Goal: Information Seeking & Learning: Learn about a topic

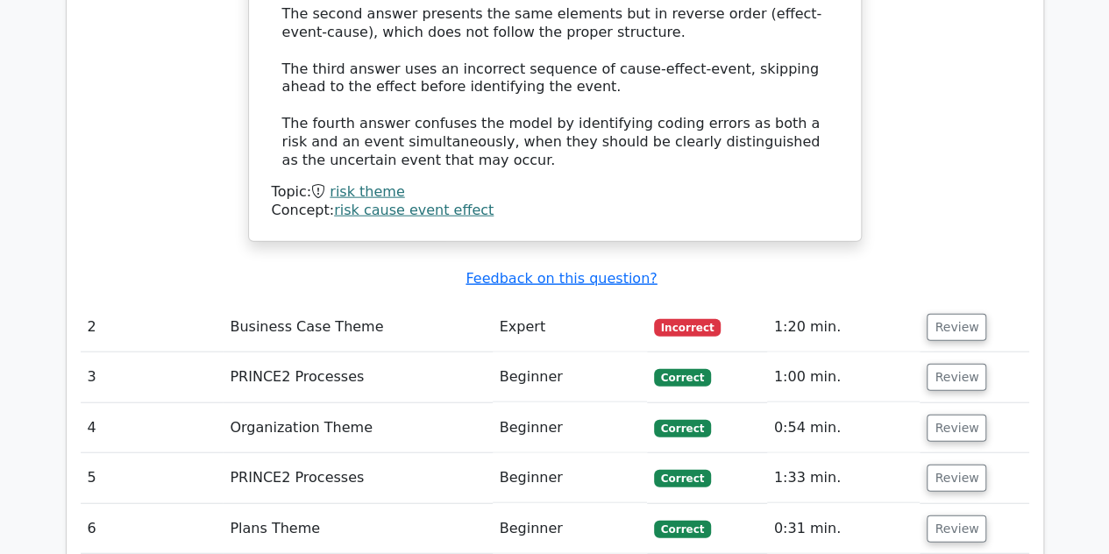
scroll to position [1943, 0]
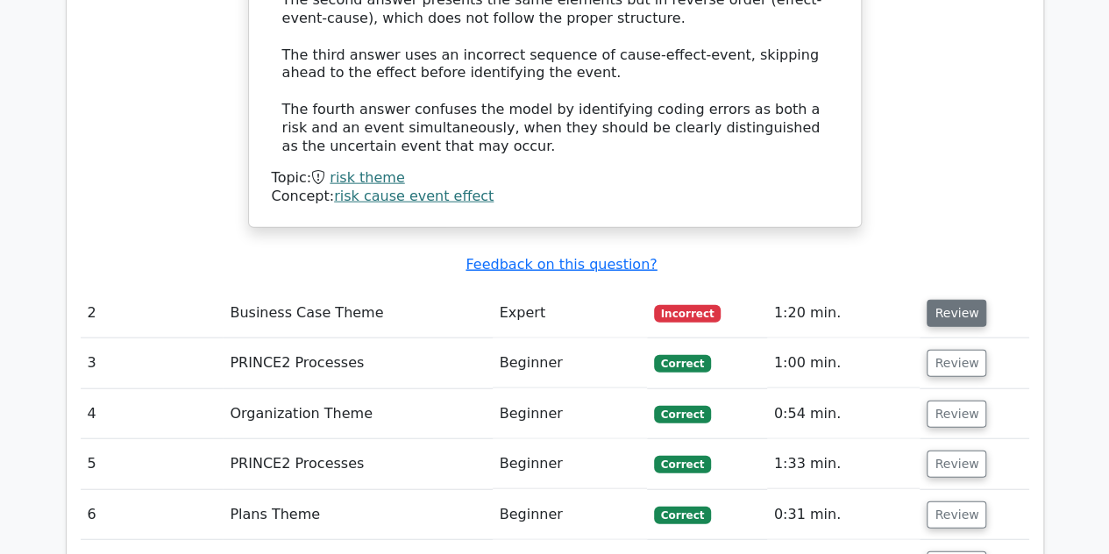
click at [943, 300] on button "Review" at bounding box center [957, 313] width 60 height 27
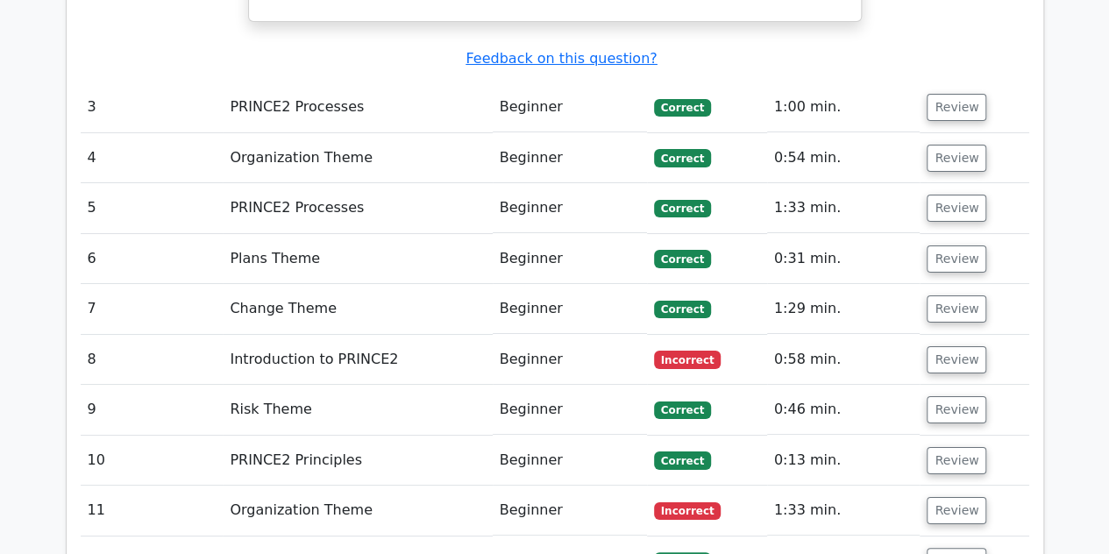
scroll to position [3204, 0]
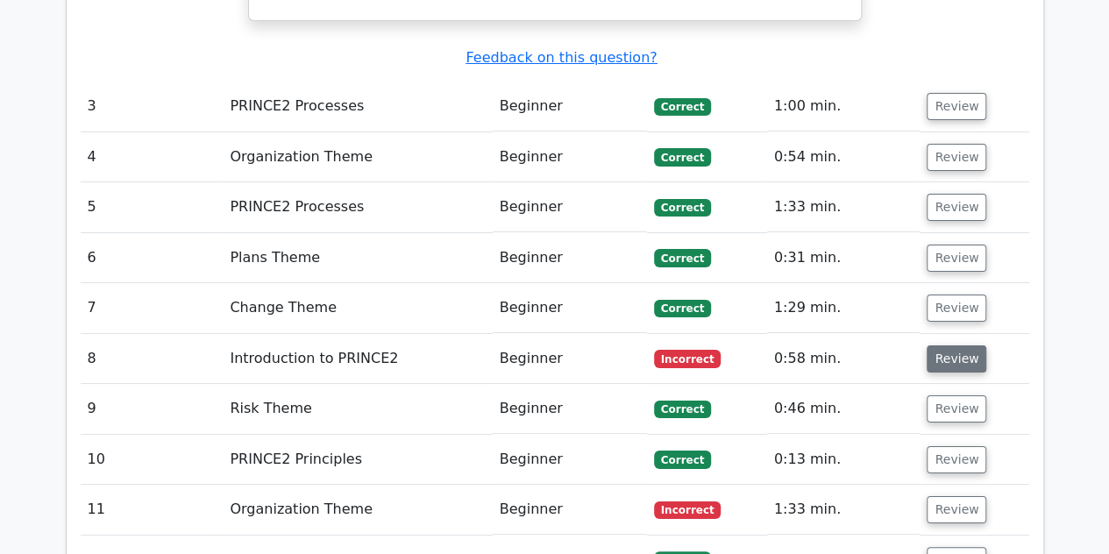
click at [975, 345] on button "Review" at bounding box center [957, 358] width 60 height 27
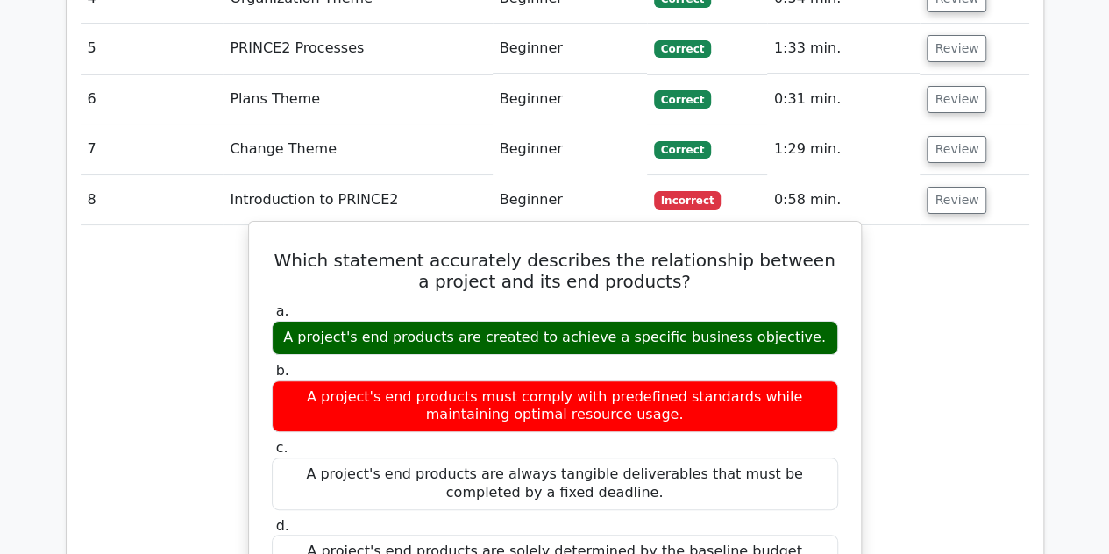
scroll to position [3364, 0]
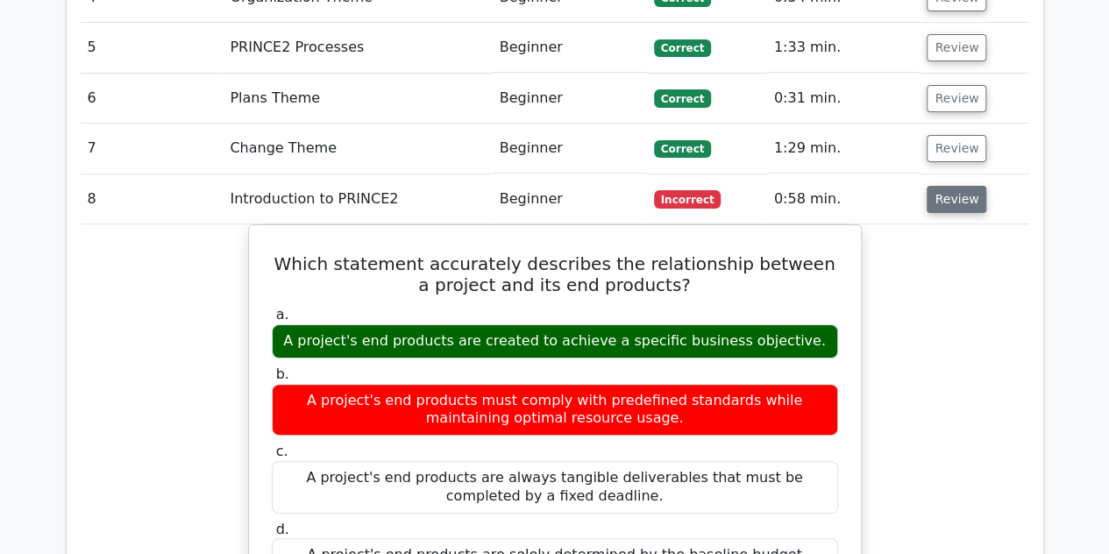
click at [952, 186] on button "Review" at bounding box center [957, 199] width 60 height 27
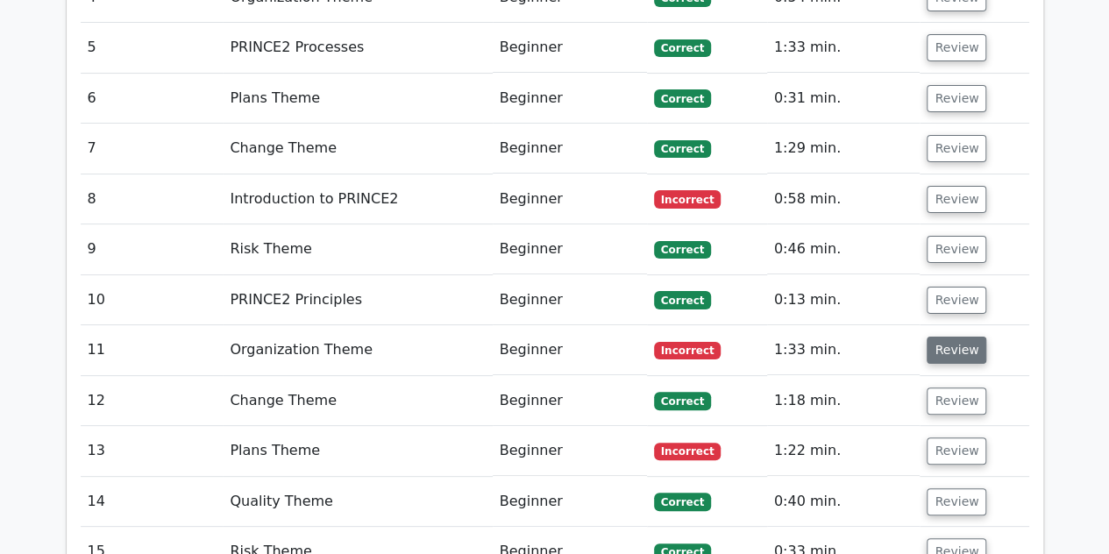
click at [957, 337] on button "Review" at bounding box center [957, 350] width 60 height 27
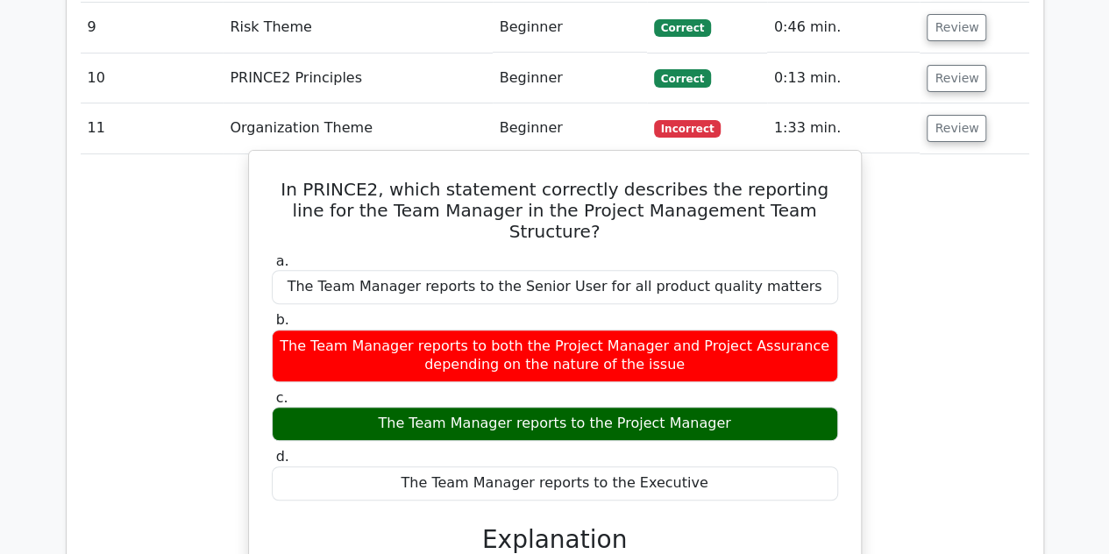
scroll to position [3577, 0]
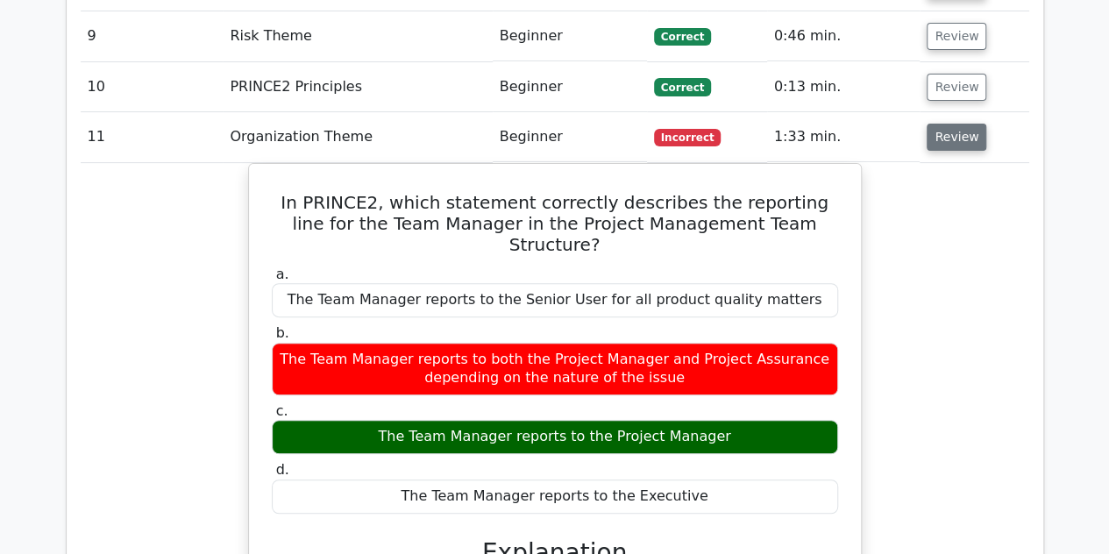
click at [942, 124] on button "Review" at bounding box center [957, 137] width 60 height 27
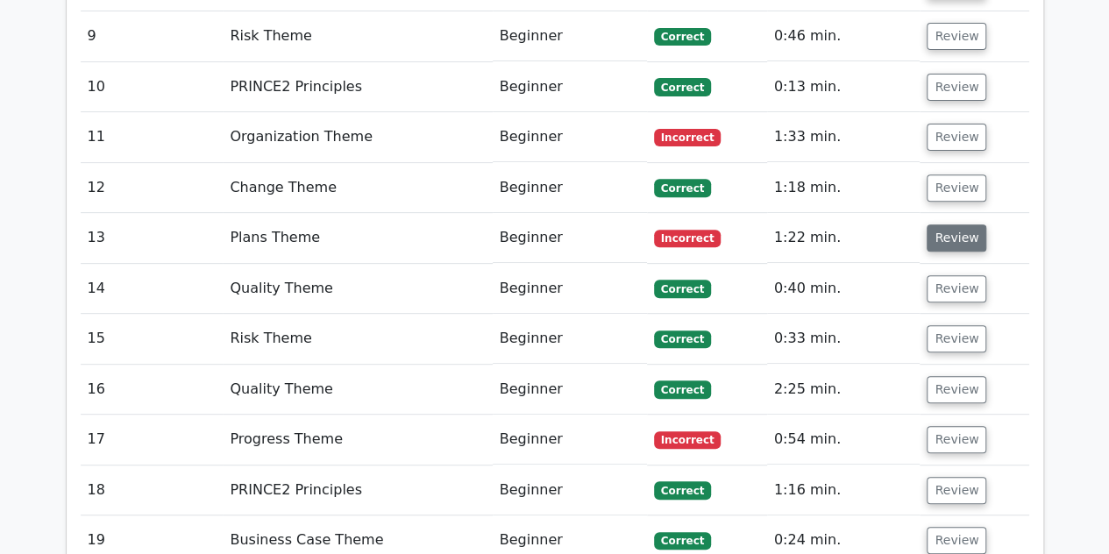
click at [941, 224] on button "Review" at bounding box center [957, 237] width 60 height 27
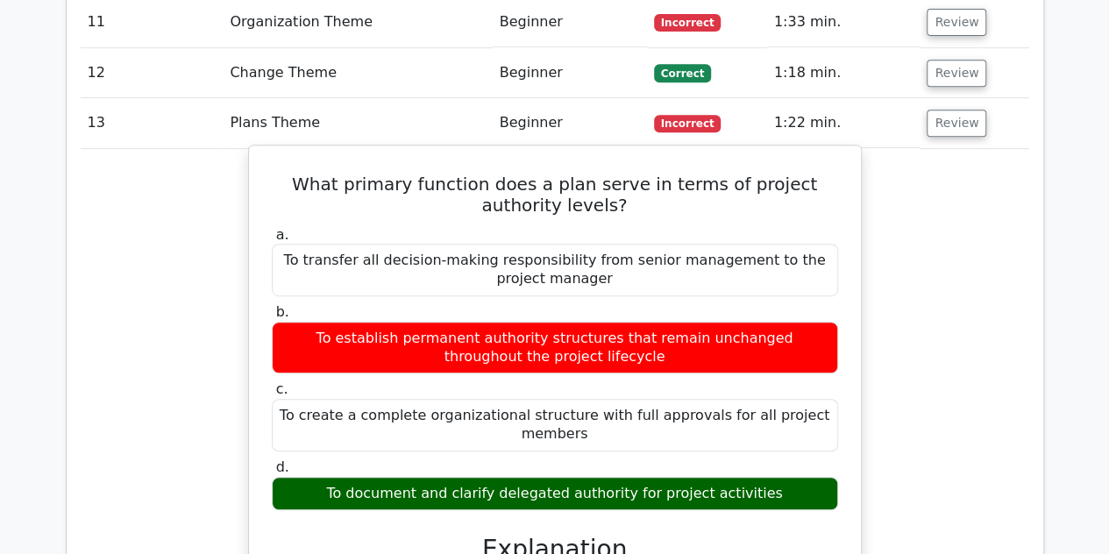
scroll to position [3697, 0]
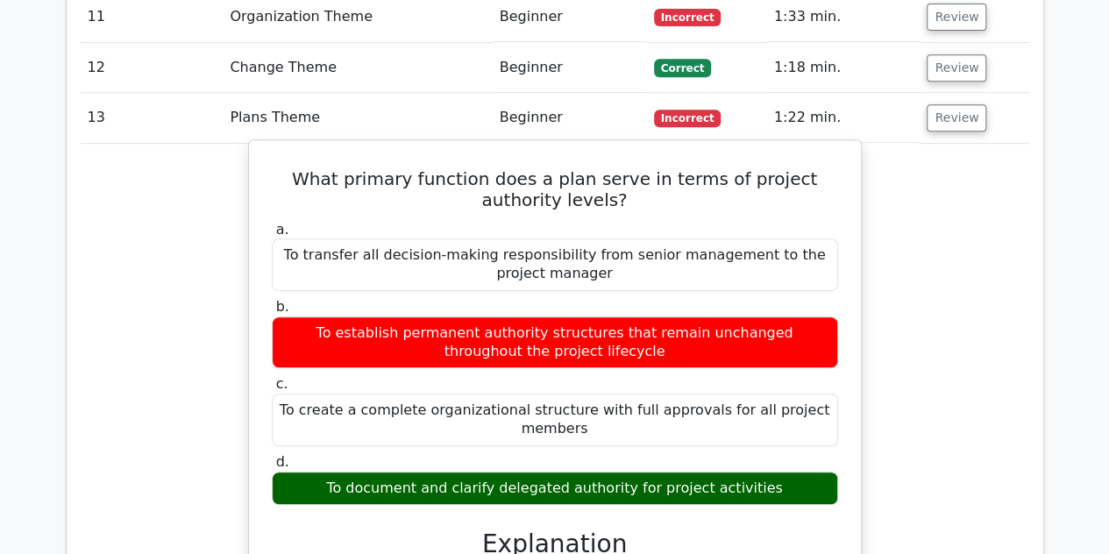
click at [561, 168] on h5 "What primary function does a plan serve in terms of project authority levels?" at bounding box center [555, 189] width 570 height 42
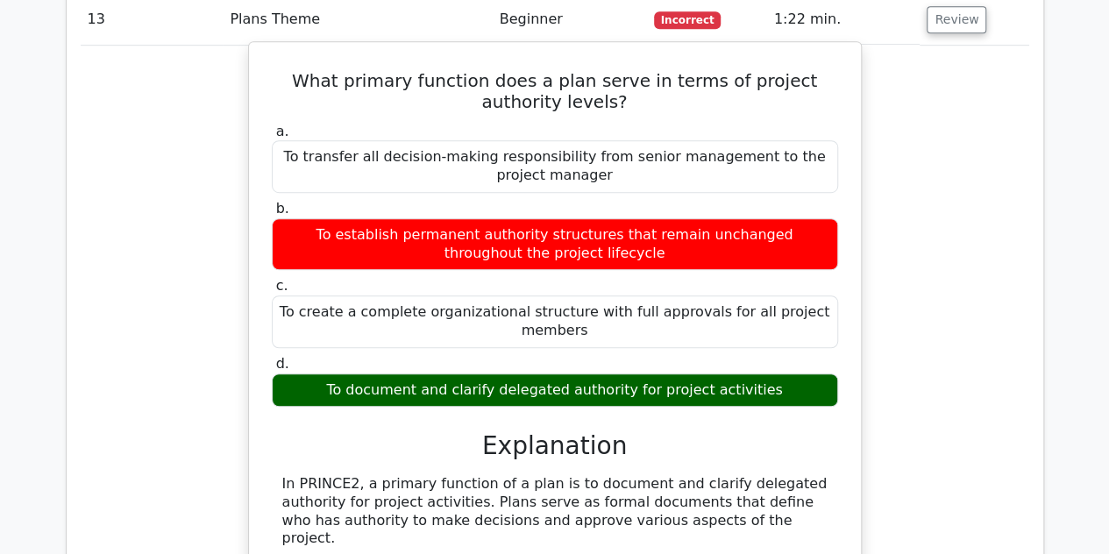
scroll to position [3797, 0]
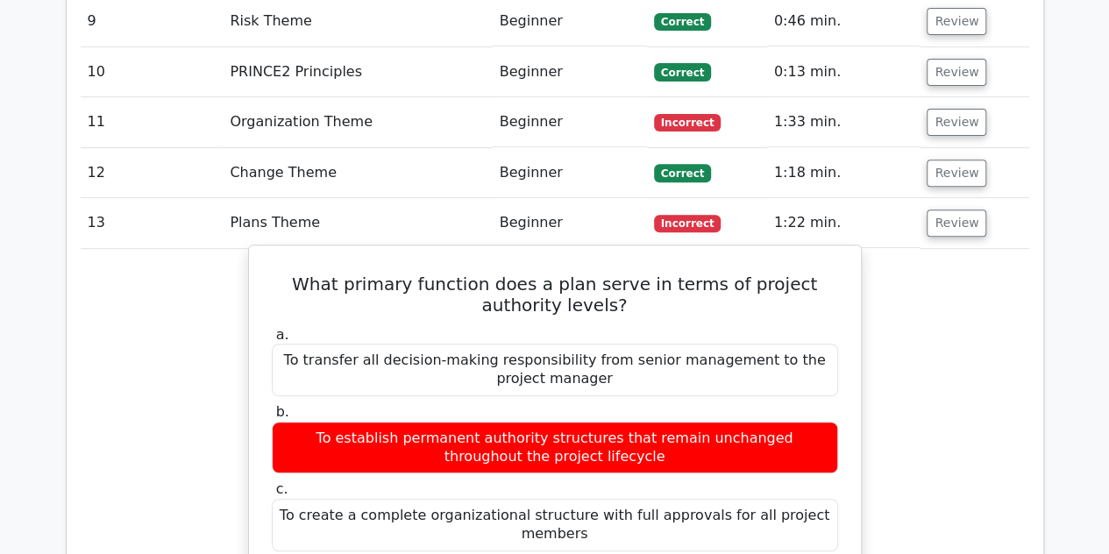
scroll to position [3591, 0]
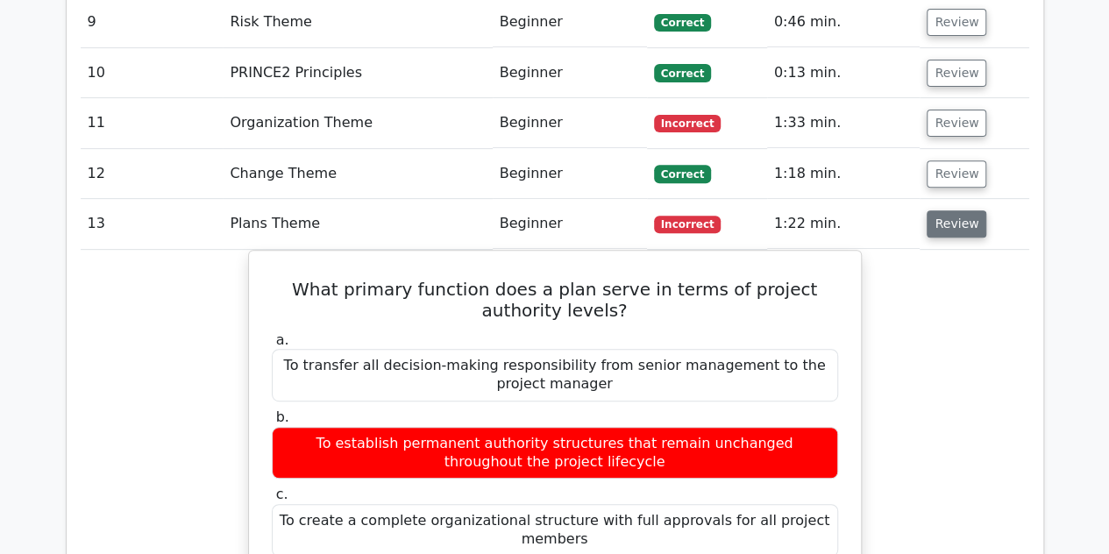
click at [945, 210] on button "Review" at bounding box center [957, 223] width 60 height 27
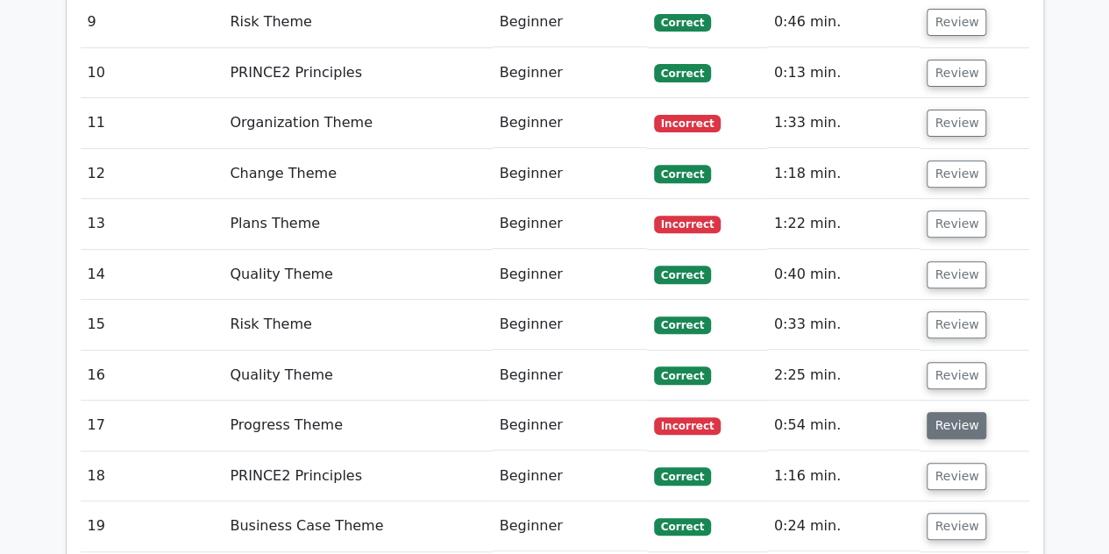
click at [943, 412] on button "Review" at bounding box center [957, 425] width 60 height 27
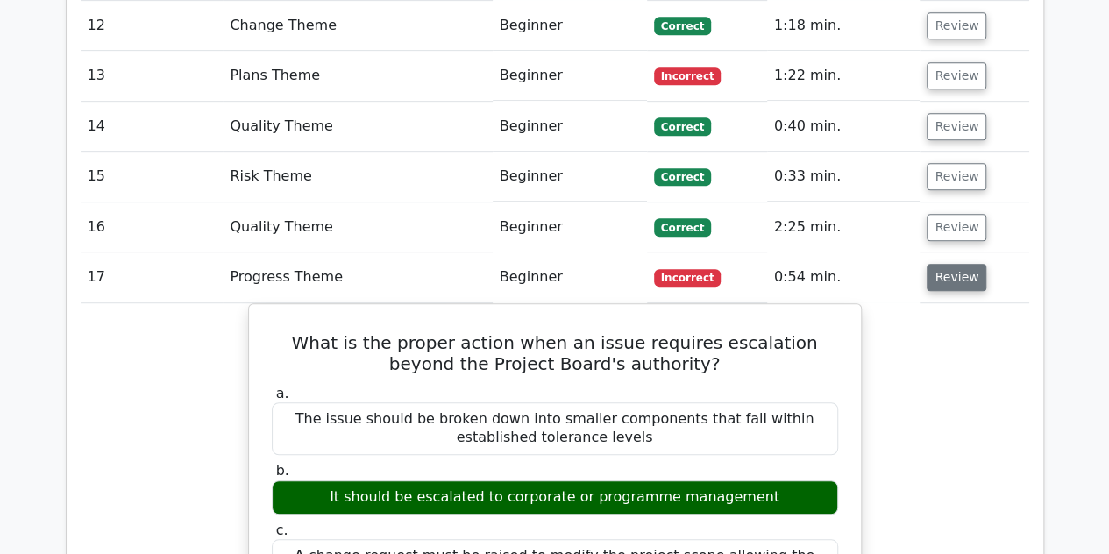
scroll to position [3742, 0]
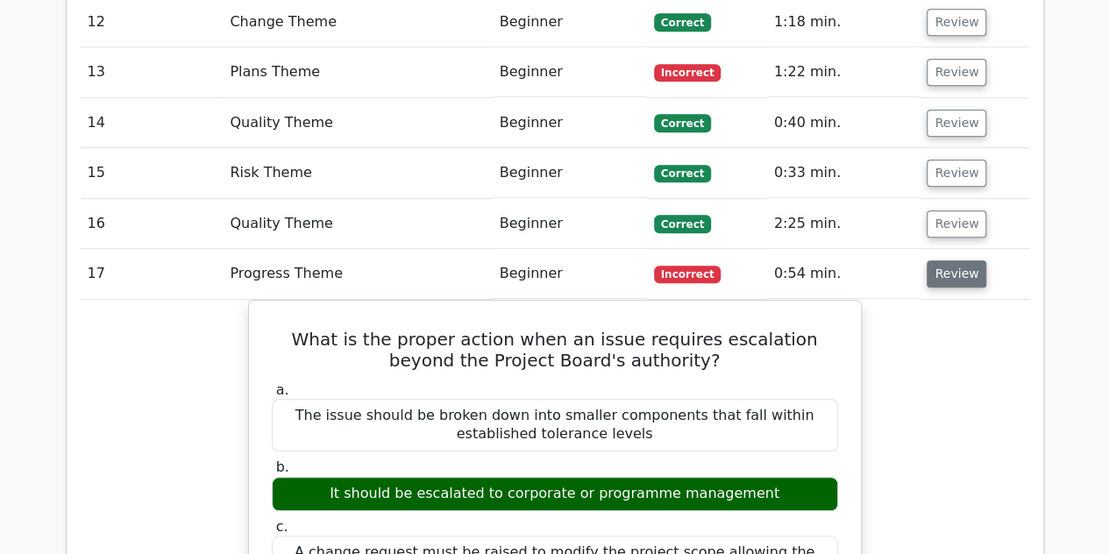
click at [957, 260] on button "Review" at bounding box center [957, 273] width 60 height 27
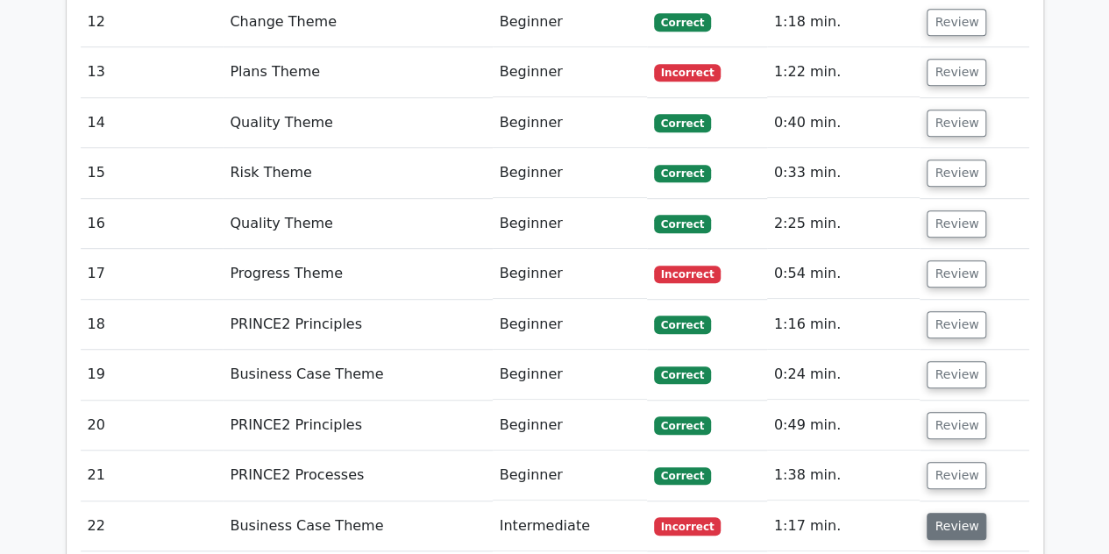
click at [940, 513] on button "Review" at bounding box center [957, 526] width 60 height 27
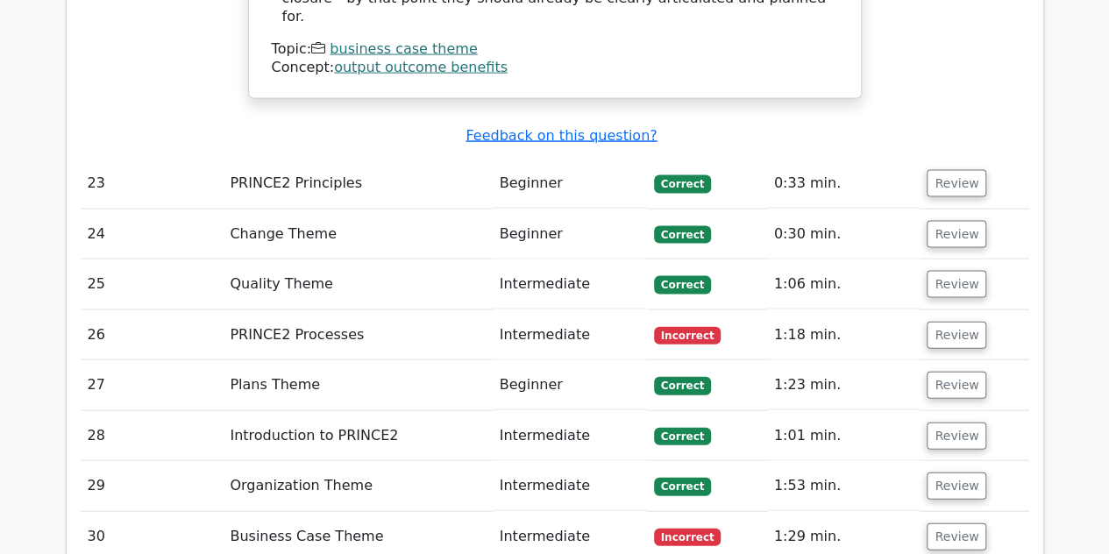
scroll to position [5107, 0]
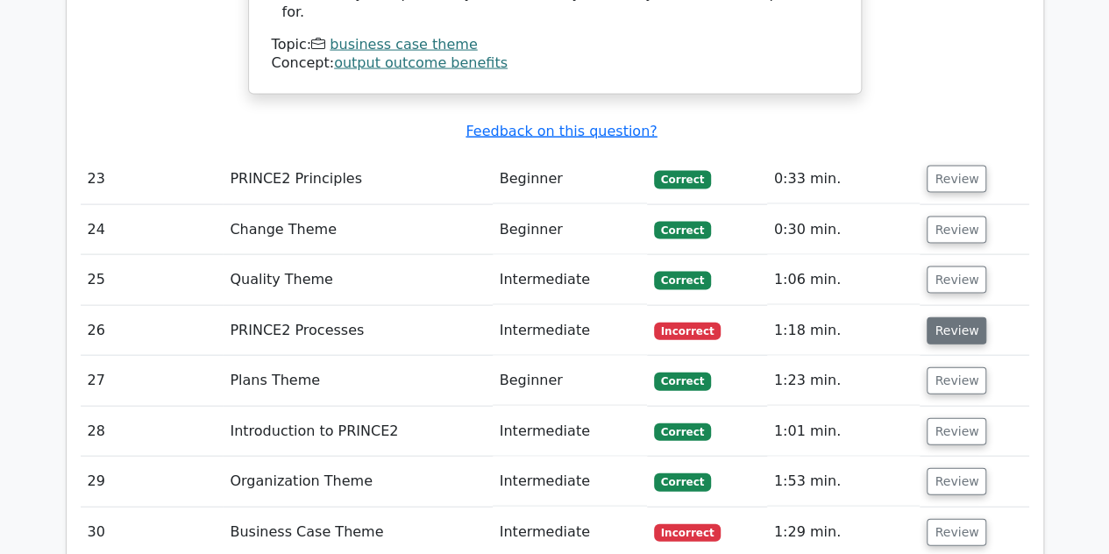
click at [941, 317] on button "Review" at bounding box center [957, 330] width 60 height 27
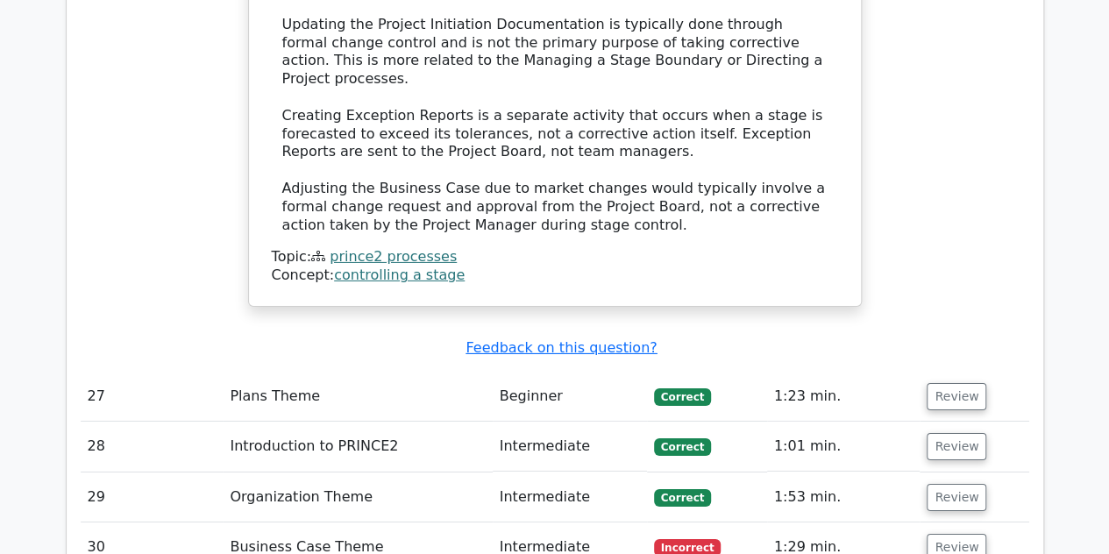
scroll to position [6061, 0]
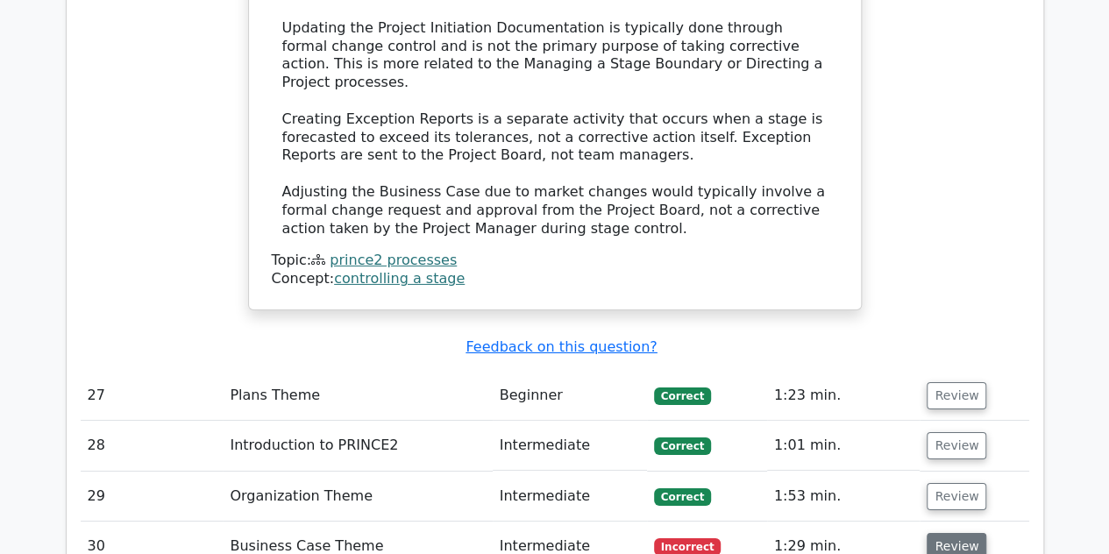
click at [950, 533] on button "Review" at bounding box center [957, 546] width 60 height 27
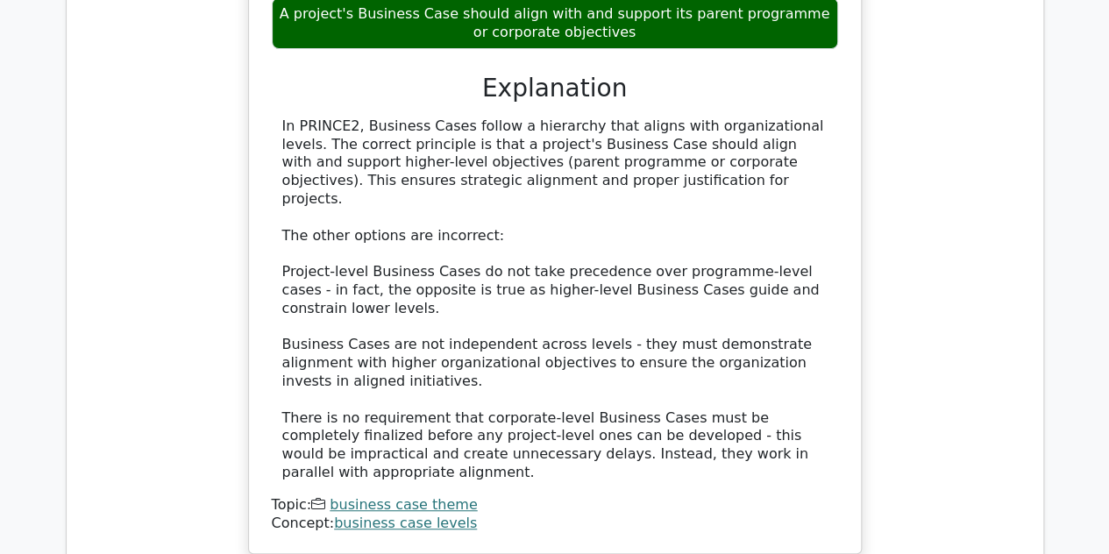
scroll to position [6983, 0]
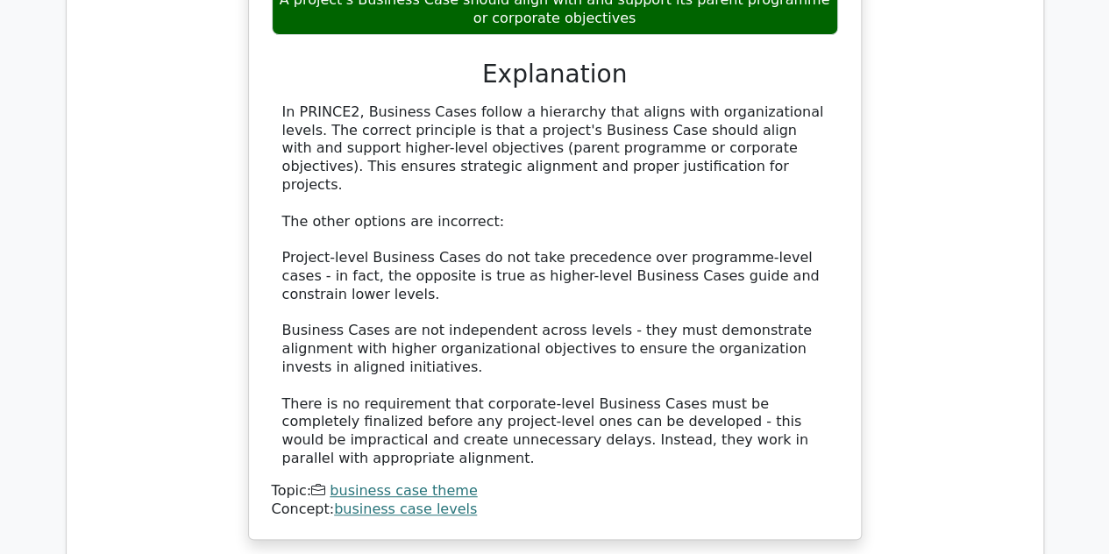
drag, startPoint x: 980, startPoint y: 297, endPoint x: 962, endPoint y: 307, distance: 20.8
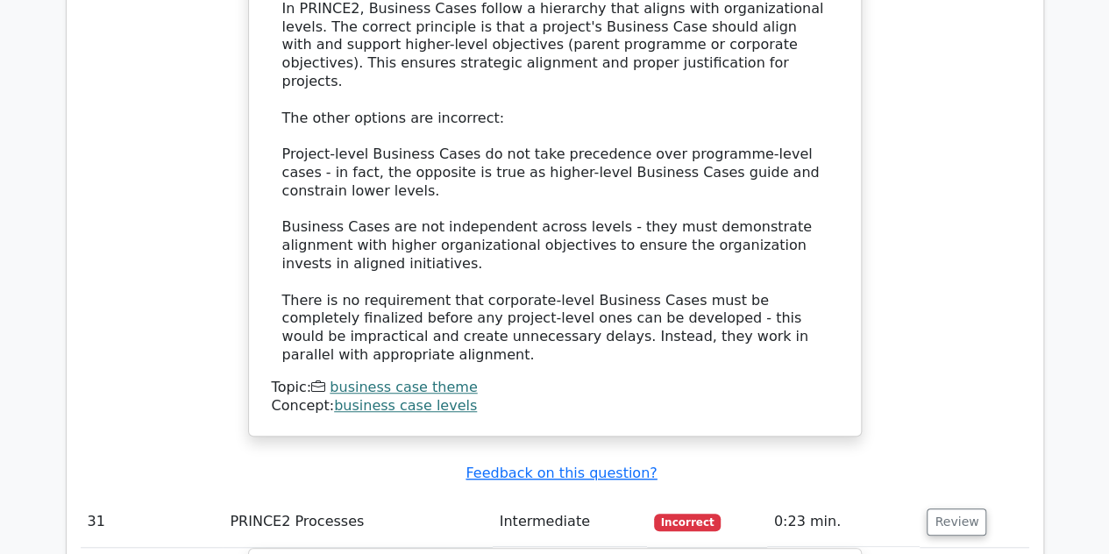
scroll to position [7084, 0]
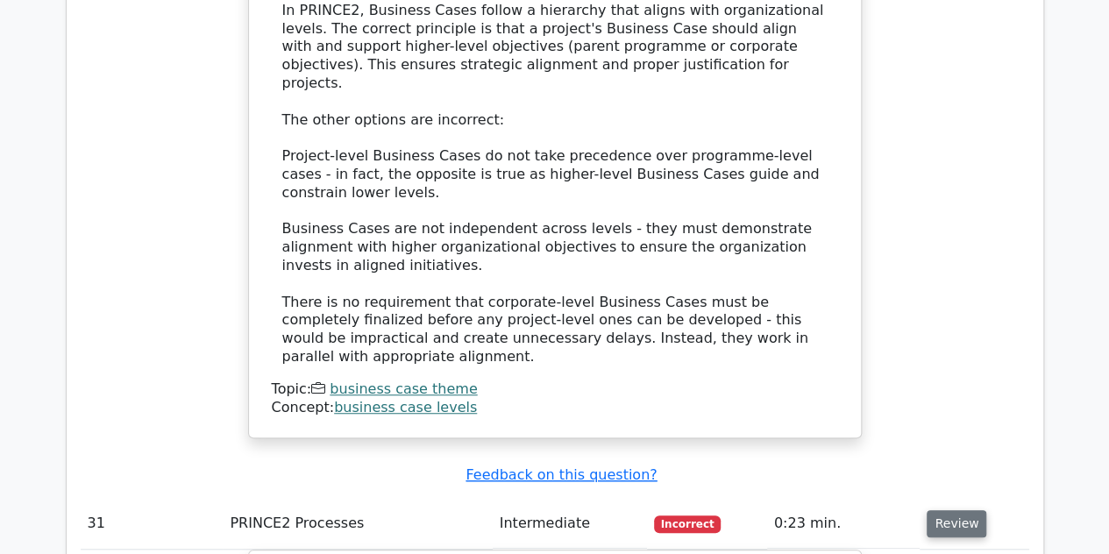
click at [955, 510] on button "Review" at bounding box center [957, 523] width 60 height 27
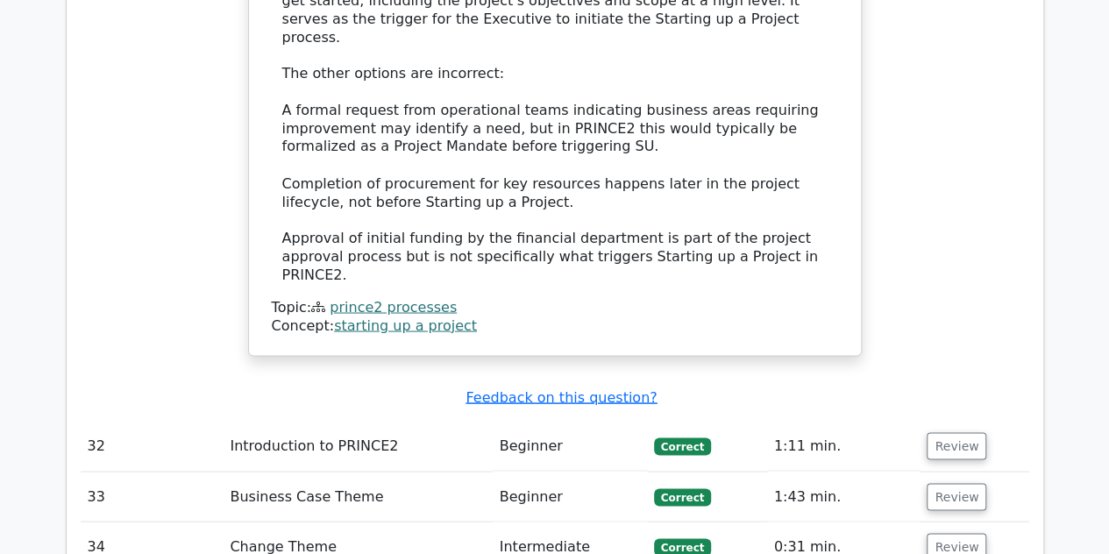
scroll to position [8142, 0]
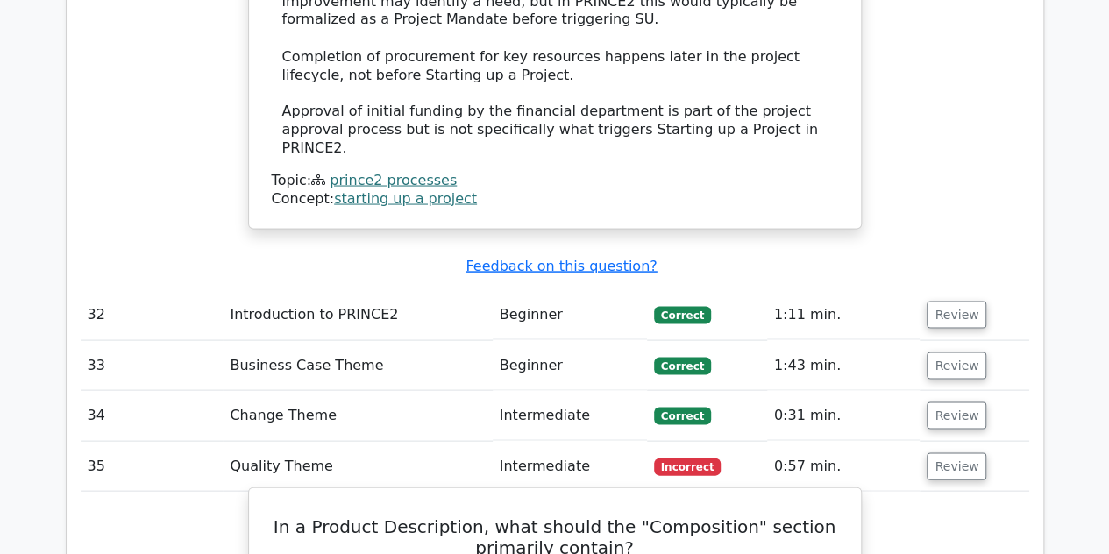
scroll to position [8276, 0]
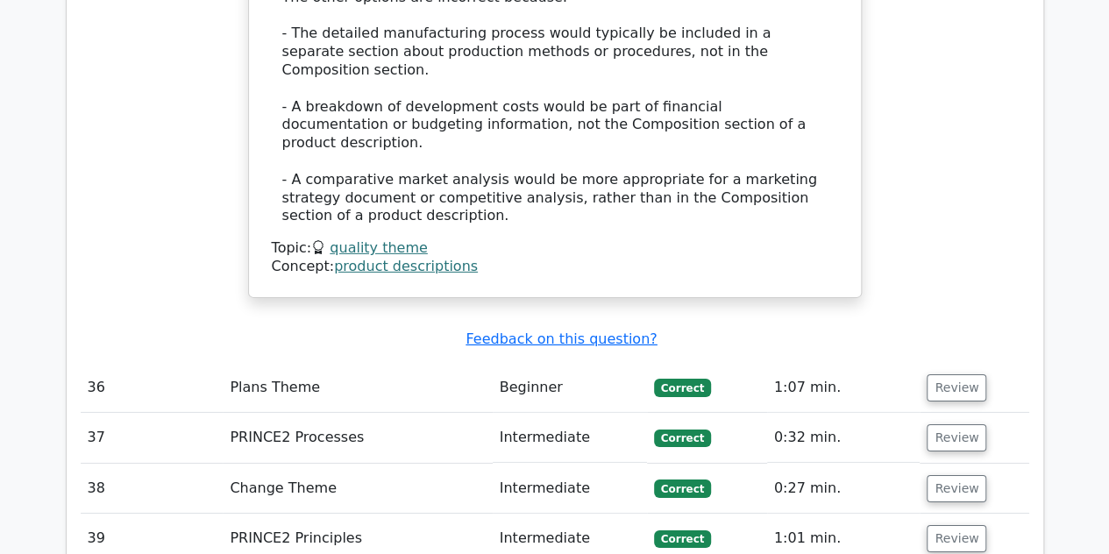
scroll to position [9279, 0]
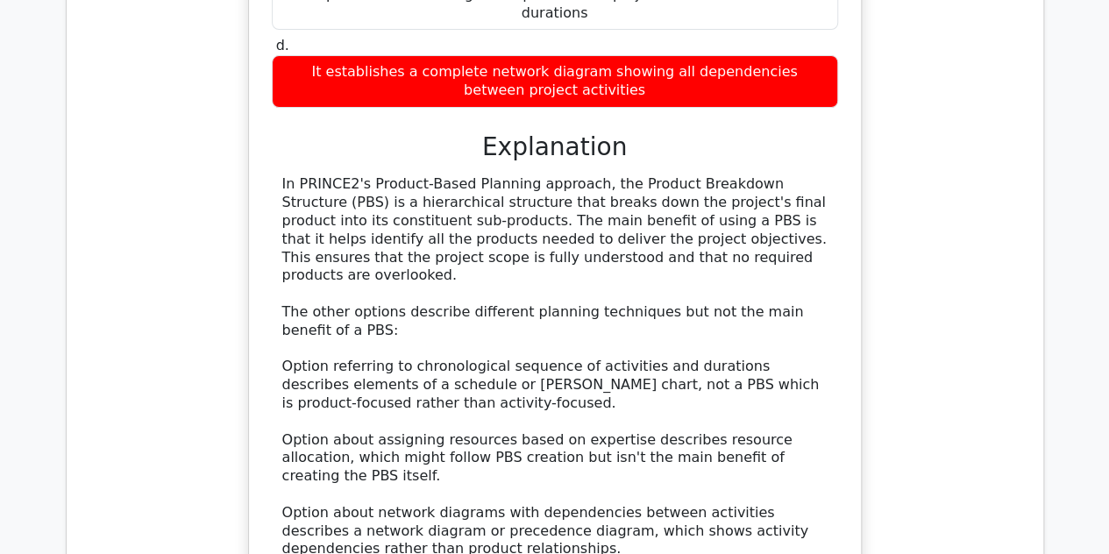
scroll to position [10153, 0]
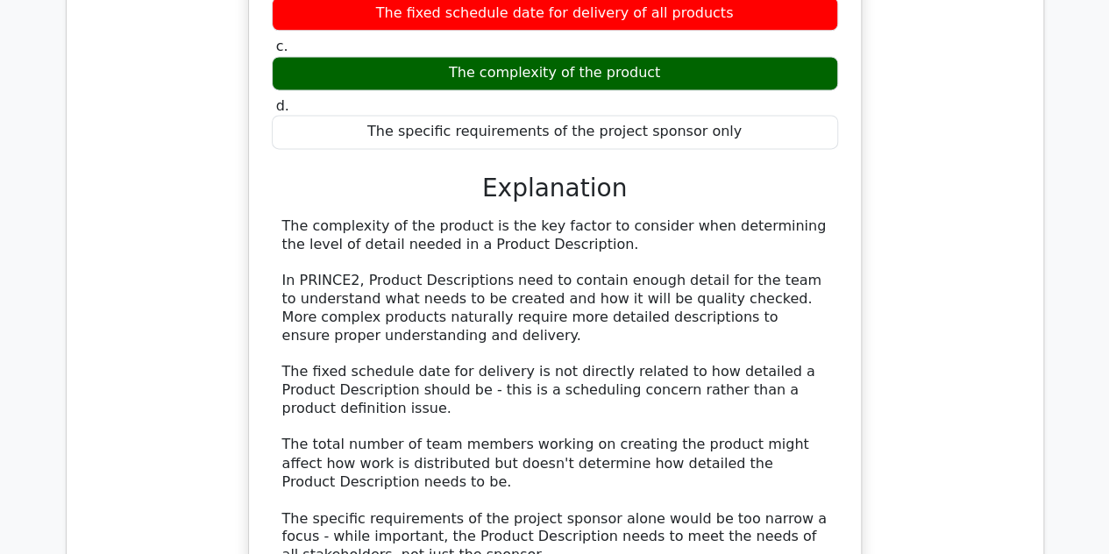
scroll to position [11176, 0]
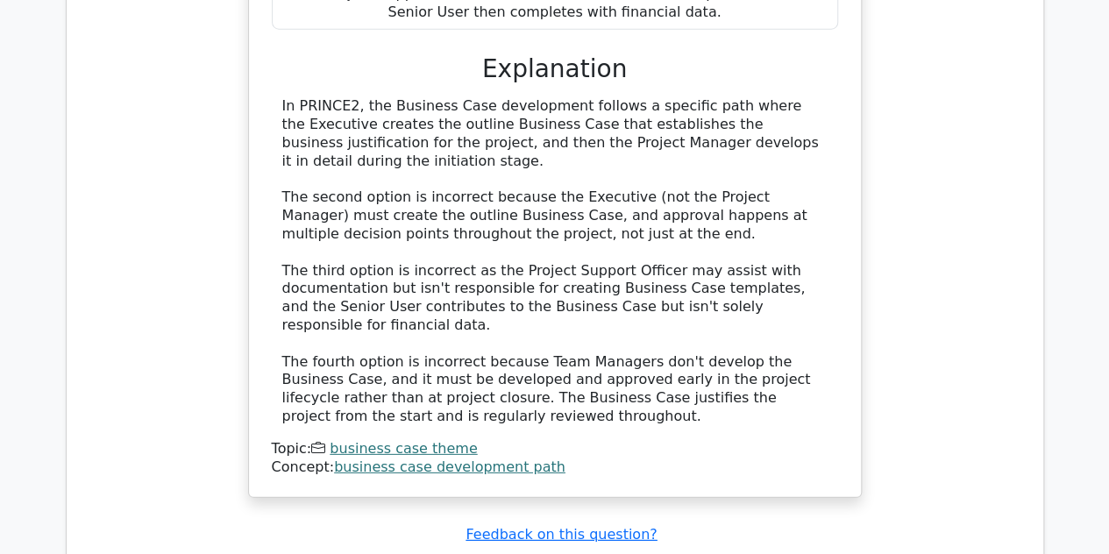
scroll to position [12327, 0]
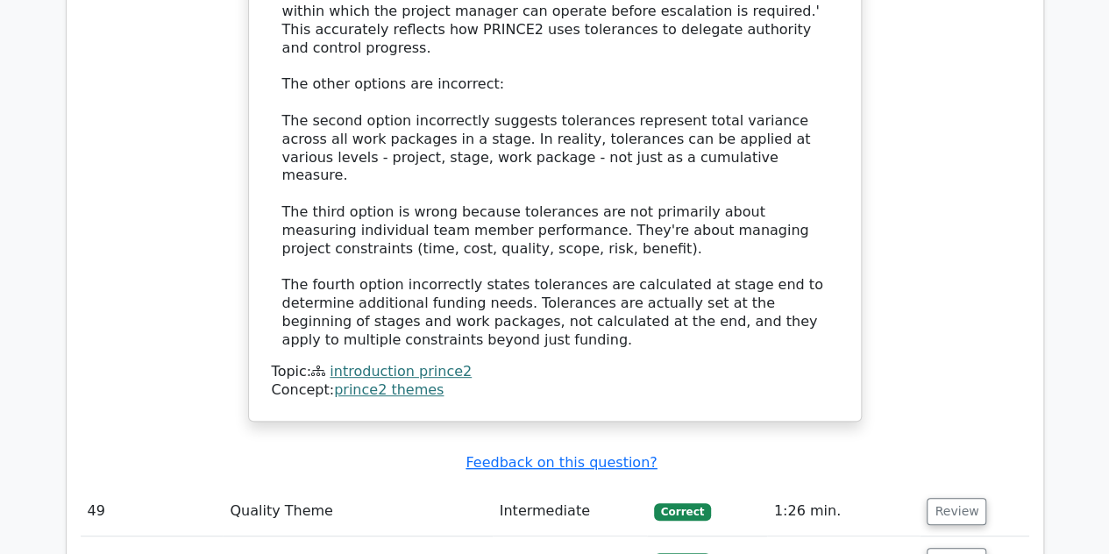
scroll to position [13537, 0]
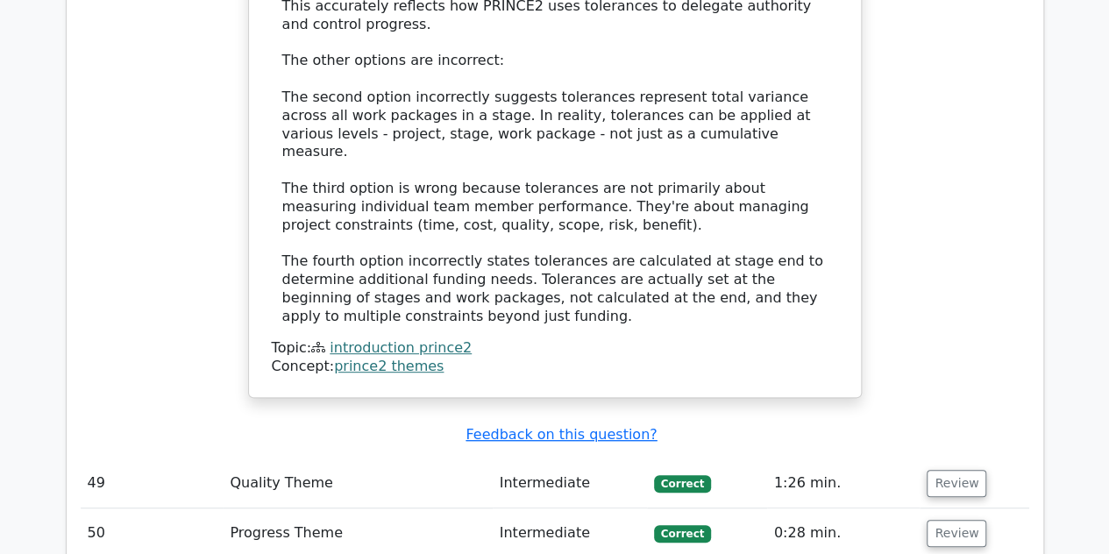
scroll to position [13549, 0]
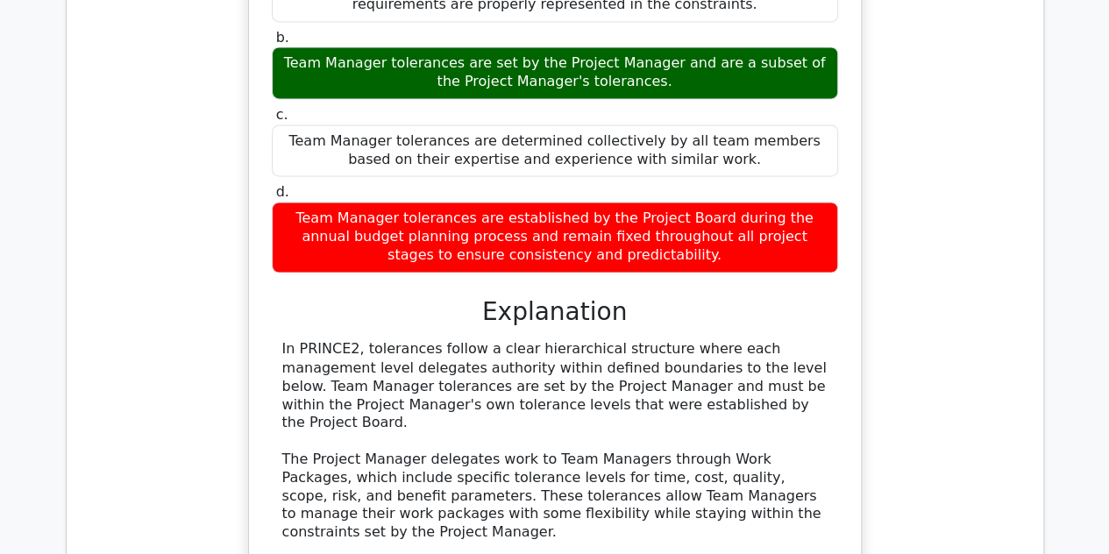
scroll to position [14609, 0]
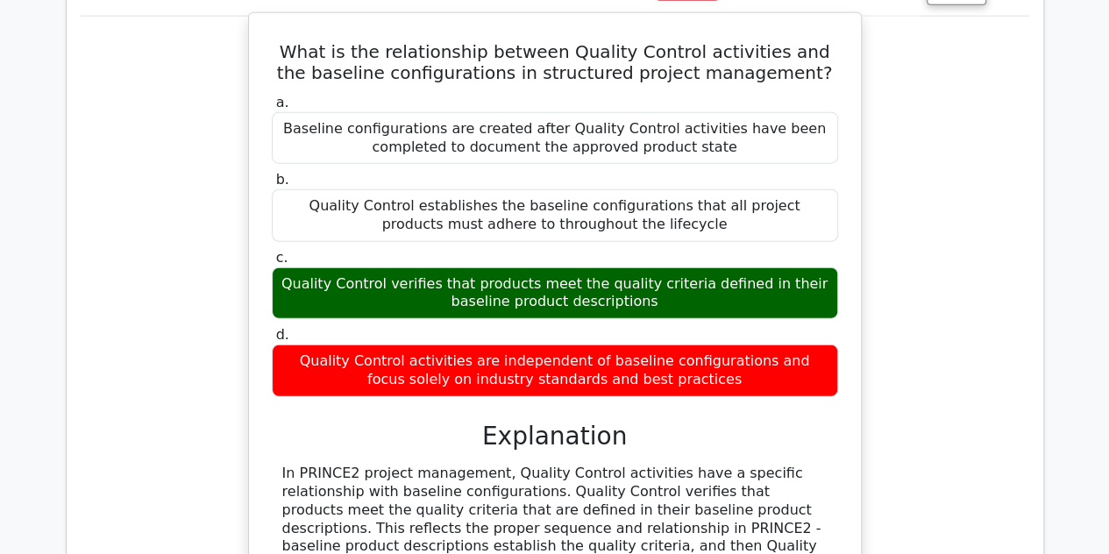
scroll to position [15608, 0]
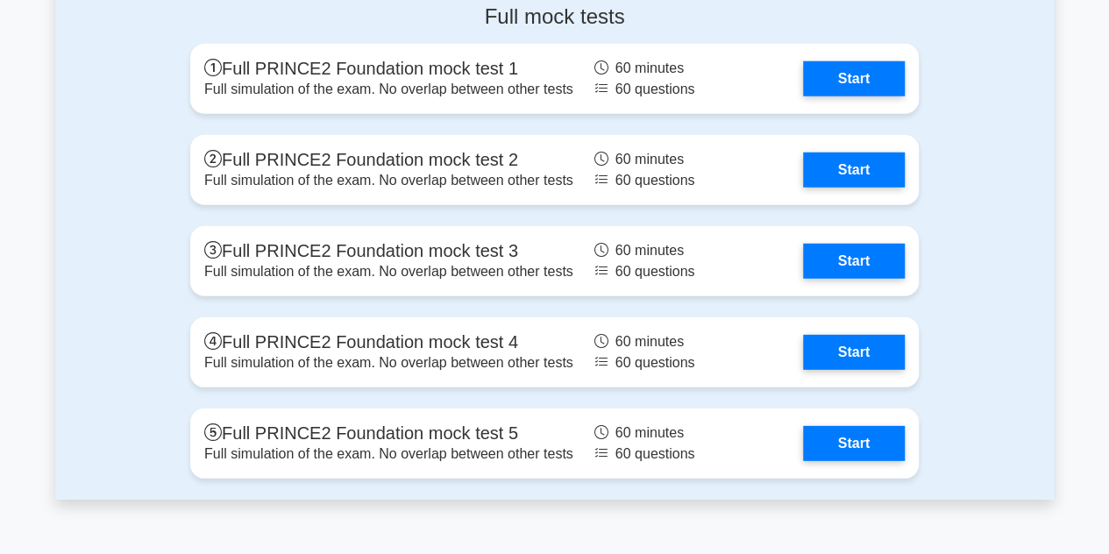
scroll to position [2343, 0]
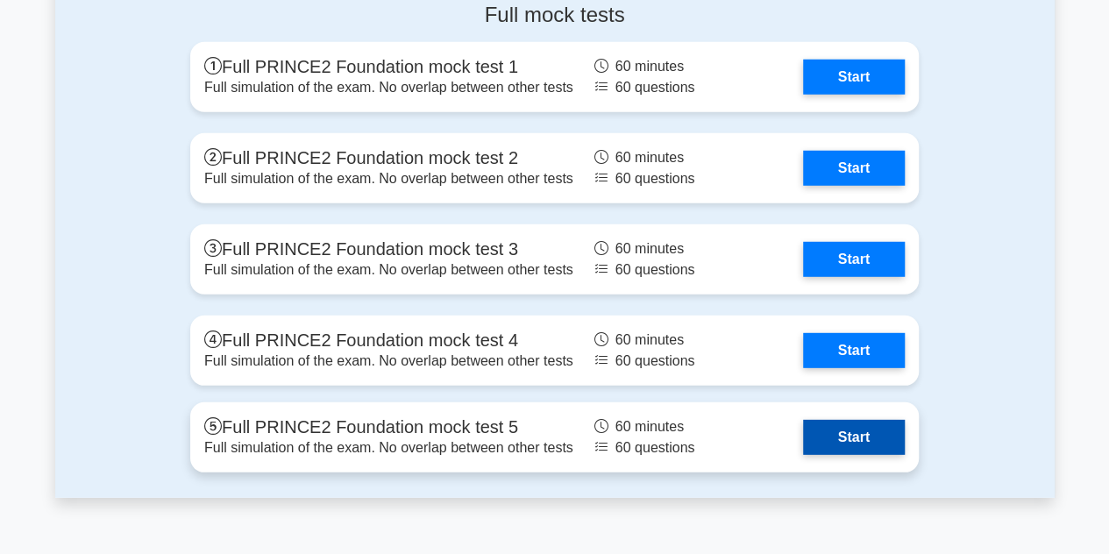
click at [851, 428] on link "Start" at bounding box center [854, 437] width 102 height 35
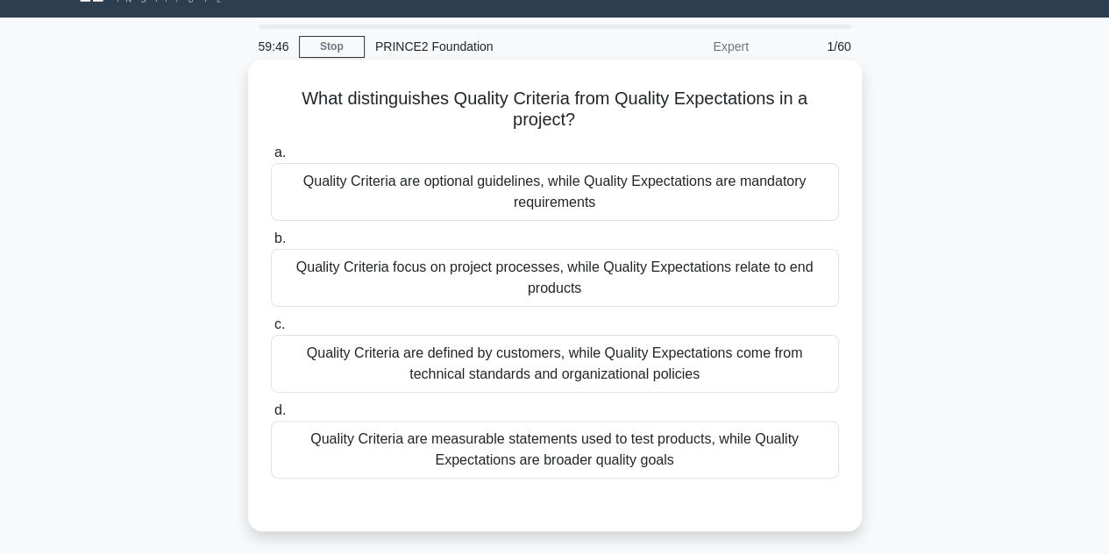
scroll to position [47, 0]
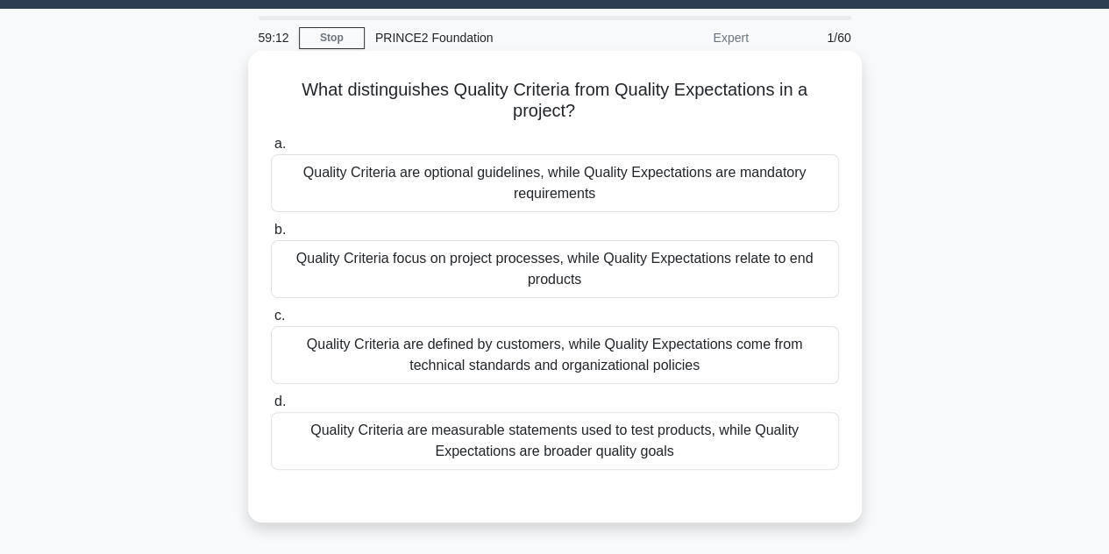
click at [693, 274] on div "Quality Criteria focus on project processes, while Quality Expectations relate …" at bounding box center [555, 269] width 568 height 58
click at [271, 236] on input "b. Quality Criteria focus on project processes, while Quality Expectations rela…" at bounding box center [271, 229] width 0 height 11
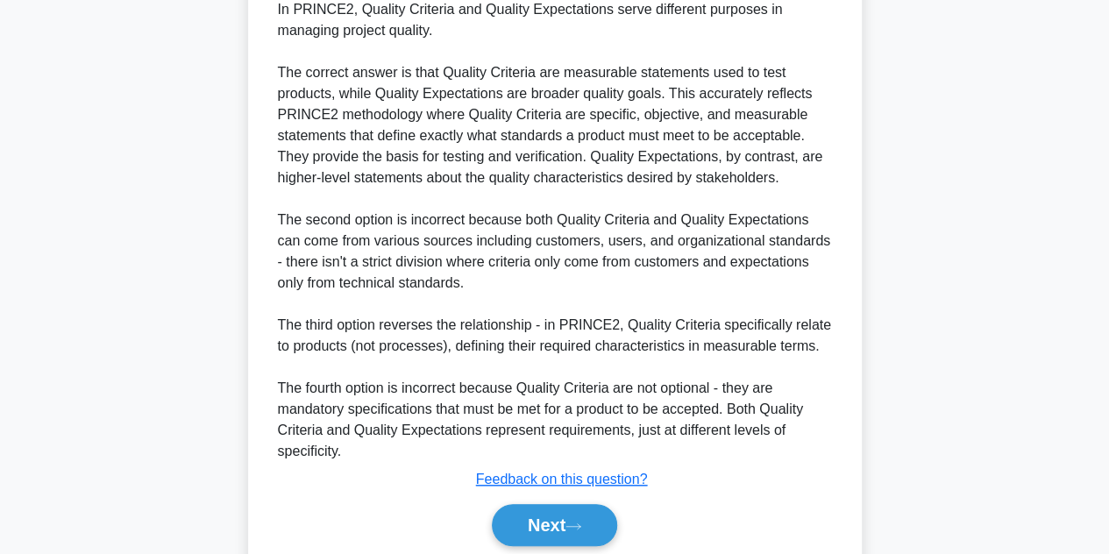
scroll to position [653, 0]
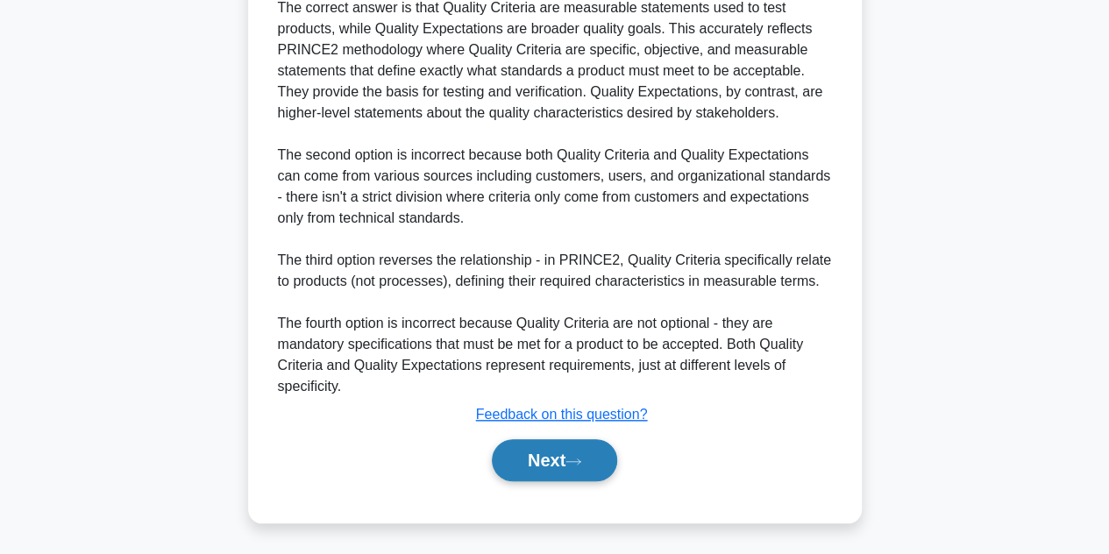
click at [545, 466] on button "Next" at bounding box center [554, 460] width 125 height 42
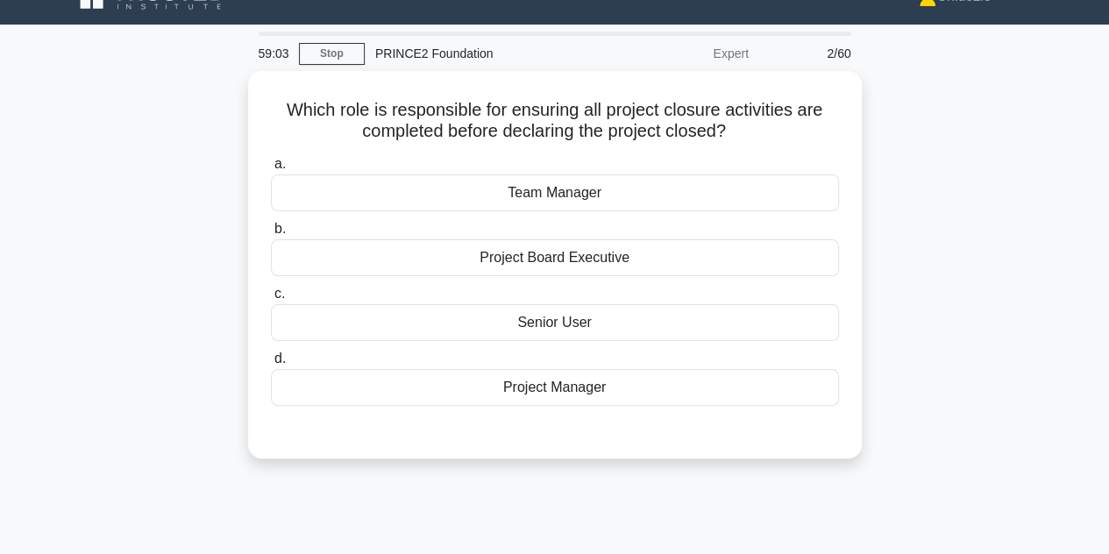
scroll to position [30, 0]
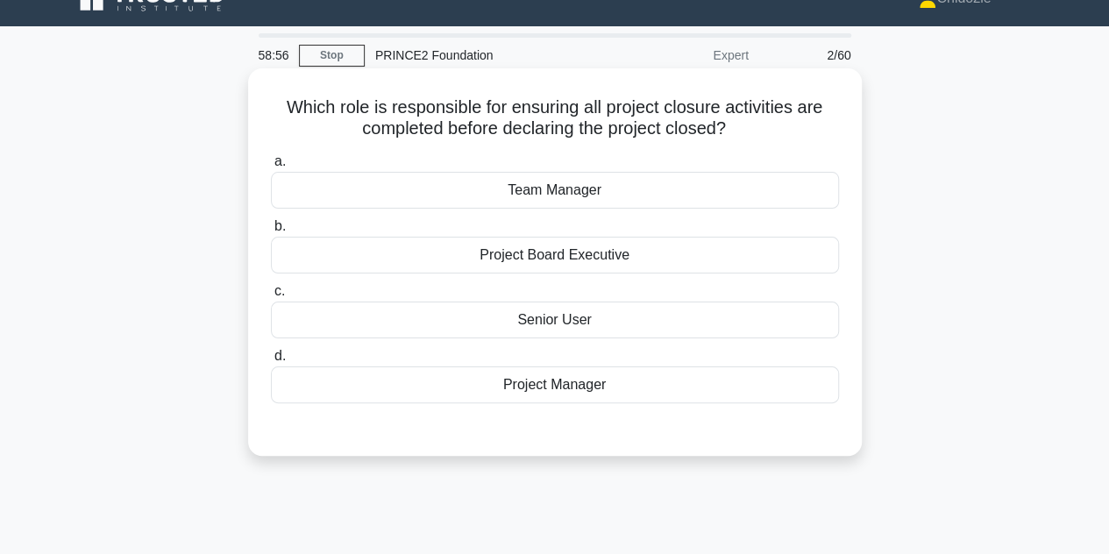
click at [514, 392] on div "Project Manager" at bounding box center [555, 384] width 568 height 37
click at [271, 362] on input "d. Project Manager" at bounding box center [271, 356] width 0 height 11
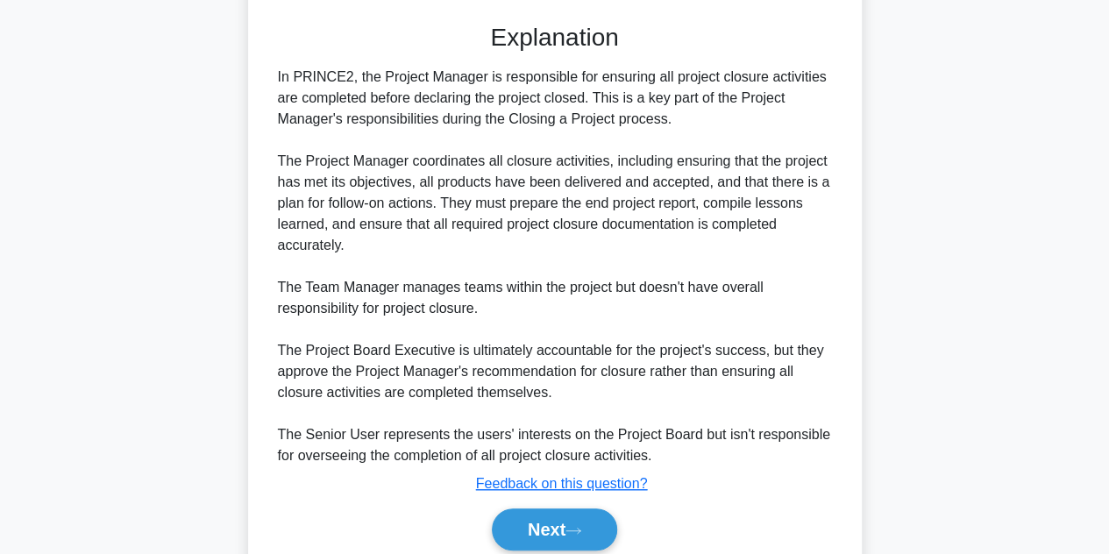
scroll to position [503, 0]
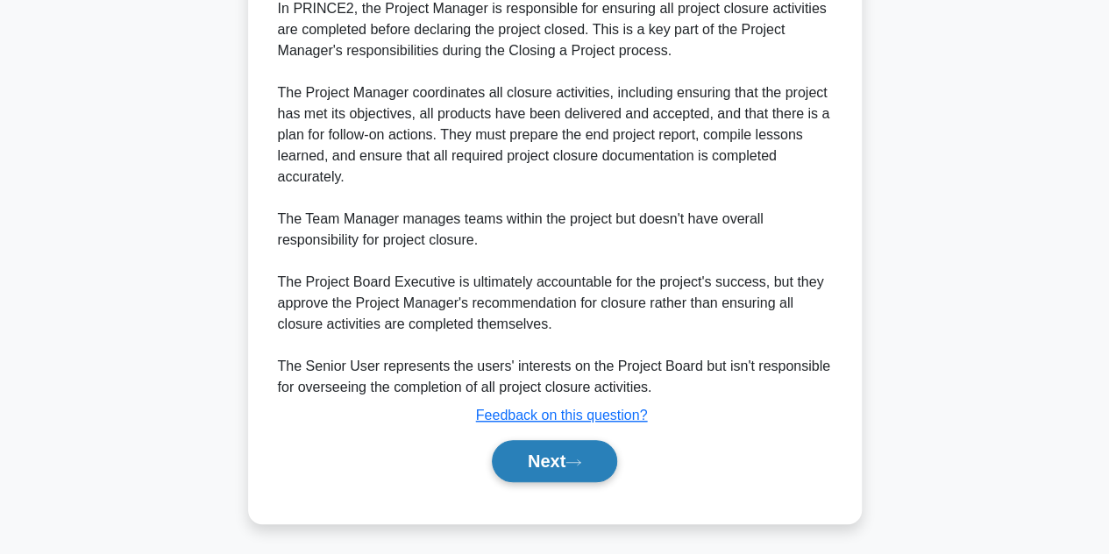
click at [559, 469] on button "Next" at bounding box center [554, 461] width 125 height 42
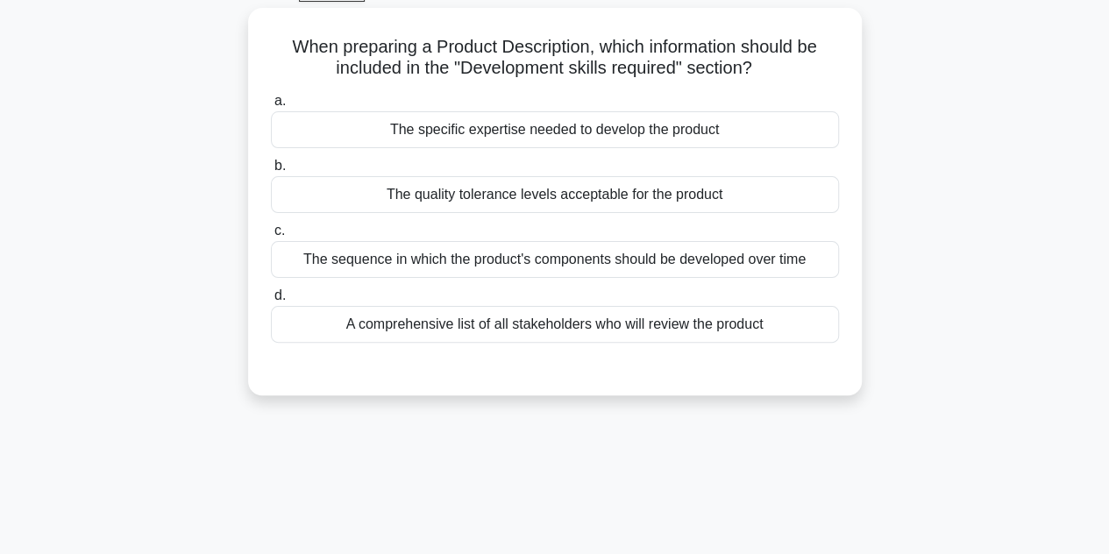
scroll to position [93, 0]
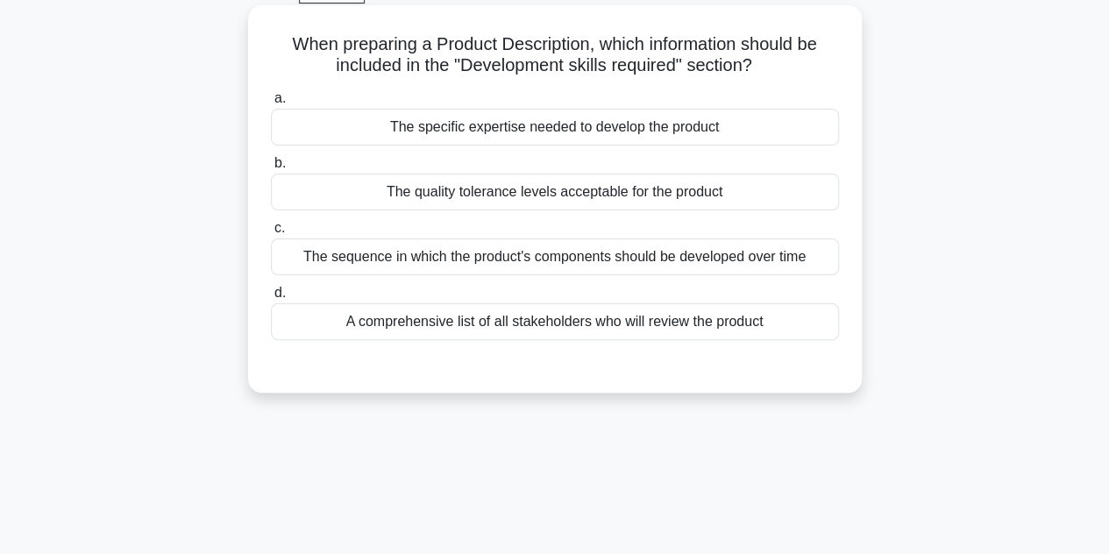
click at [604, 259] on div "The sequence in which the product's components should be developed over time" at bounding box center [555, 256] width 568 height 37
click at [271, 234] on input "c. The sequence in which the product's components should be developed over time" at bounding box center [271, 228] width 0 height 11
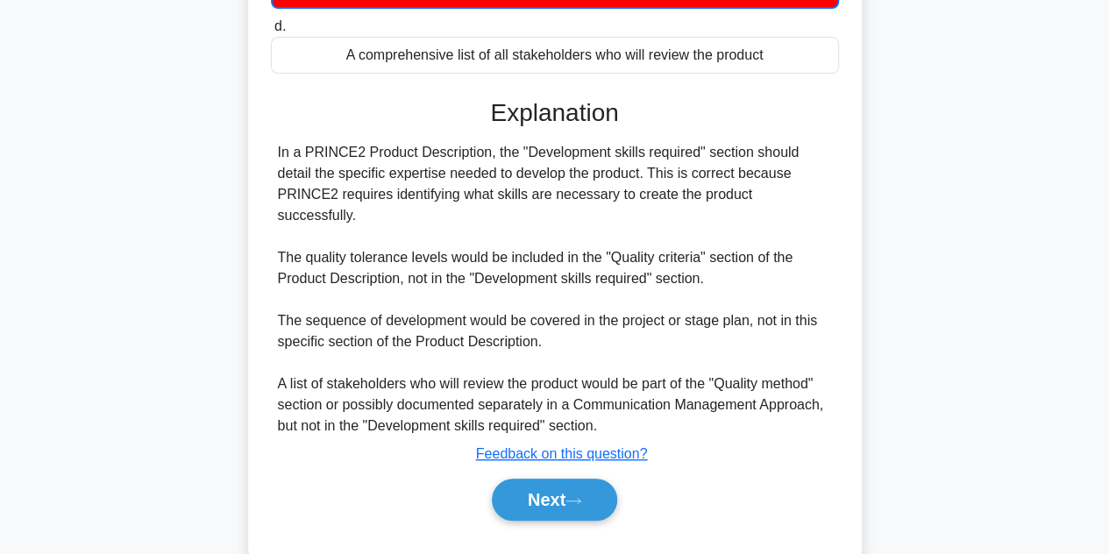
scroll to position [393, 0]
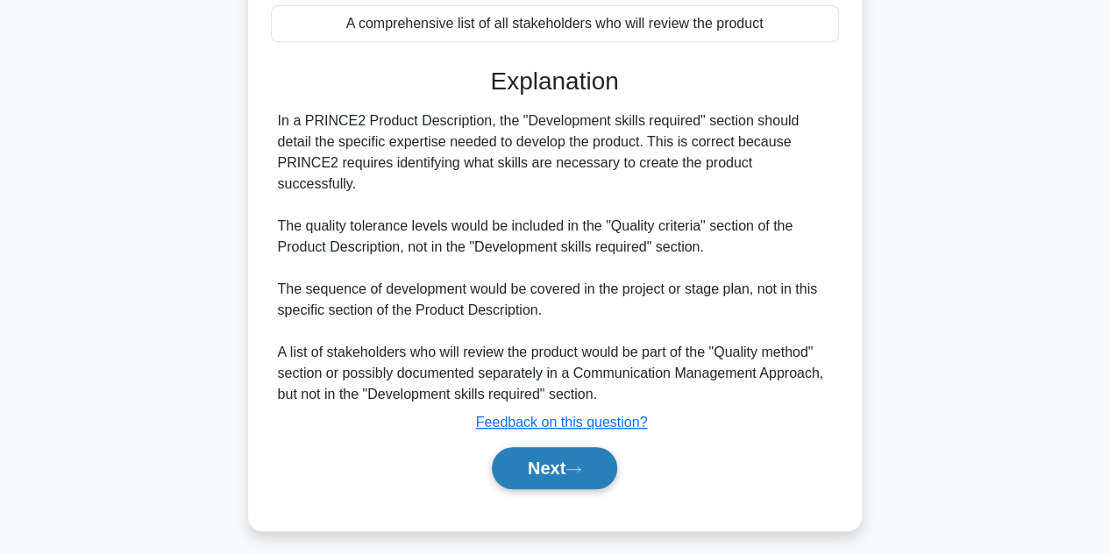
click at [560, 454] on button "Next" at bounding box center [554, 468] width 125 height 42
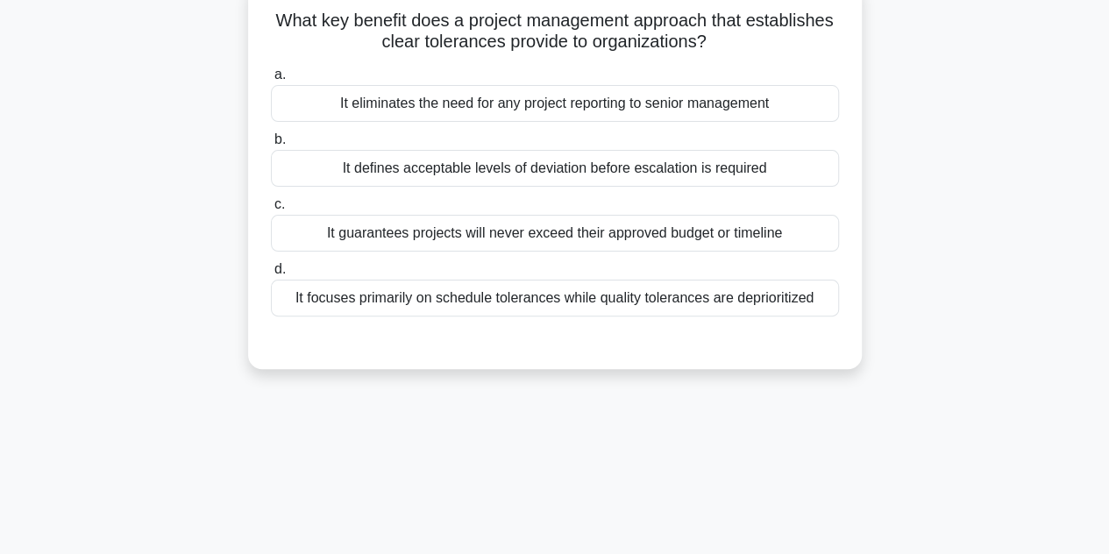
scroll to position [119, 0]
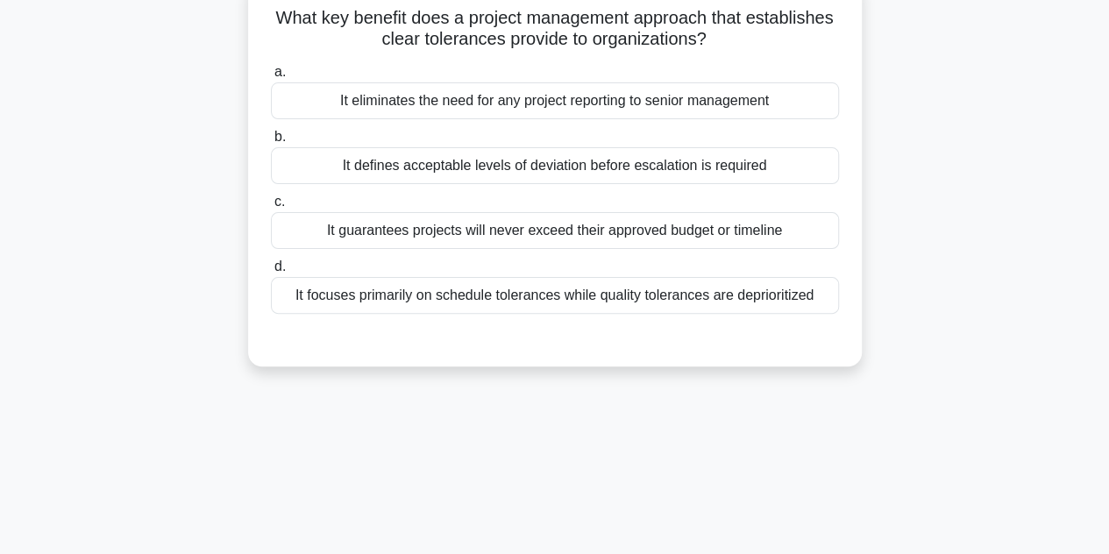
click at [713, 164] on div "It defines acceptable levels of deviation before escalation is required" at bounding box center [555, 165] width 568 height 37
click at [271, 143] on input "b. It defines acceptable levels of deviation before escalation is required" at bounding box center [271, 136] width 0 height 11
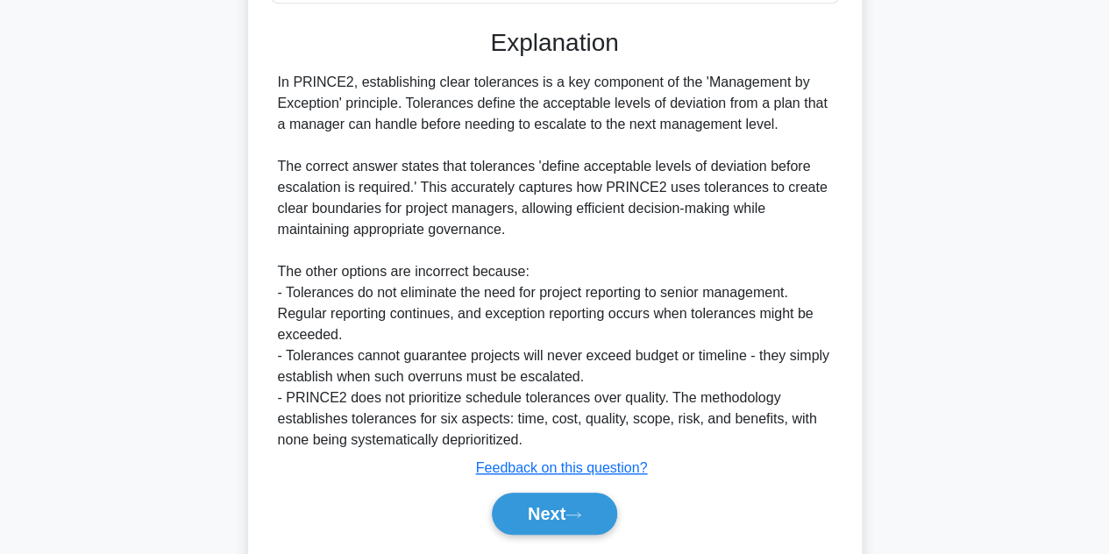
scroll to position [482, 0]
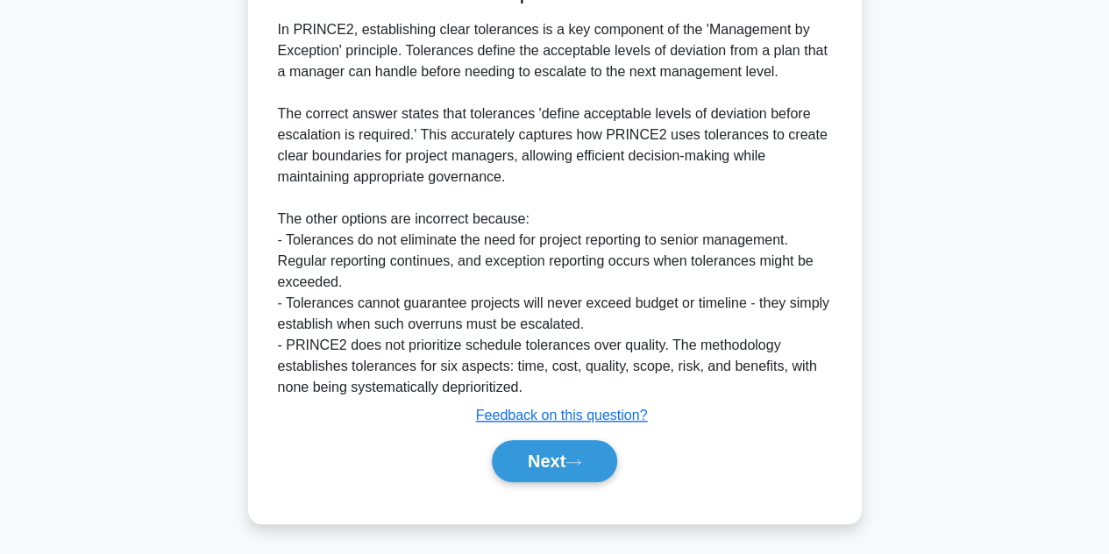
click at [531, 437] on div "Next" at bounding box center [555, 461] width 568 height 56
click at [533, 443] on button "Next" at bounding box center [554, 461] width 125 height 42
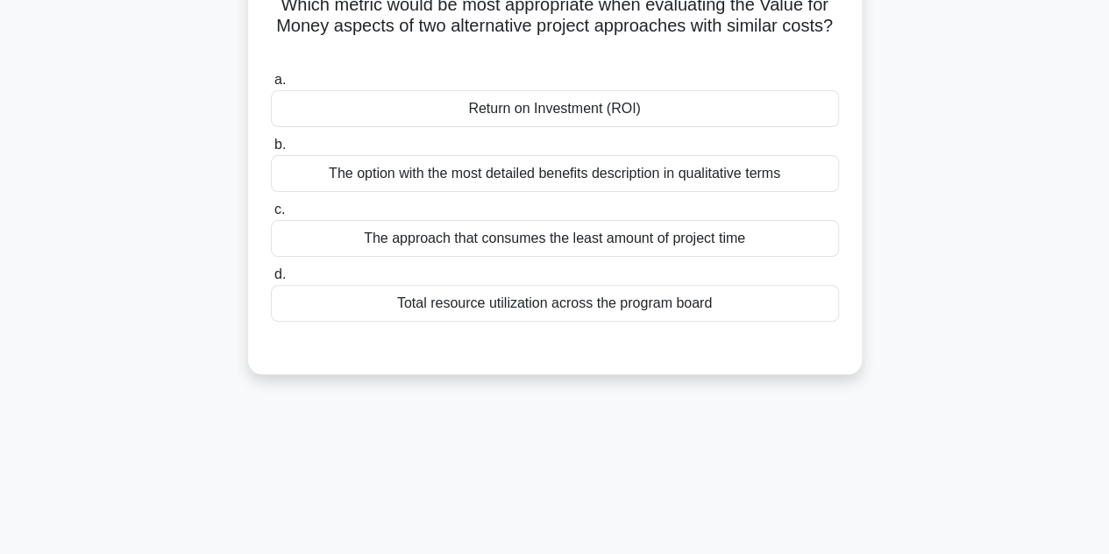
scroll to position [0, 0]
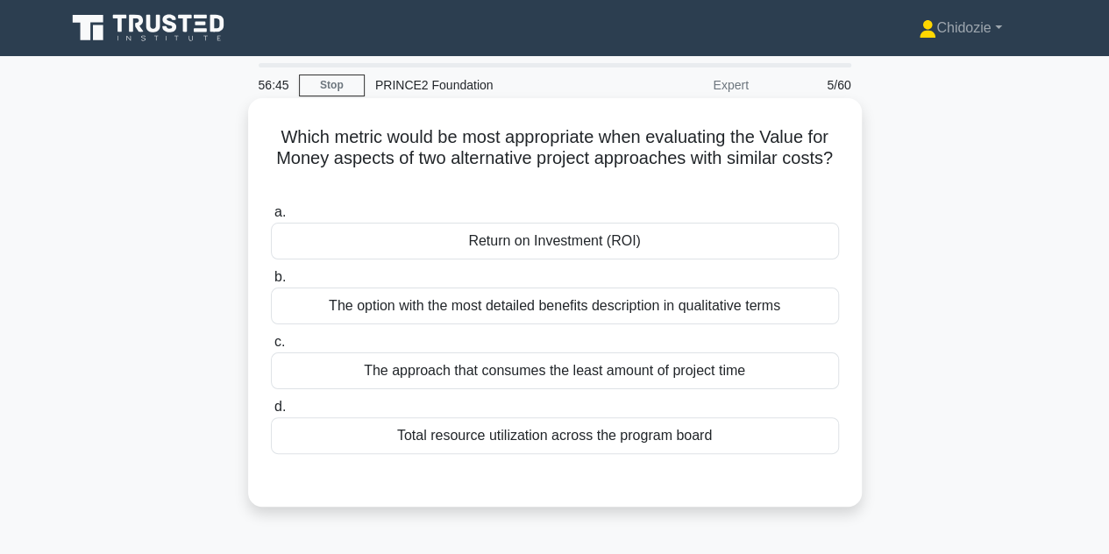
click at [593, 309] on div "The option with the most detailed benefits description in qualitative terms" at bounding box center [555, 306] width 568 height 37
click at [271, 283] on input "b. The option with the most detailed benefits description in qualitative terms" at bounding box center [271, 277] width 0 height 11
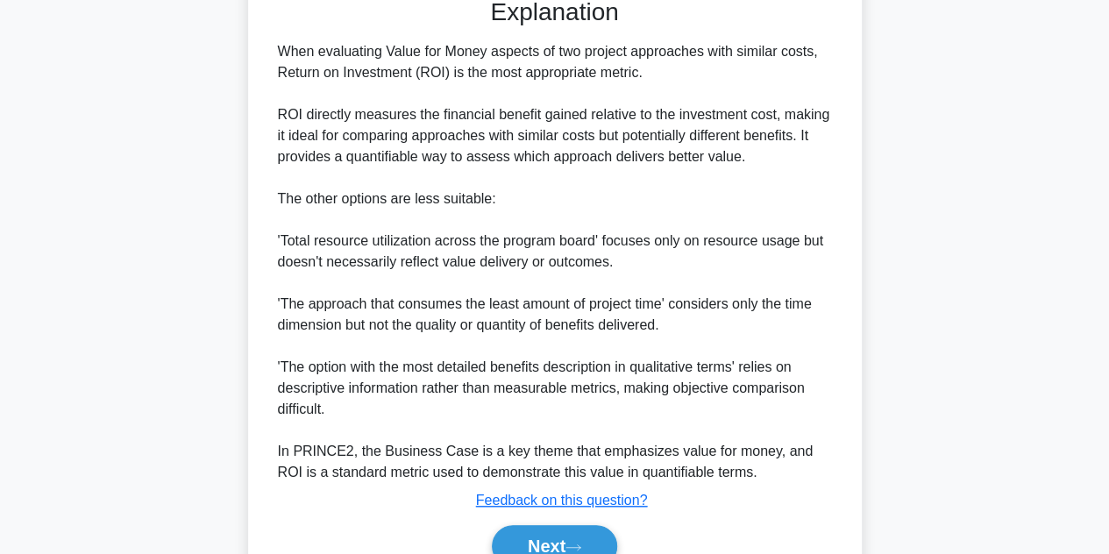
scroll to position [569, 0]
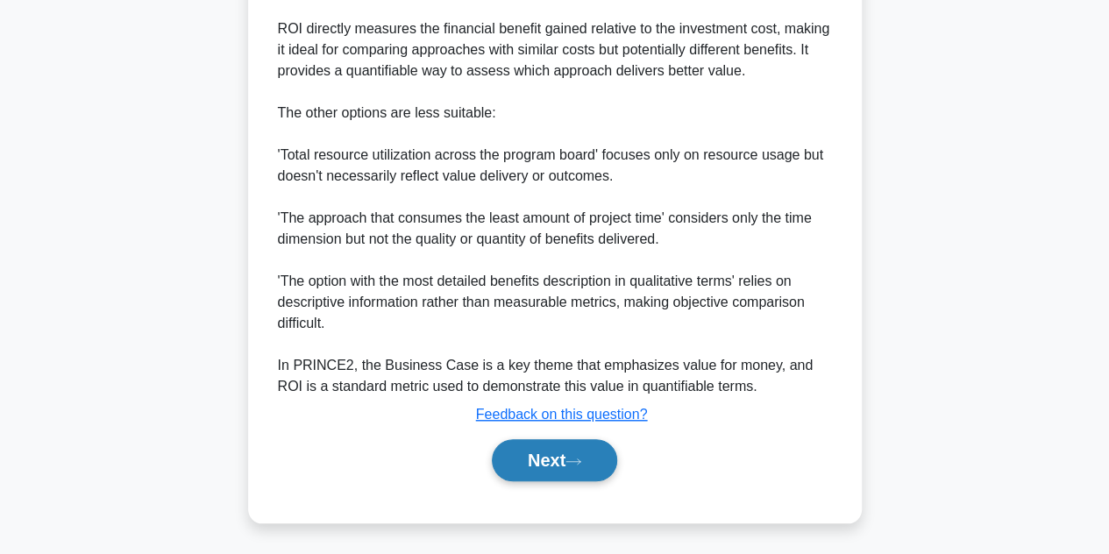
click at [565, 474] on button "Next" at bounding box center [554, 460] width 125 height 42
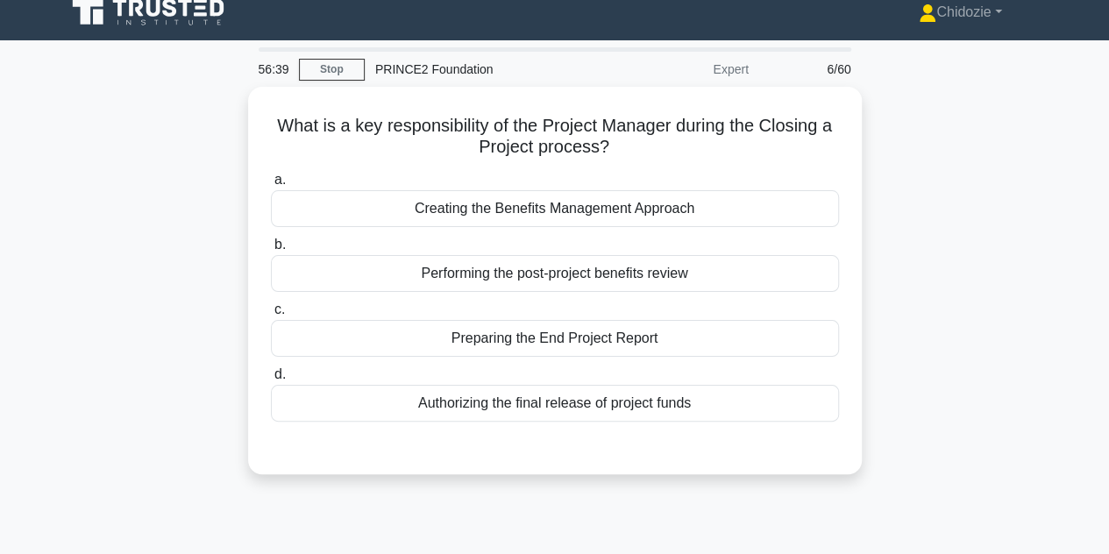
scroll to position [0, 0]
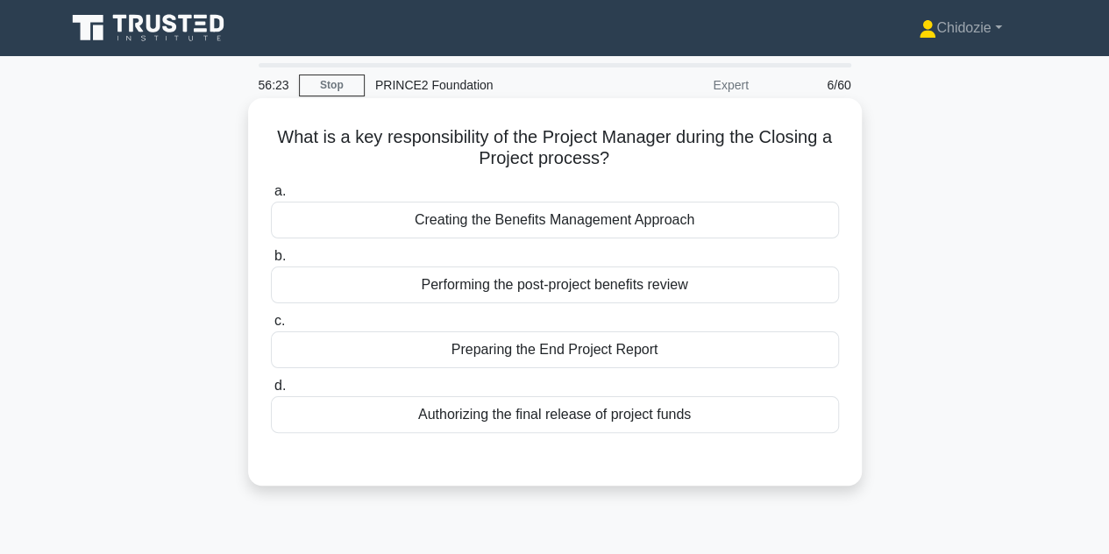
click at [645, 350] on div "Preparing the End Project Report" at bounding box center [555, 349] width 568 height 37
click at [271, 327] on input "c. Preparing the End Project Report" at bounding box center [271, 321] width 0 height 11
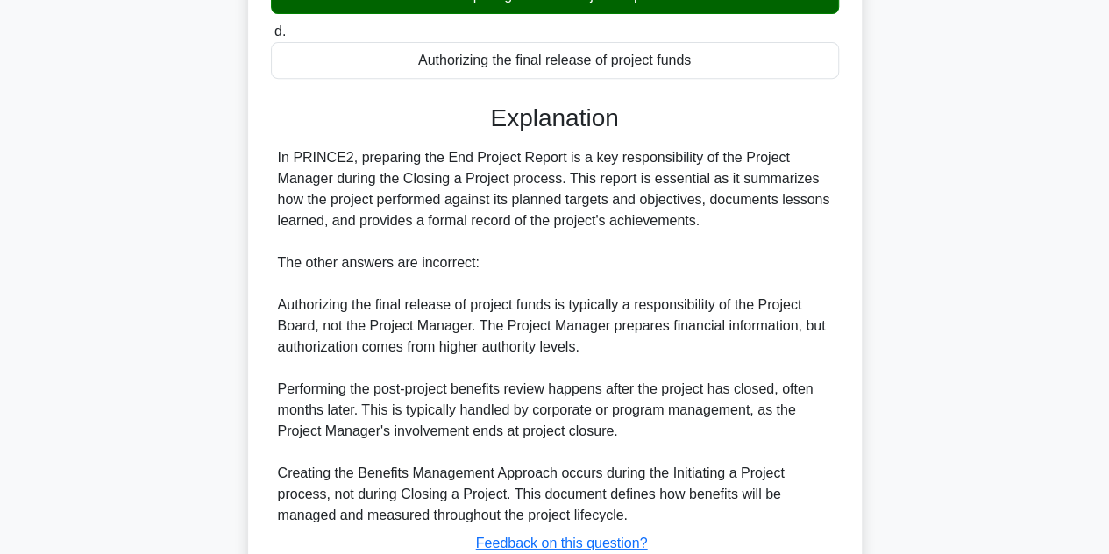
scroll to position [482, 0]
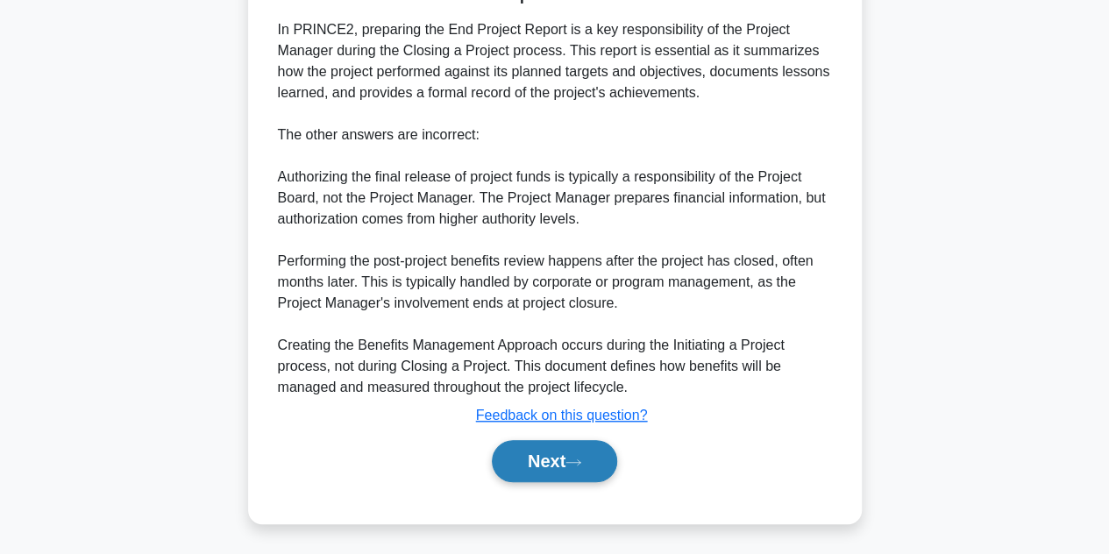
click at [556, 478] on button "Next" at bounding box center [554, 461] width 125 height 42
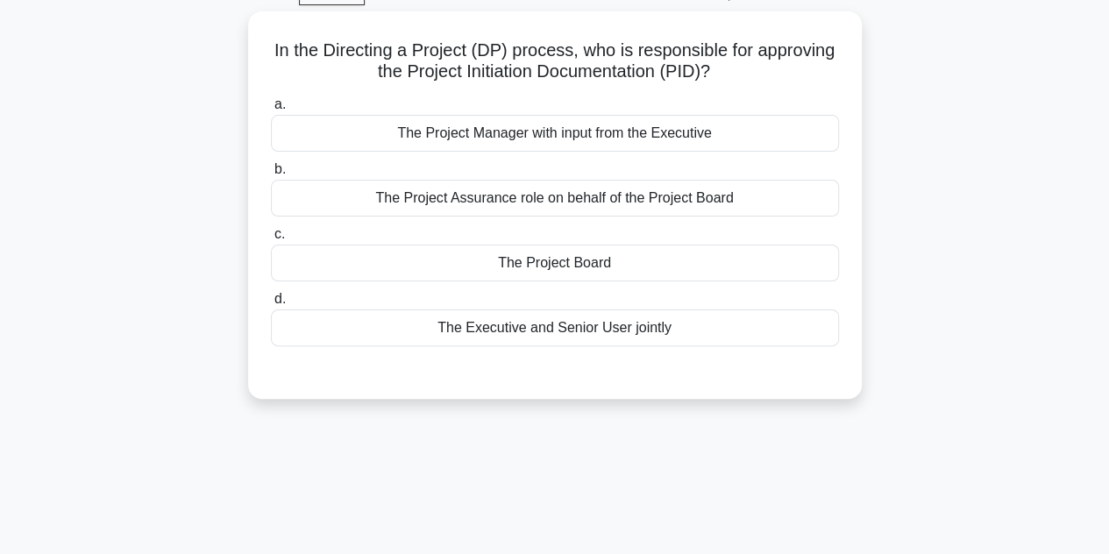
scroll to position [88, 0]
click at [534, 335] on div "The Executive and Senior User jointly" at bounding box center [555, 327] width 568 height 37
click at [271, 304] on input "d. The Executive and Senior User jointly" at bounding box center [271, 298] width 0 height 11
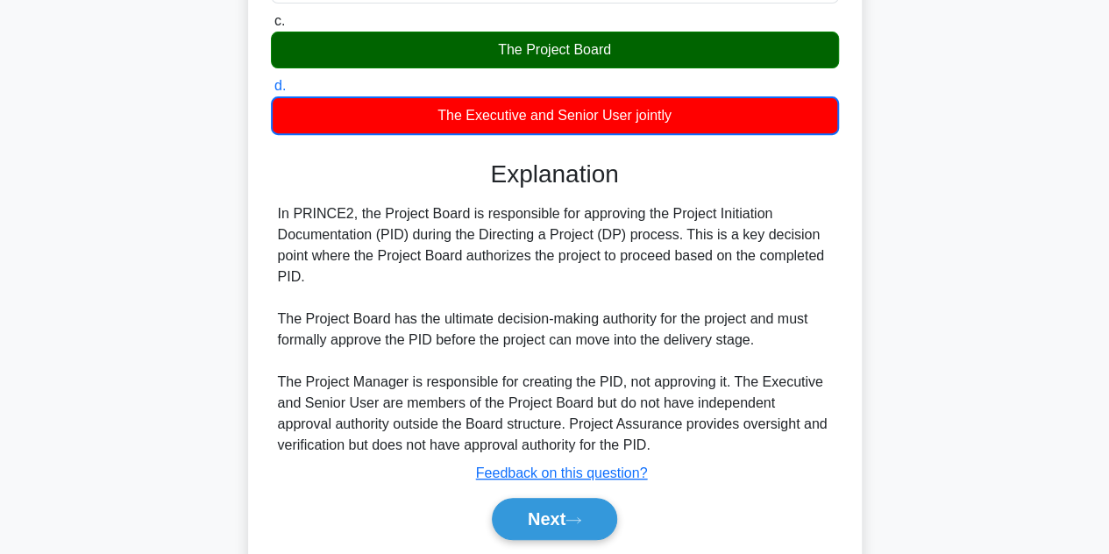
scroll to position [393, 0]
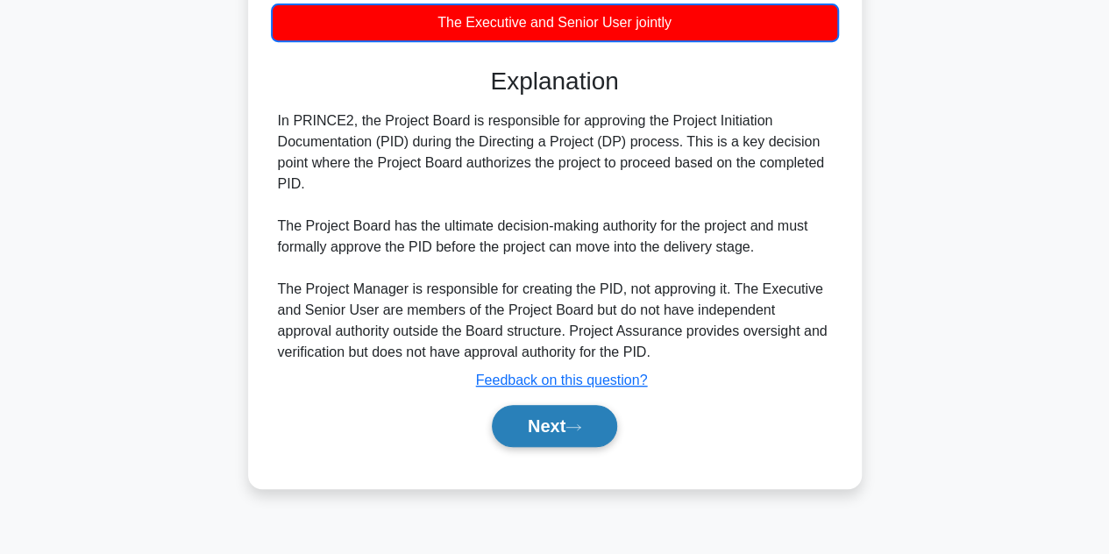
click at [529, 426] on button "Next" at bounding box center [554, 426] width 125 height 42
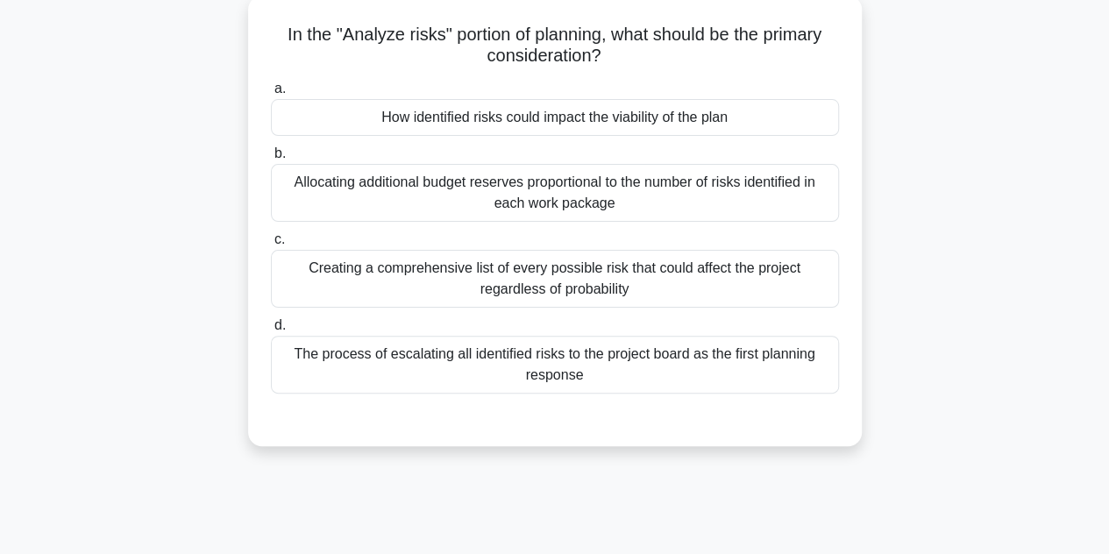
scroll to position [105, 0]
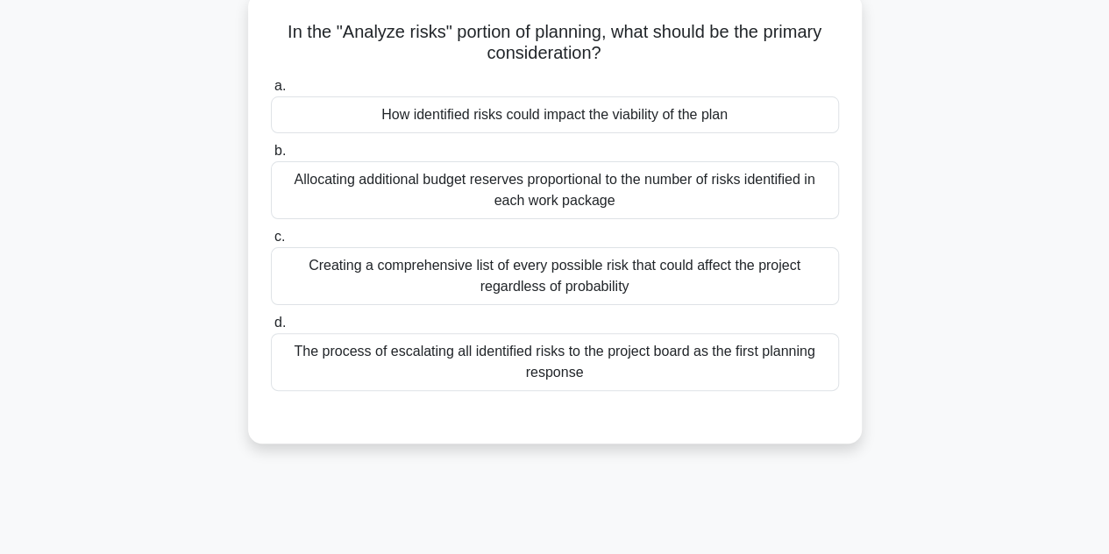
click at [622, 377] on div "The process of escalating all identified risks to the project board as the firs…" at bounding box center [555, 362] width 568 height 58
click at [271, 329] on input "d. The process of escalating all identified risks to the project board as the f…" at bounding box center [271, 322] width 0 height 11
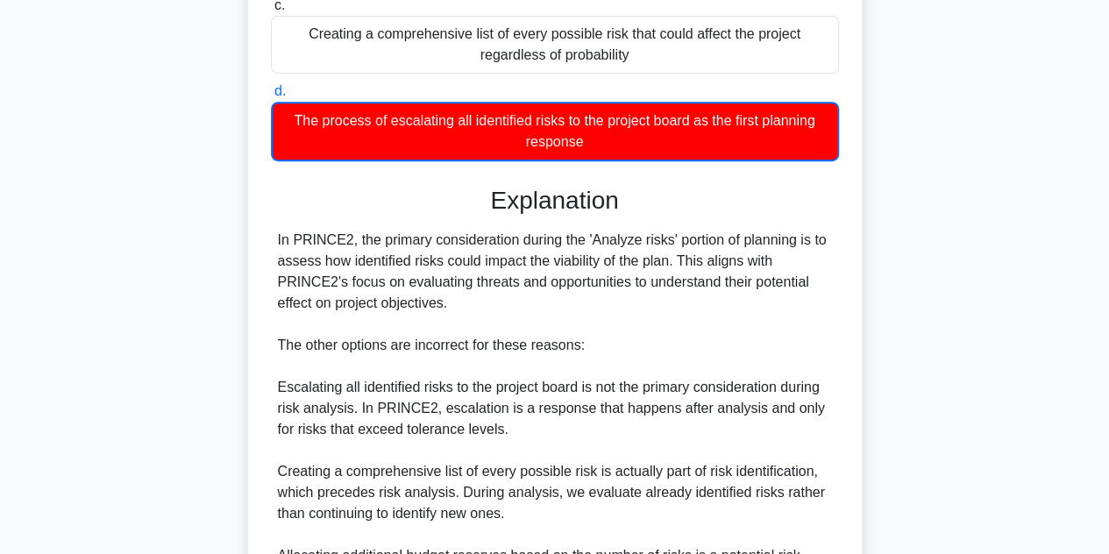
scroll to position [548, 0]
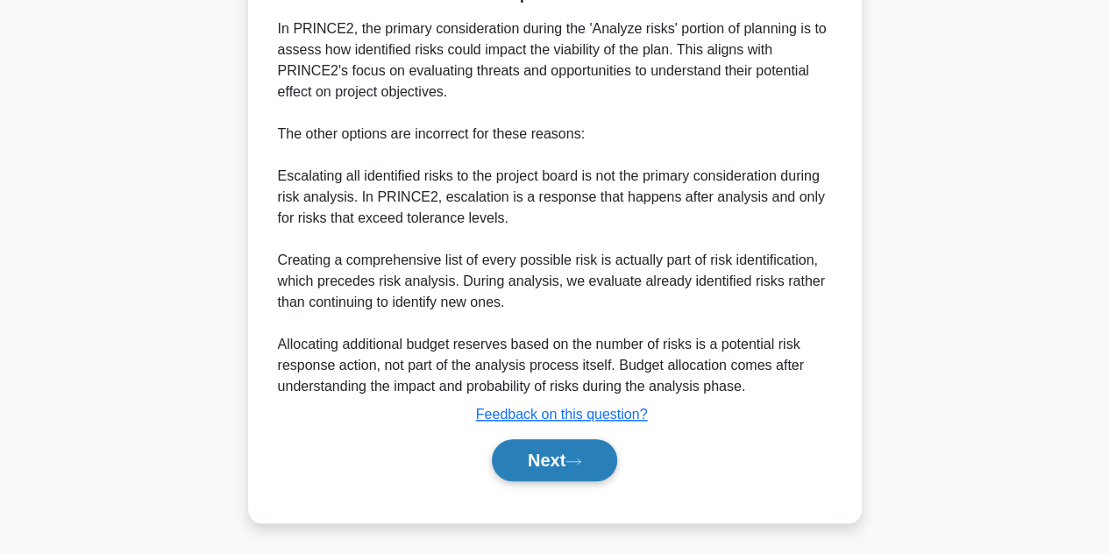
click at [557, 445] on button "Next" at bounding box center [554, 460] width 125 height 42
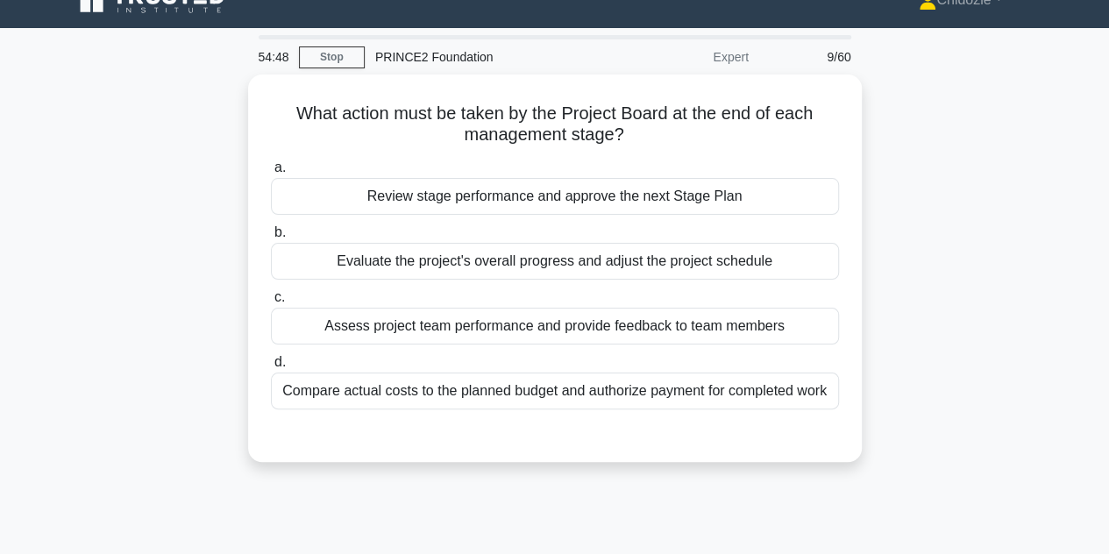
scroll to position [0, 0]
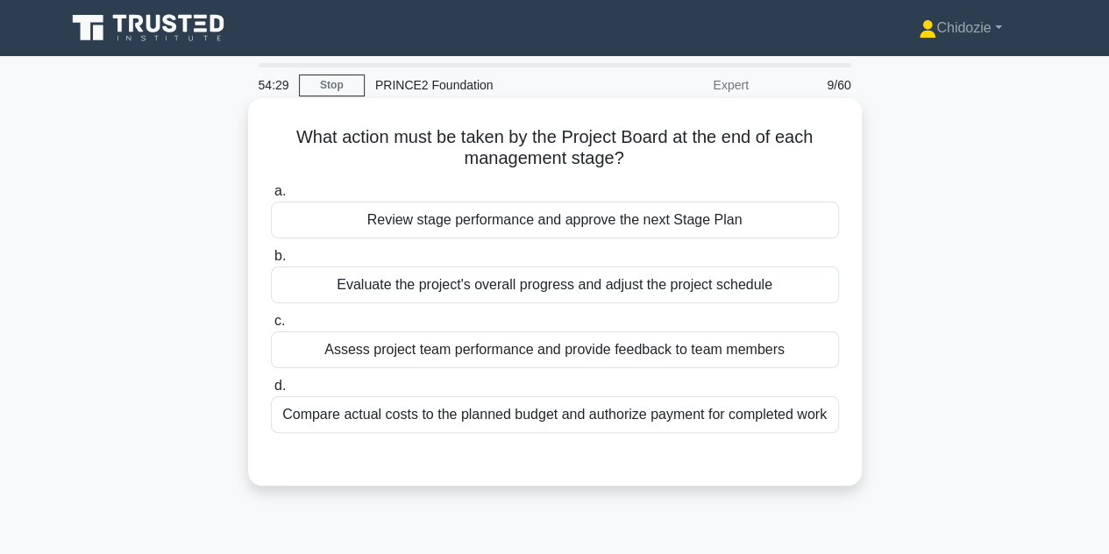
click at [537, 218] on div "Review stage performance and approve the next Stage Plan" at bounding box center [555, 220] width 568 height 37
click at [271, 197] on input "a. Review stage performance and approve the next Stage Plan" at bounding box center [271, 191] width 0 height 11
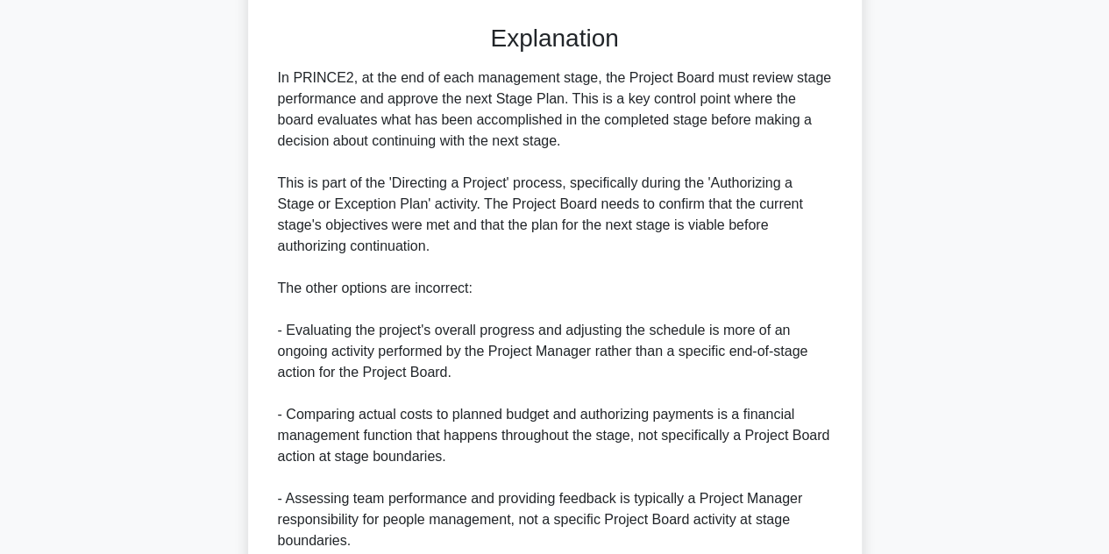
scroll to position [587, 0]
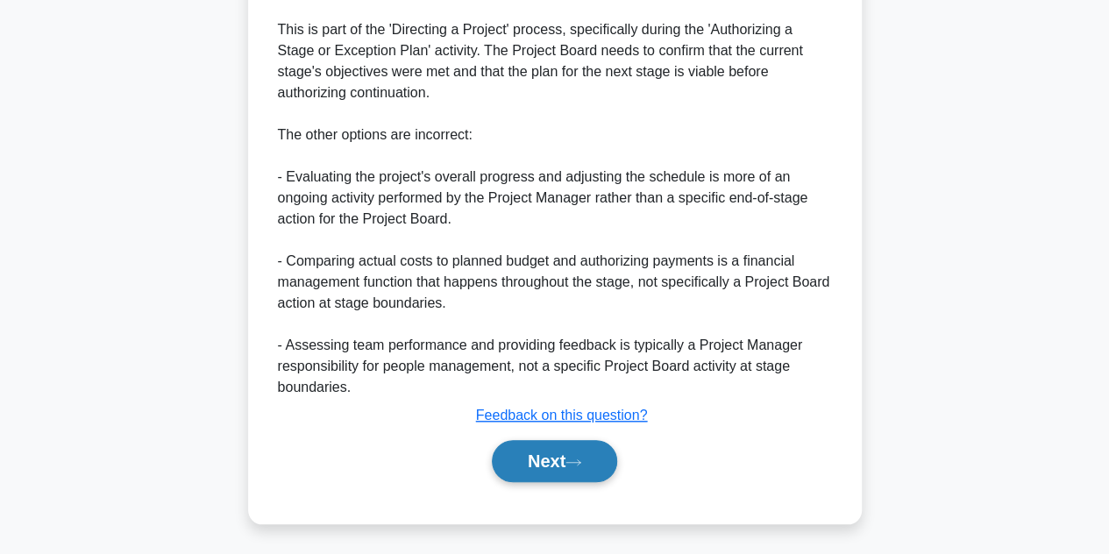
click at [510, 464] on button "Next" at bounding box center [554, 461] width 125 height 42
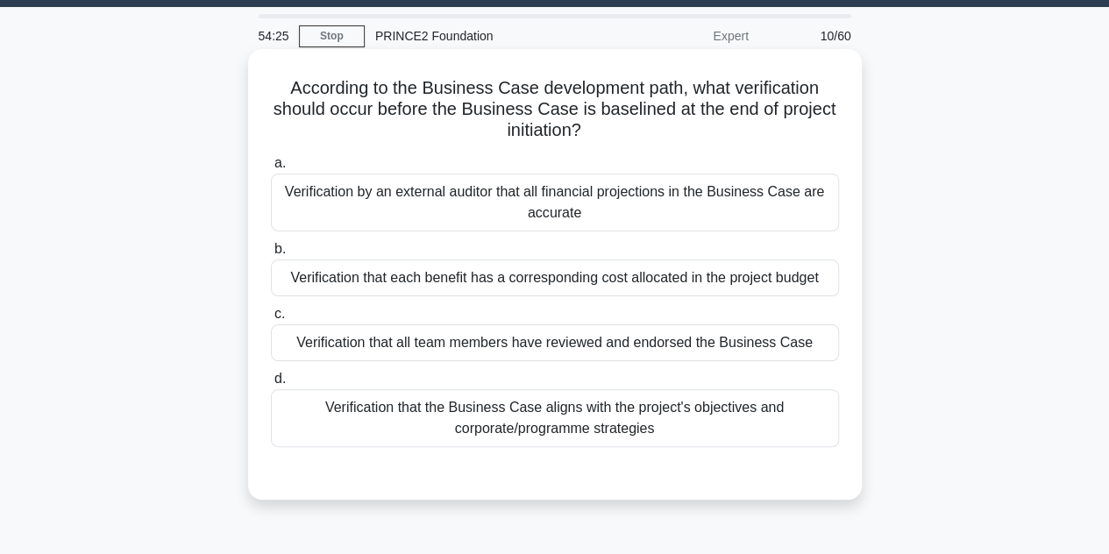
scroll to position [47, 0]
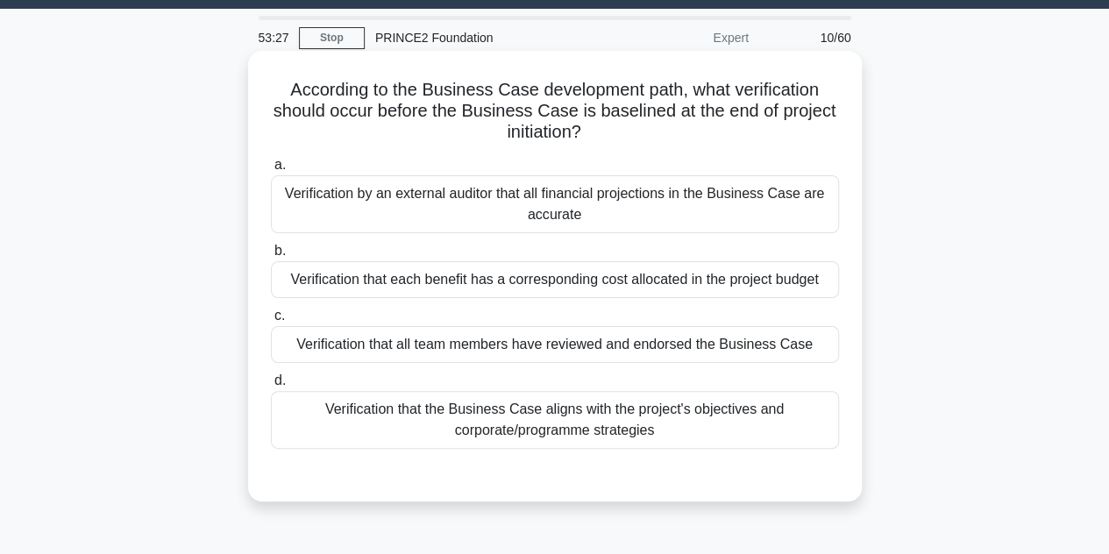
click at [576, 423] on div "Verification that the Business Case aligns with the project's objectives and co…" at bounding box center [555, 420] width 568 height 58
click at [271, 387] on input "d. Verification that the Business Case aligns with the project's objectives and…" at bounding box center [271, 380] width 0 height 11
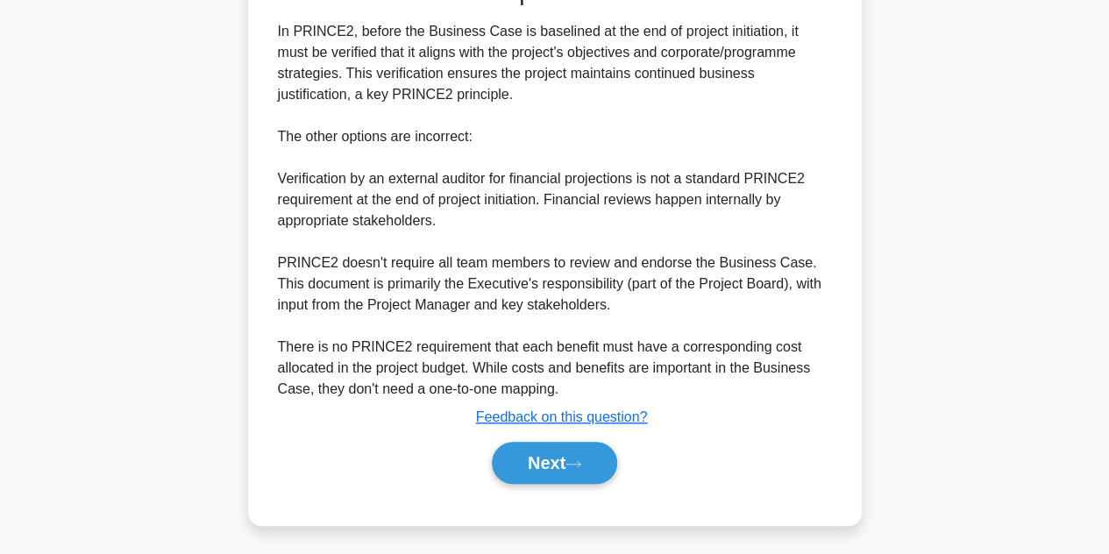
scroll to position [545, 0]
click at [544, 458] on button "Next" at bounding box center [554, 461] width 125 height 42
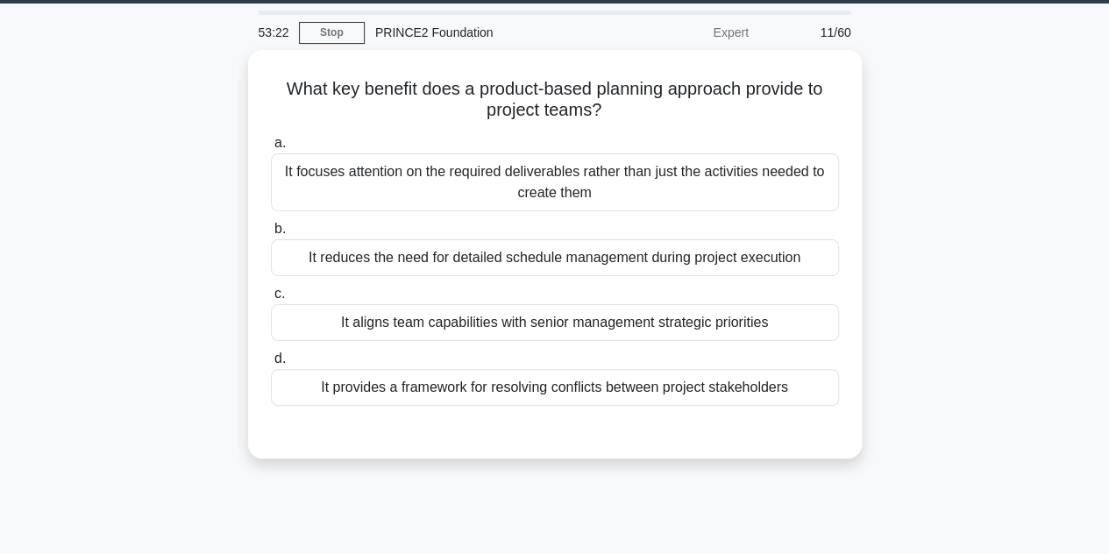
scroll to position [0, 0]
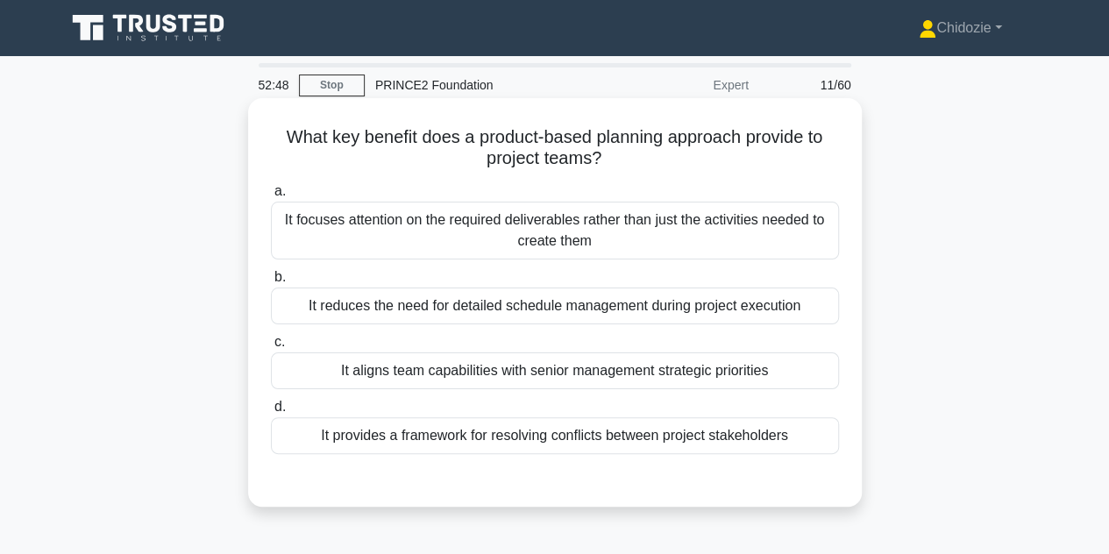
click at [542, 250] on div "It focuses attention on the required deliverables rather than just the activiti…" at bounding box center [555, 231] width 568 height 58
click at [271, 197] on input "a. It focuses attention on the required deliverables rather than just the activ…" at bounding box center [271, 191] width 0 height 11
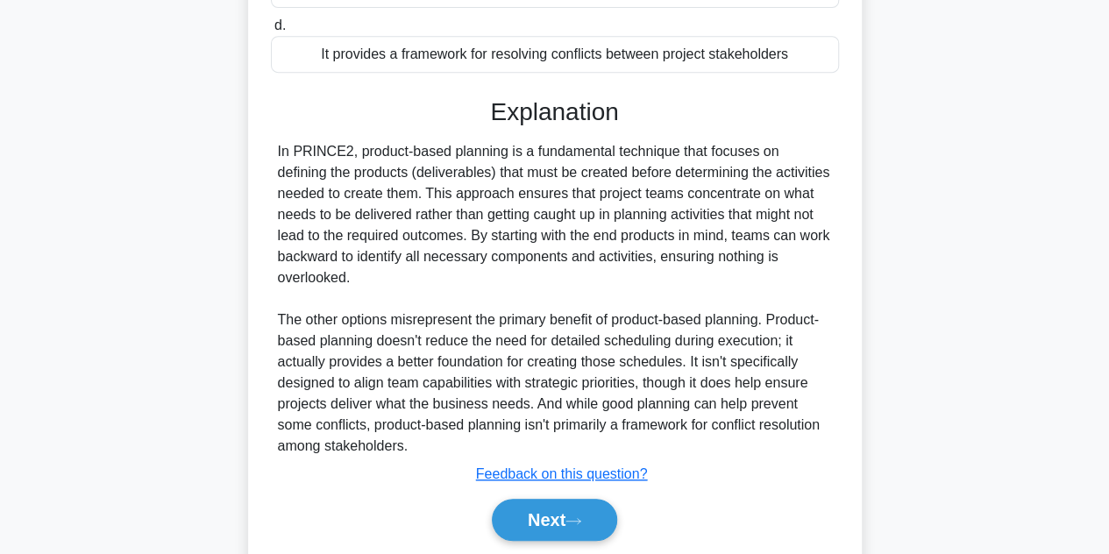
scroll to position [440, 0]
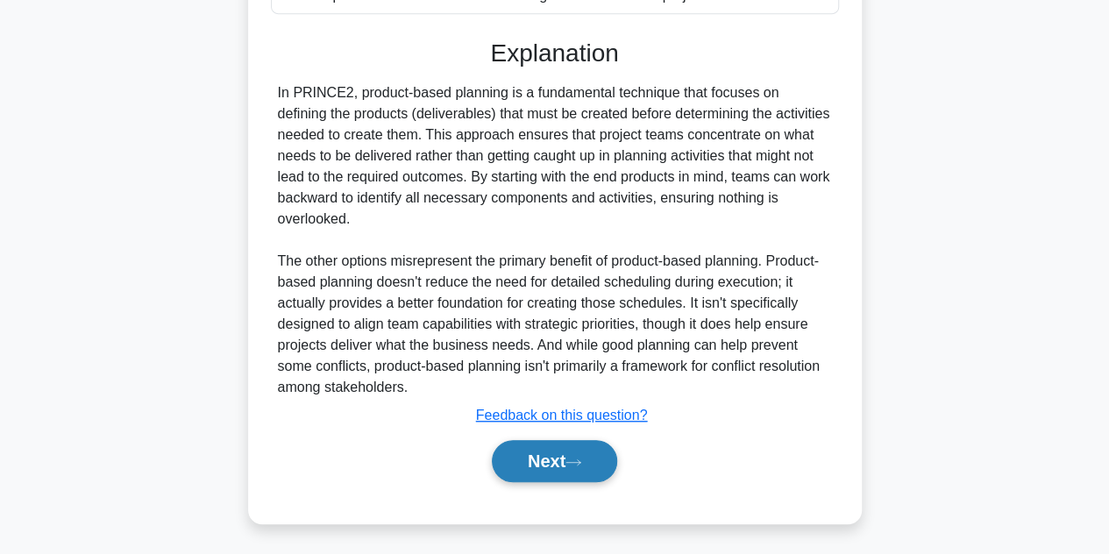
click at [533, 452] on button "Next" at bounding box center [554, 461] width 125 height 42
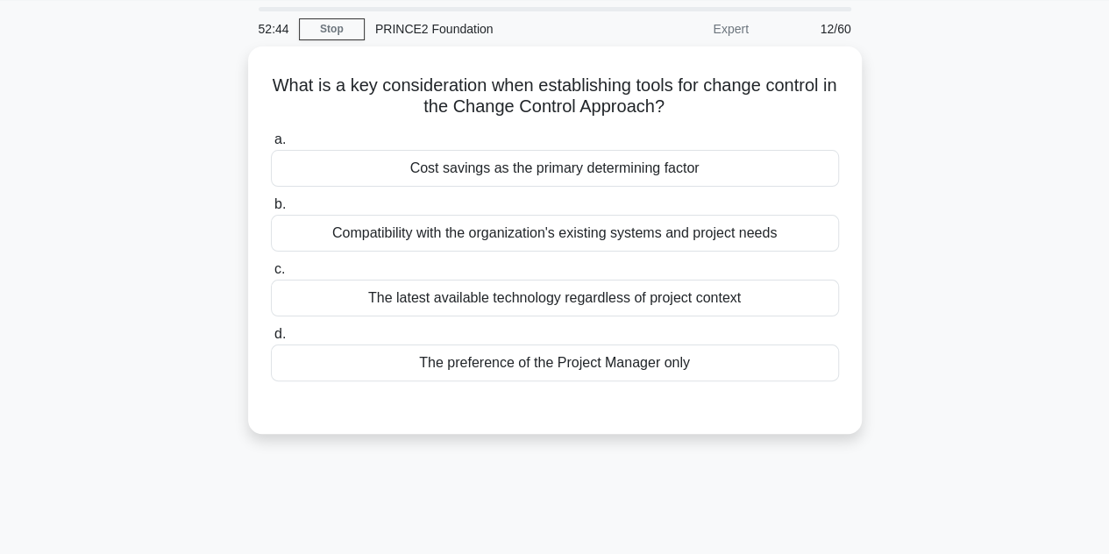
scroll to position [0, 0]
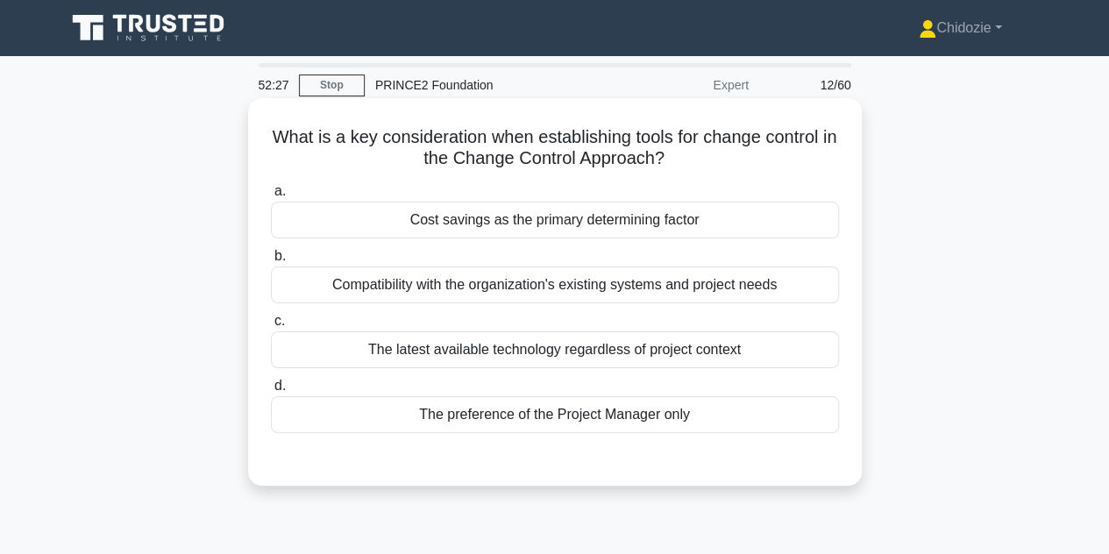
click at [601, 286] on div "Compatibility with the organization's existing systems and project needs" at bounding box center [555, 285] width 568 height 37
click at [271, 262] on input "b. Compatibility with the organization's existing systems and project needs" at bounding box center [271, 256] width 0 height 11
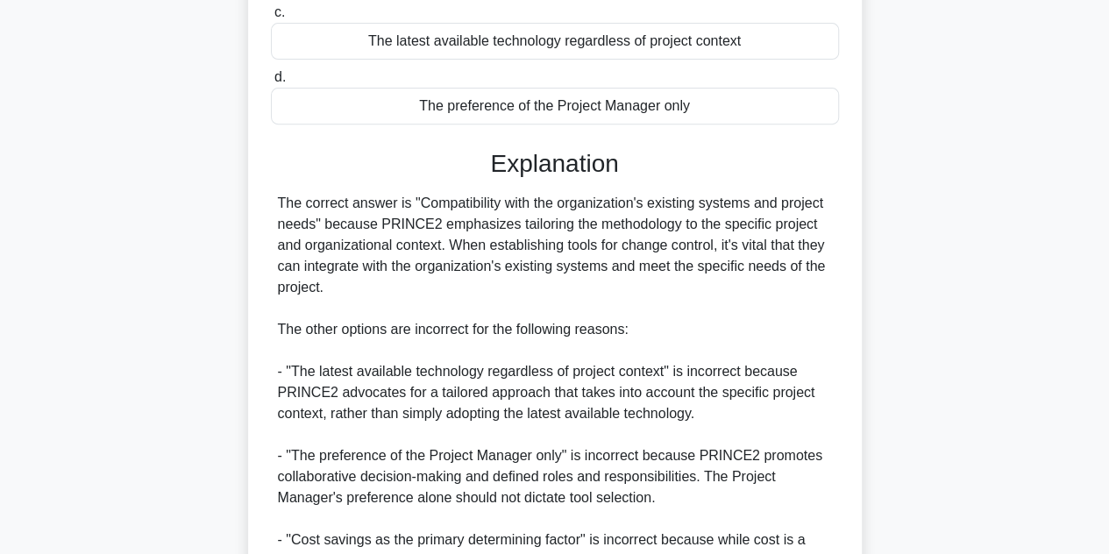
scroll to position [503, 0]
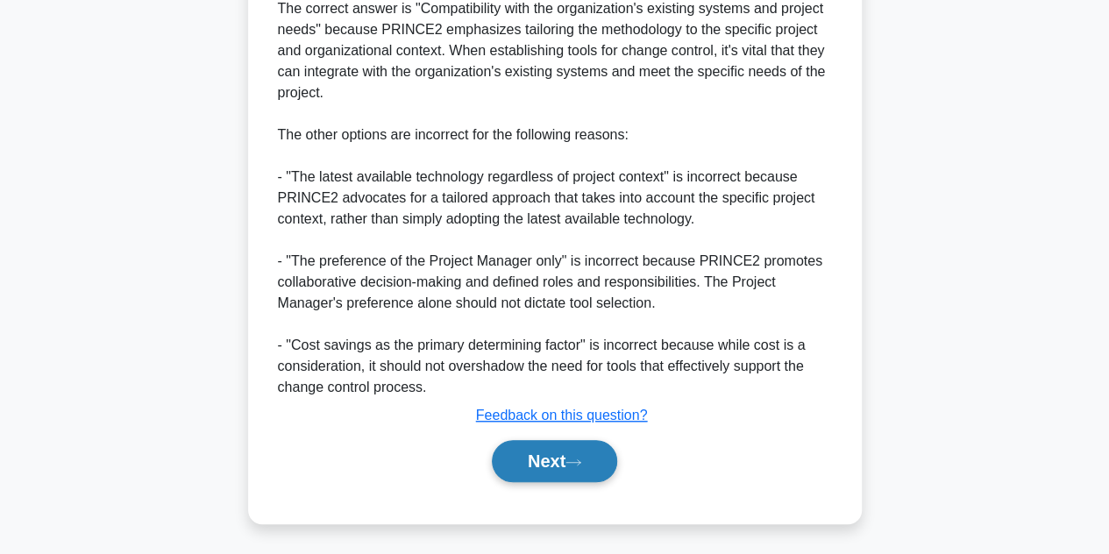
click at [533, 446] on button "Next" at bounding box center [554, 461] width 125 height 42
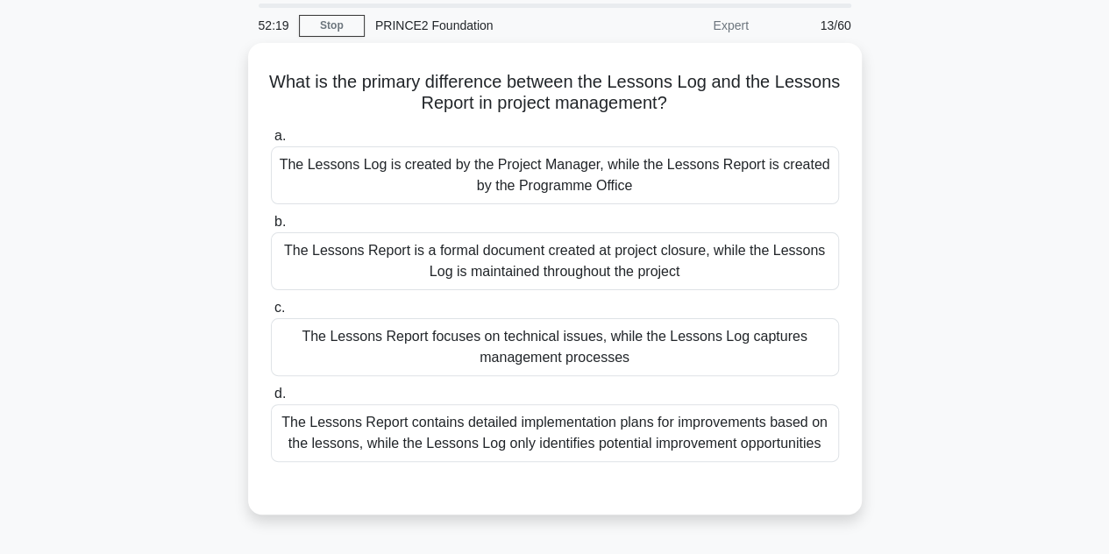
scroll to position [63, 0]
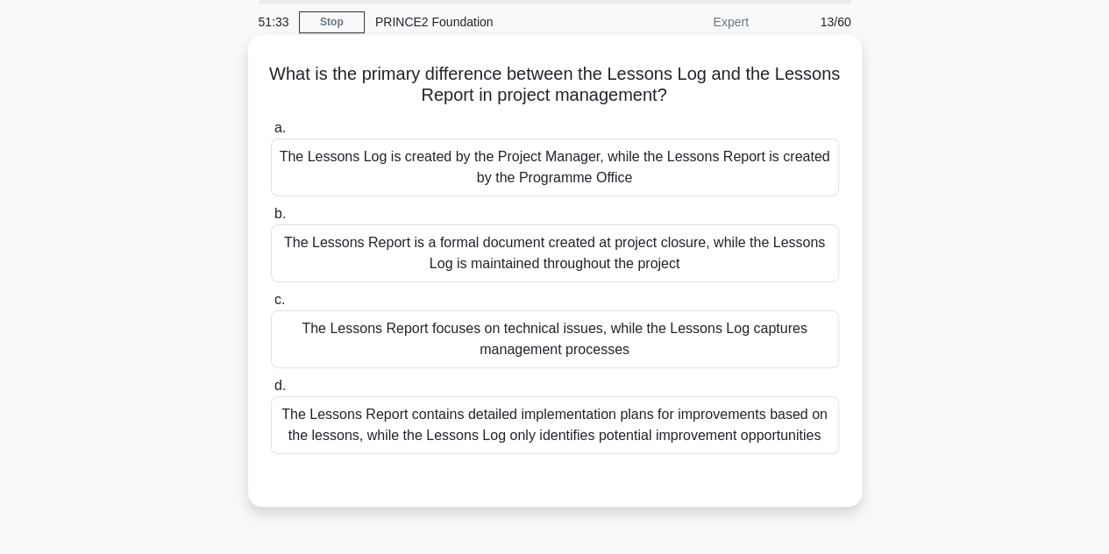
click at [522, 271] on div "The Lessons Report is a formal document created at project closure, while the L…" at bounding box center [555, 253] width 568 height 58
click at [271, 220] on input "b. The Lessons Report is a formal document created at project closure, while th…" at bounding box center [271, 214] width 0 height 11
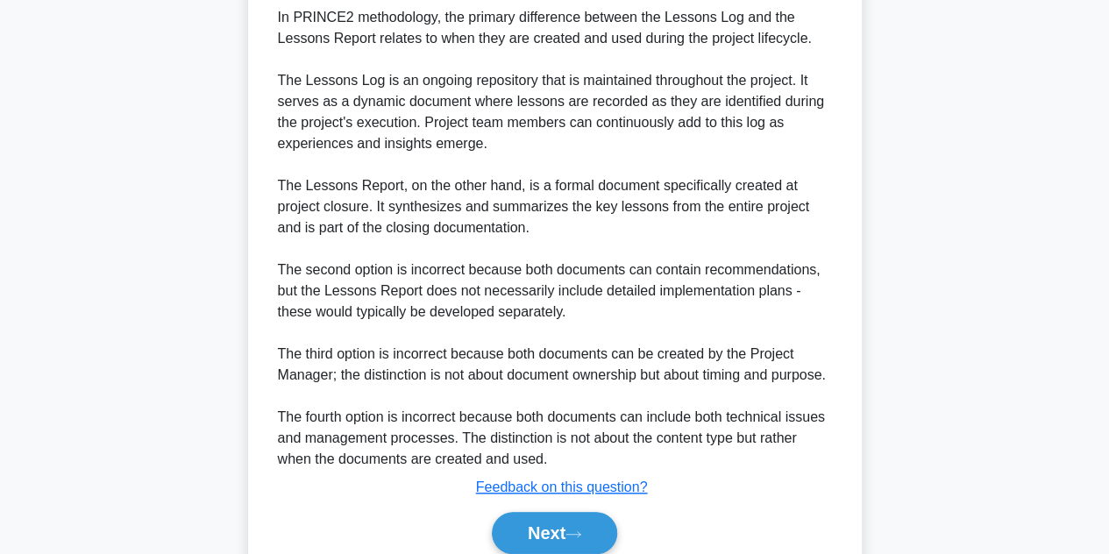
scroll to position [672, 0]
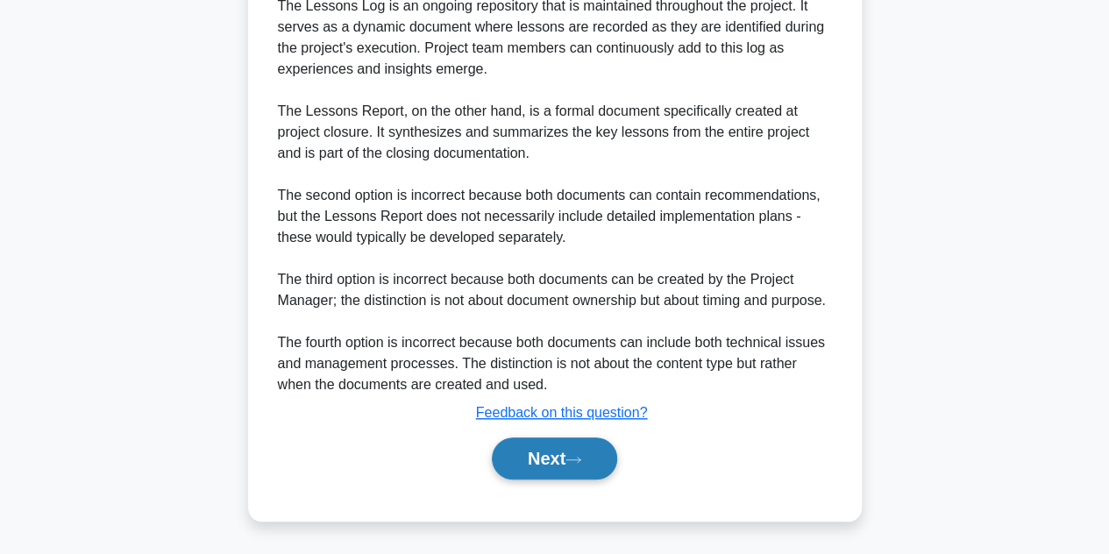
click at [547, 452] on button "Next" at bounding box center [554, 458] width 125 height 42
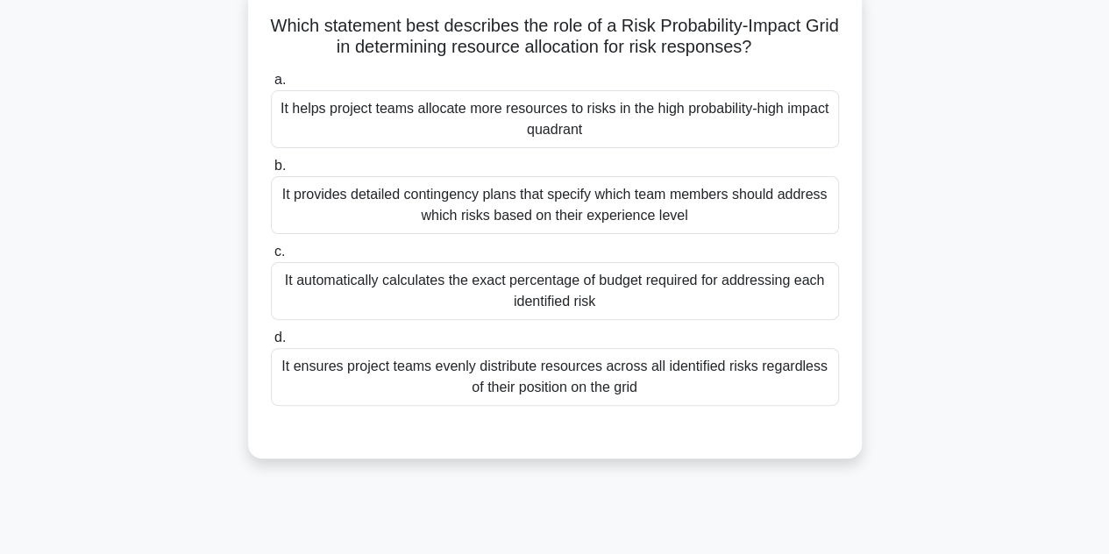
scroll to position [116, 0]
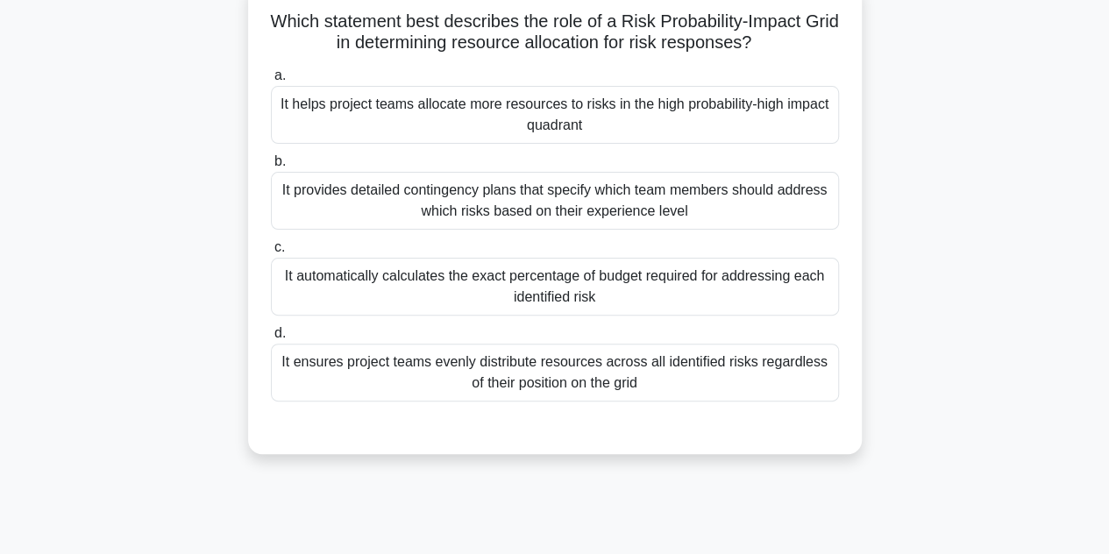
click at [447, 133] on div "It helps project teams allocate more resources to risks in the high probability…" at bounding box center [555, 115] width 568 height 58
click at [271, 82] on input "a. It helps project teams allocate more resources to risks in the high probabil…" at bounding box center [271, 75] width 0 height 11
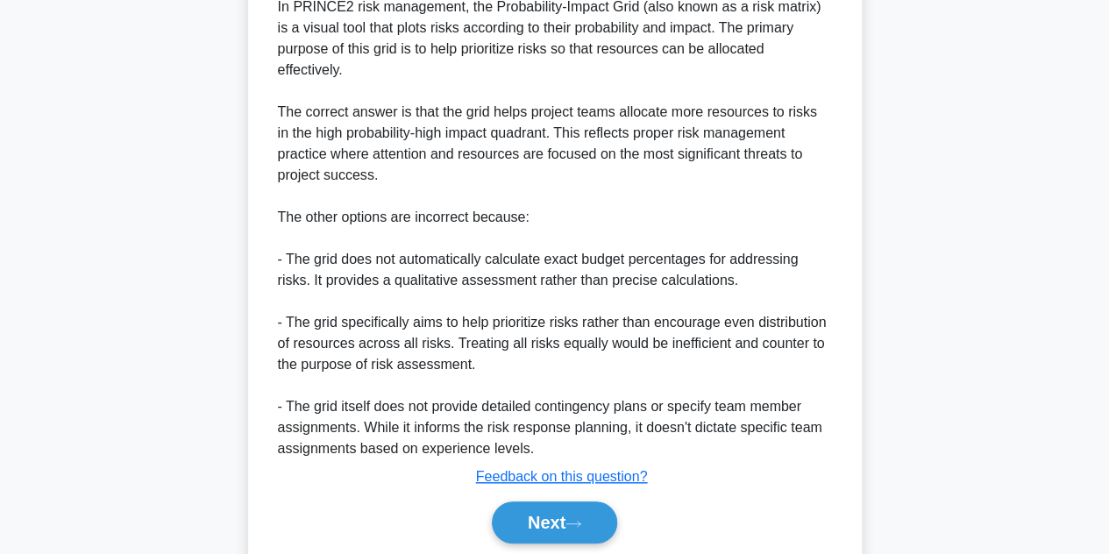
scroll to position [615, 0]
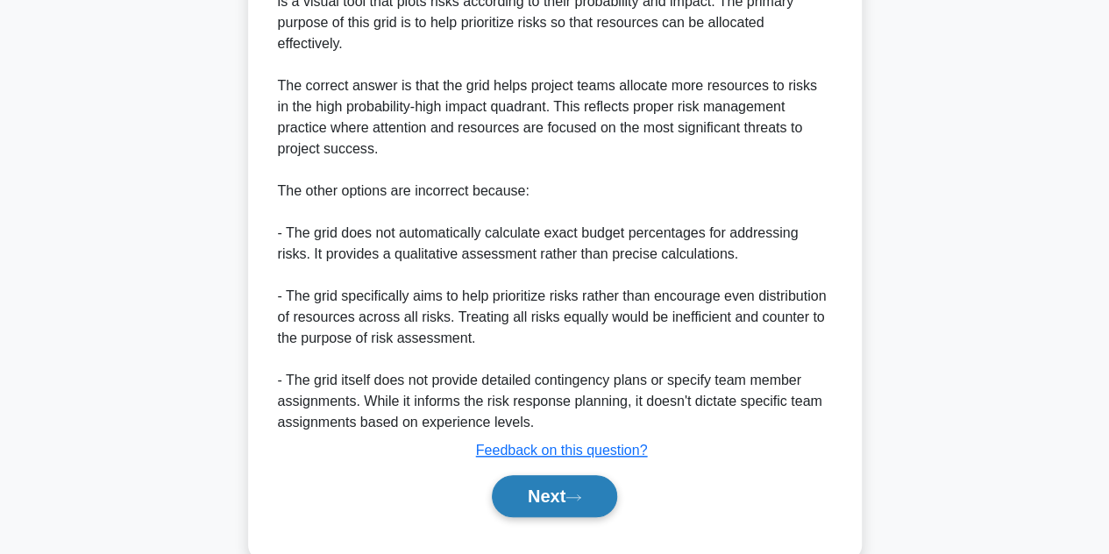
click at [537, 501] on button "Next" at bounding box center [554, 496] width 125 height 42
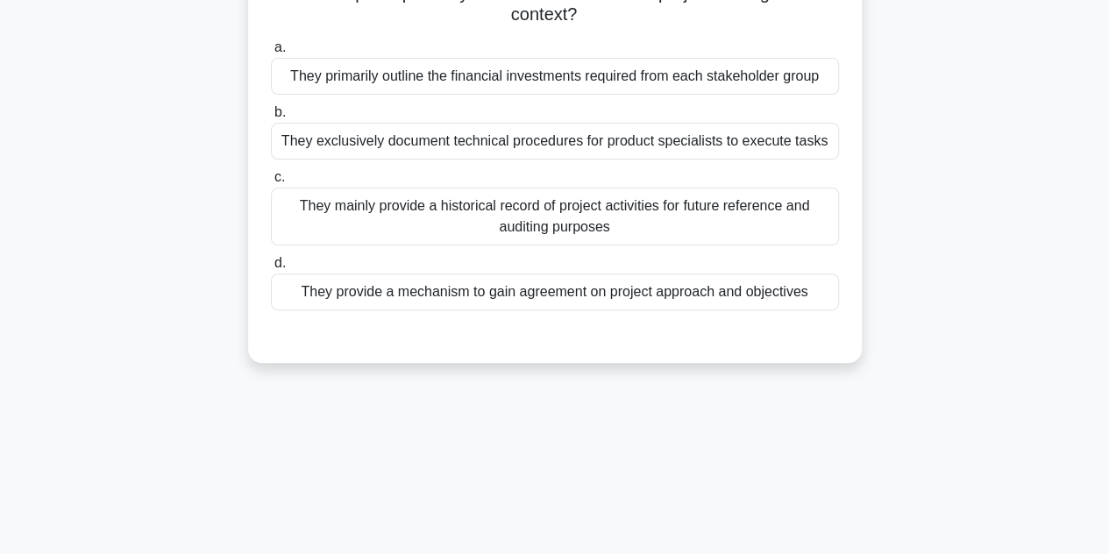
scroll to position [143, 0]
click at [551, 147] on div "They exclusively document technical procedures for product specialists to execu…" at bounding box center [555, 142] width 568 height 37
click at [271, 119] on input "b. They exclusively document technical procedures for product specialists to ex…" at bounding box center [271, 113] width 0 height 11
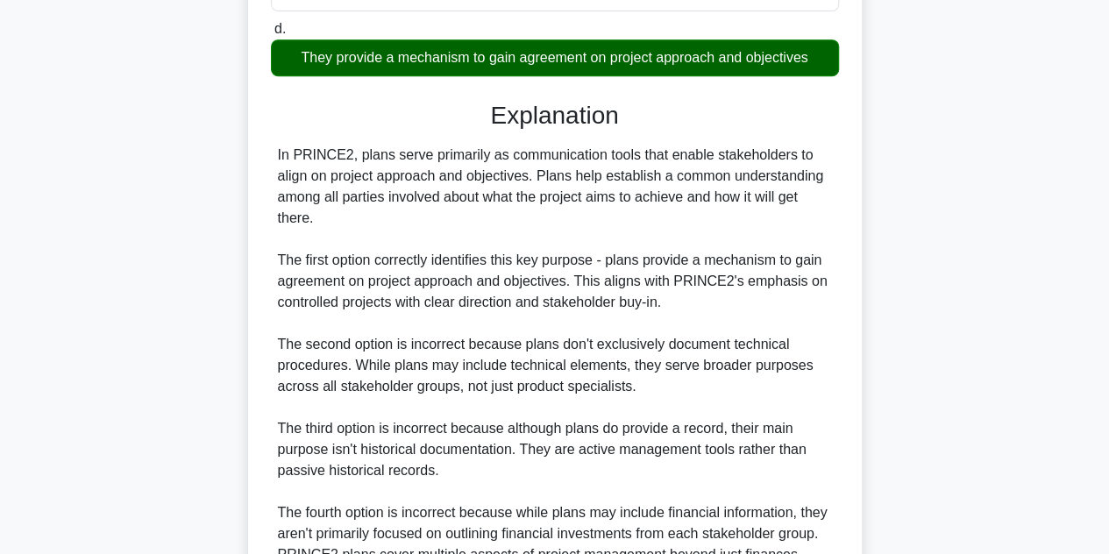
scroll to position [569, 0]
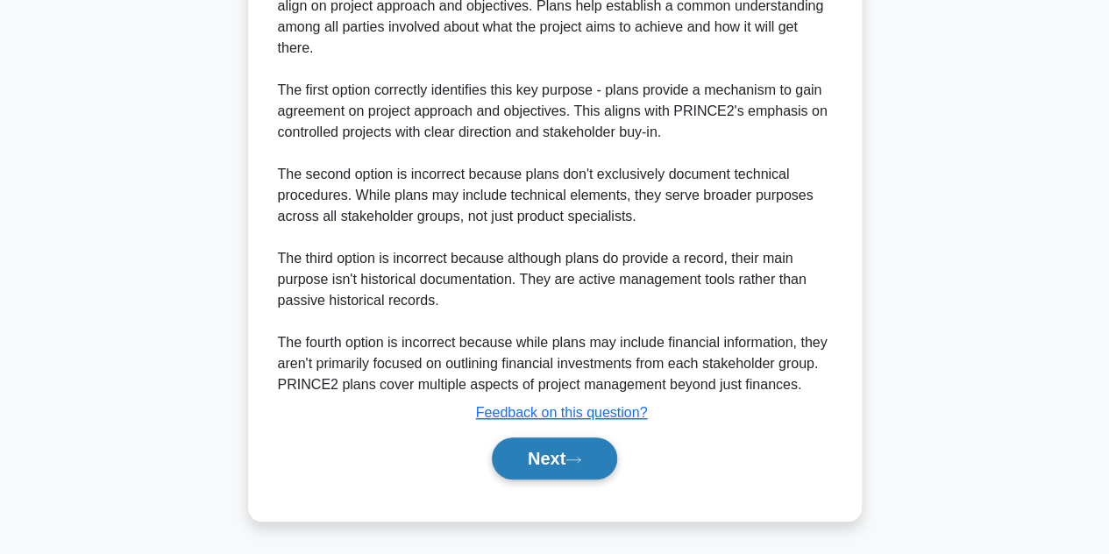
click at [543, 464] on button "Next" at bounding box center [554, 458] width 125 height 42
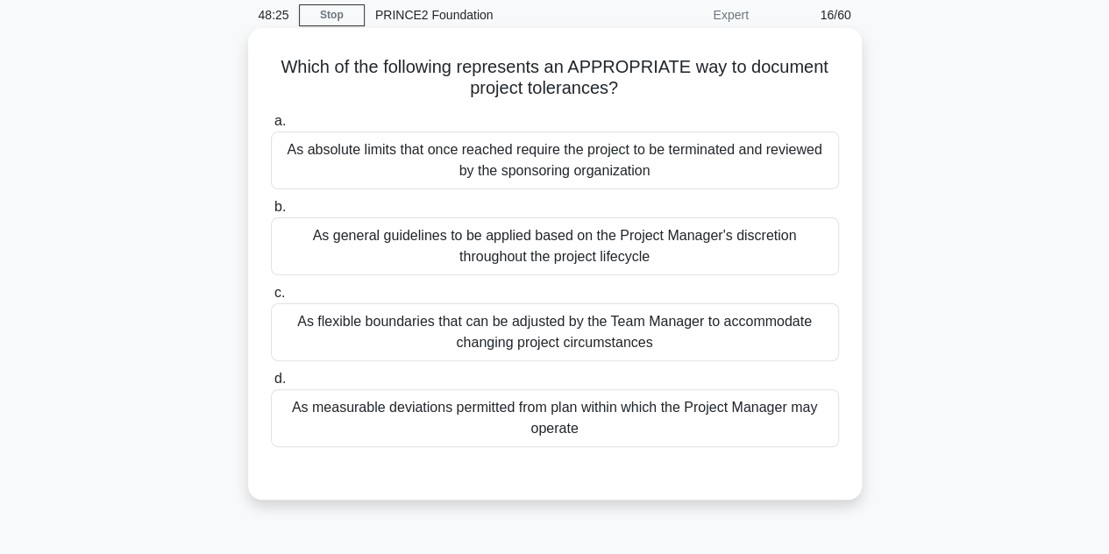
scroll to position [75, 0]
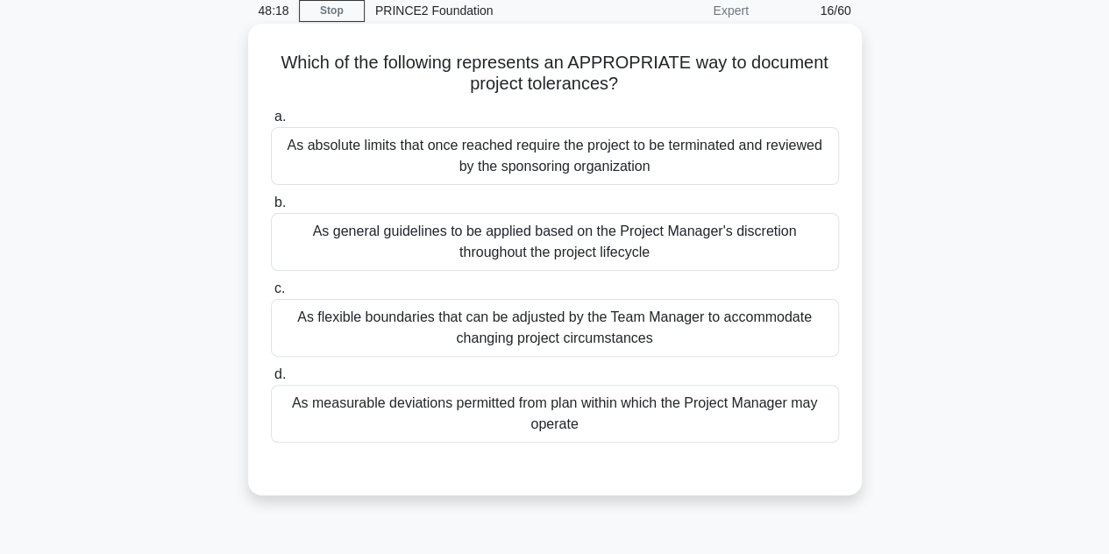
click at [617, 423] on div "As measurable deviations permitted from plan within which the Project Manager m…" at bounding box center [555, 414] width 568 height 58
click at [271, 380] on input "d. As measurable deviations permitted from plan within which the Project Manage…" at bounding box center [271, 374] width 0 height 11
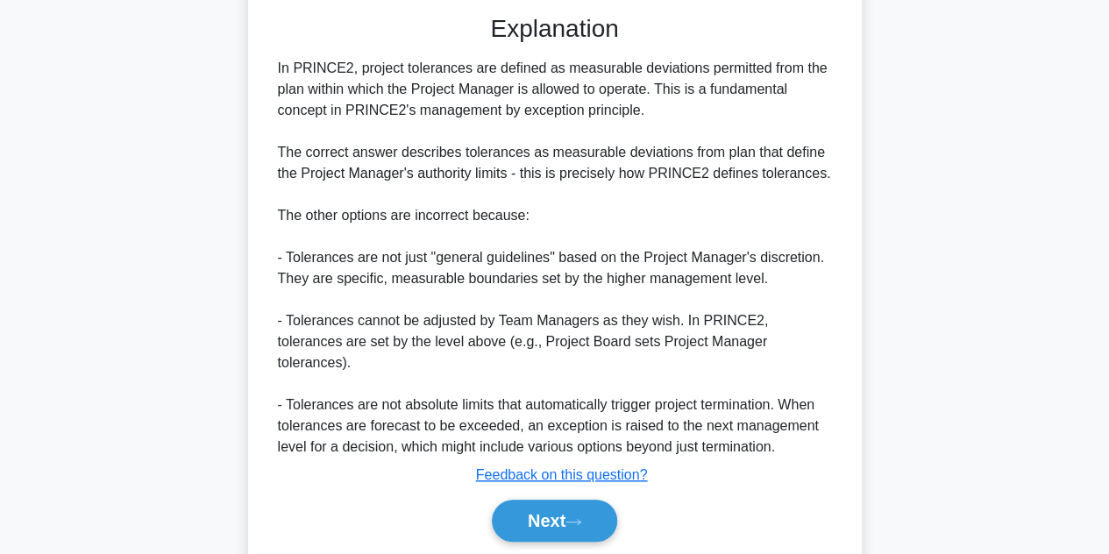
scroll to position [530, 0]
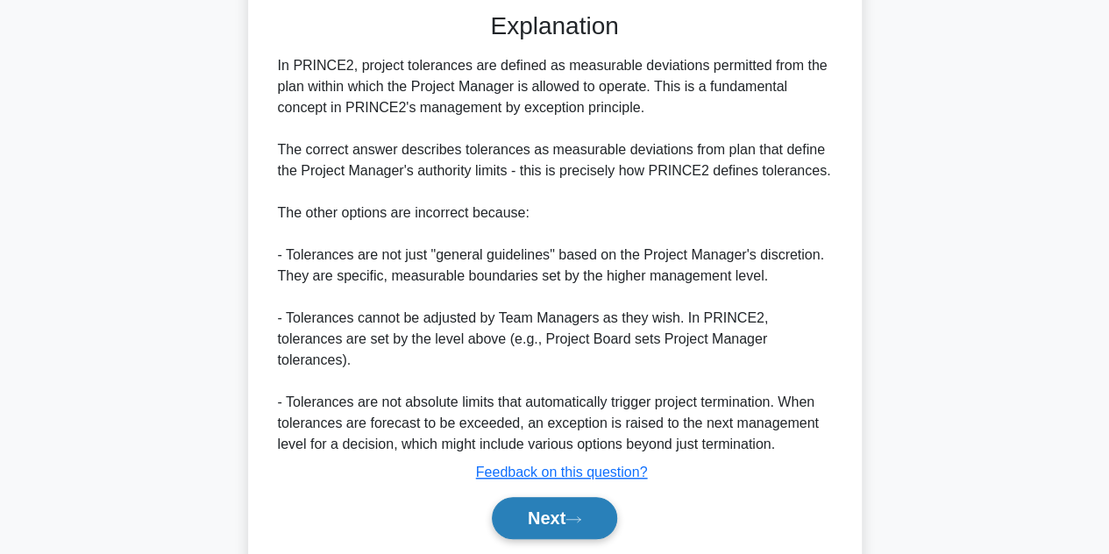
click at [567, 497] on button "Next" at bounding box center [554, 518] width 125 height 42
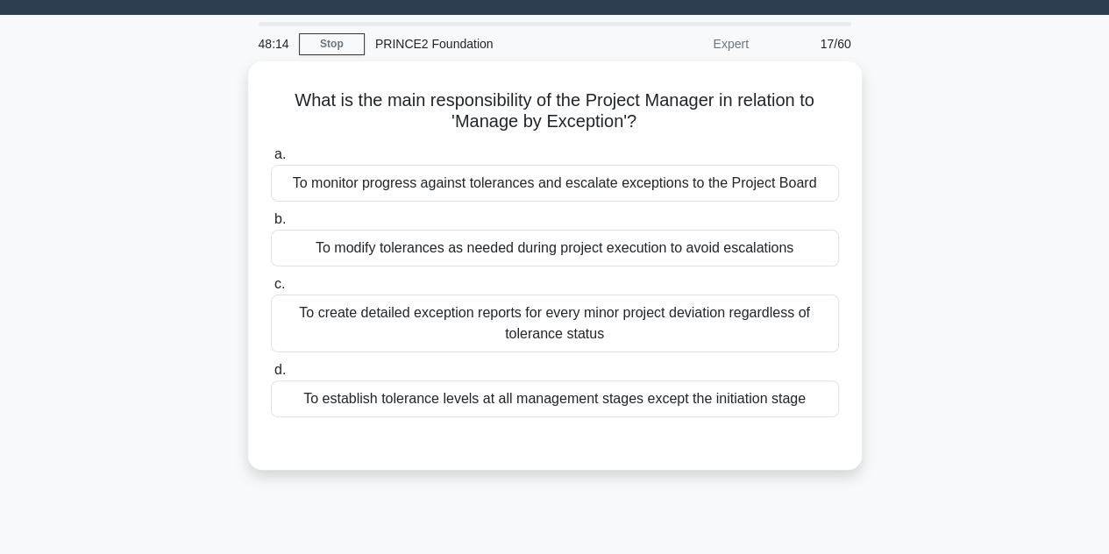
scroll to position [51, 0]
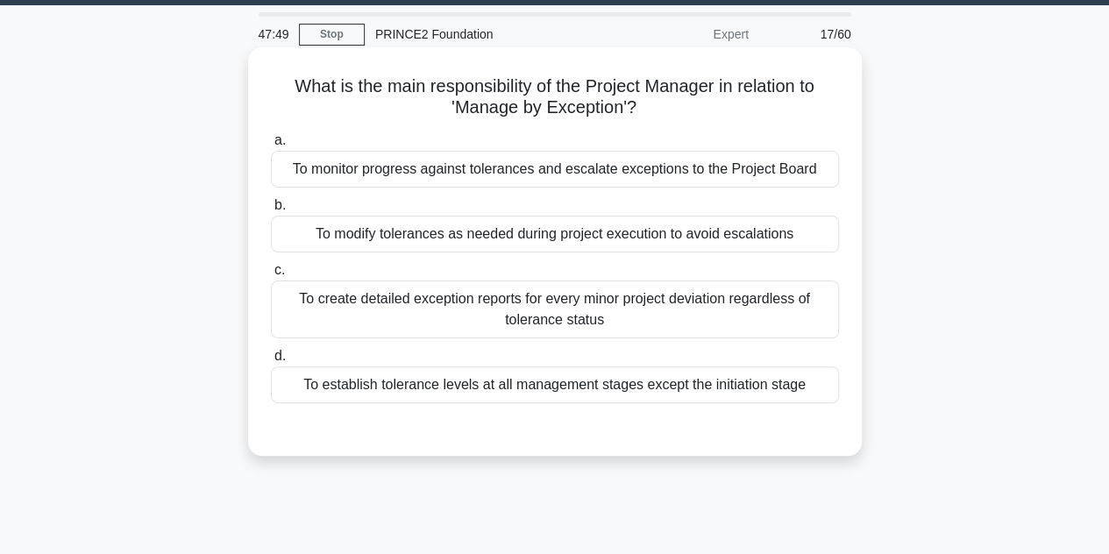
click at [589, 174] on div "To monitor progress against tolerances and escalate exceptions to the Project B…" at bounding box center [555, 169] width 568 height 37
click at [271, 146] on input "a. To monitor progress against tolerances and escalate exceptions to the Projec…" at bounding box center [271, 140] width 0 height 11
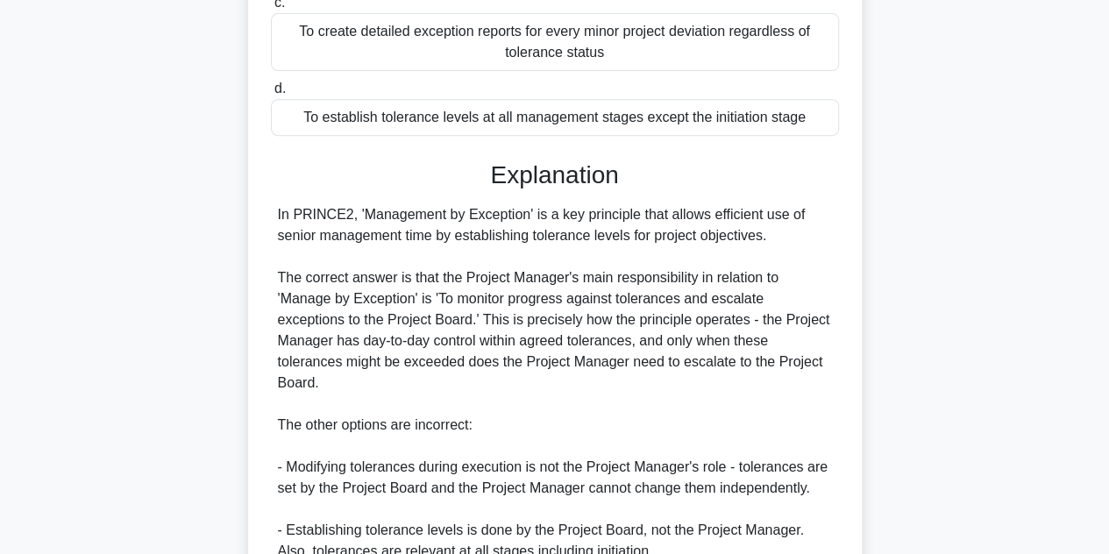
scroll to position [545, 0]
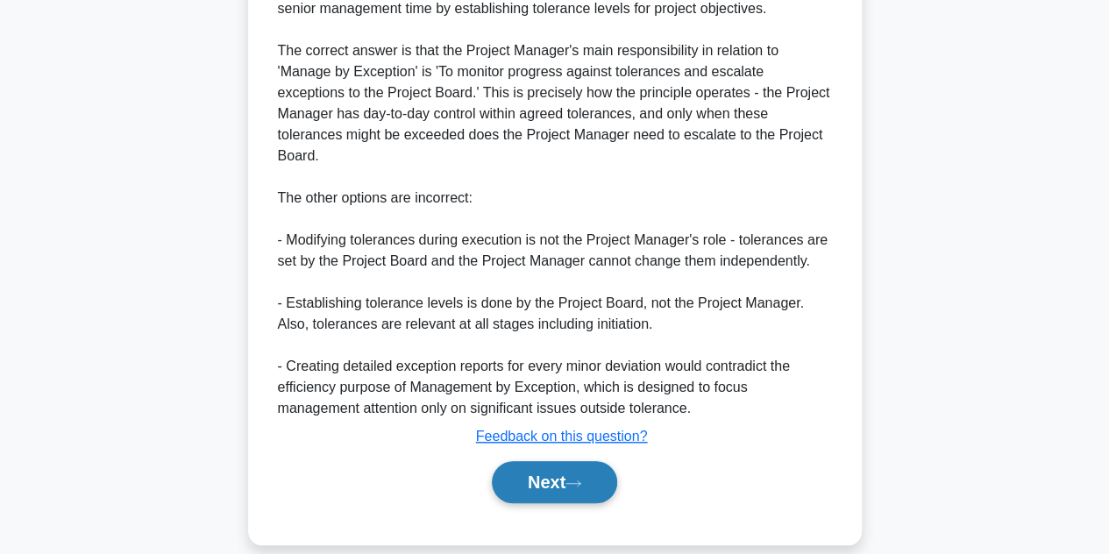
click at [551, 461] on button "Next" at bounding box center [554, 482] width 125 height 42
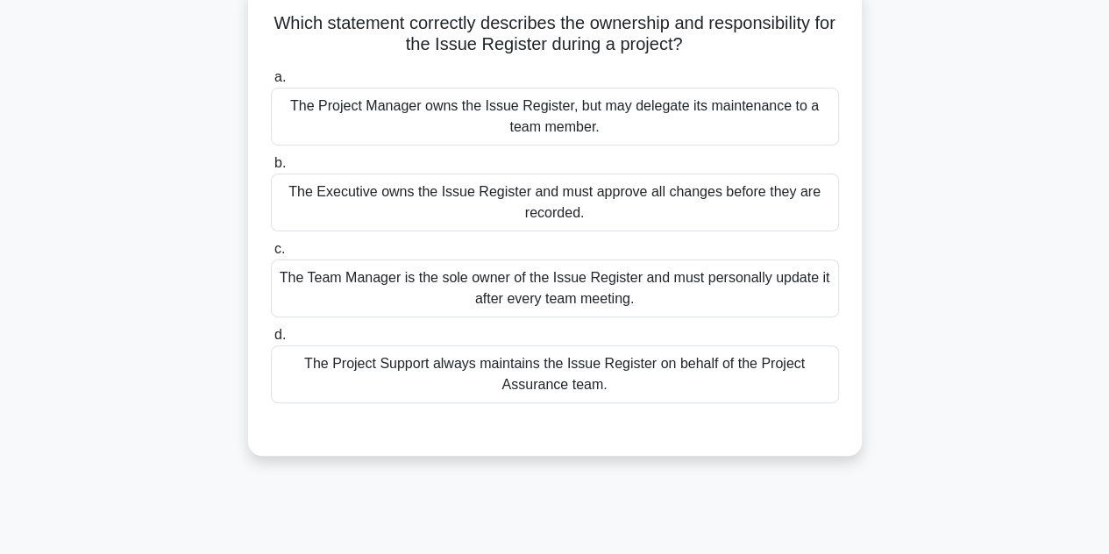
scroll to position [115, 0]
click at [568, 131] on div "The Project Manager owns the Issue Register, but may delegate its maintenance t…" at bounding box center [555, 116] width 568 height 58
click at [271, 82] on input "a. The Project Manager owns the Issue Register, but may delegate its maintenanc…" at bounding box center [271, 76] width 0 height 11
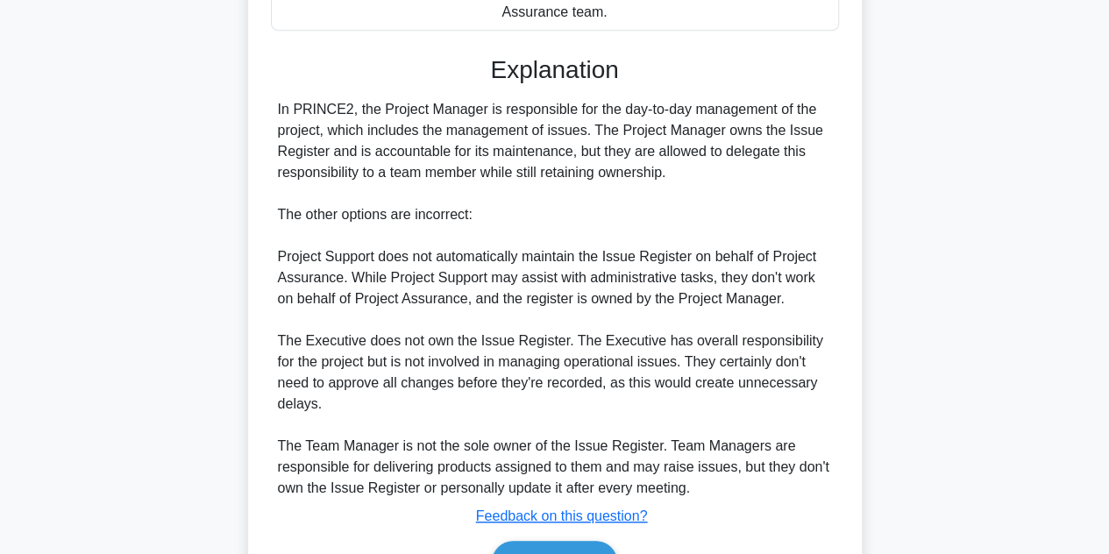
scroll to position [566, 0]
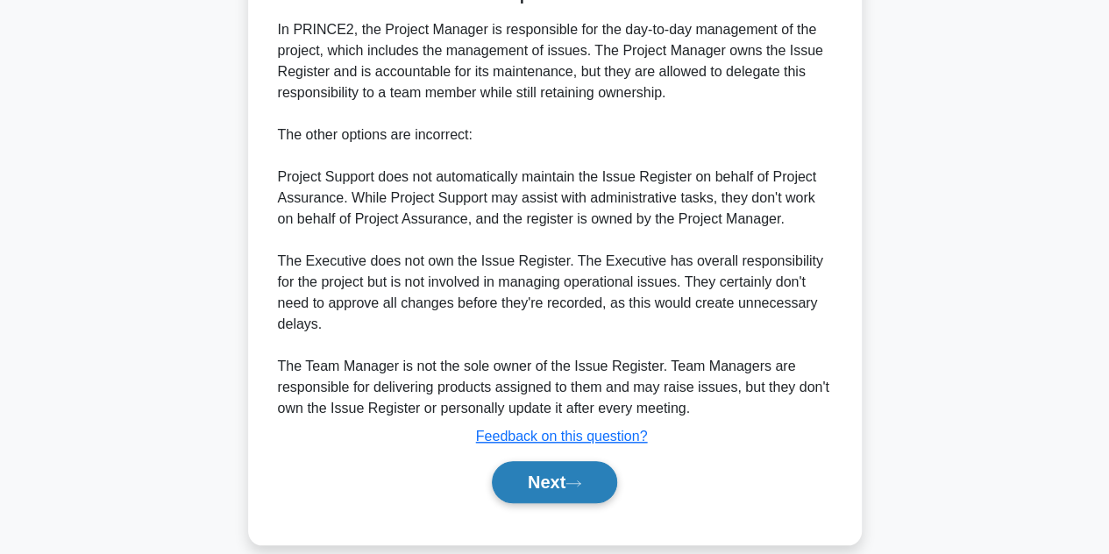
click at [551, 461] on button "Next" at bounding box center [554, 482] width 125 height 42
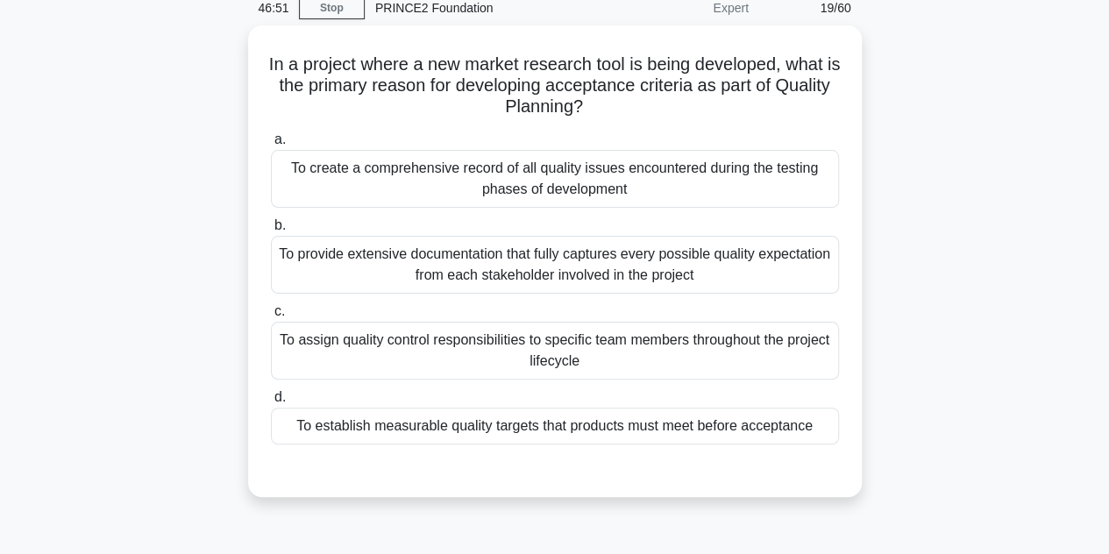
scroll to position [81, 0]
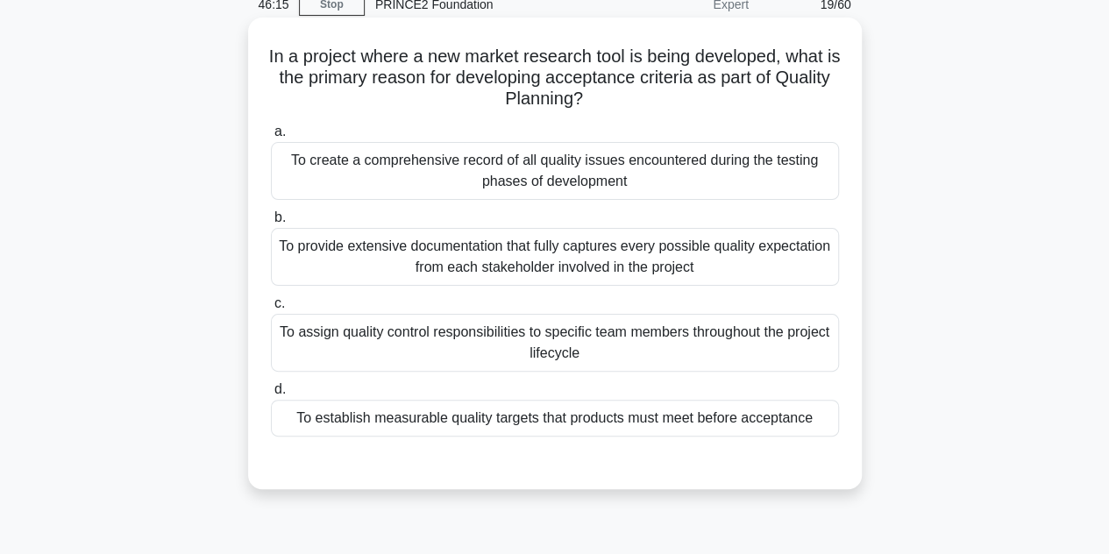
click at [619, 271] on div "To provide extensive documentation that fully captures every possible quality e…" at bounding box center [555, 257] width 568 height 58
click at [271, 224] on input "b. To provide extensive documentation that fully captures every possible qualit…" at bounding box center [271, 217] width 0 height 11
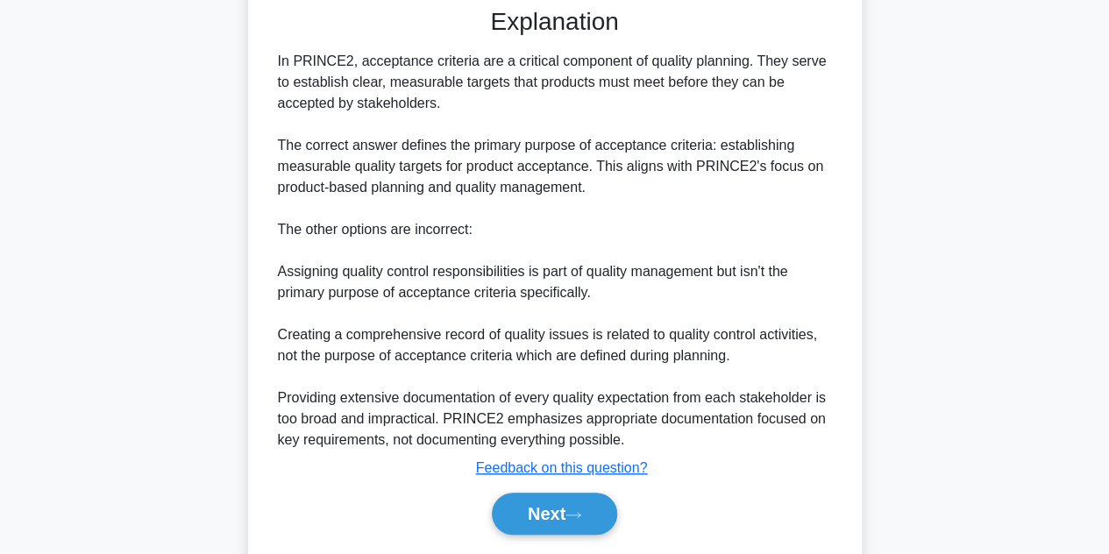
scroll to position [545, 0]
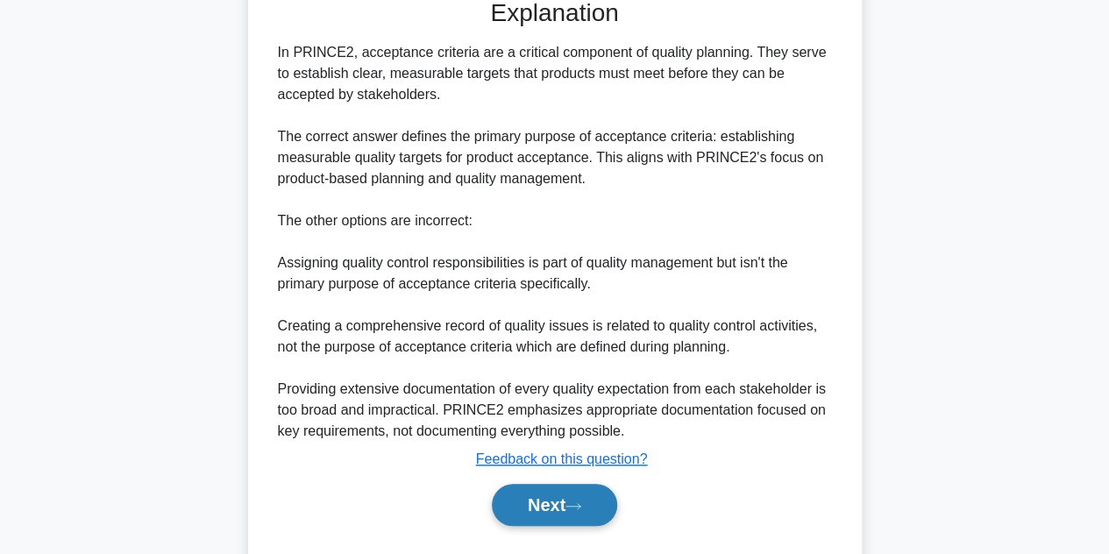
click at [537, 494] on button "Next" at bounding box center [554, 505] width 125 height 42
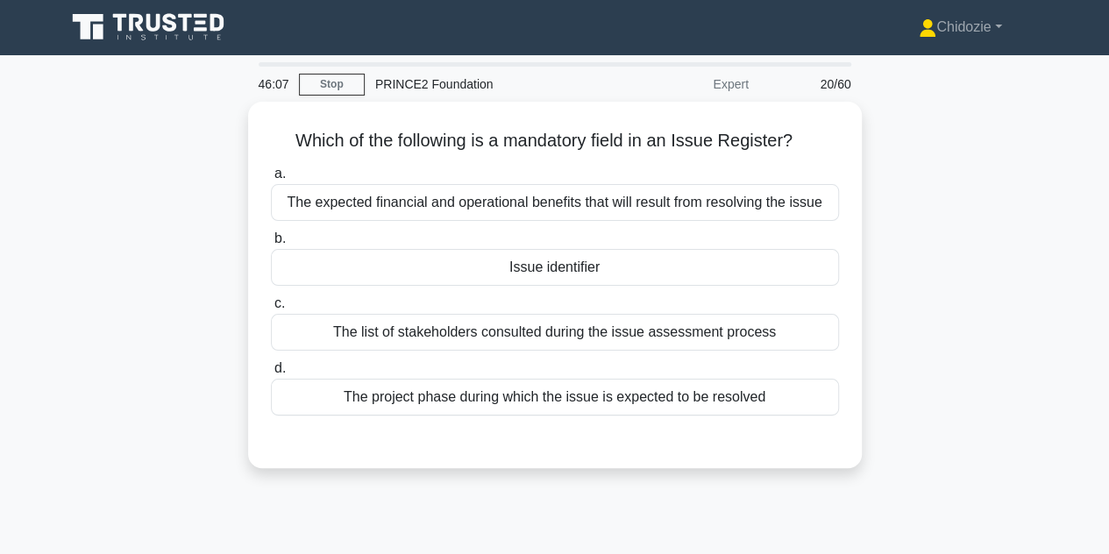
scroll to position [0, 0]
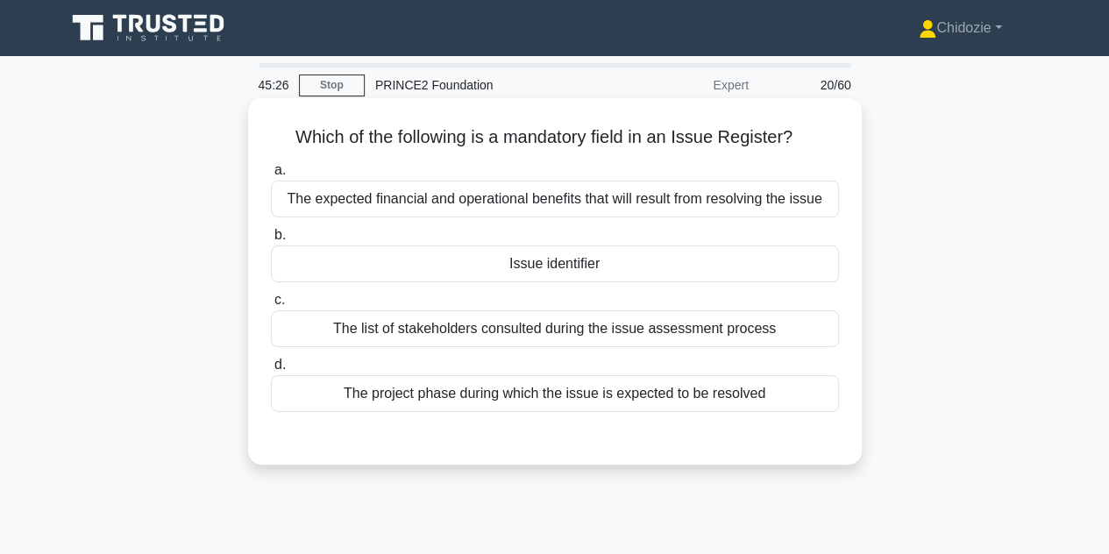
click at [589, 216] on div "The expected financial and operational benefits that will result from resolving…" at bounding box center [555, 199] width 568 height 37
click at [271, 176] on input "a. The expected financial and operational benefits that will result from resolv…" at bounding box center [271, 170] width 0 height 11
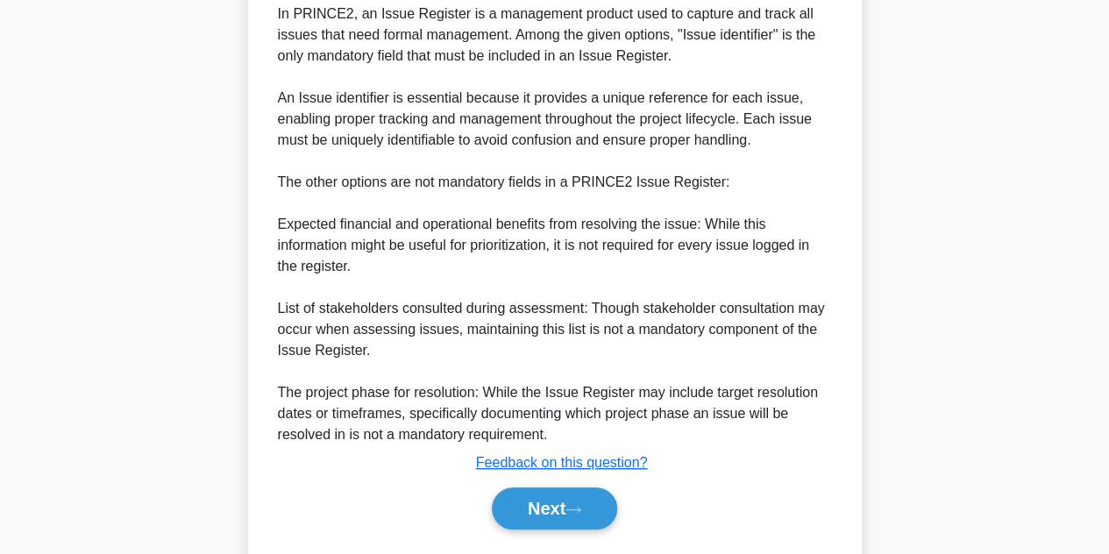
scroll to position [480, 0]
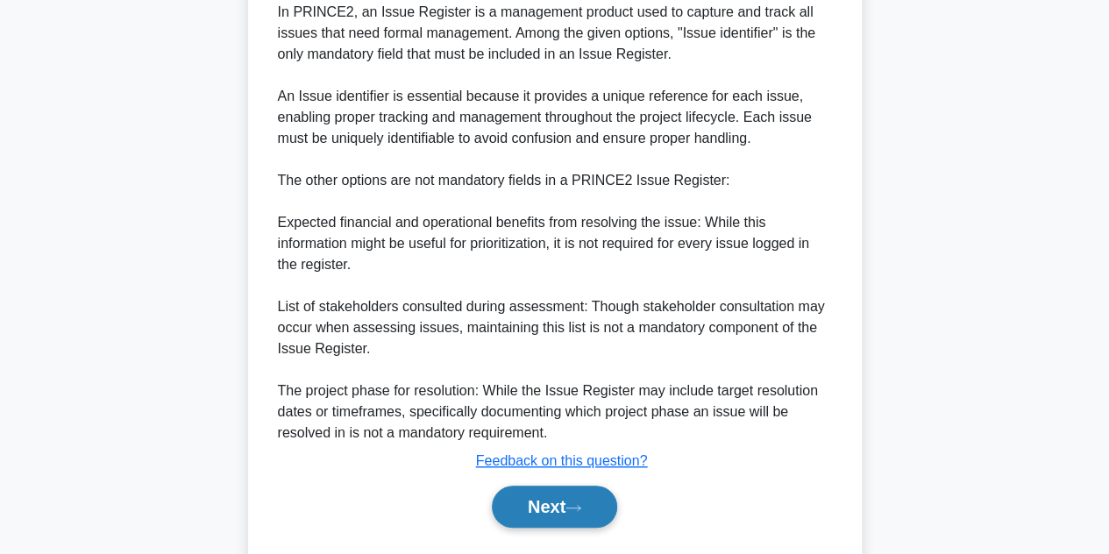
click at [542, 522] on button "Next" at bounding box center [554, 507] width 125 height 42
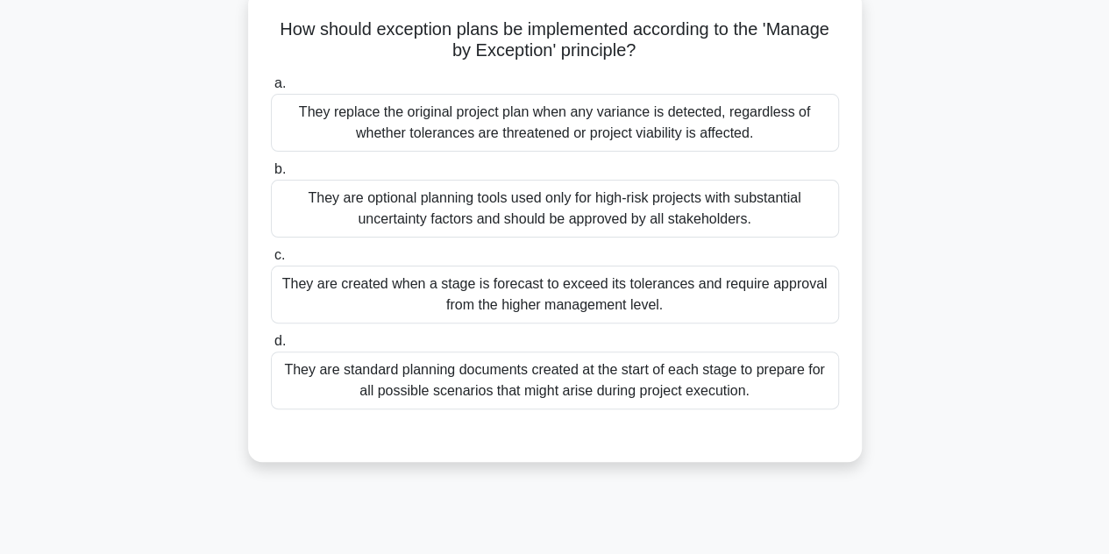
scroll to position [112, 0]
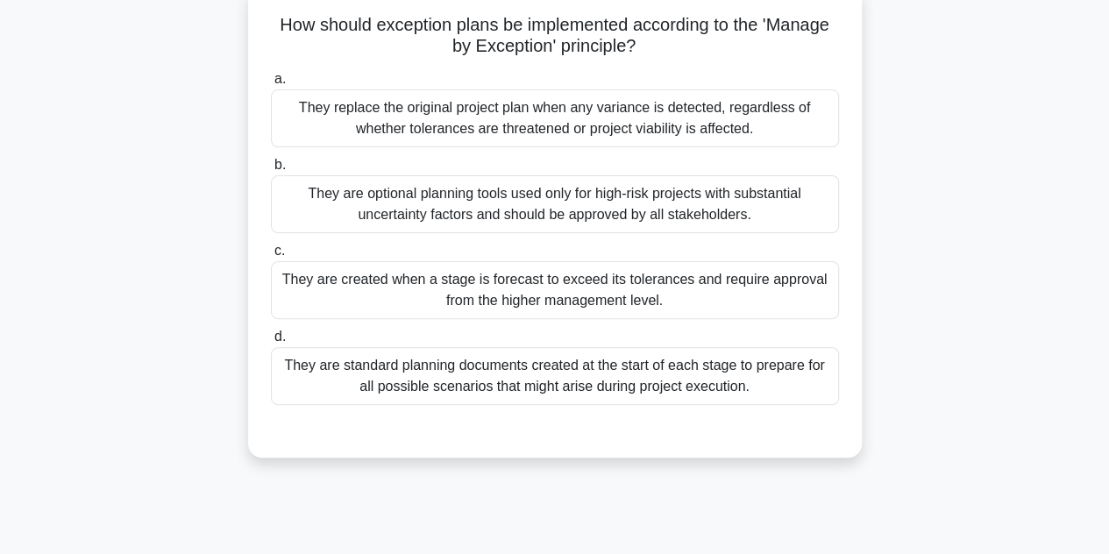
click at [714, 302] on div "They are created when a stage is forecast to exceed its tolerances and require …" at bounding box center [555, 290] width 568 height 58
click at [271, 257] on input "c. They are created when a stage is forecast to exceed its tolerances and requi…" at bounding box center [271, 250] width 0 height 11
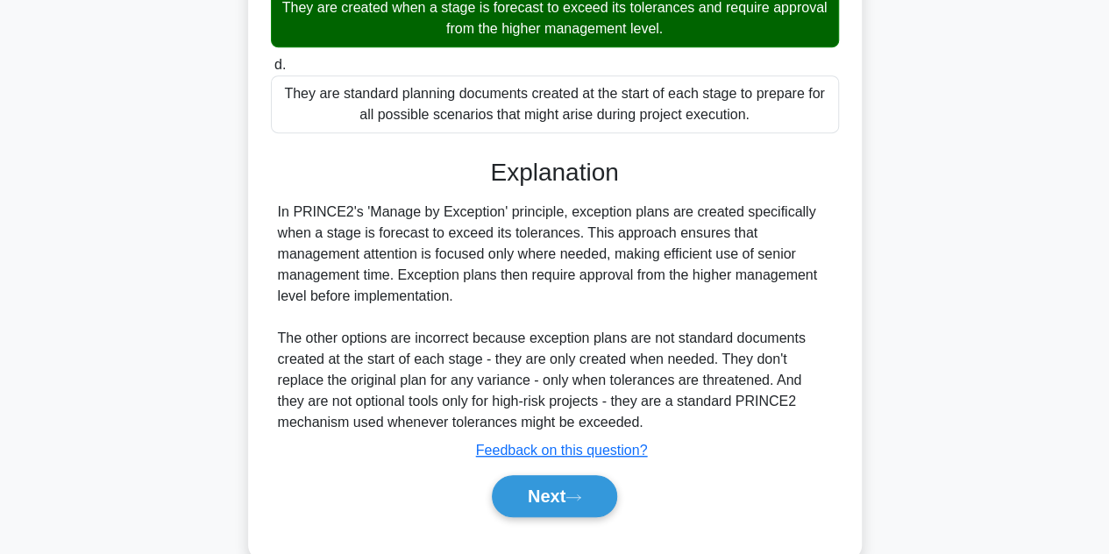
scroll to position [419, 0]
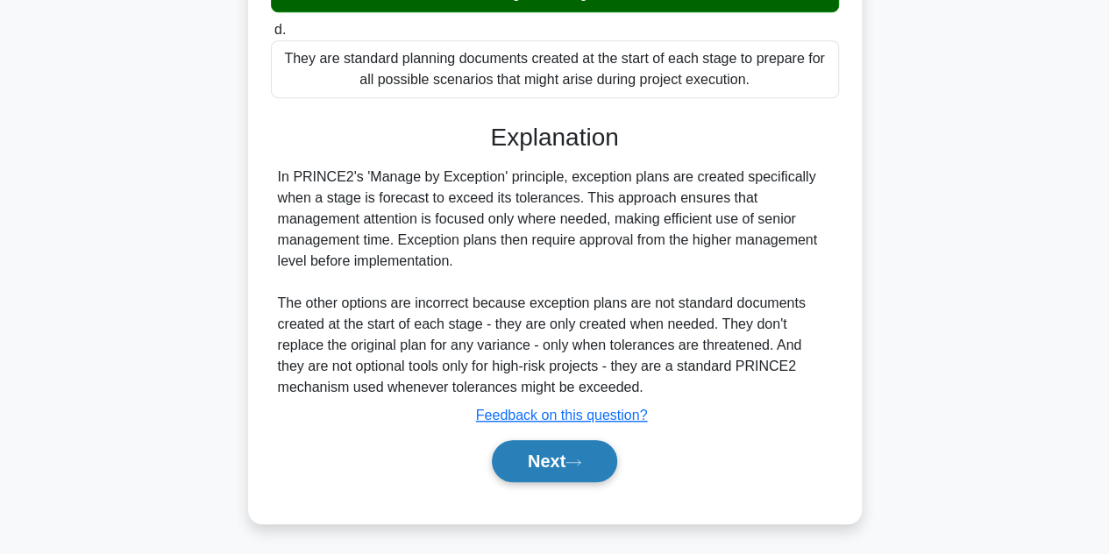
click at [542, 473] on button "Next" at bounding box center [554, 461] width 125 height 42
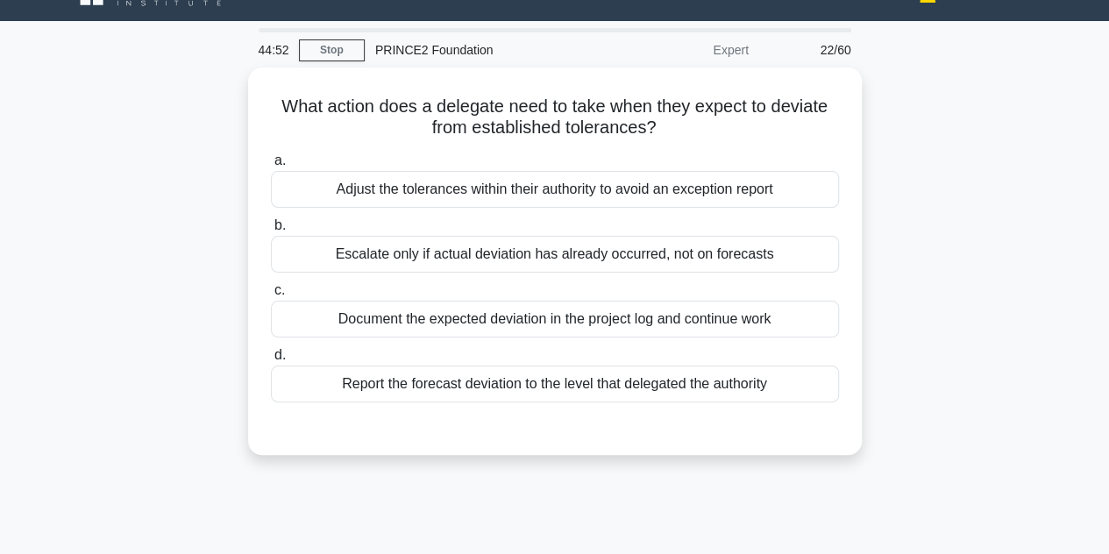
scroll to position [33, 0]
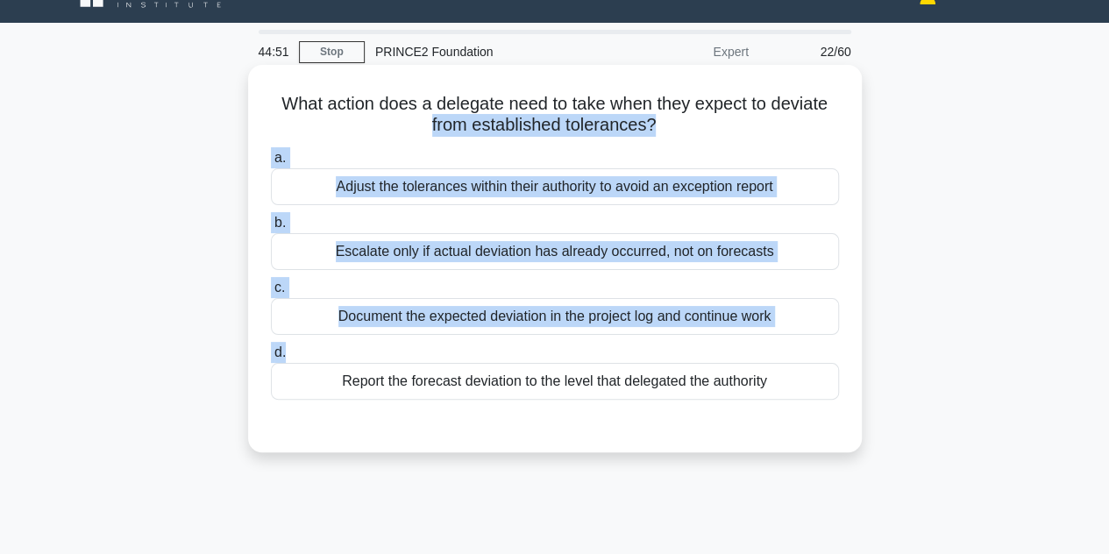
drag, startPoint x: 612, startPoint y: 343, endPoint x: 319, endPoint y: 124, distance: 365.7
click at [319, 124] on div "What action does a delegate need to take when they expect to deviate from estab…" at bounding box center [555, 258] width 600 height 373
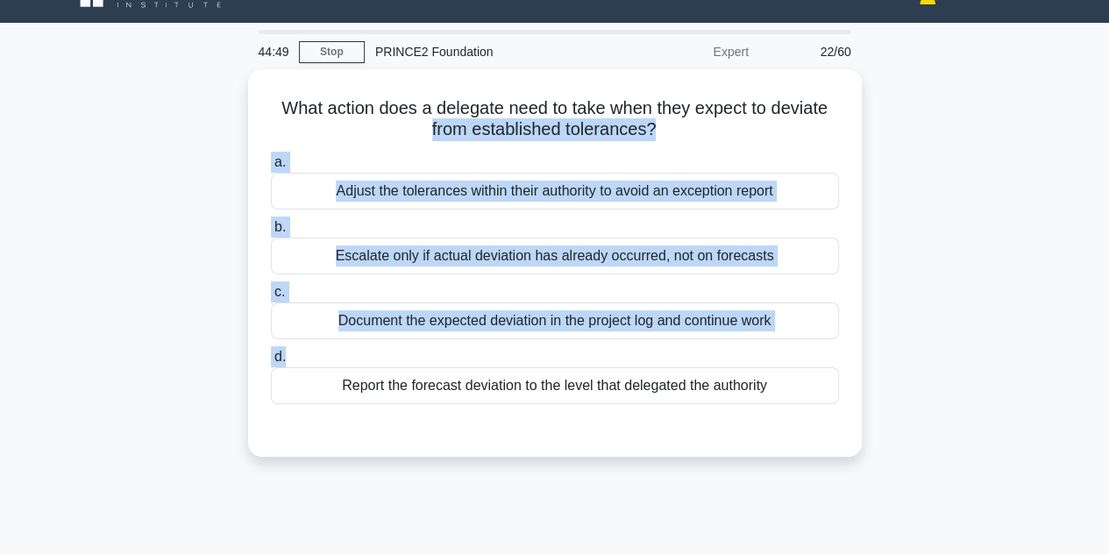
click at [917, 144] on div "What action does a delegate need to take when they expect to deviate from estab…" at bounding box center [554, 273] width 999 height 409
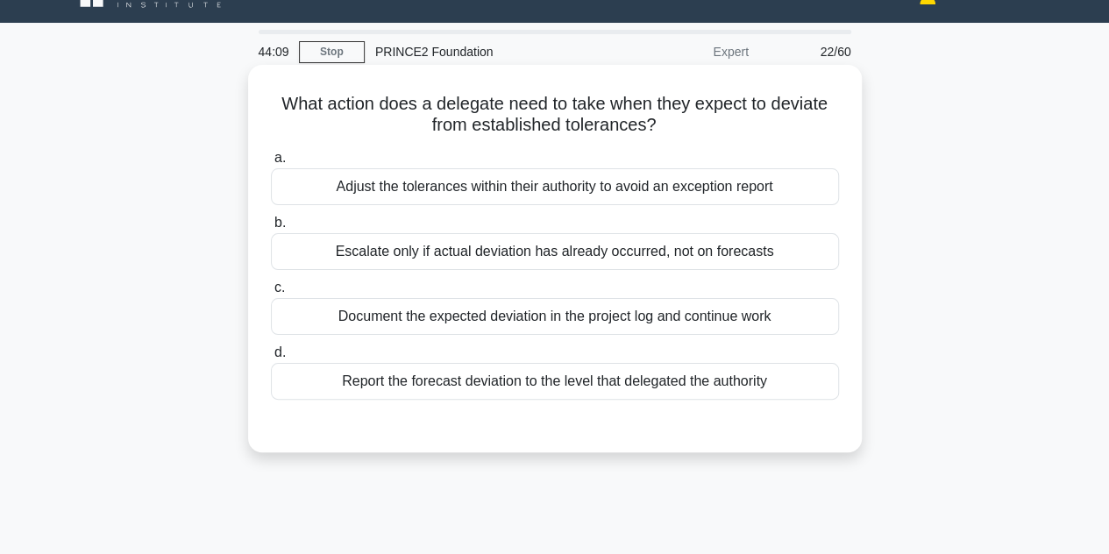
click at [505, 257] on div "Escalate only if actual deviation has already occurred, not on forecasts" at bounding box center [555, 251] width 568 height 37
click at [271, 229] on input "b. Escalate only if actual deviation has already occurred, not on forecasts" at bounding box center [271, 222] width 0 height 11
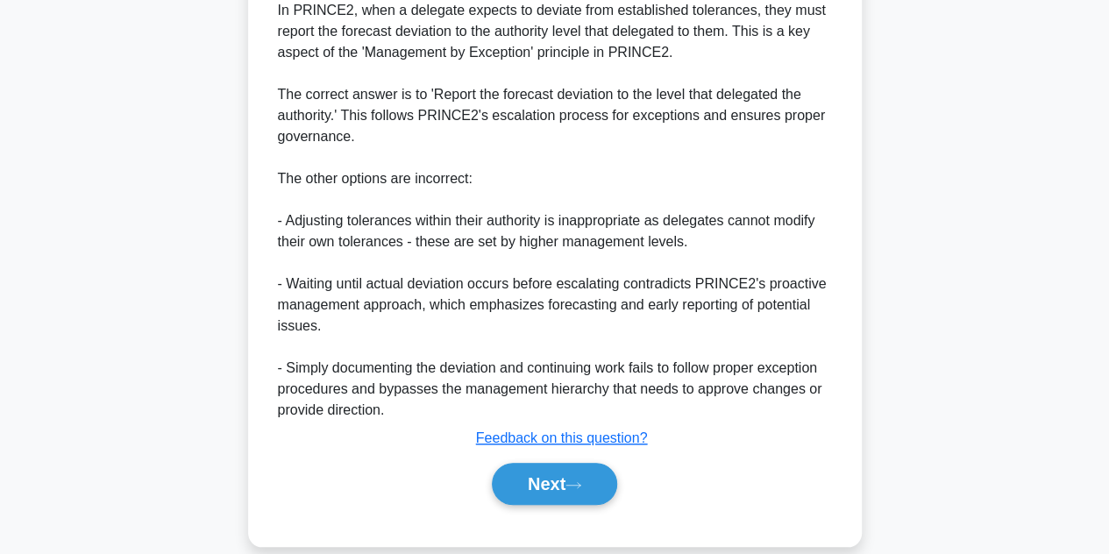
scroll to position [505, 0]
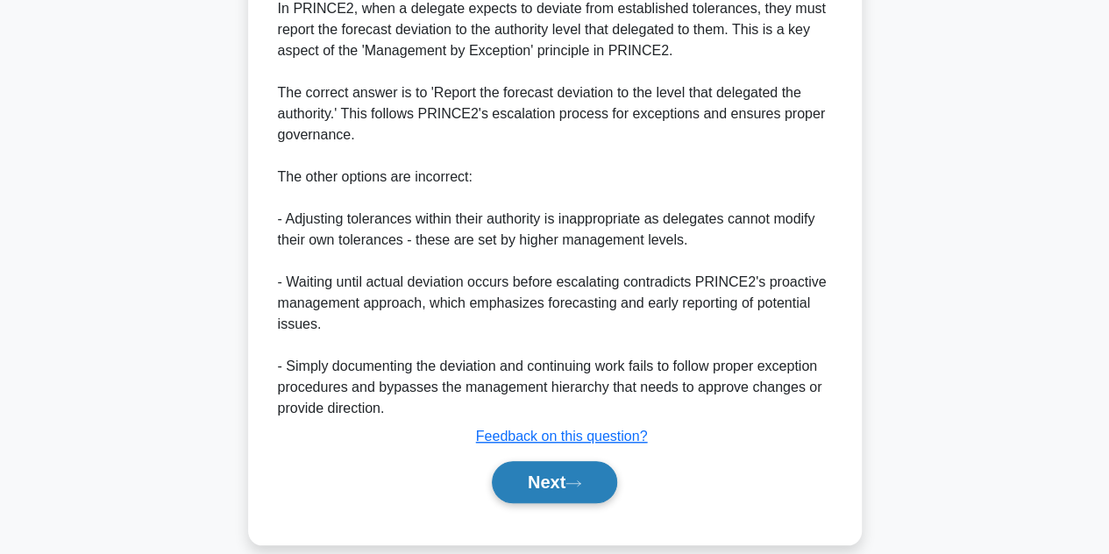
click at [528, 487] on button "Next" at bounding box center [554, 482] width 125 height 42
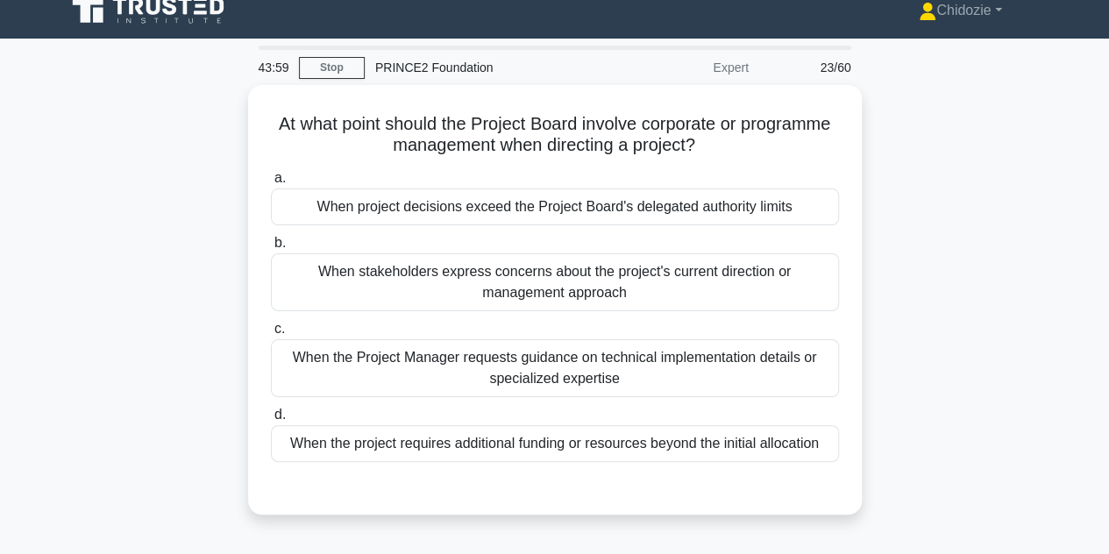
scroll to position [16, 0]
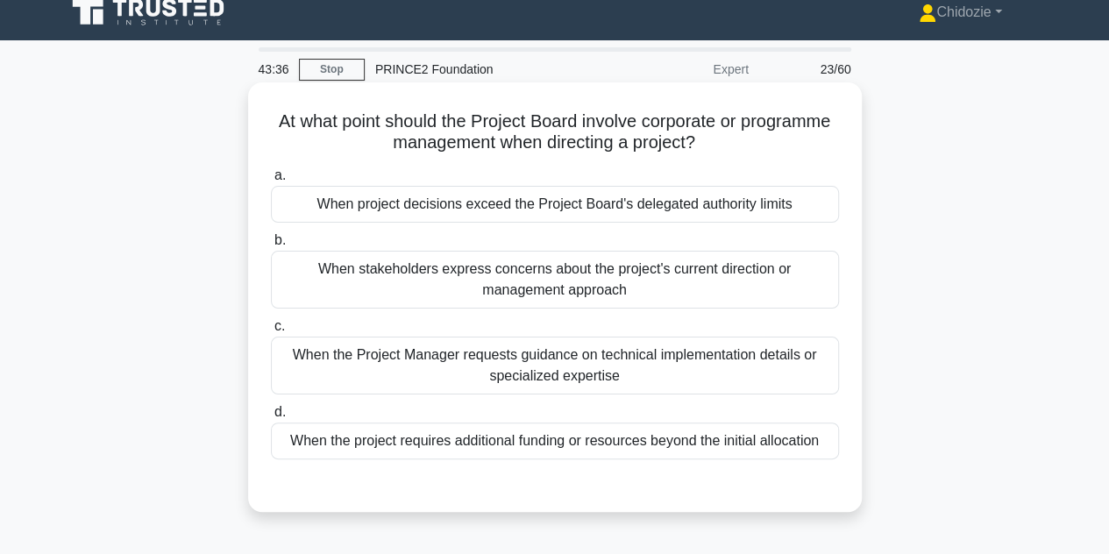
click at [628, 210] on div "When project decisions exceed the Project Board's delegated authority limits" at bounding box center [555, 204] width 568 height 37
click at [271, 181] on input "a. When project decisions exceed the Project Board's delegated authority limits" at bounding box center [271, 175] width 0 height 11
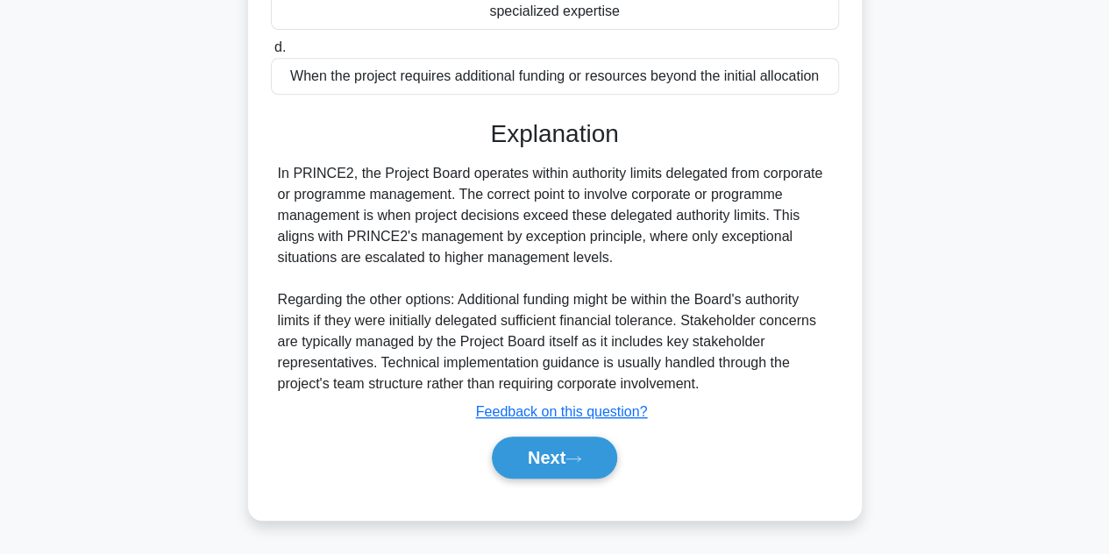
scroll to position [393, 0]
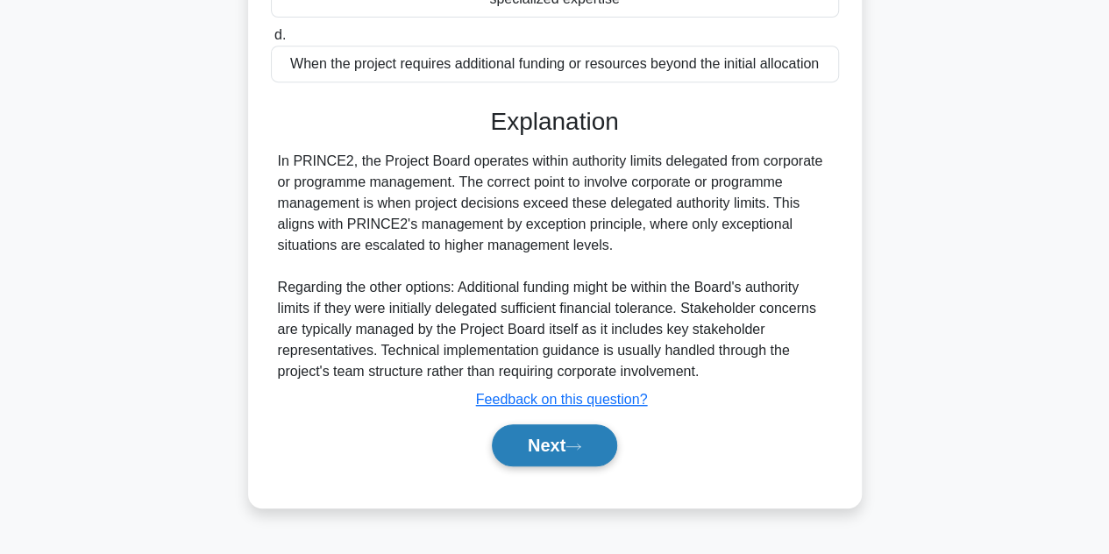
click at [540, 452] on button "Next" at bounding box center [554, 445] width 125 height 42
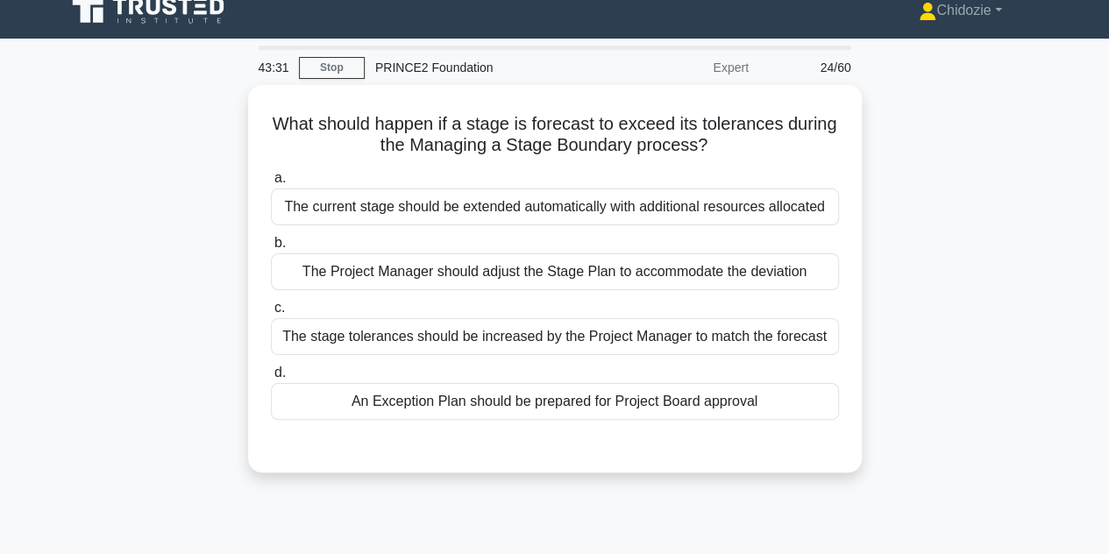
scroll to position [0, 0]
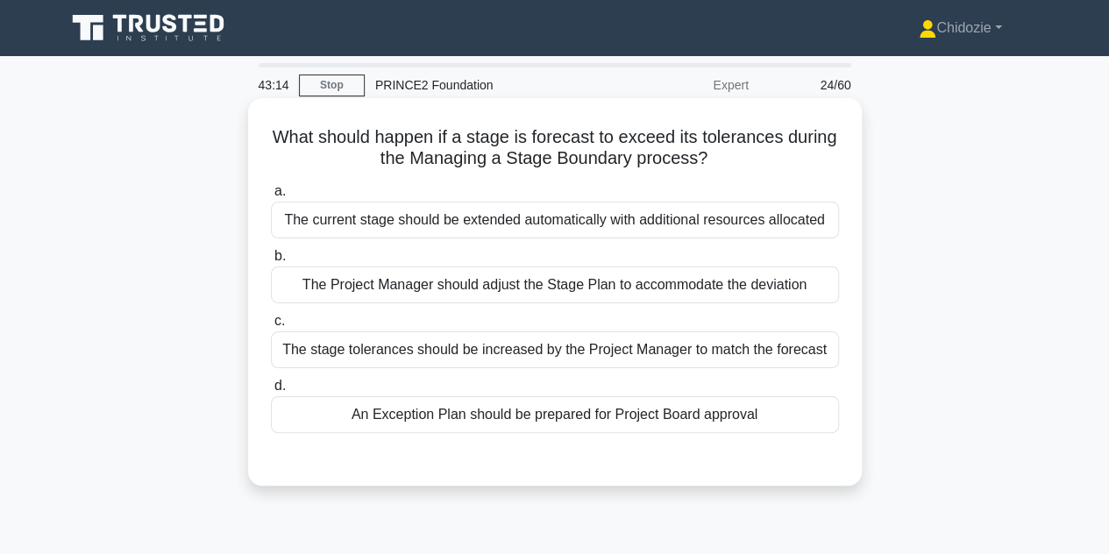
click at [627, 413] on div "An Exception Plan should be prepared for Project Board approval" at bounding box center [555, 414] width 568 height 37
click at [271, 392] on input "d. An Exception Plan should be prepared for Project Board approval" at bounding box center [271, 385] width 0 height 11
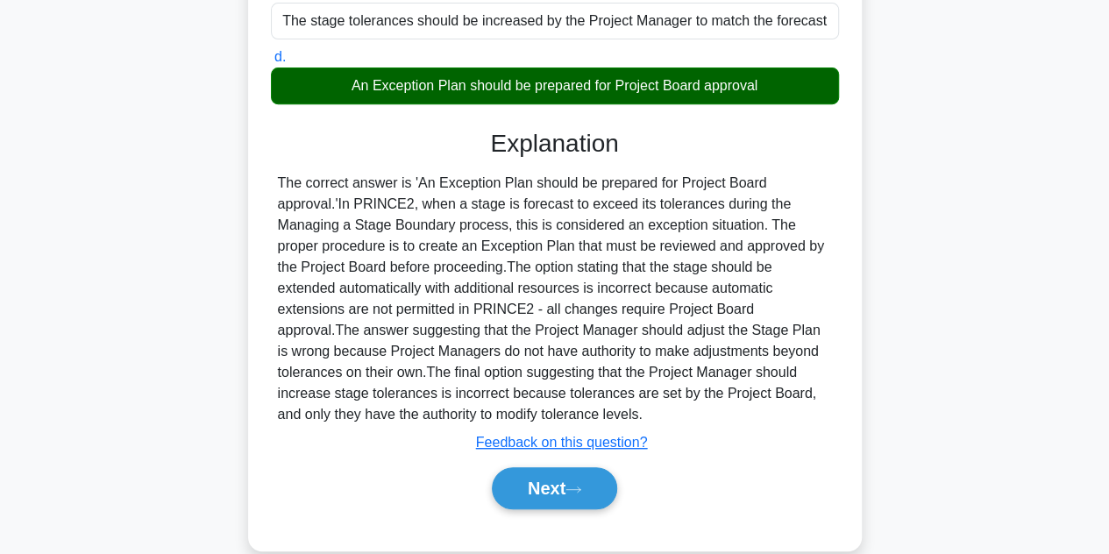
scroll to position [393, 0]
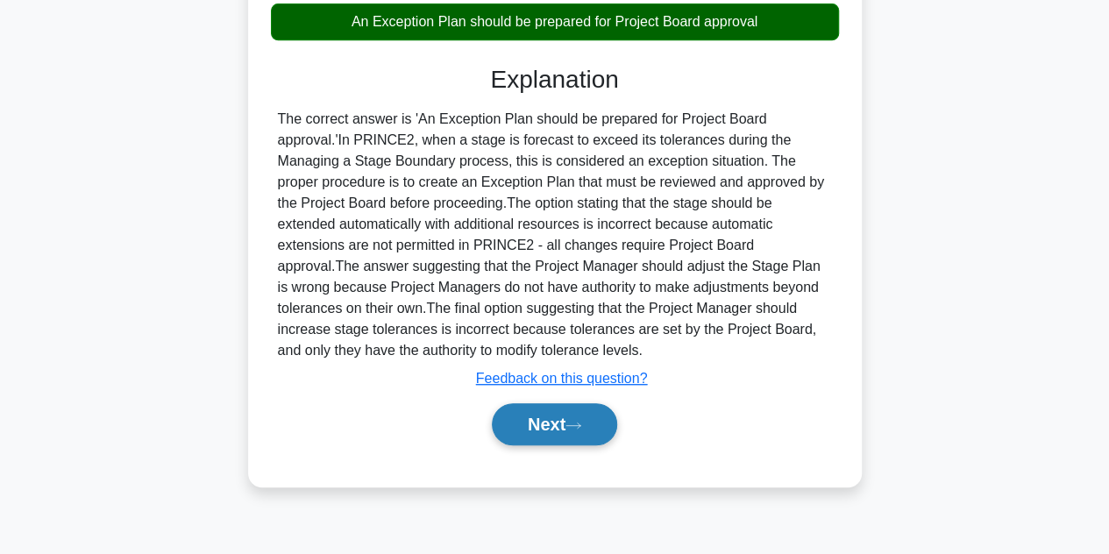
click at [538, 436] on button "Next" at bounding box center [554, 424] width 125 height 42
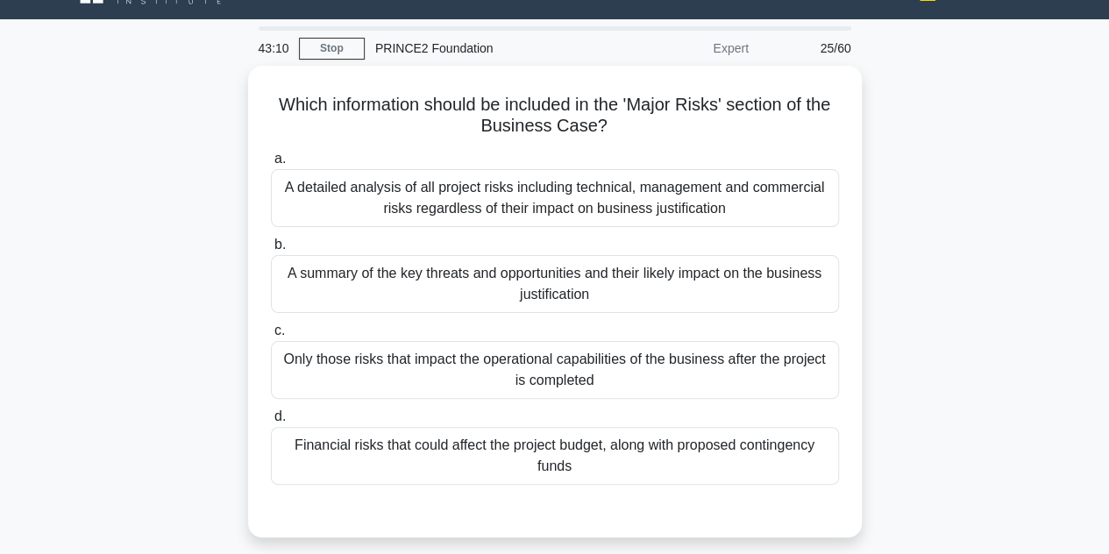
scroll to position [33, 0]
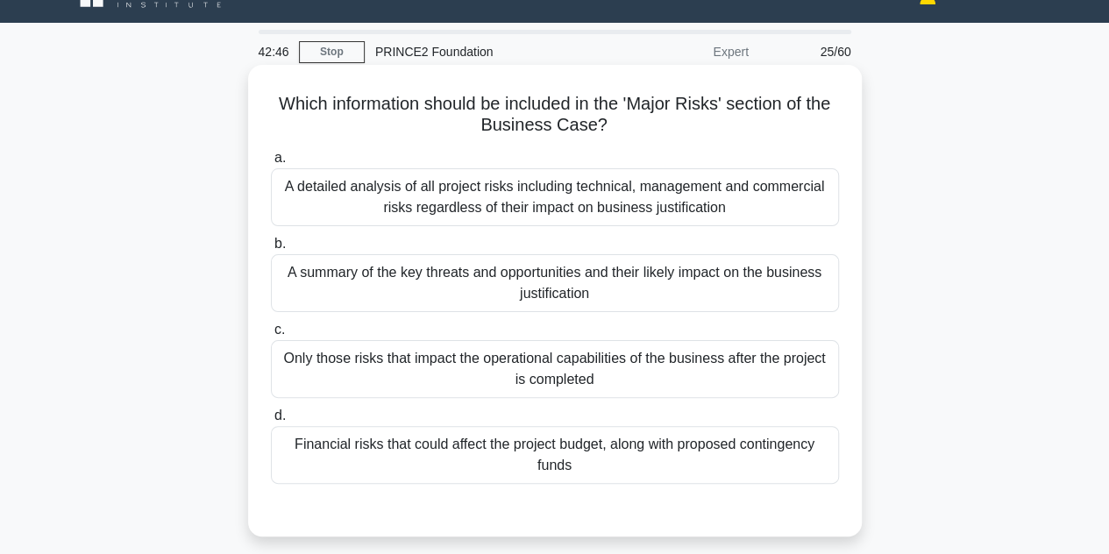
click at [603, 210] on div "A detailed analysis of all project risks including technical, management and co…" at bounding box center [555, 197] width 568 height 58
click at [271, 164] on input "a. A detailed analysis of all project risks including technical, management and…" at bounding box center [271, 158] width 0 height 11
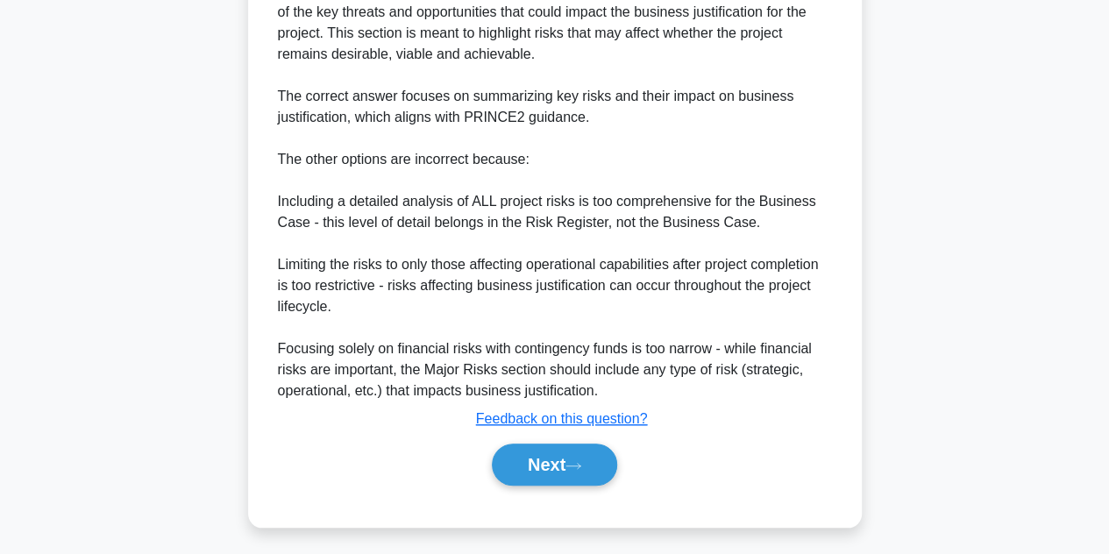
scroll to position [611, 0]
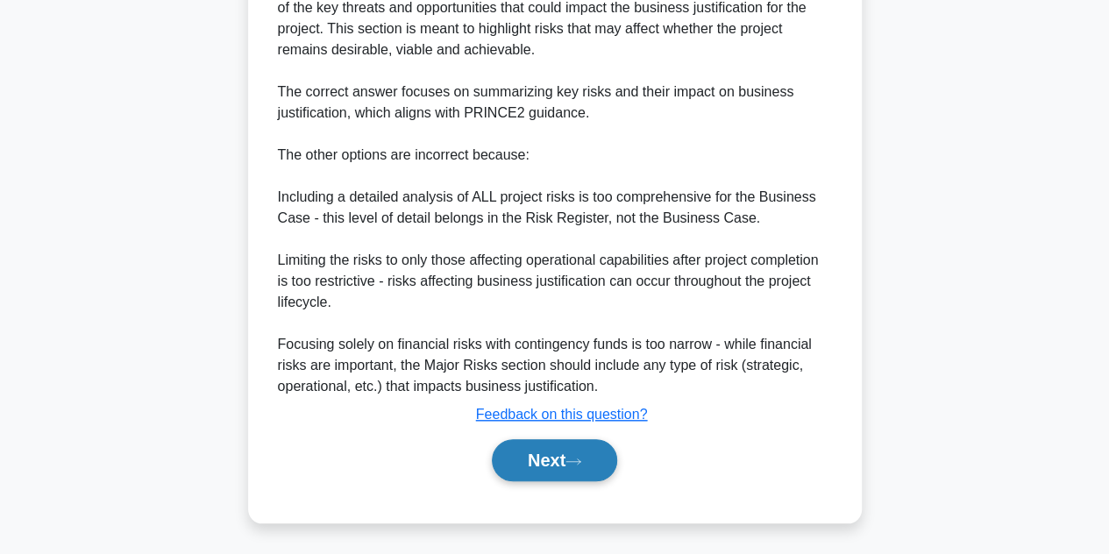
click at [548, 456] on button "Next" at bounding box center [554, 460] width 125 height 42
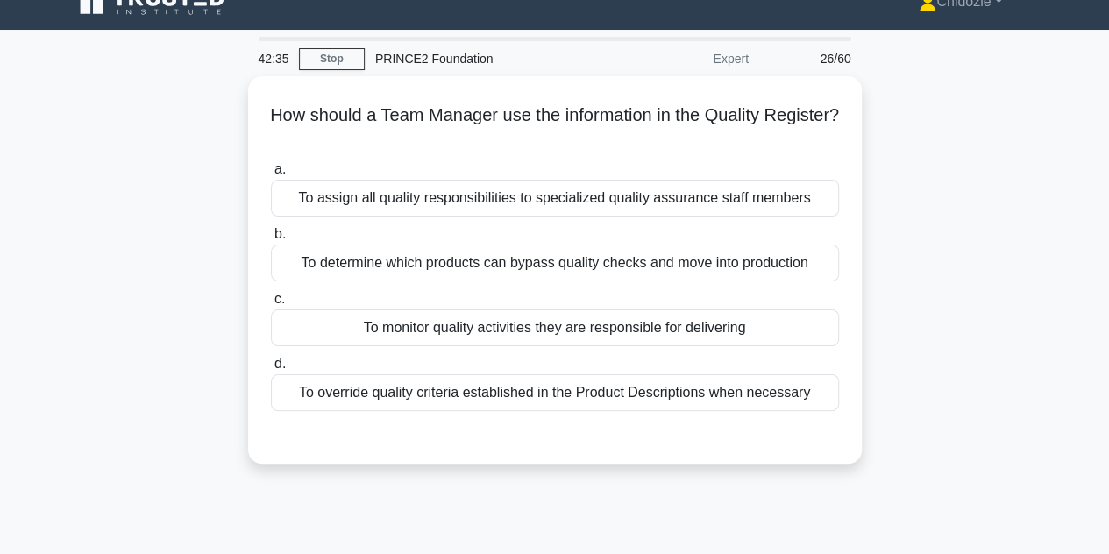
scroll to position [0, 0]
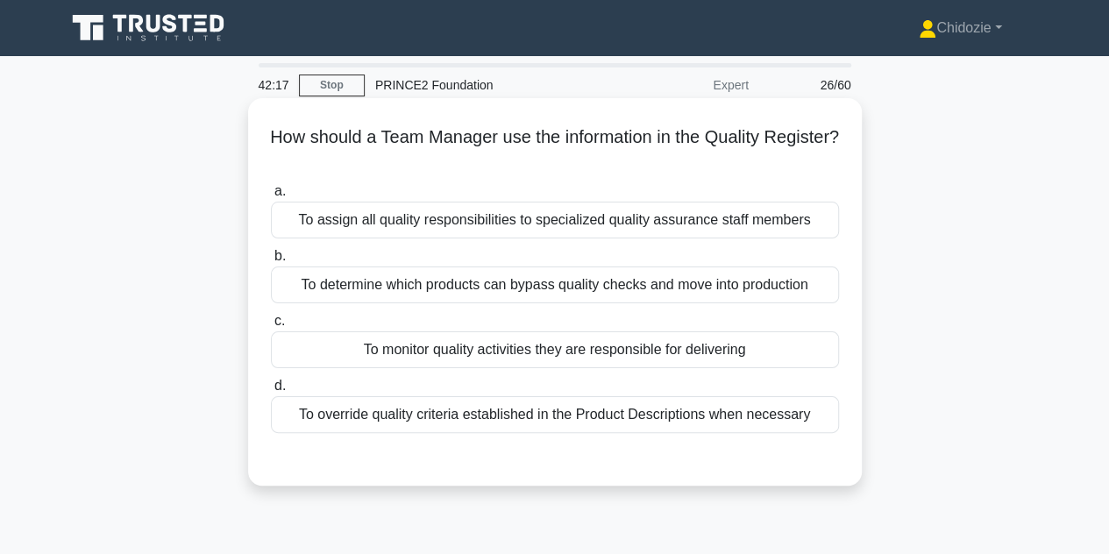
click at [681, 347] on div "To monitor quality activities they are responsible for delivering" at bounding box center [555, 349] width 568 height 37
click at [271, 327] on input "c. To monitor quality activities they are responsible for delivering" at bounding box center [271, 321] width 0 height 11
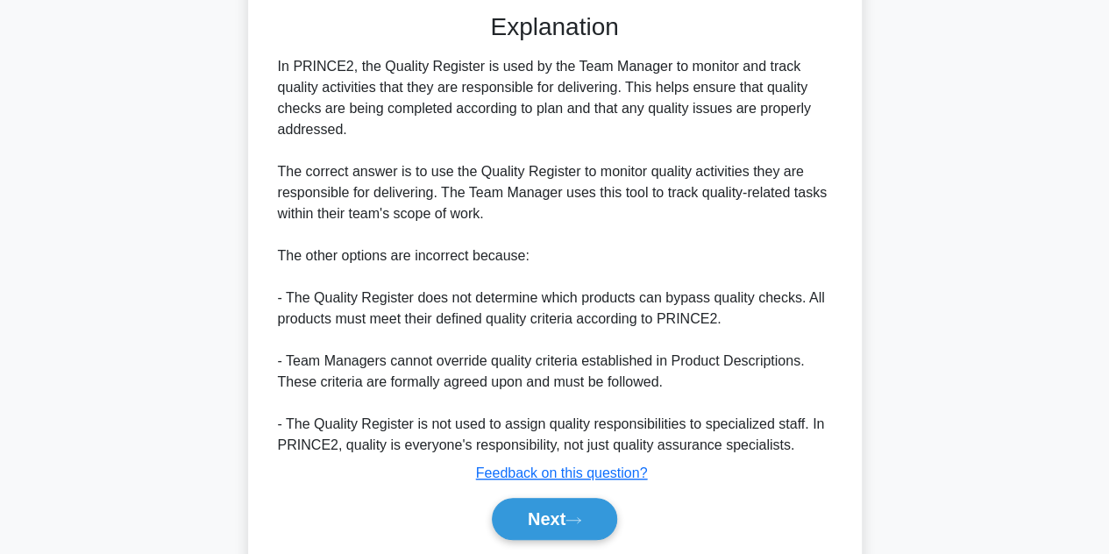
scroll to position [463, 0]
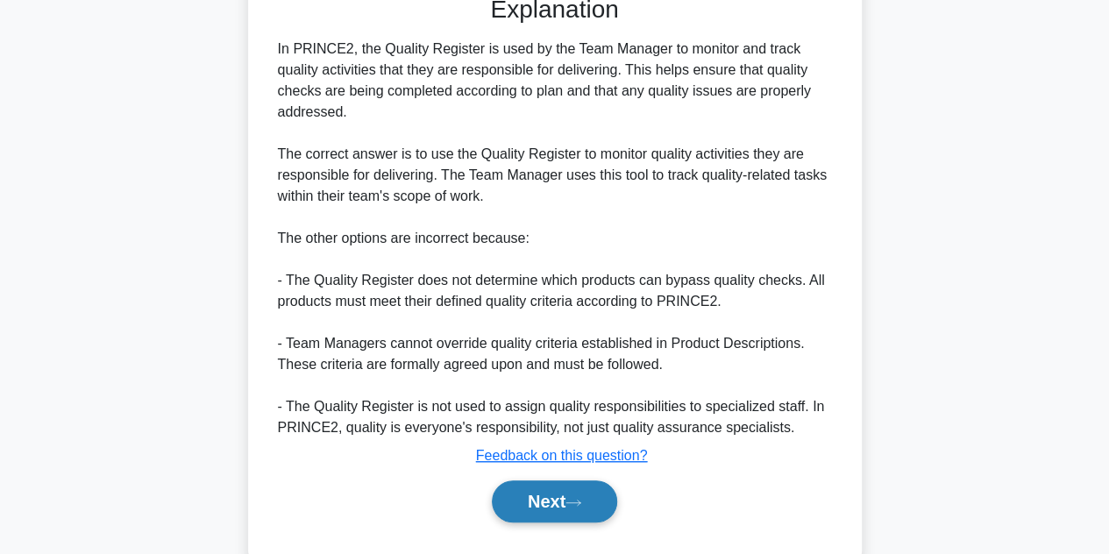
click at [566, 502] on button "Next" at bounding box center [554, 501] width 125 height 42
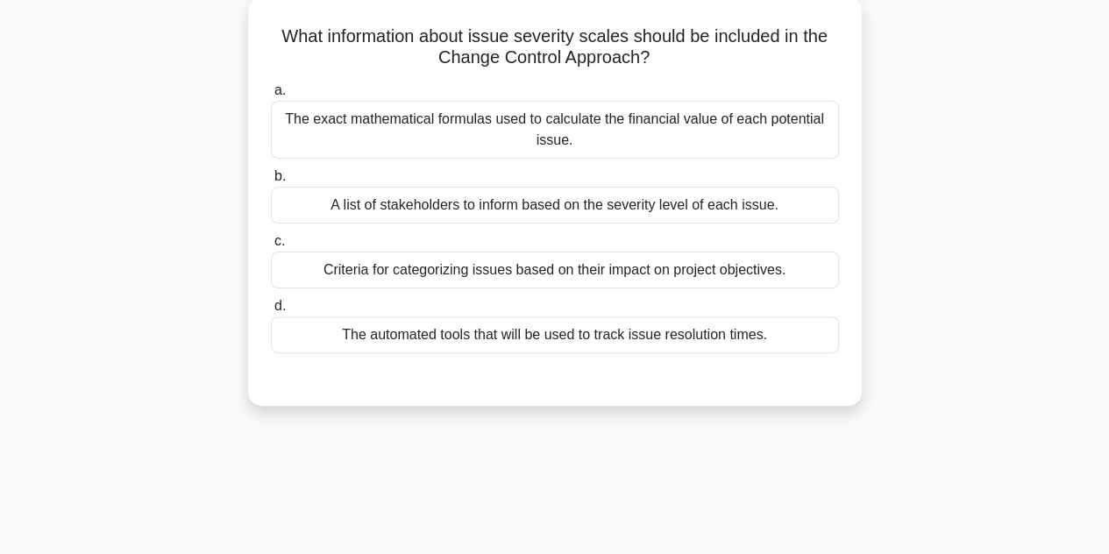
scroll to position [105, 0]
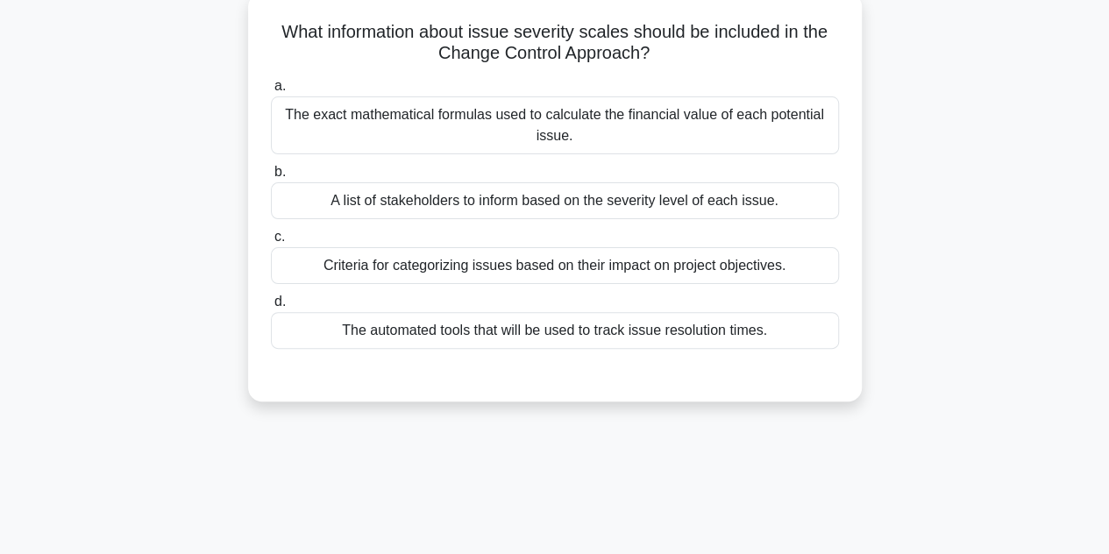
click at [596, 259] on div "Criteria for categorizing issues based on their impact on project objectives." at bounding box center [555, 265] width 568 height 37
click at [271, 243] on input "c. Criteria for categorizing issues based on their impact on project objectives." at bounding box center [271, 236] width 0 height 11
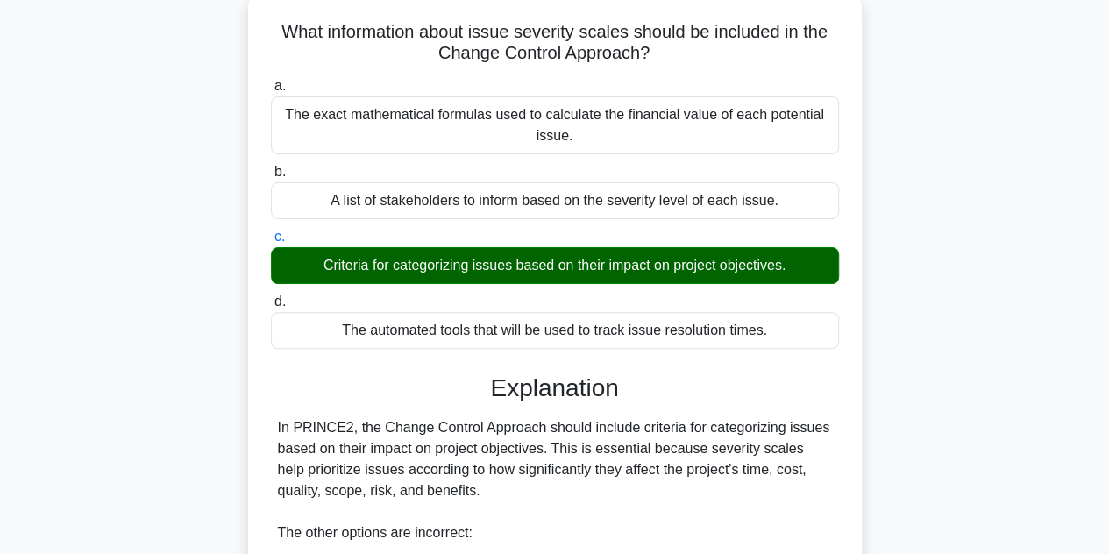
scroll to position [461, 0]
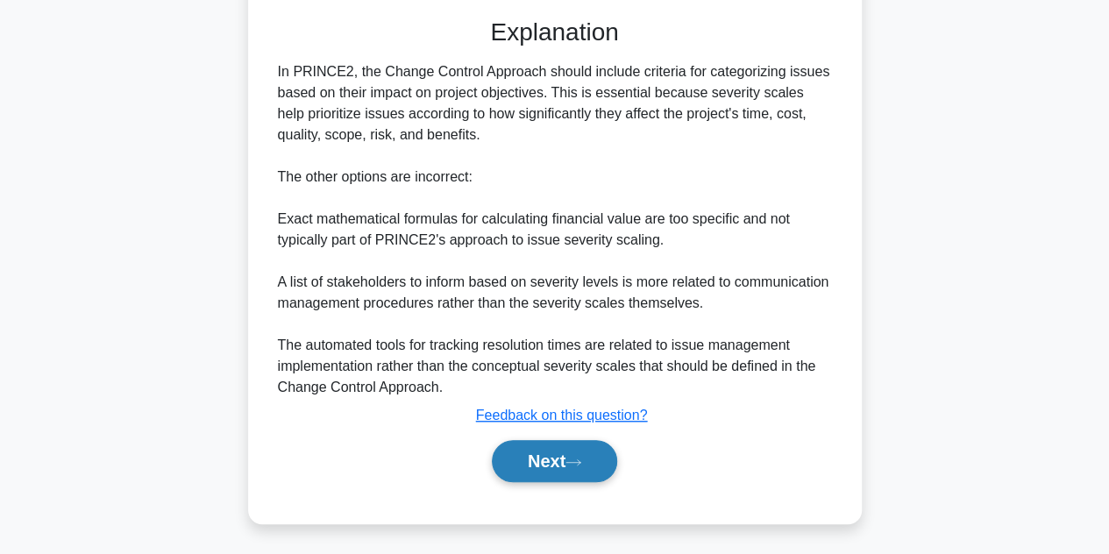
click at [531, 465] on button "Next" at bounding box center [554, 461] width 125 height 42
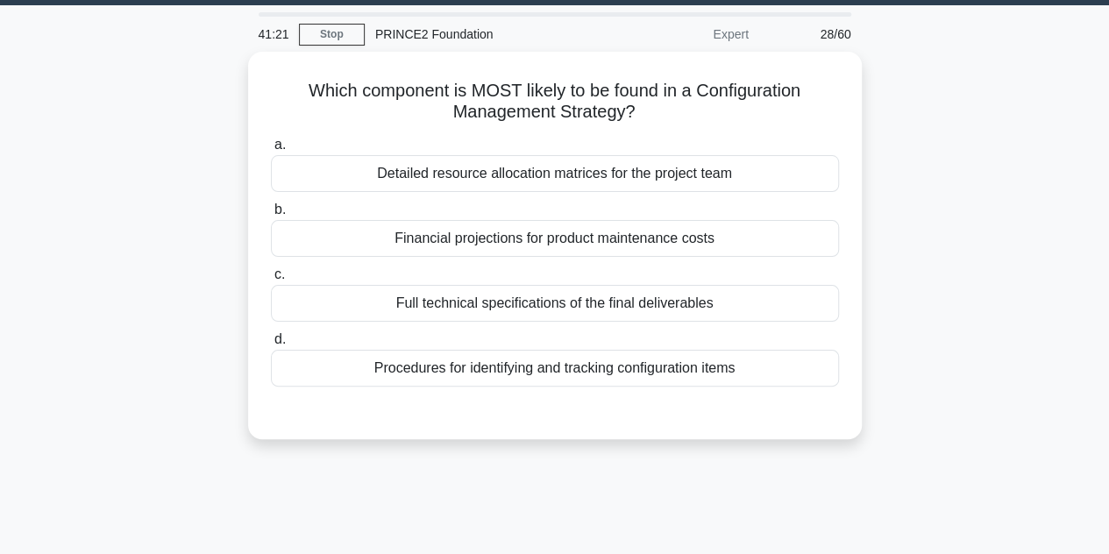
scroll to position [63, 0]
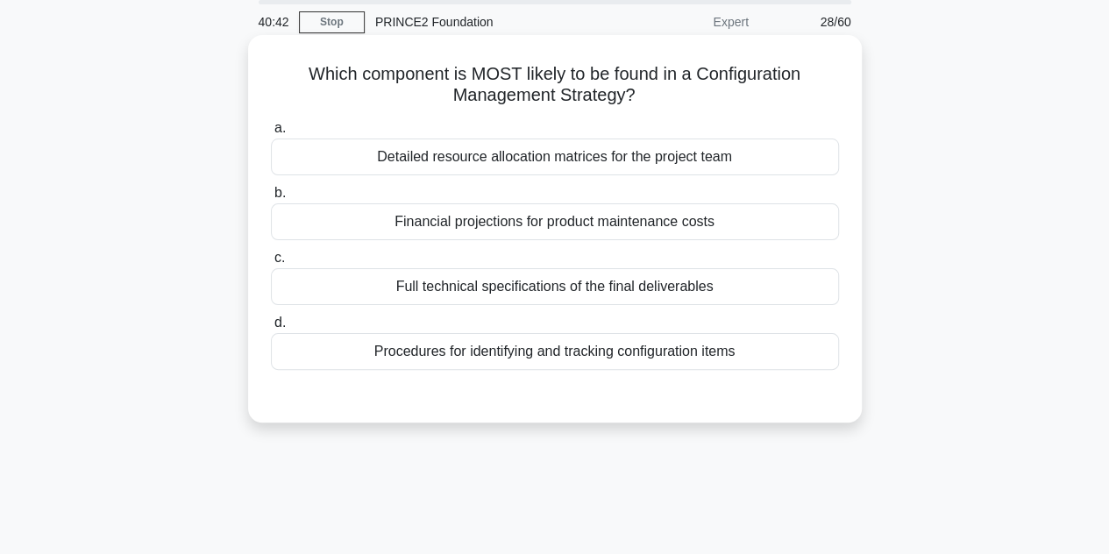
click at [617, 299] on div "Full technical specifications of the final deliverables" at bounding box center [555, 286] width 568 height 37
click at [271, 264] on input "c. Full technical specifications of the final deliverables" at bounding box center [271, 257] width 0 height 11
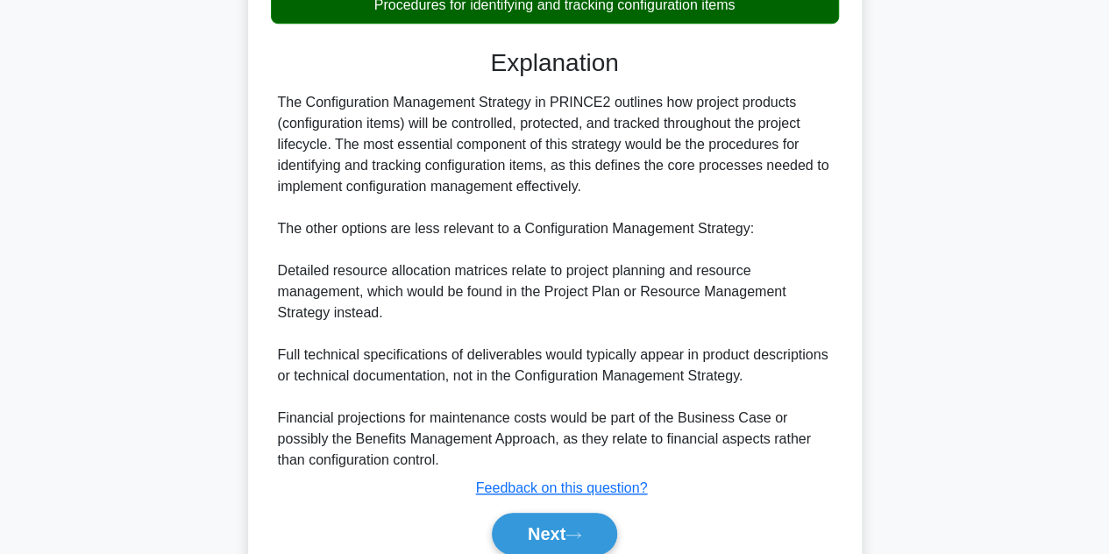
scroll to position [485, 0]
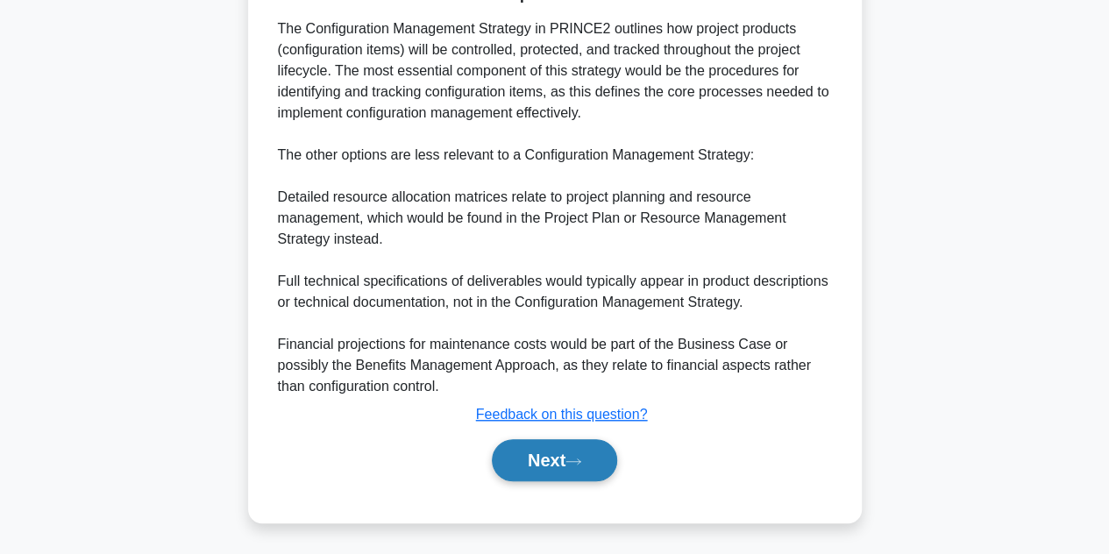
click at [538, 444] on button "Next" at bounding box center [554, 460] width 125 height 42
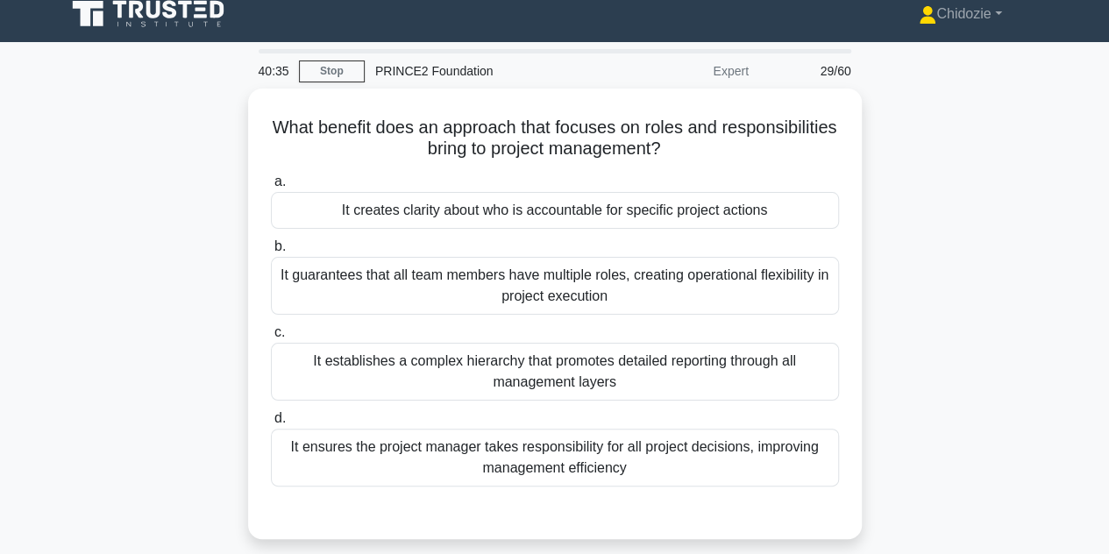
scroll to position [12, 0]
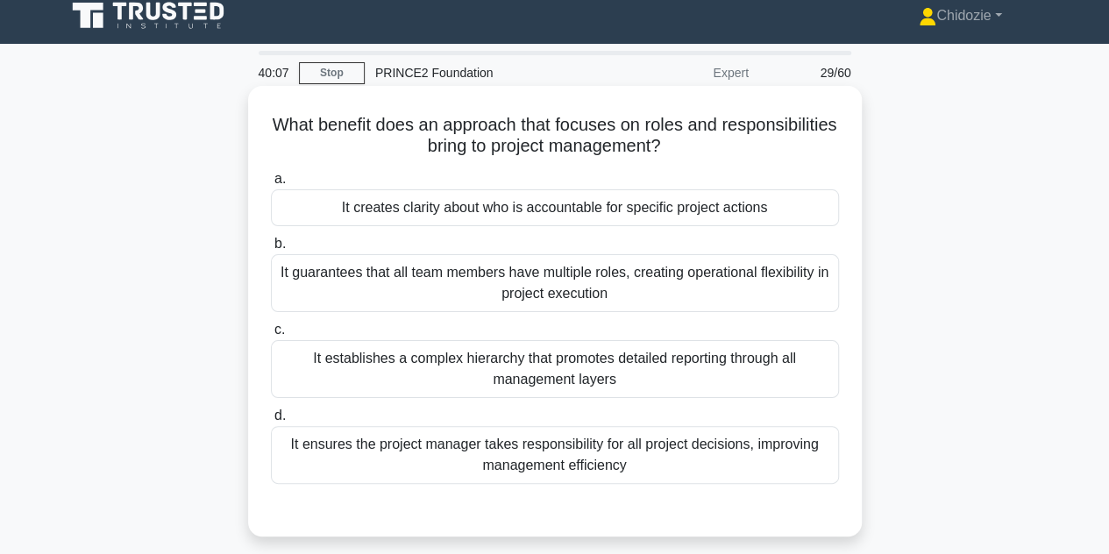
click at [608, 201] on div "It creates clarity about who is accountable for specific project actions" at bounding box center [555, 207] width 568 height 37
click at [271, 185] on input "a. It creates clarity about who is accountable for specific project actions" at bounding box center [271, 179] width 0 height 11
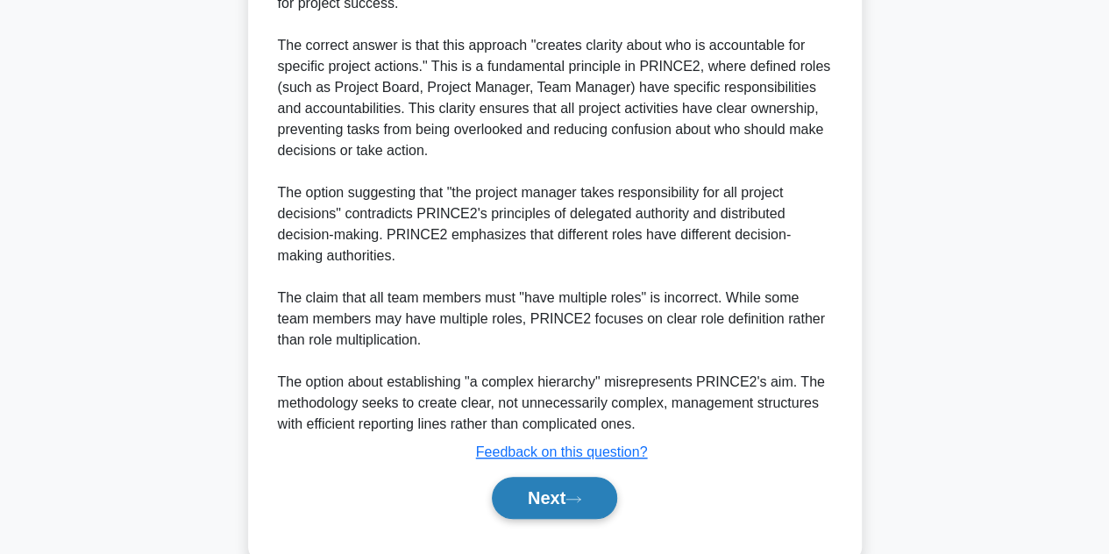
click at [545, 508] on button "Next" at bounding box center [554, 498] width 125 height 42
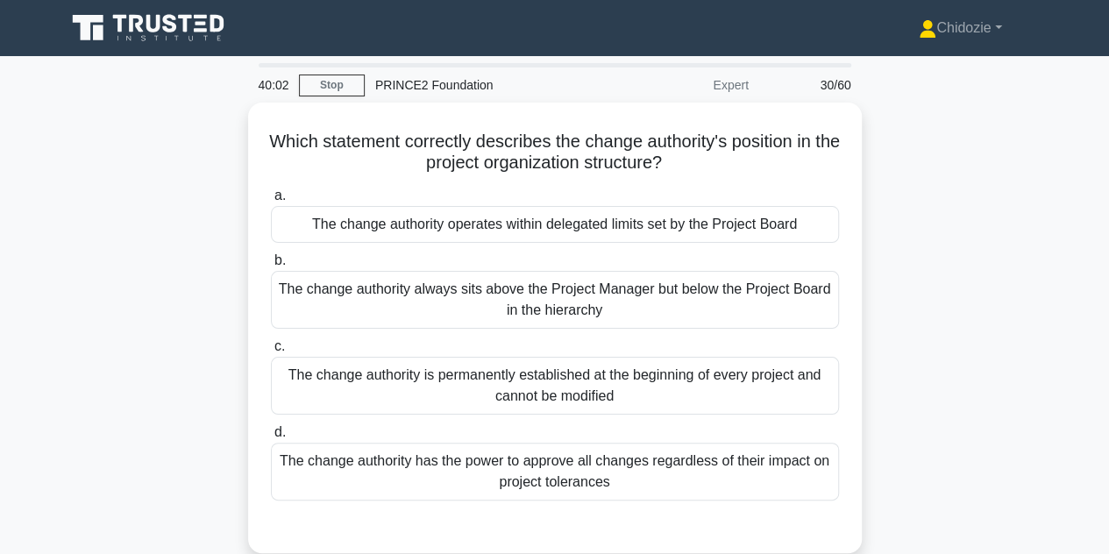
scroll to position [52, 0]
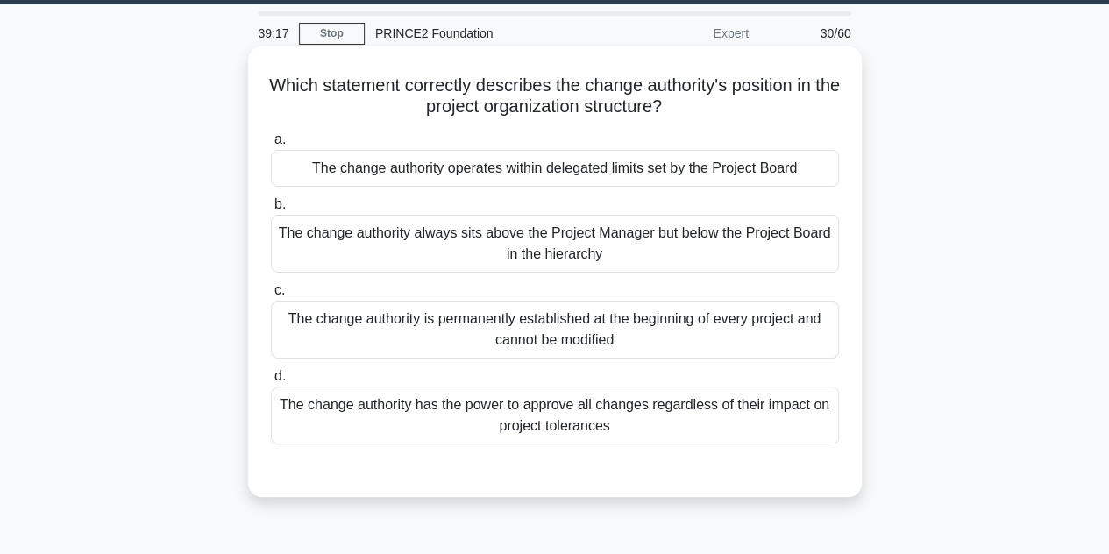
click at [500, 176] on div "The change authority operates within delegated limits set by the Project Board" at bounding box center [555, 168] width 568 height 37
click at [271, 146] on input "a. The change authority operates within delegated limits set by the Project Boa…" at bounding box center [271, 139] width 0 height 11
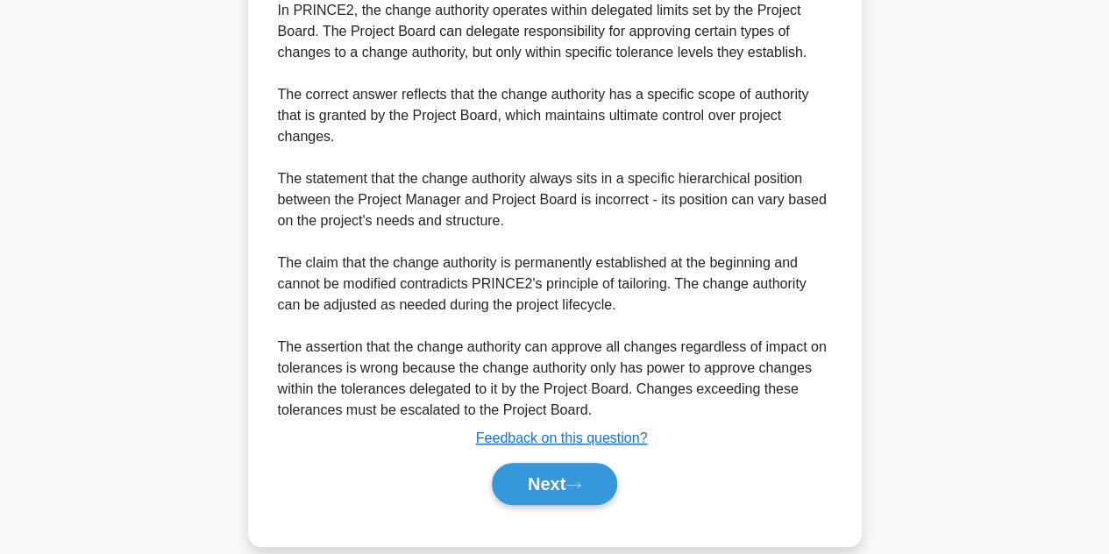
scroll to position [565, 0]
click at [565, 486] on button "Next" at bounding box center [554, 483] width 125 height 42
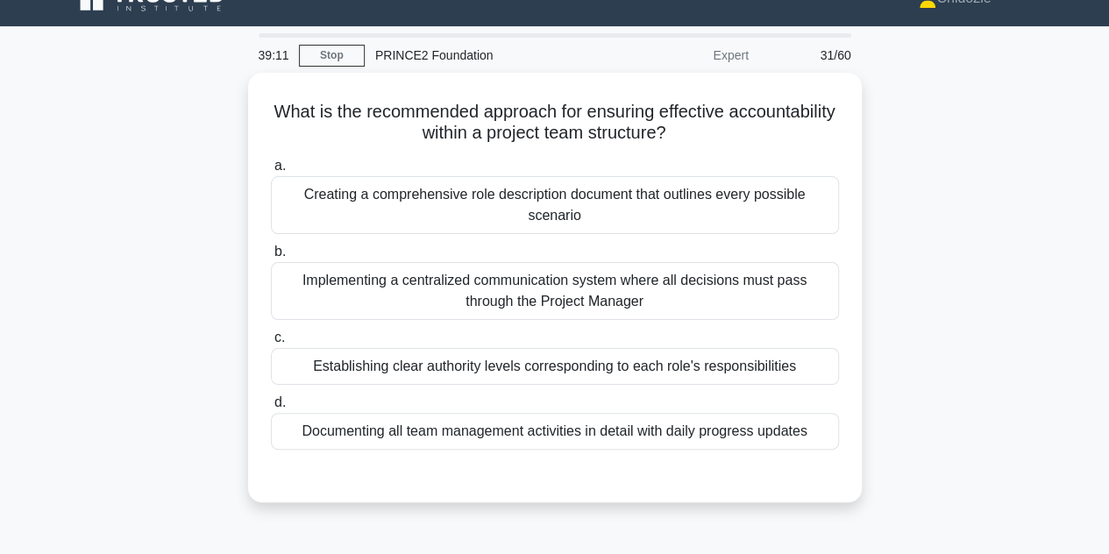
scroll to position [32, 0]
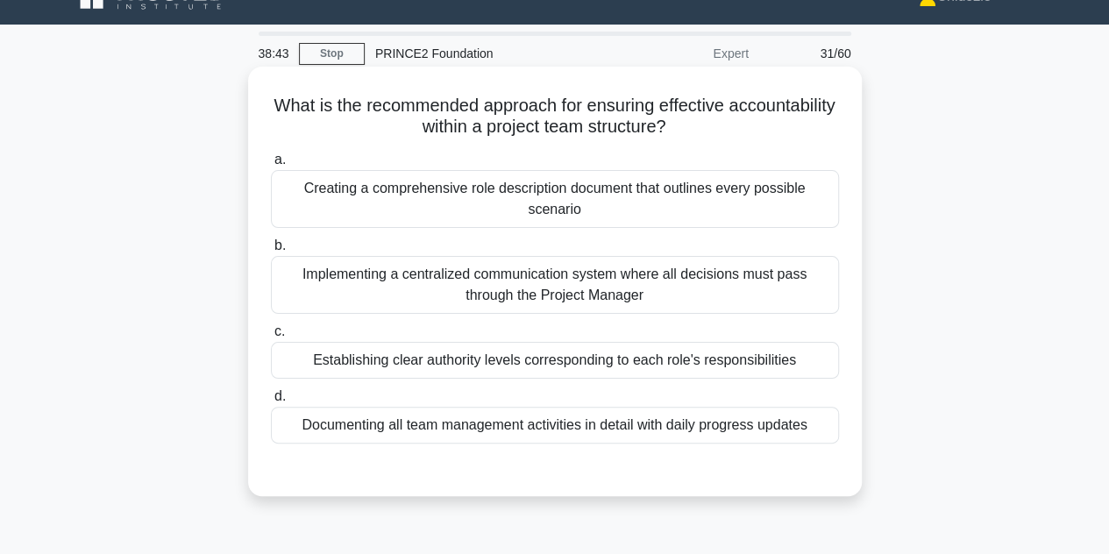
click at [582, 354] on div "Establishing clear authority levels corresponding to each role's responsibiliti…" at bounding box center [555, 360] width 568 height 37
click at [271, 338] on input "c. Establishing clear authority levels corresponding to each role's responsibil…" at bounding box center [271, 331] width 0 height 11
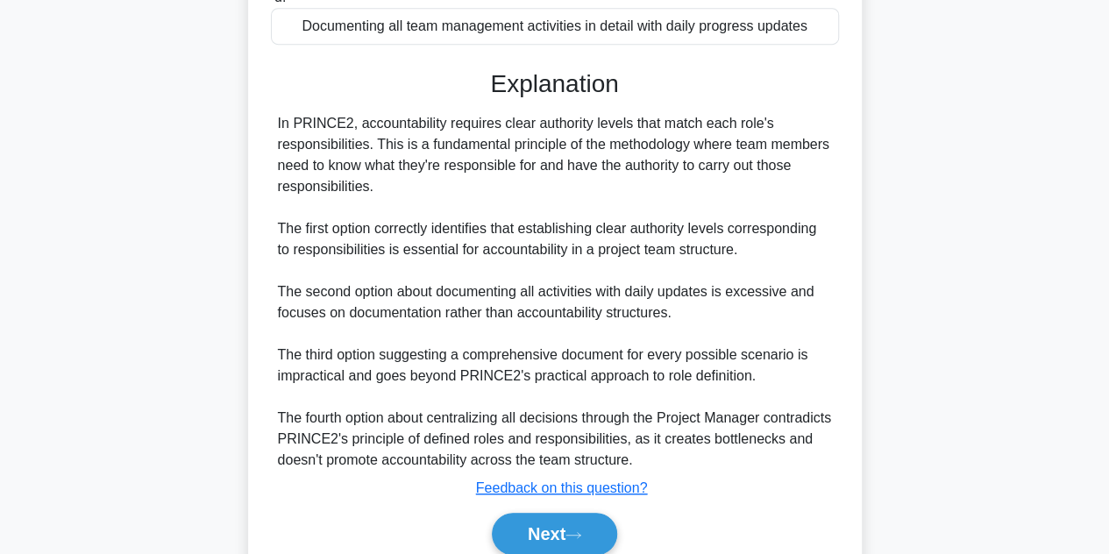
scroll to position [431, 0]
click at [537, 529] on button "Next" at bounding box center [554, 533] width 125 height 42
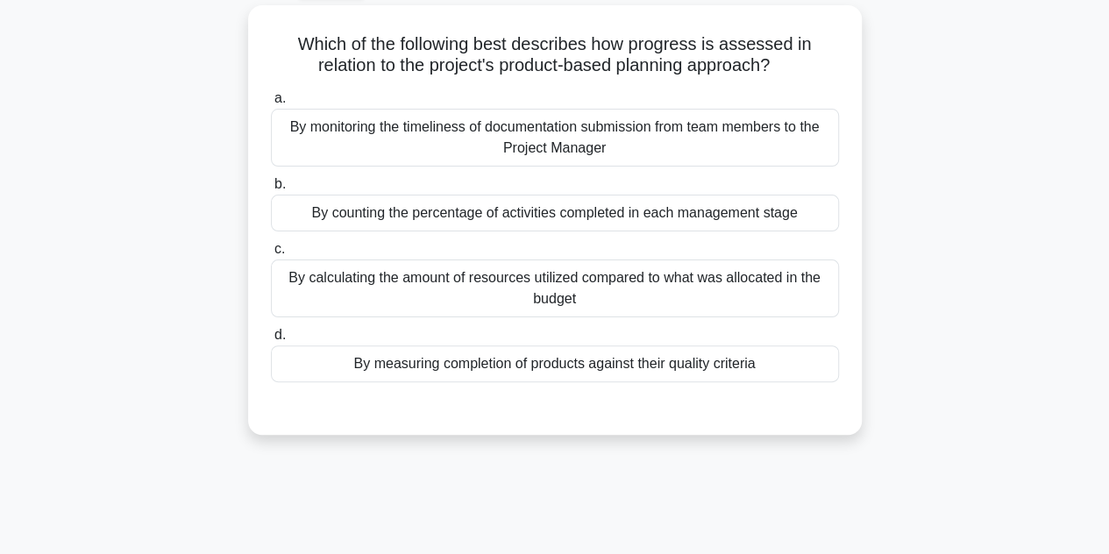
scroll to position [96, 0]
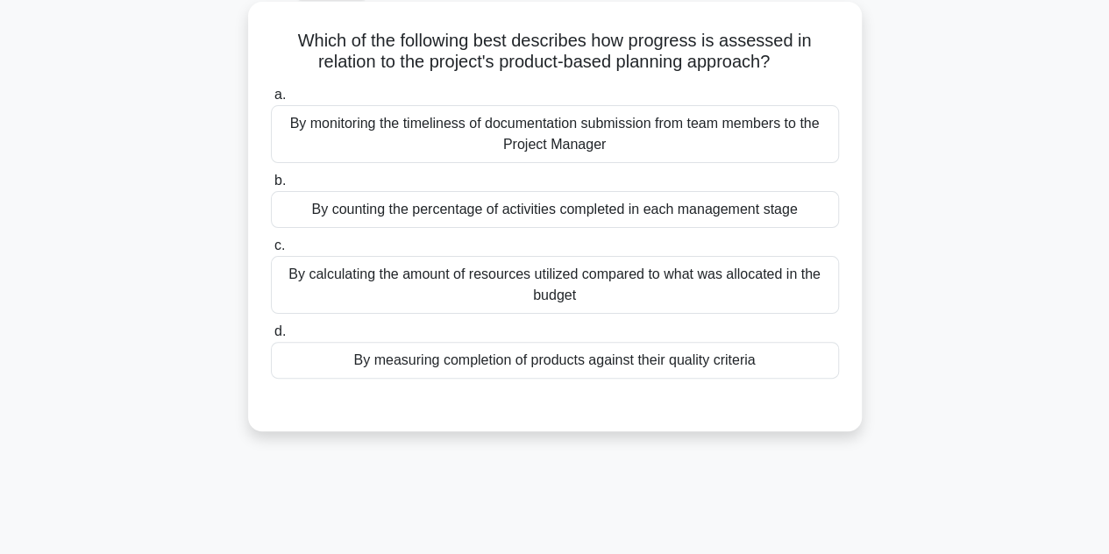
click at [526, 356] on div "By measuring completion of products against their quality criteria" at bounding box center [555, 360] width 568 height 37
click at [271, 338] on input "d. By measuring completion of products against their quality criteria" at bounding box center [271, 331] width 0 height 11
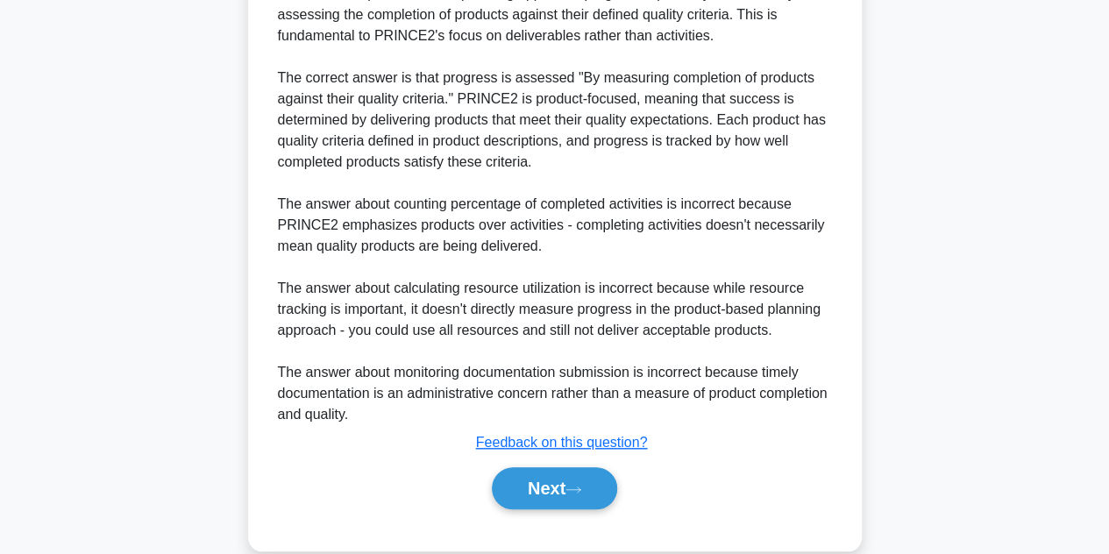
scroll to position [561, 0]
click at [535, 485] on button "Next" at bounding box center [554, 487] width 125 height 42
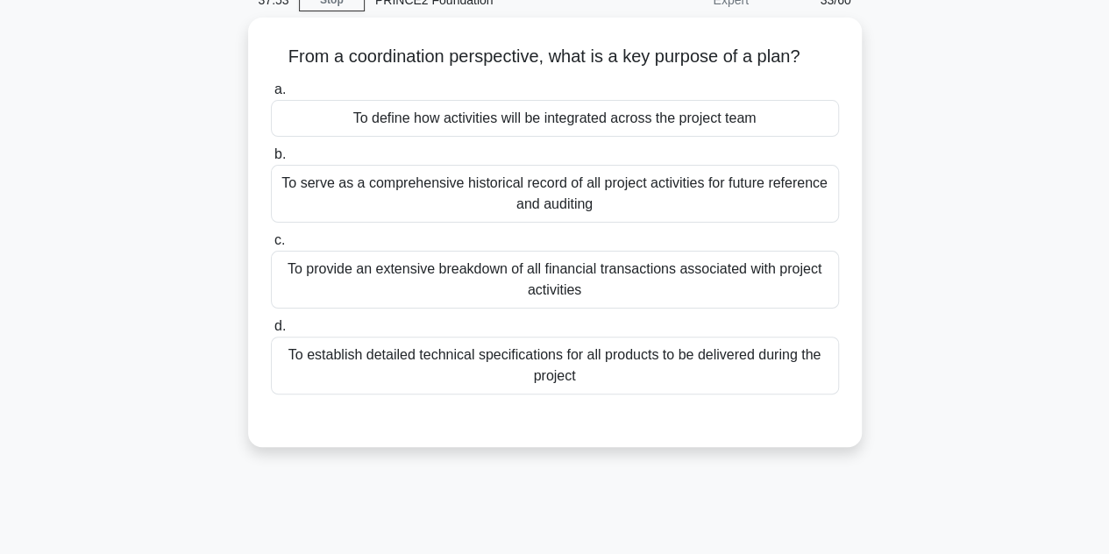
scroll to position [84, 0]
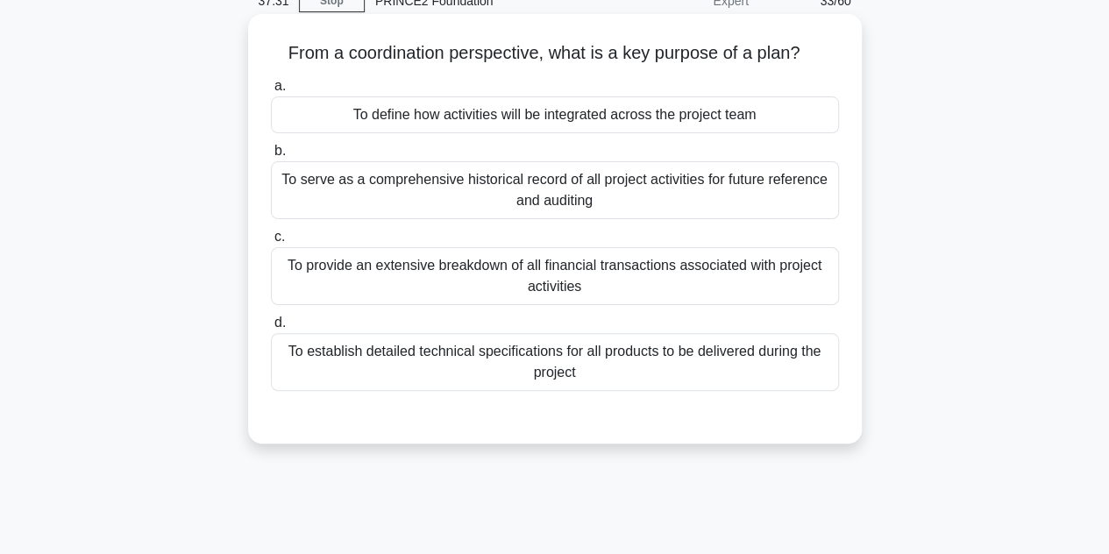
click at [666, 352] on div "To establish detailed technical specifications for all products to be delivered…" at bounding box center [555, 362] width 568 height 58
click at [271, 329] on input "d. To establish detailed technical specifications for all products to be delive…" at bounding box center [271, 322] width 0 height 11
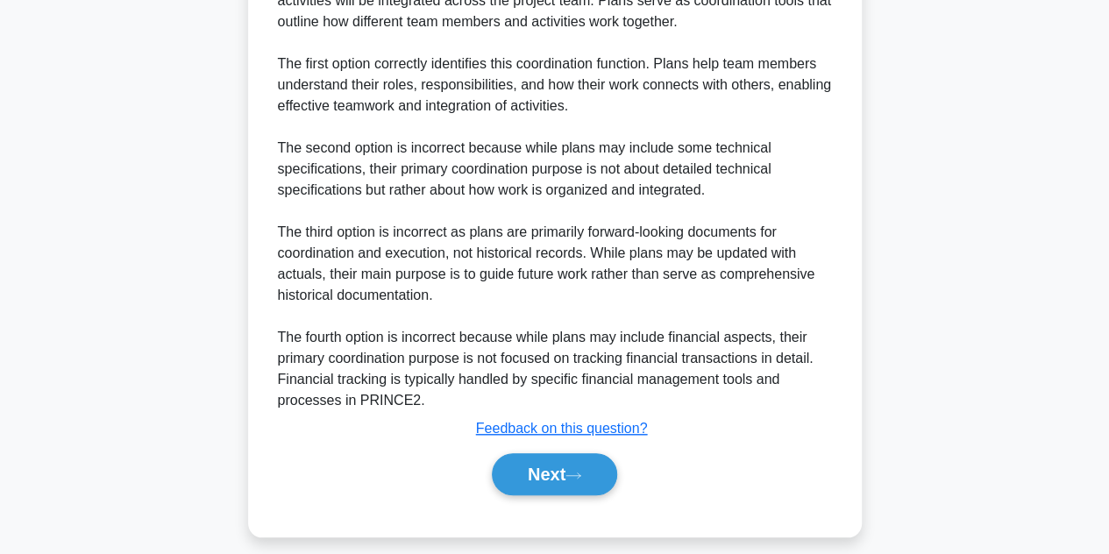
scroll to position [590, 0]
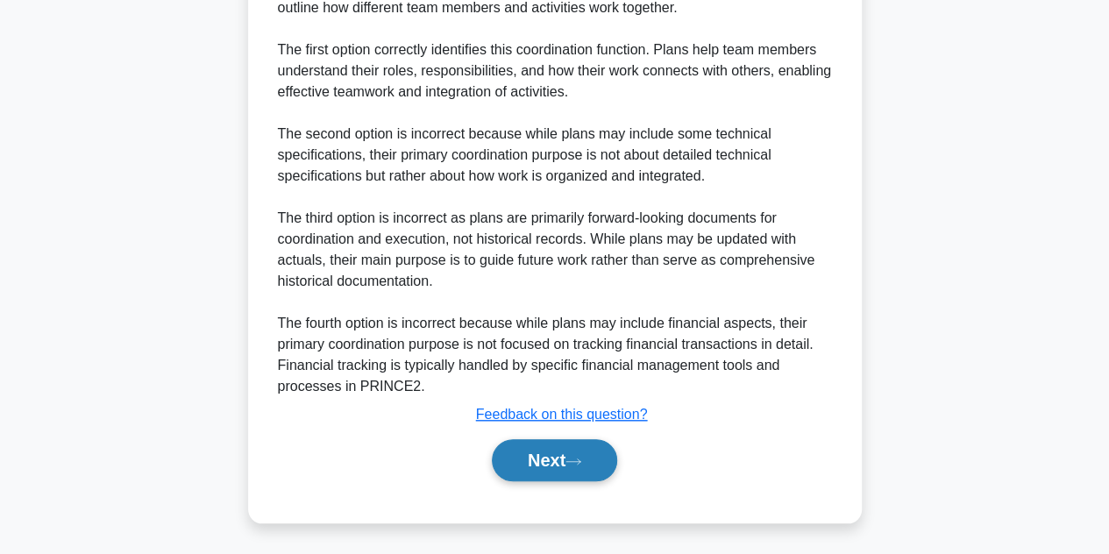
click at [535, 445] on button "Next" at bounding box center [554, 460] width 125 height 42
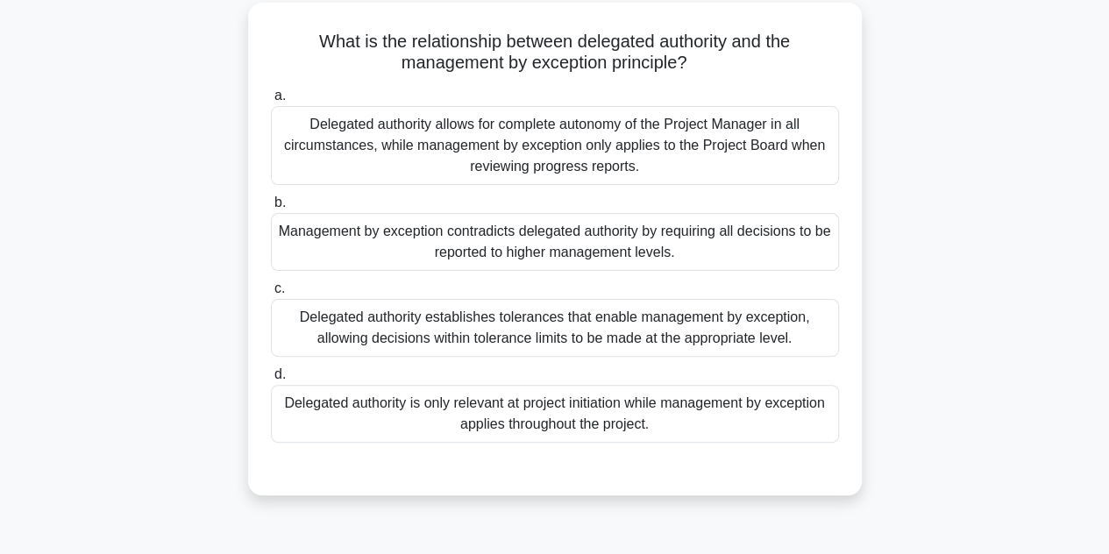
scroll to position [98, 0]
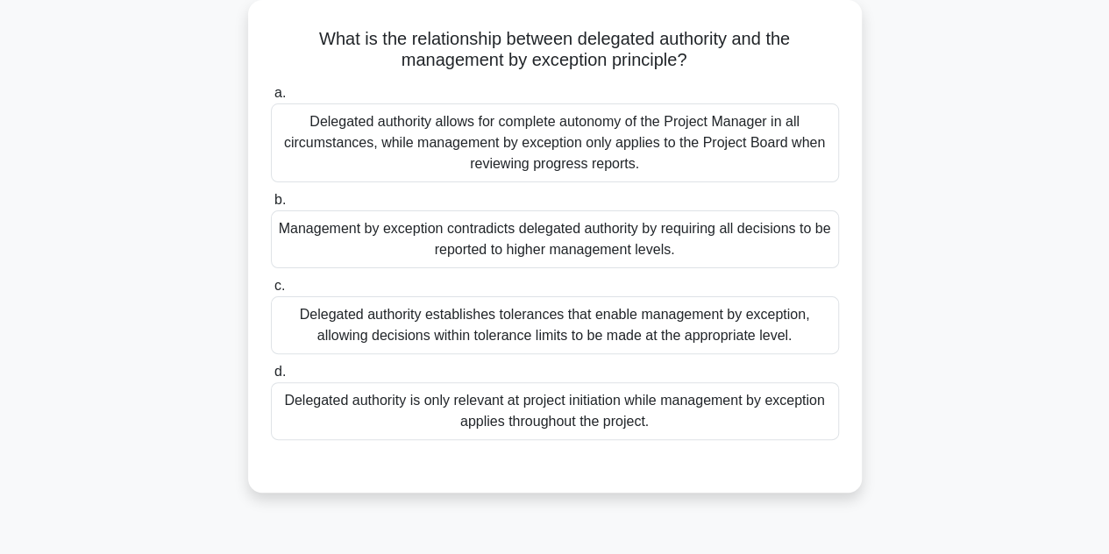
click at [659, 251] on div "Management by exception contradicts delegated authority by requiring all decisi…" at bounding box center [555, 239] width 568 height 58
click at [271, 206] on input "b. Management by exception contradicts delegated authority by requiring all dec…" at bounding box center [271, 200] width 0 height 11
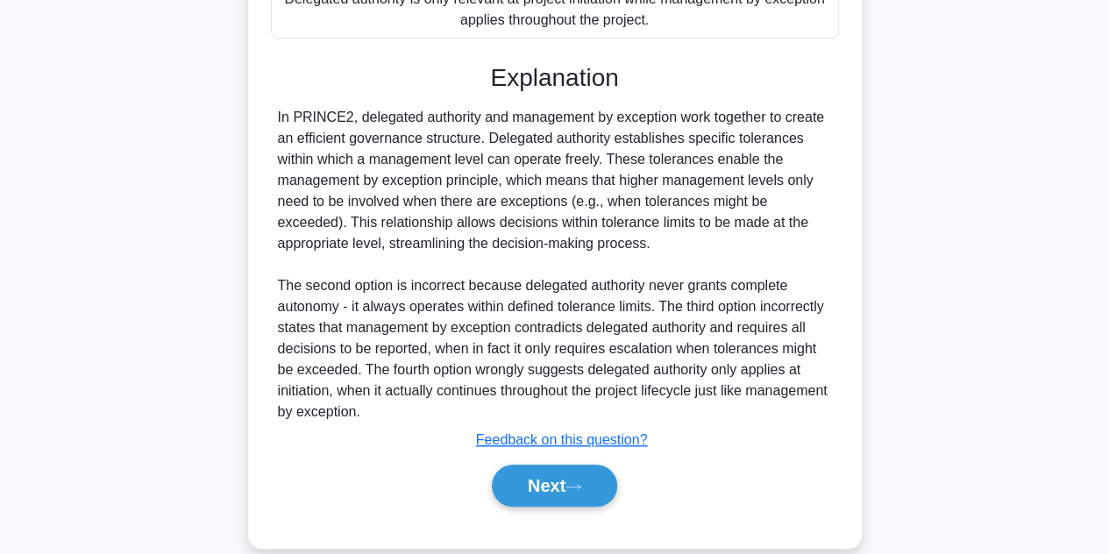
scroll to position [527, 0]
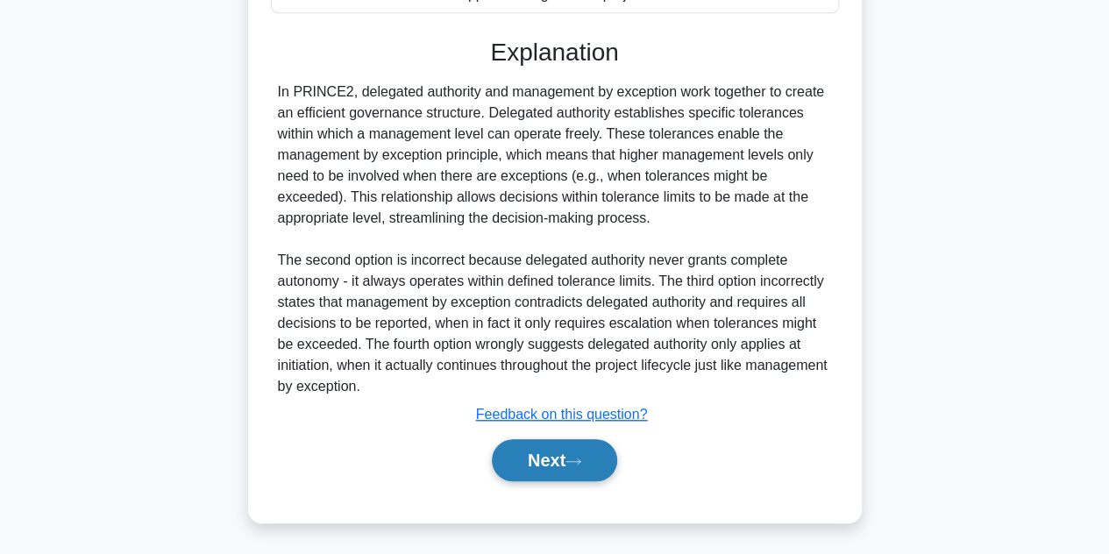
click at [544, 452] on button "Next" at bounding box center [554, 460] width 125 height 42
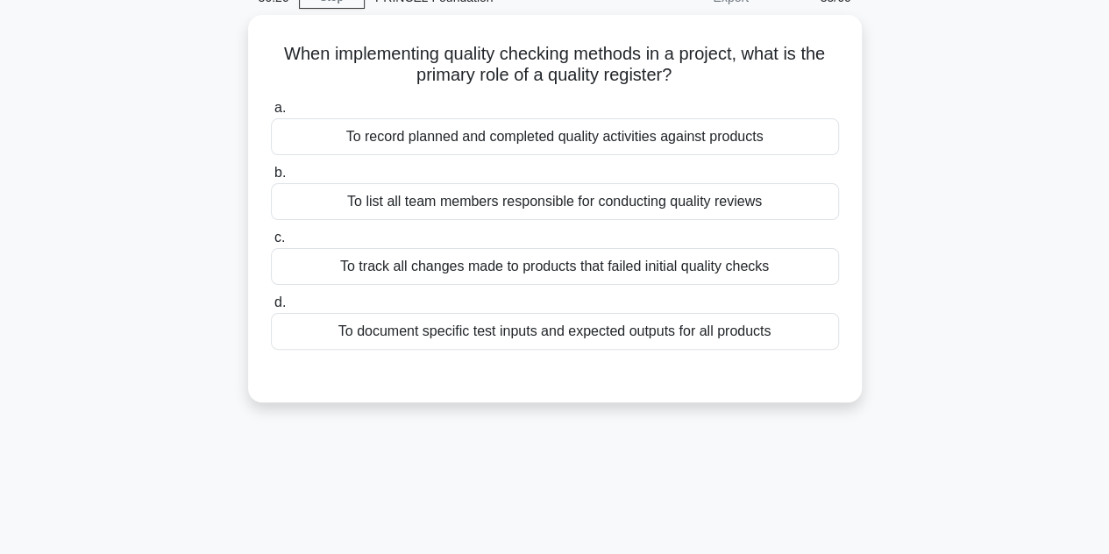
scroll to position [88, 0]
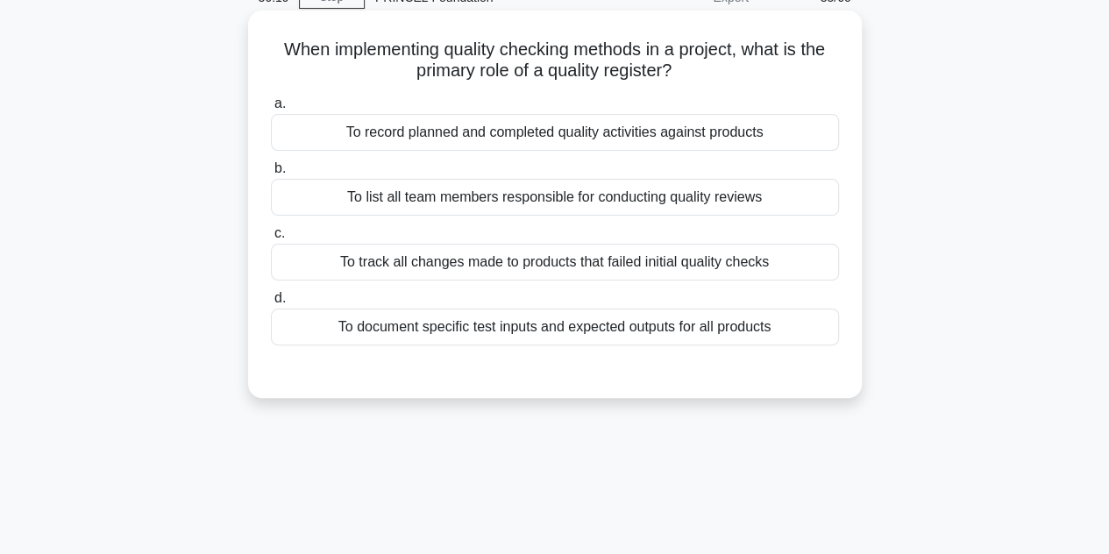
click at [664, 141] on div "To record planned and completed quality activities against products" at bounding box center [555, 132] width 568 height 37
click at [271, 110] on input "a. To record planned and completed quality activities against products" at bounding box center [271, 103] width 0 height 11
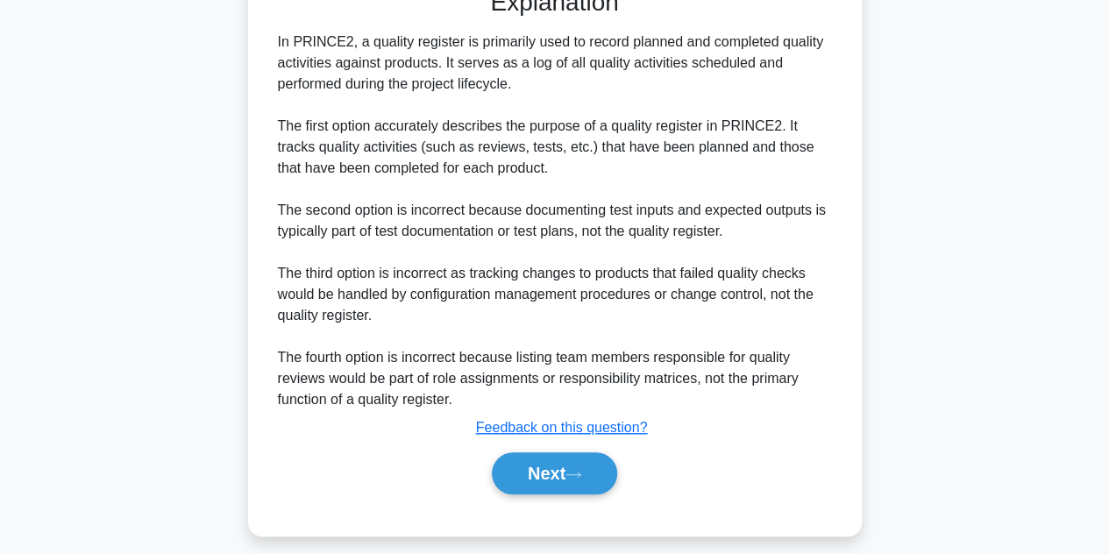
scroll to position [482, 0]
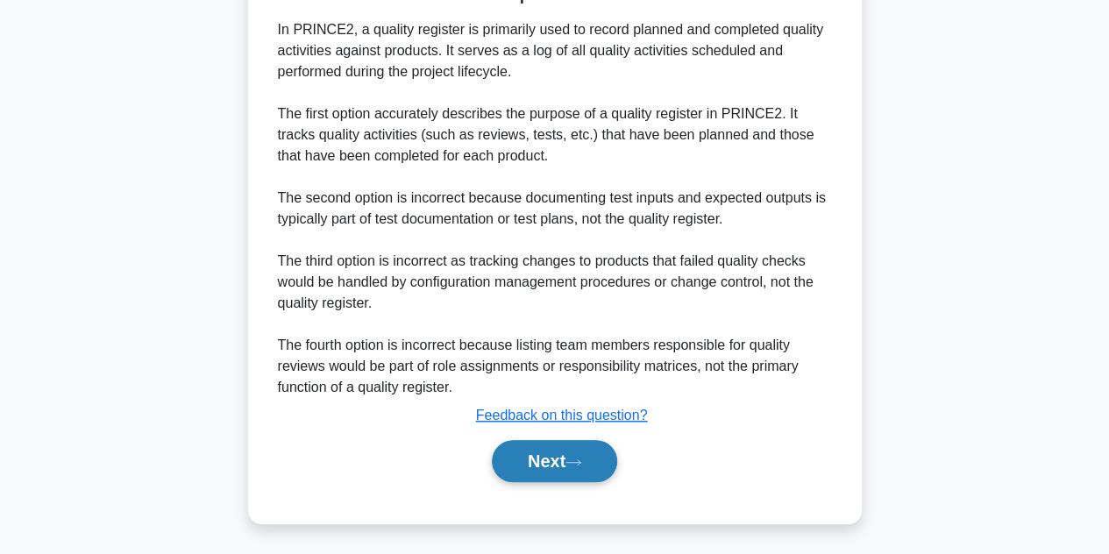
click at [531, 451] on button "Next" at bounding box center [554, 461] width 125 height 42
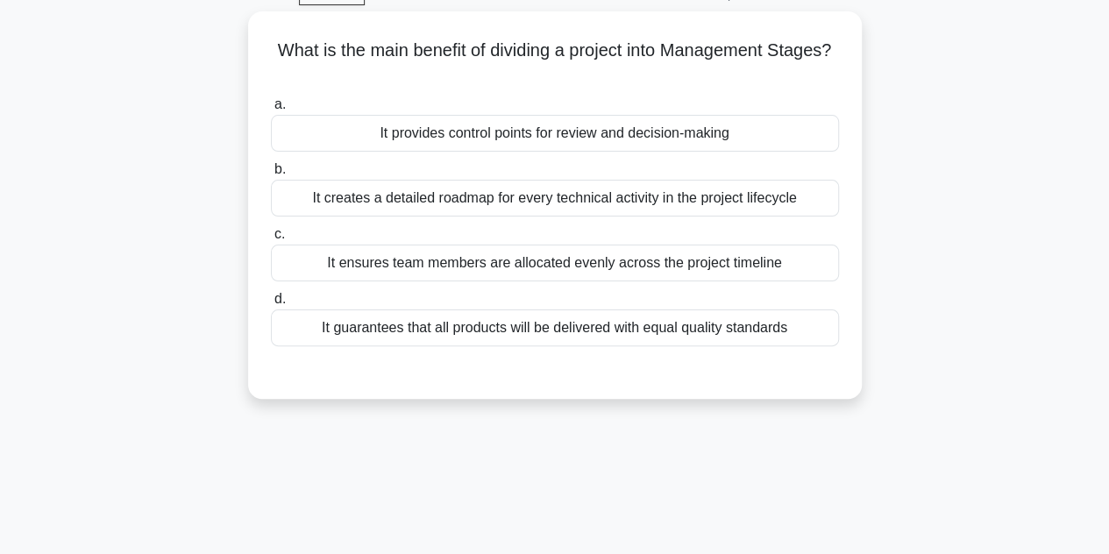
scroll to position [89, 0]
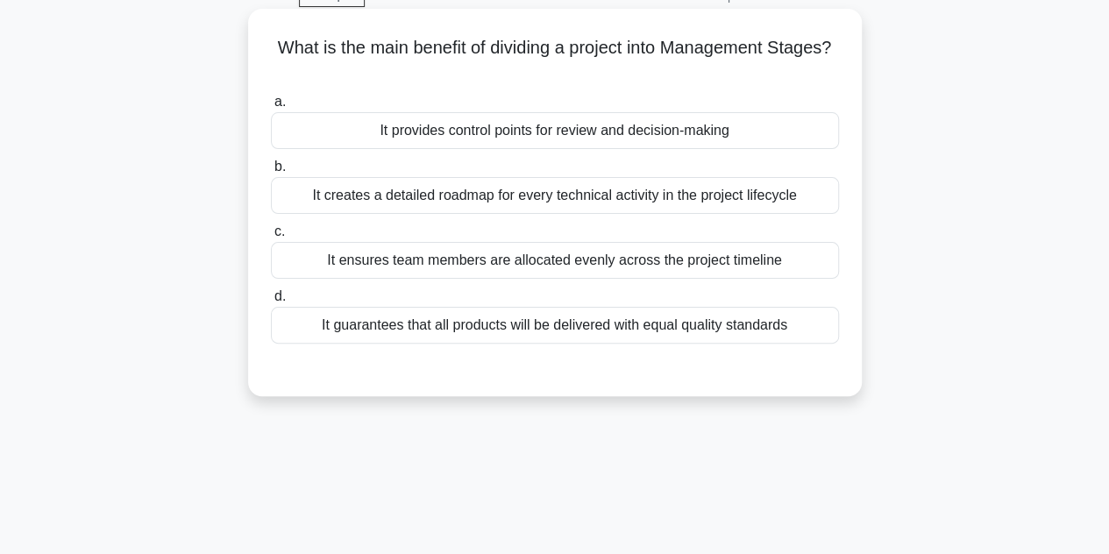
click at [529, 141] on div "It provides control points for review and decision-making" at bounding box center [555, 130] width 568 height 37
click at [271, 108] on input "a. It provides control points for review and decision-making" at bounding box center [271, 101] width 0 height 11
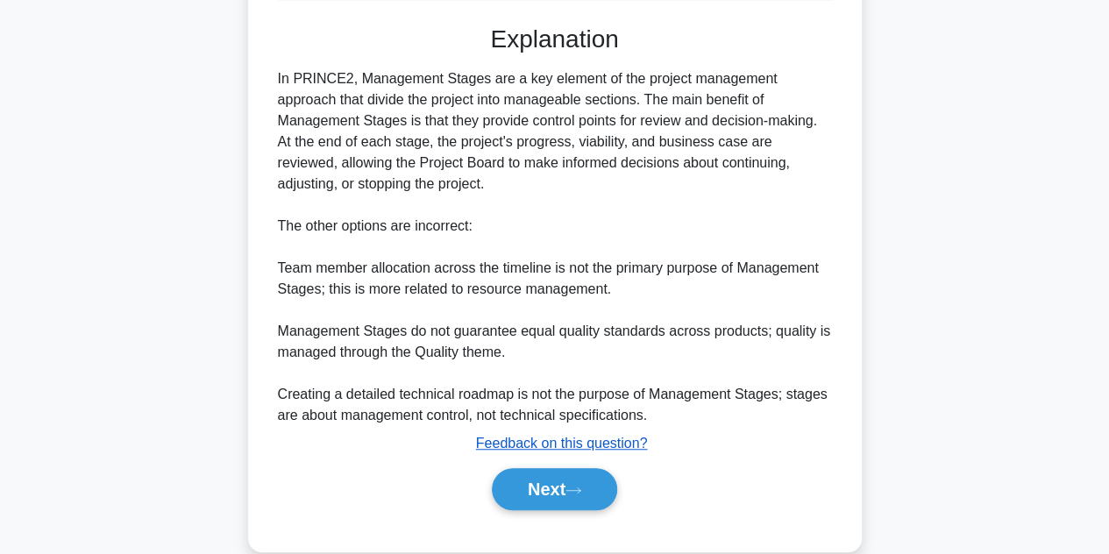
scroll to position [437, 0]
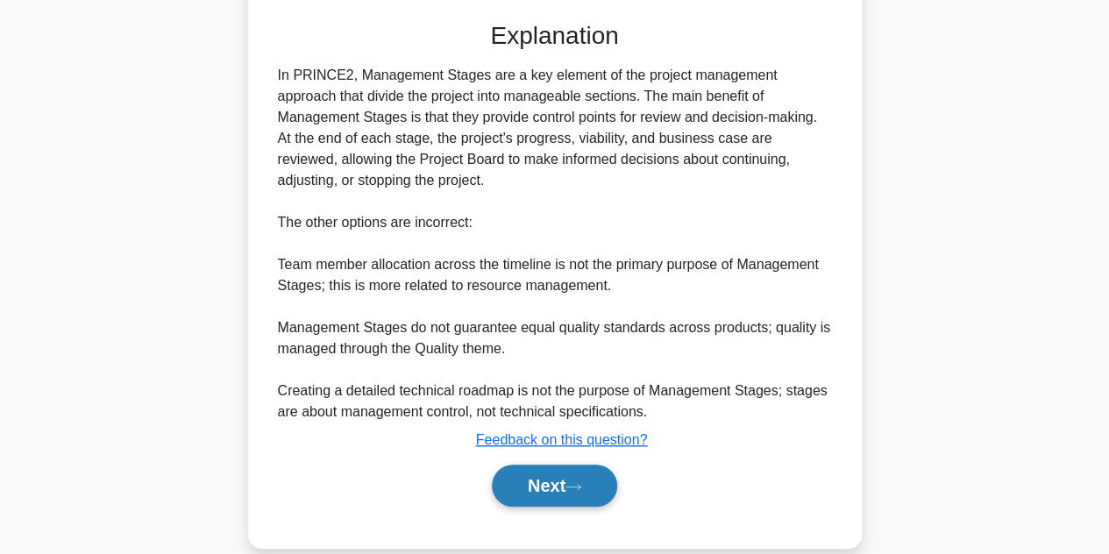
click at [535, 481] on button "Next" at bounding box center [554, 486] width 125 height 42
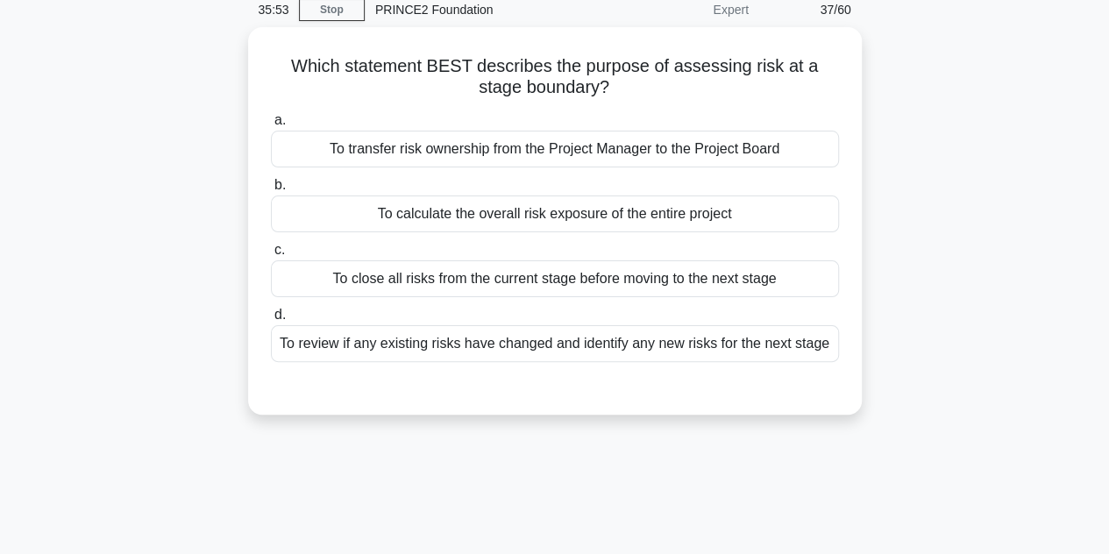
scroll to position [74, 0]
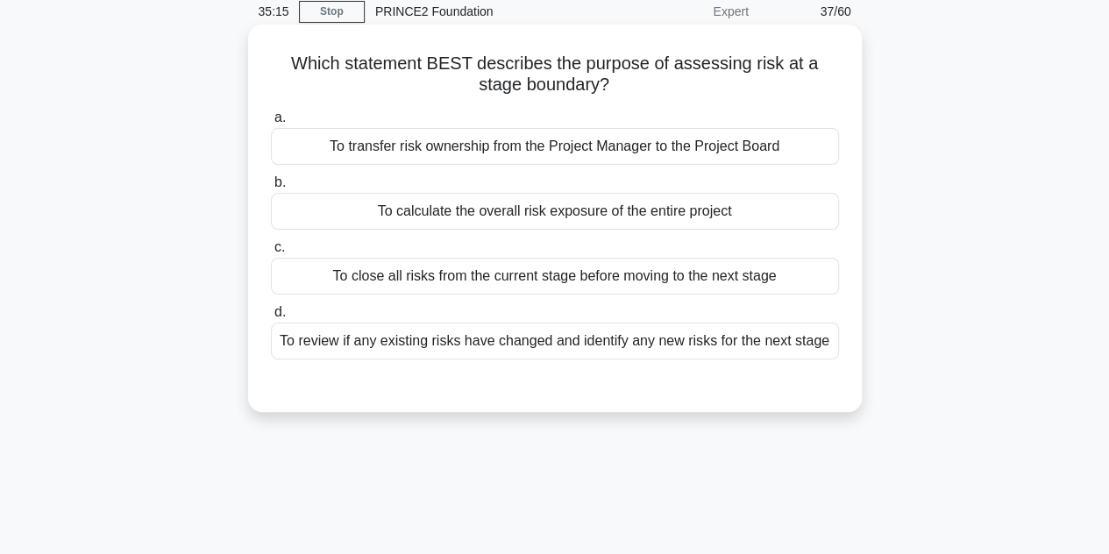
click at [500, 227] on div "To calculate the overall risk exposure of the entire project" at bounding box center [555, 211] width 568 height 37
click at [271, 188] on input "b. To calculate the overall risk exposure of the entire project" at bounding box center [271, 182] width 0 height 11
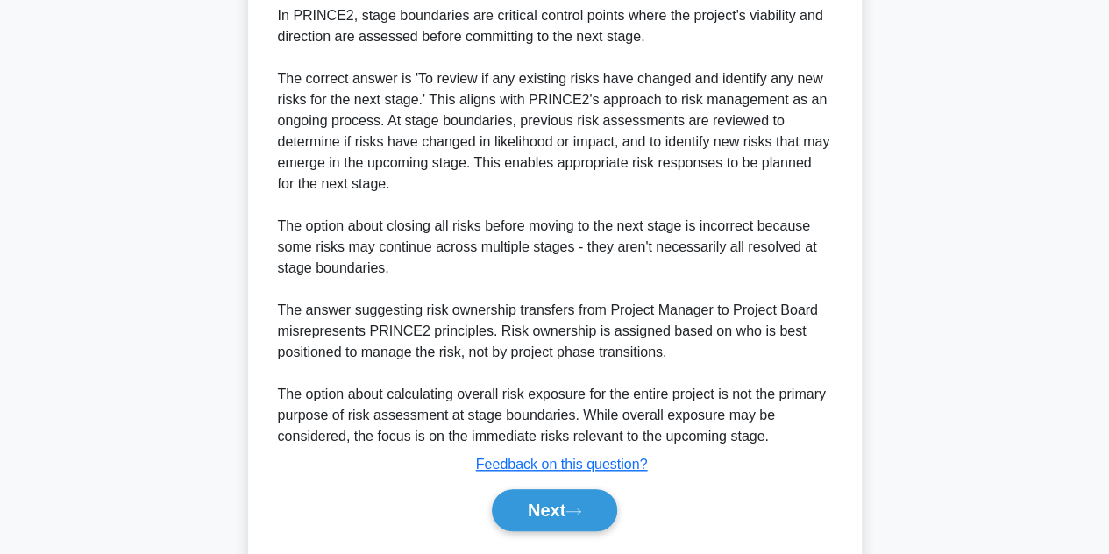
scroll to position [569, 0]
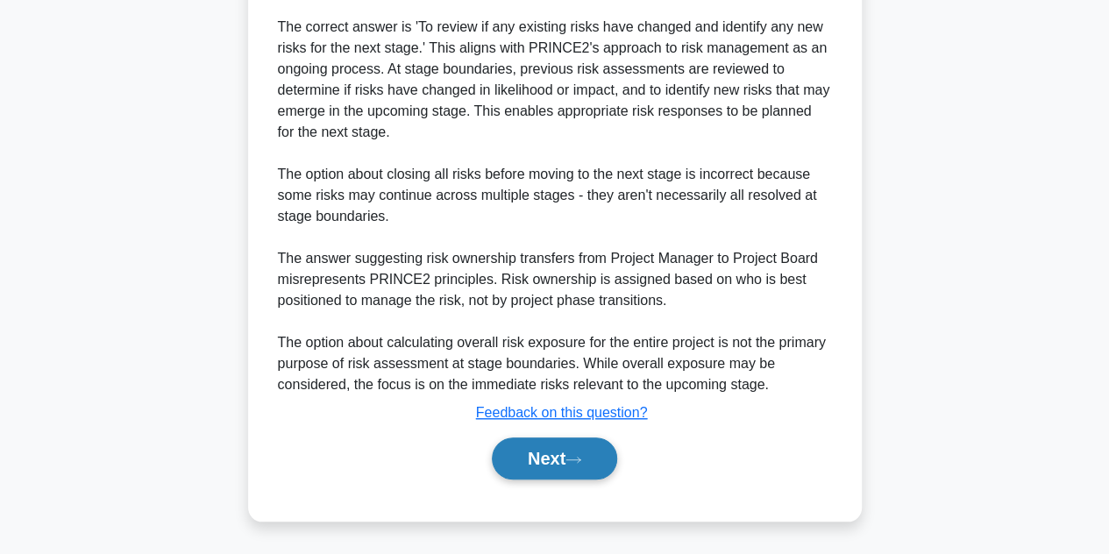
click at [535, 469] on button "Next" at bounding box center [554, 458] width 125 height 42
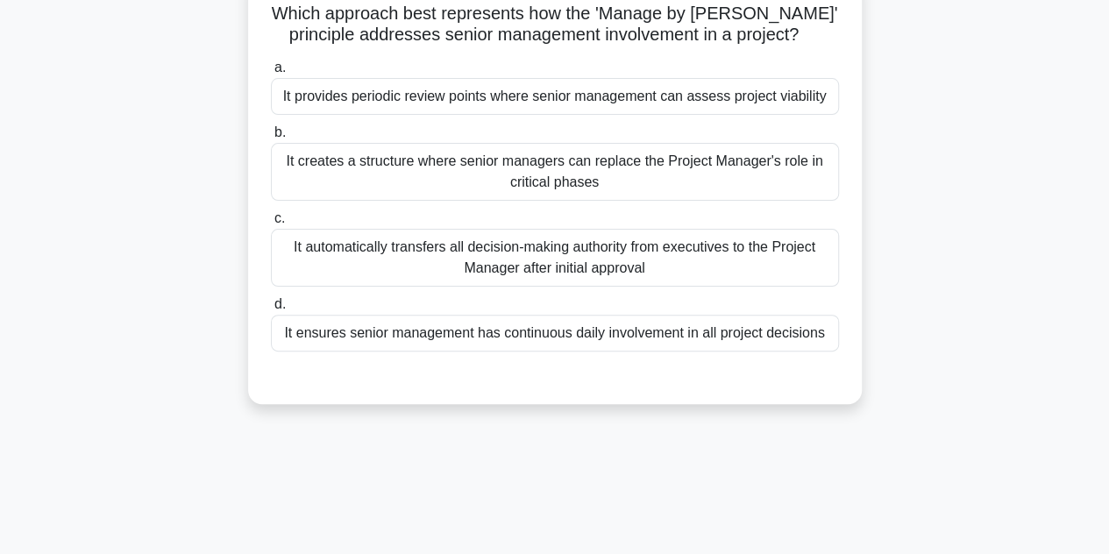
scroll to position [126, 0]
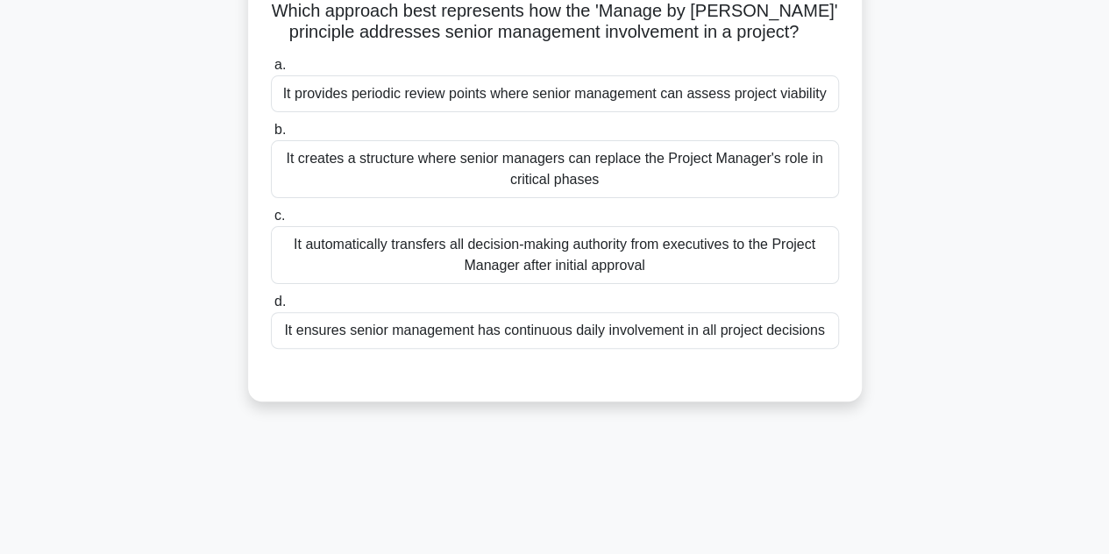
click at [575, 107] on div "It provides periodic review points where senior management can assess project v…" at bounding box center [555, 93] width 568 height 37
click at [271, 71] on input "a. It provides periodic review points where senior management can assess projec…" at bounding box center [271, 65] width 0 height 11
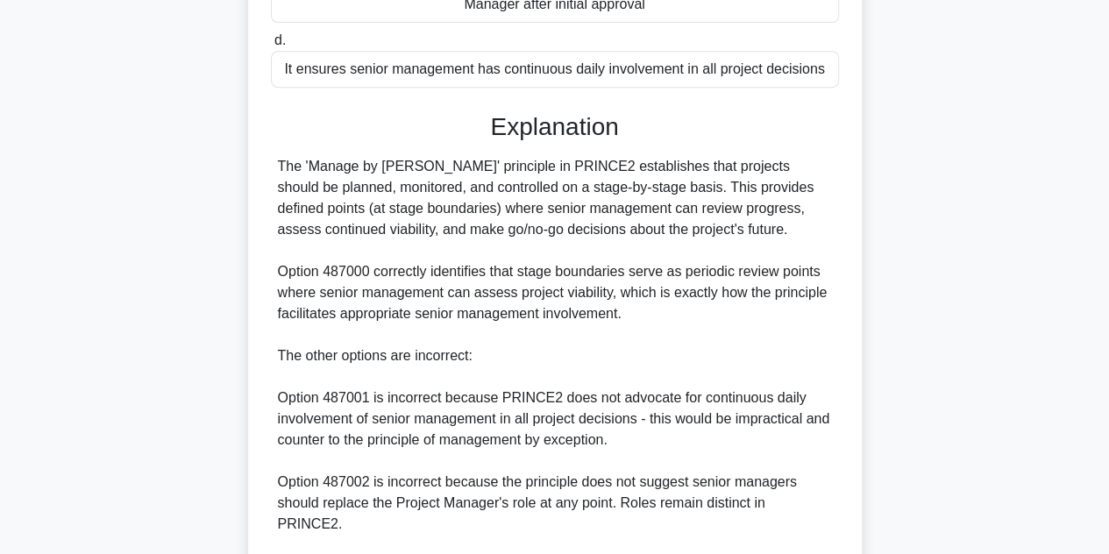
scroll to position [608, 0]
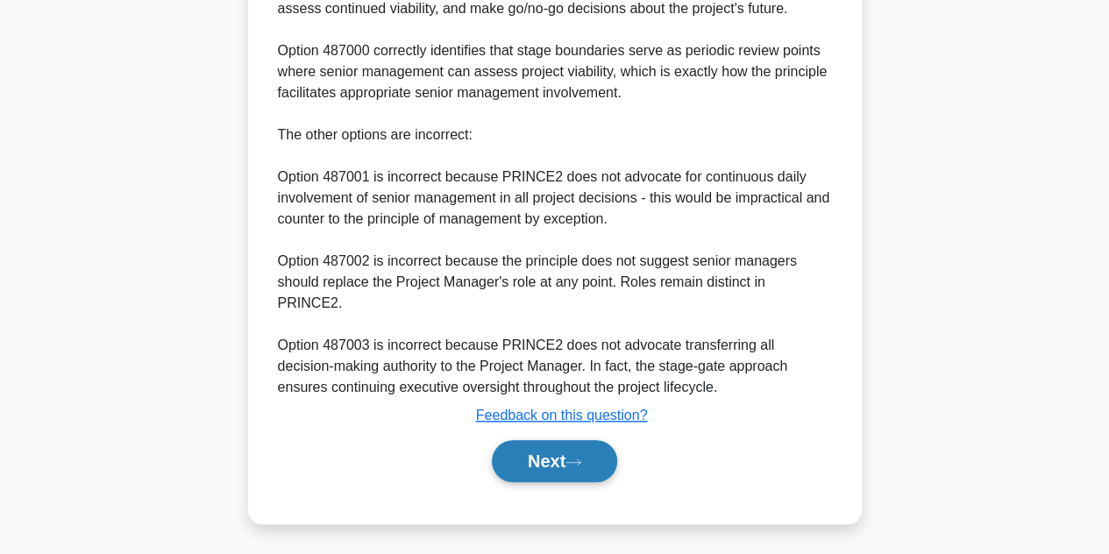
click at [519, 453] on button "Next" at bounding box center [554, 461] width 125 height 42
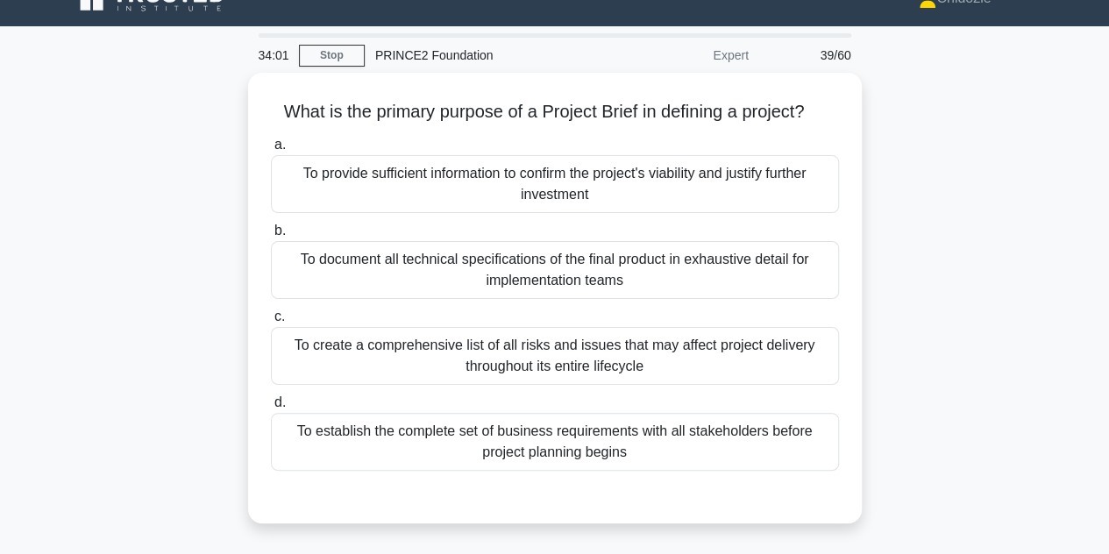
scroll to position [28, 0]
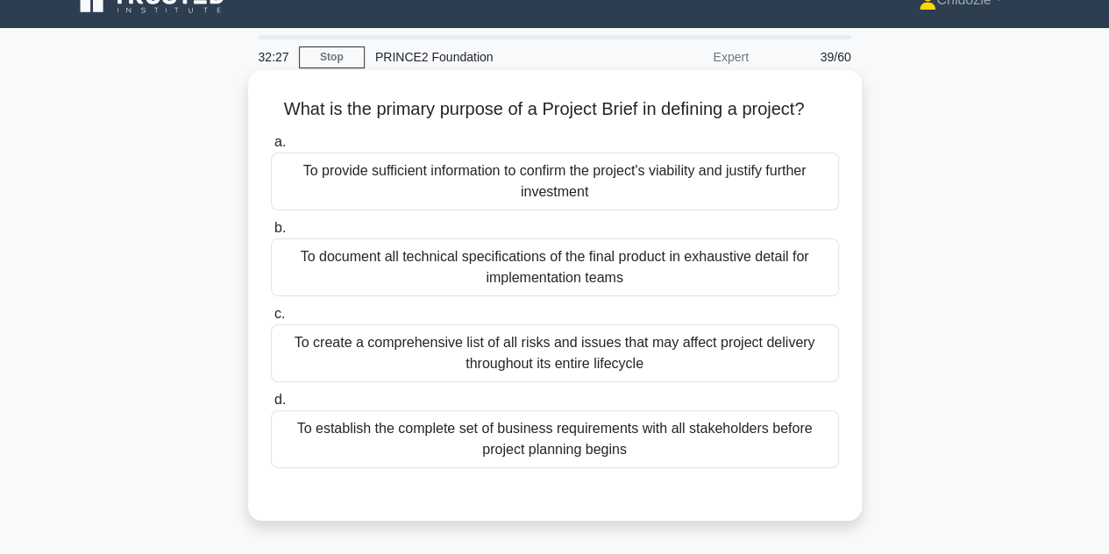
click at [679, 171] on div "To provide sufficient information to confirm the project's viability and justif…" at bounding box center [555, 182] width 568 height 58
click at [271, 148] on input "a. To provide sufficient information to confirm the project's viability and jus…" at bounding box center [271, 142] width 0 height 11
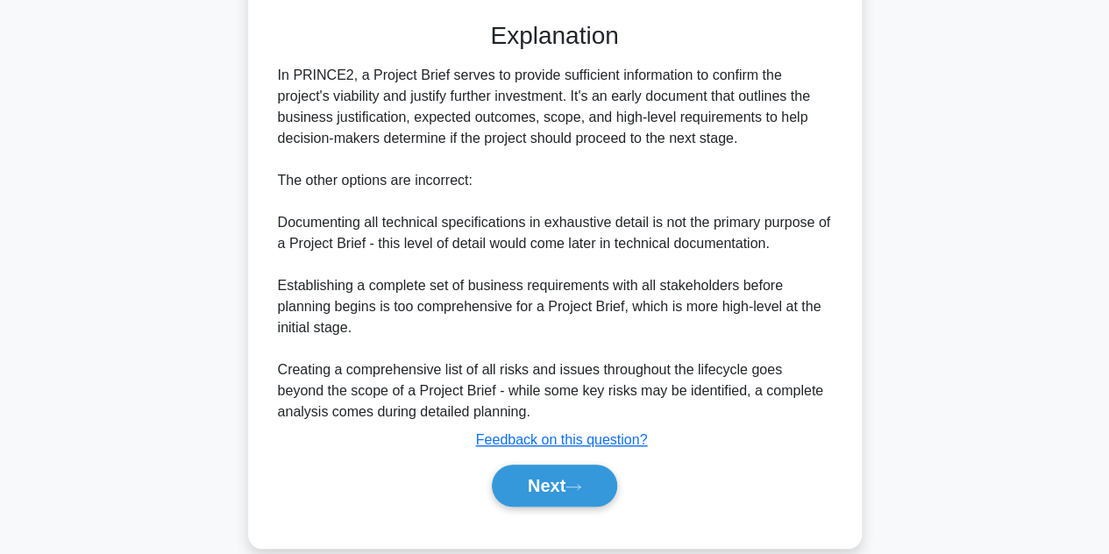
scroll to position [524, 0]
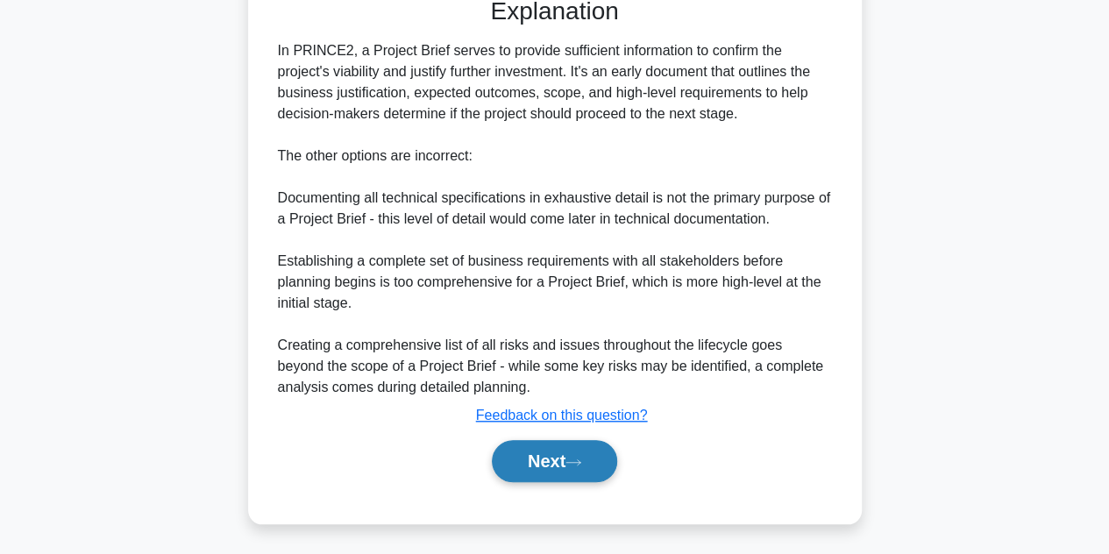
click at [546, 463] on button "Next" at bounding box center [554, 461] width 125 height 42
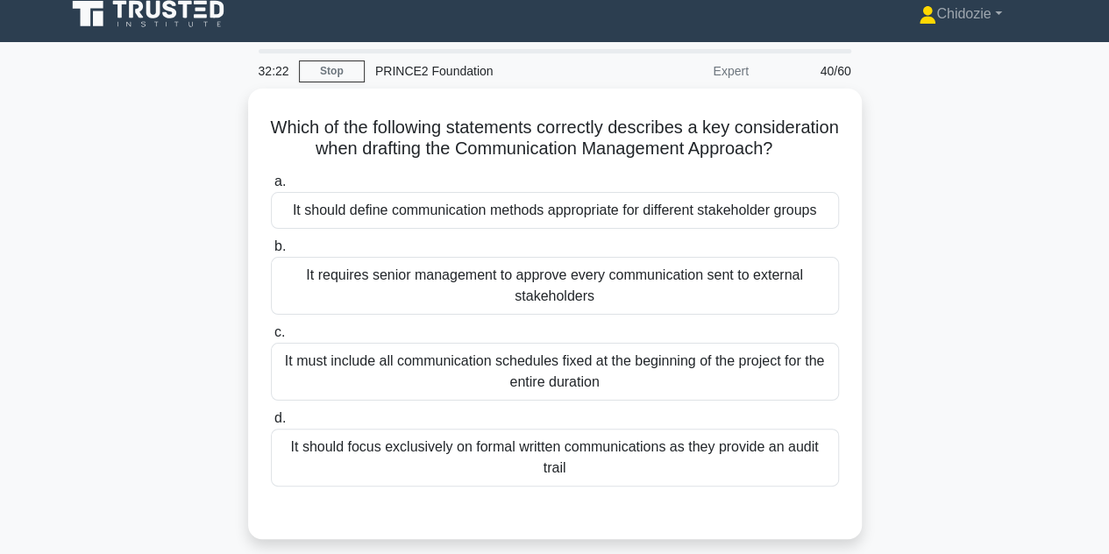
scroll to position [12, 0]
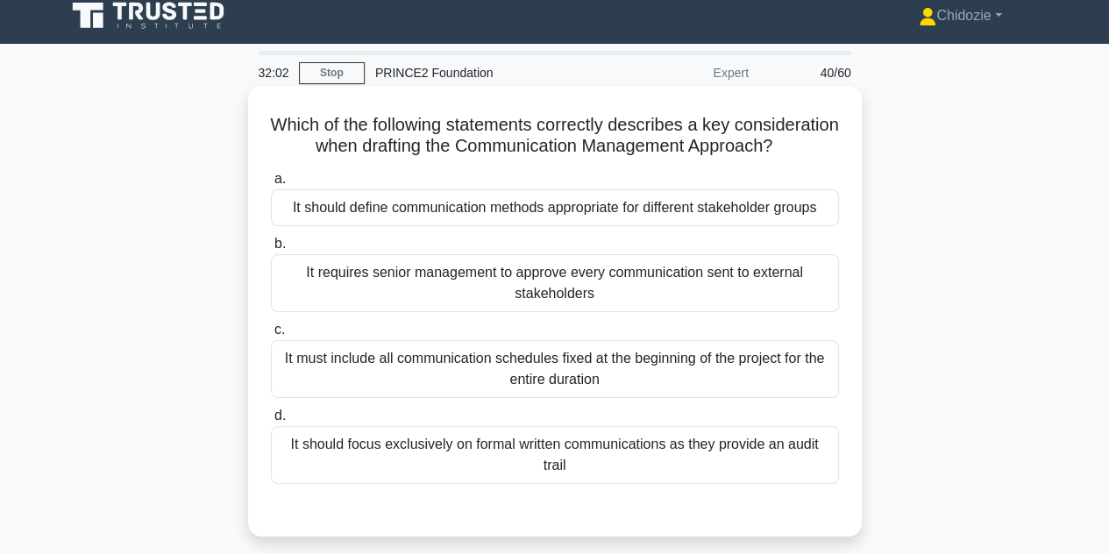
click at [598, 226] on div "It should define communication methods appropriate for different stakeholder gr…" at bounding box center [555, 207] width 568 height 37
click at [271, 185] on input "a. It should define communication methods appropriate for different stakeholder…" at bounding box center [271, 179] width 0 height 11
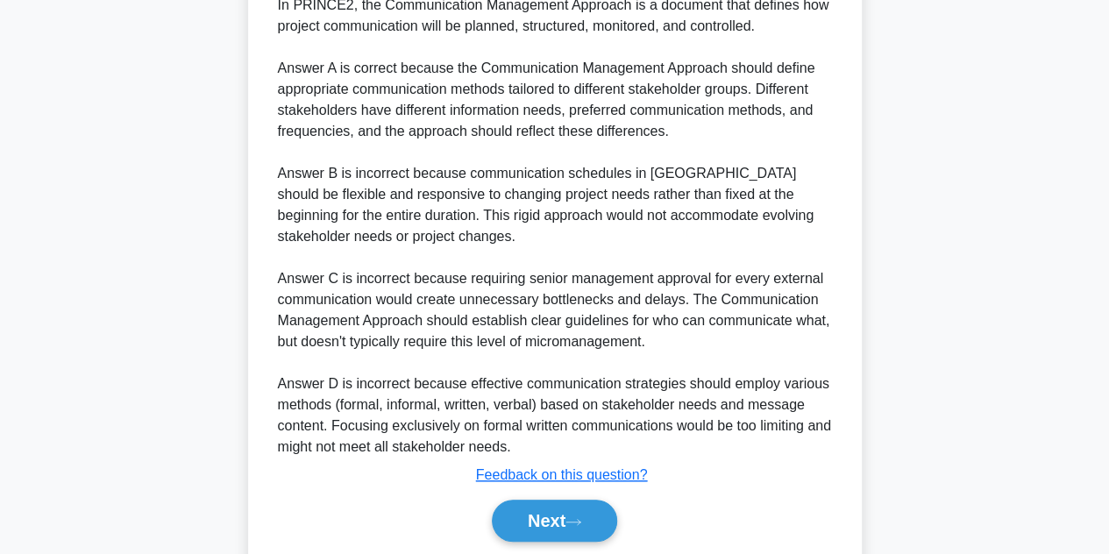
scroll to position [587, 0]
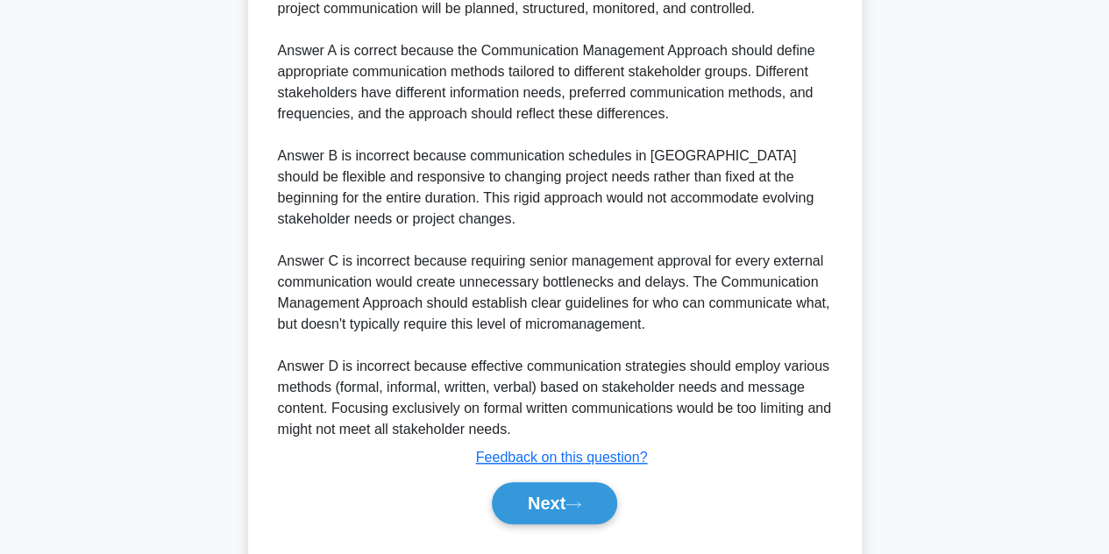
click at [540, 518] on button "Next" at bounding box center [554, 503] width 125 height 42
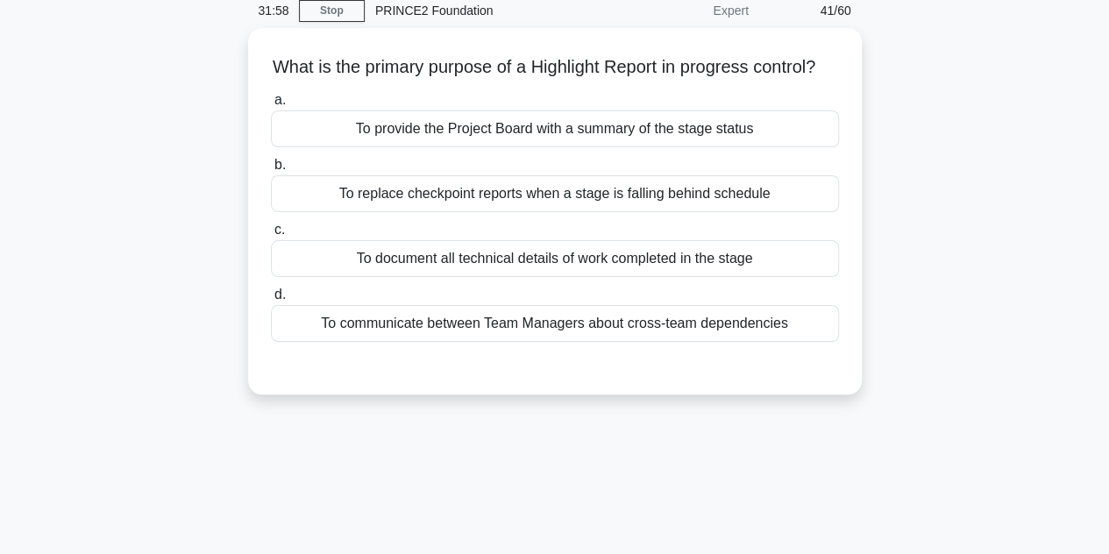
scroll to position [0, 0]
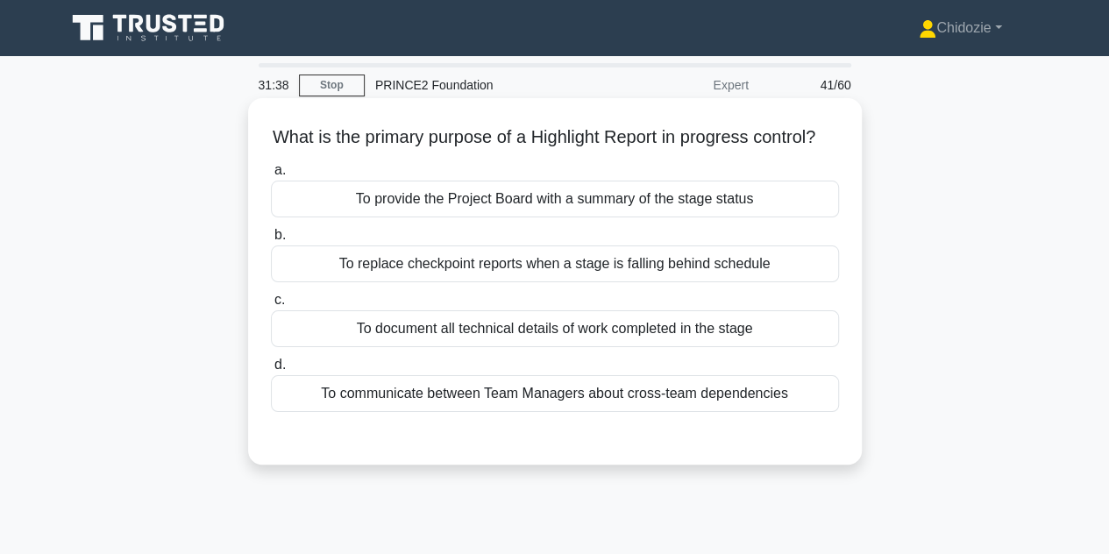
click at [599, 217] on div "To provide the Project Board with a summary of the stage status" at bounding box center [555, 199] width 568 height 37
click at [271, 176] on input "a. To provide the Project Board with a summary of the stage status" at bounding box center [271, 170] width 0 height 11
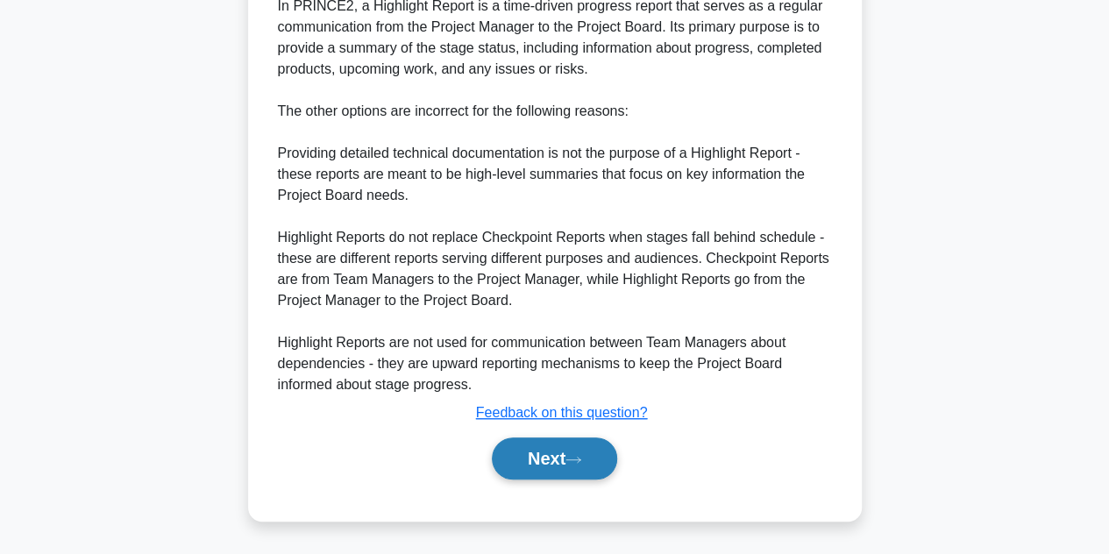
scroll to position [499, 0]
click at [540, 477] on button "Next" at bounding box center [554, 458] width 125 height 42
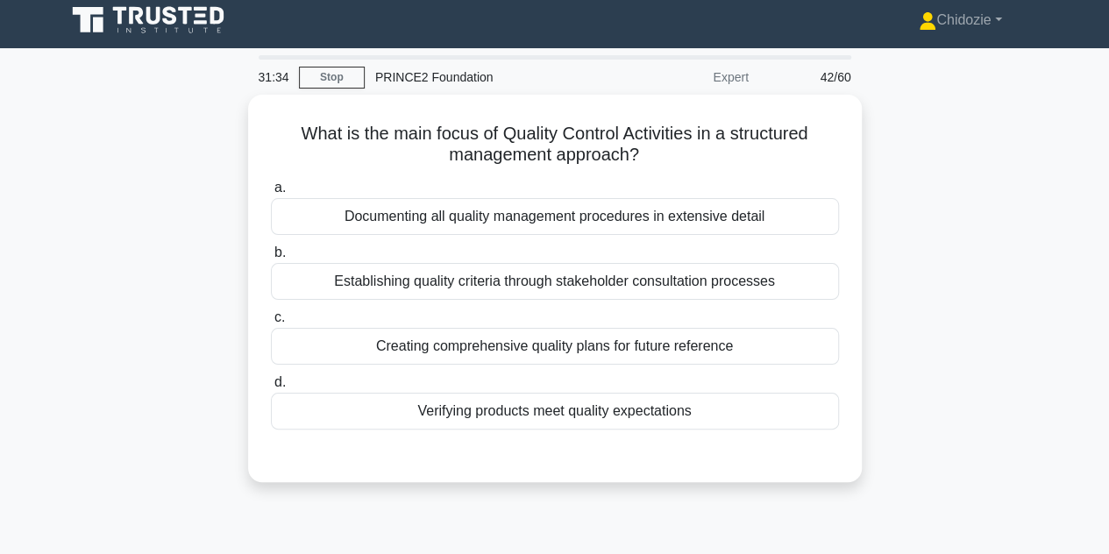
scroll to position [0, 0]
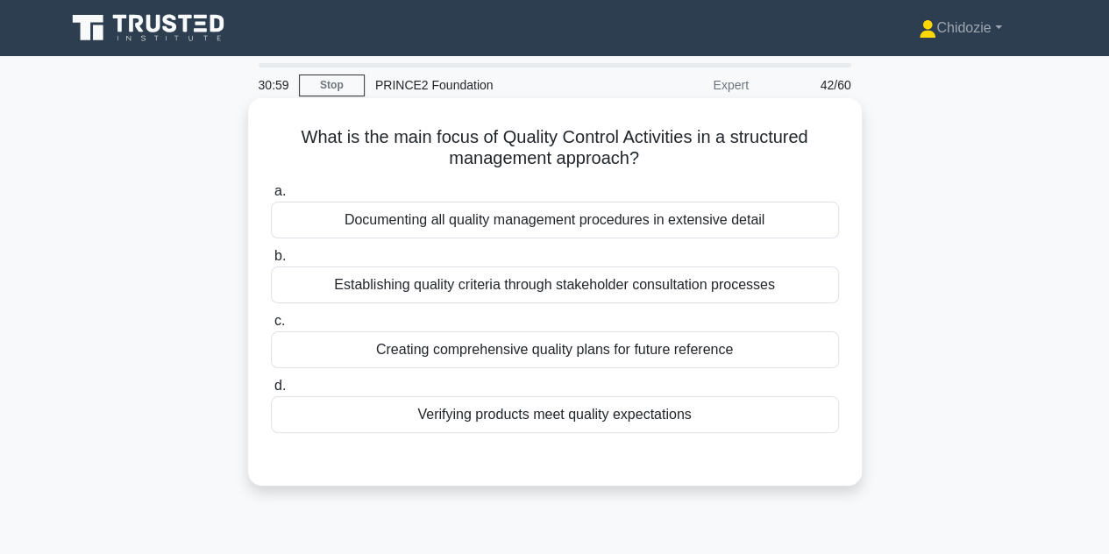
click at [580, 422] on div "Verifying products meet quality expectations" at bounding box center [555, 414] width 568 height 37
click at [271, 392] on input "d. Verifying products meet quality expectations" at bounding box center [271, 385] width 0 height 11
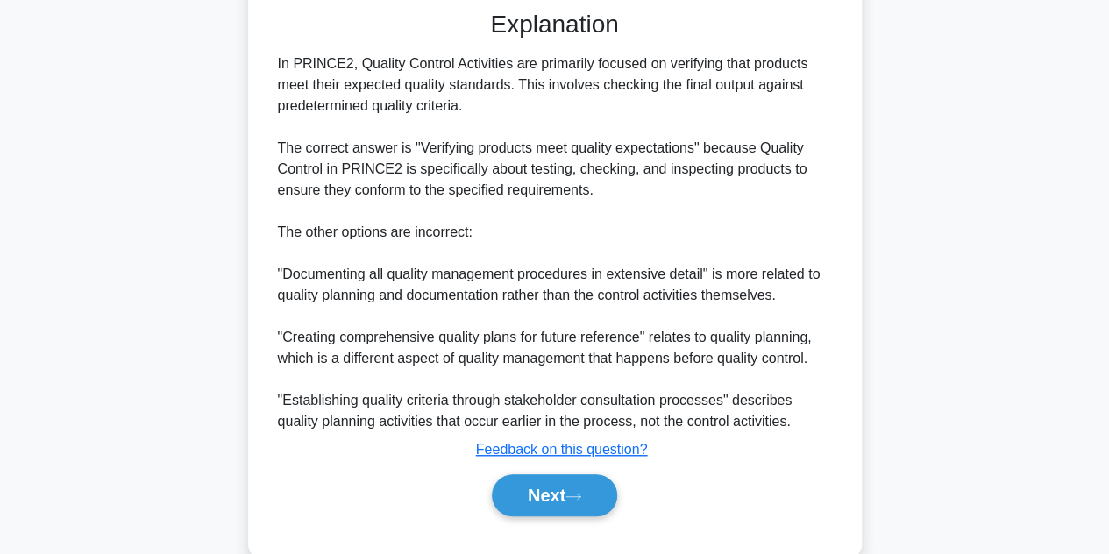
scroll to position [456, 0]
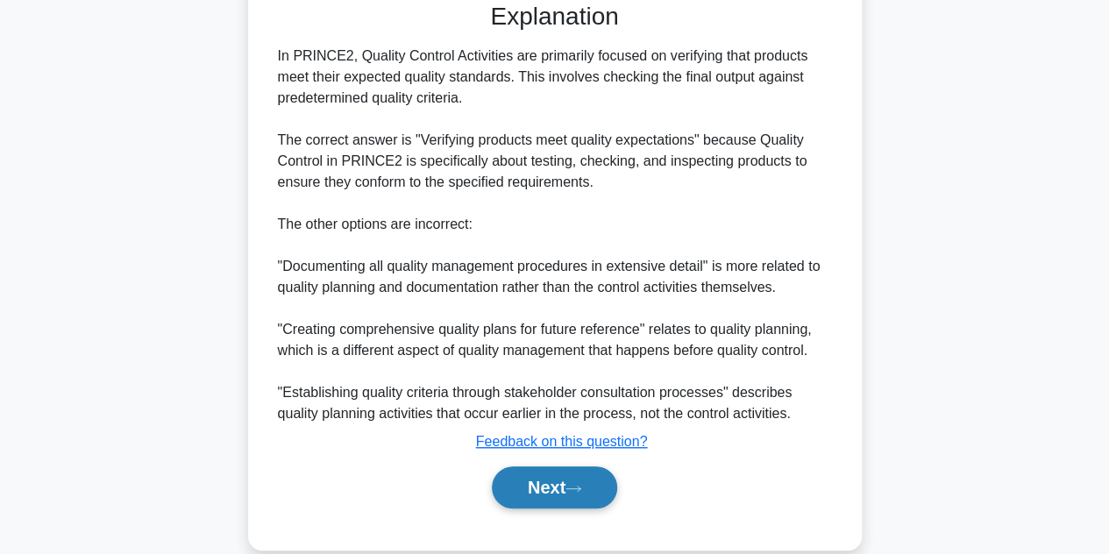
click at [535, 502] on button "Next" at bounding box center [554, 487] width 125 height 42
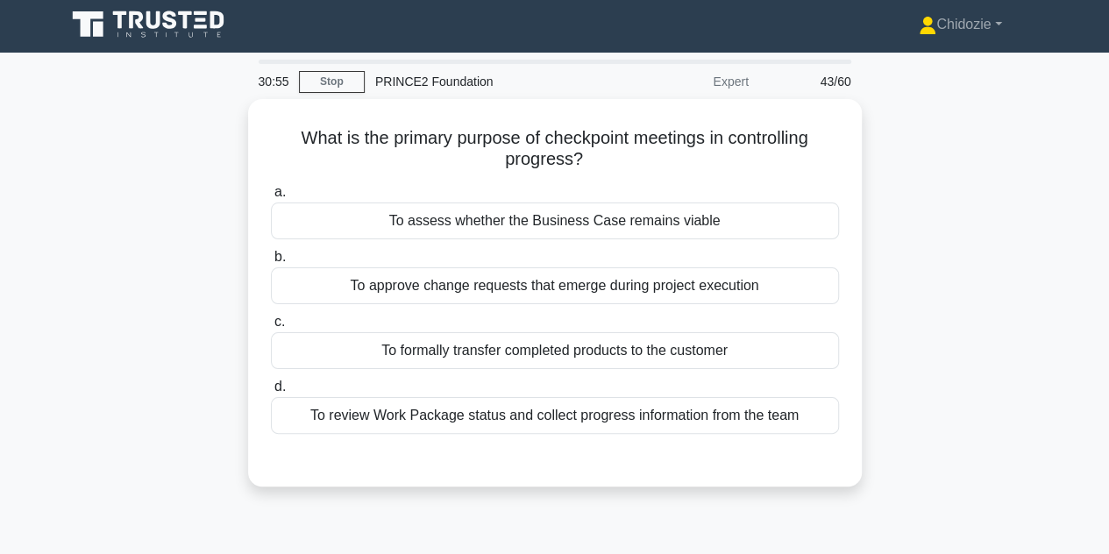
scroll to position [0, 0]
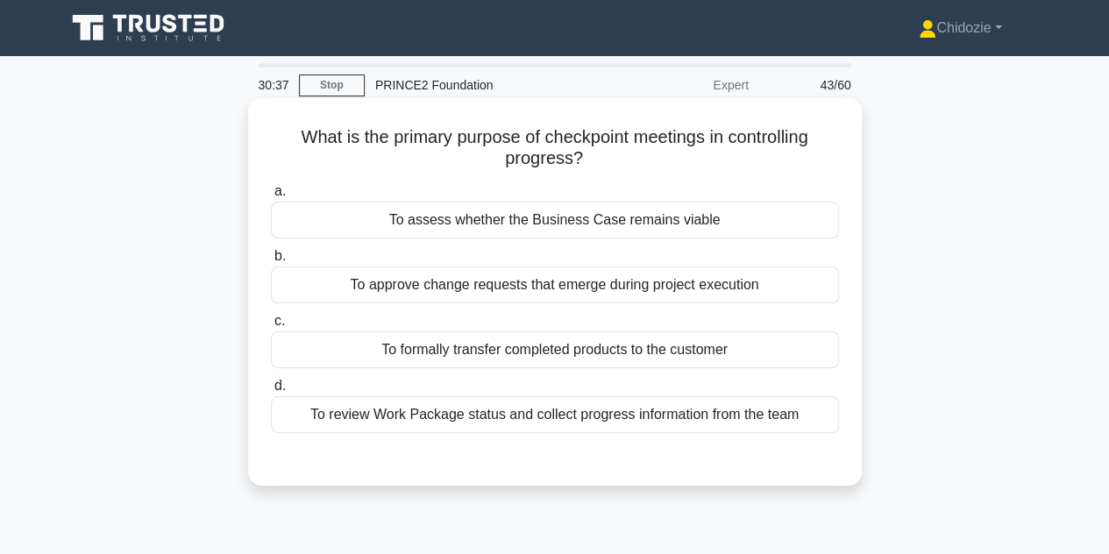
click at [583, 221] on div "To assess whether the Business Case remains viable" at bounding box center [555, 220] width 568 height 37
click at [271, 197] on input "a. To assess whether the Business Case remains viable" at bounding box center [271, 191] width 0 height 11
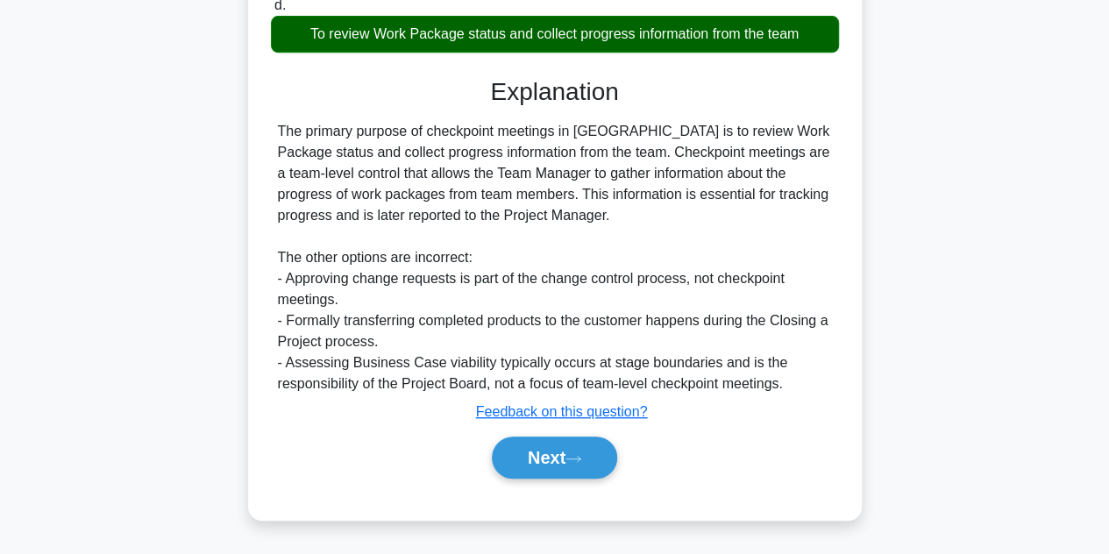
scroll to position [393, 0]
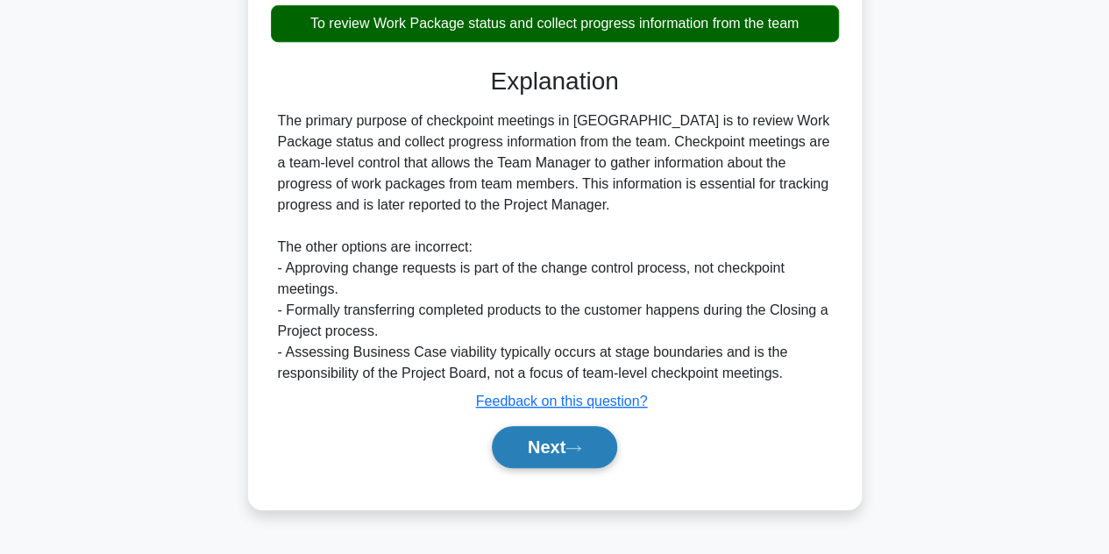
click at [556, 463] on button "Next" at bounding box center [554, 447] width 125 height 42
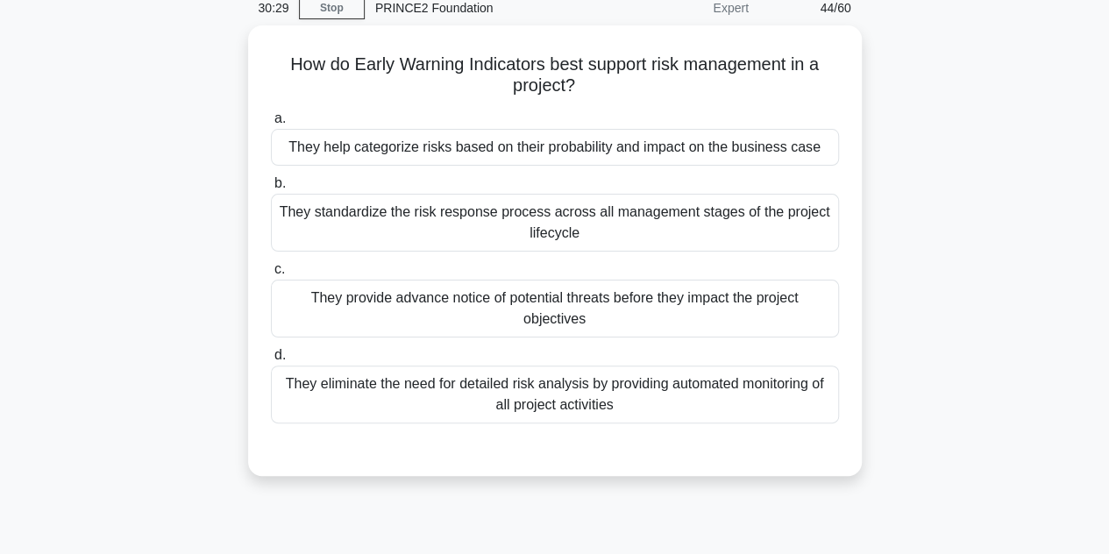
scroll to position [65, 0]
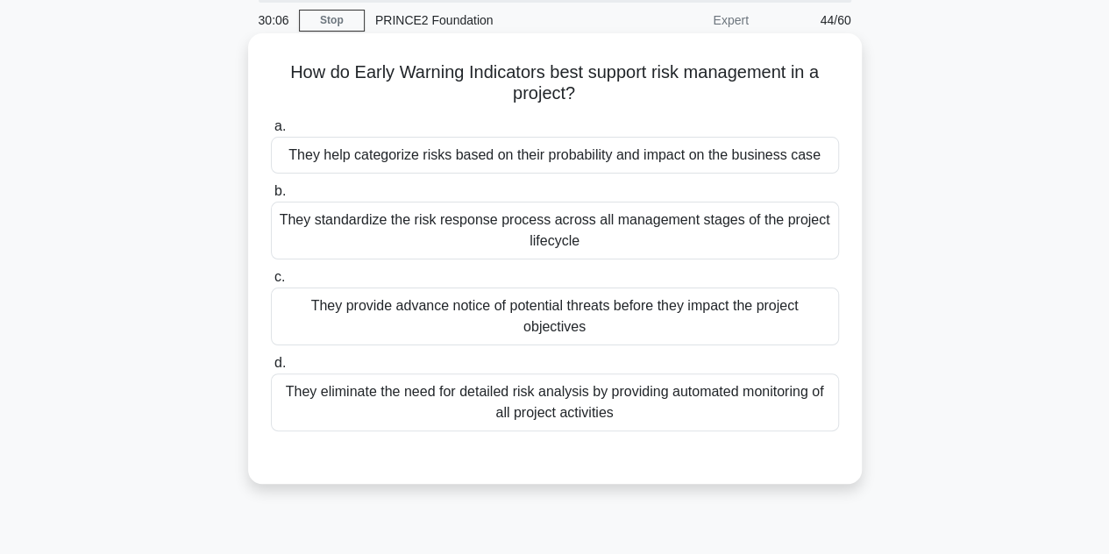
click at [524, 310] on div "They provide advance notice of potential threats before they impact the project…" at bounding box center [555, 317] width 568 height 58
click at [271, 283] on input "c. They provide advance notice of potential threats before they impact the proj…" at bounding box center [271, 277] width 0 height 11
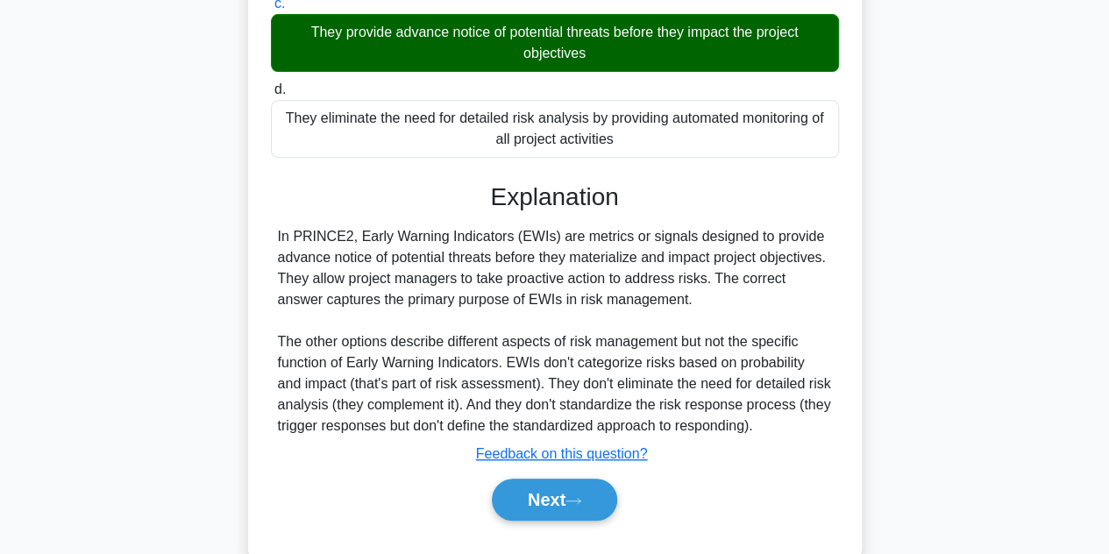
scroll to position [393, 0]
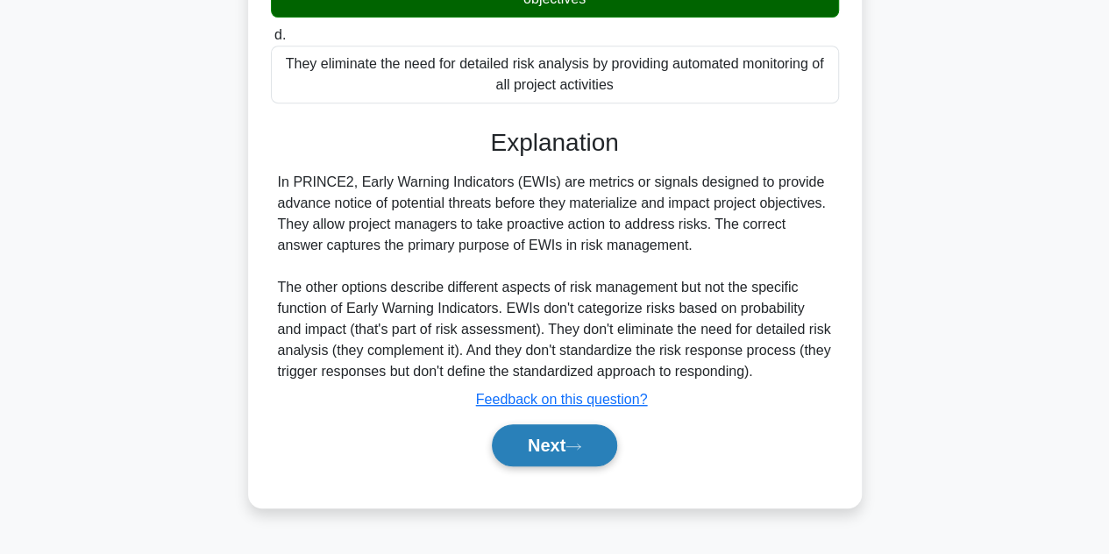
click at [546, 451] on button "Next" at bounding box center [554, 445] width 125 height 42
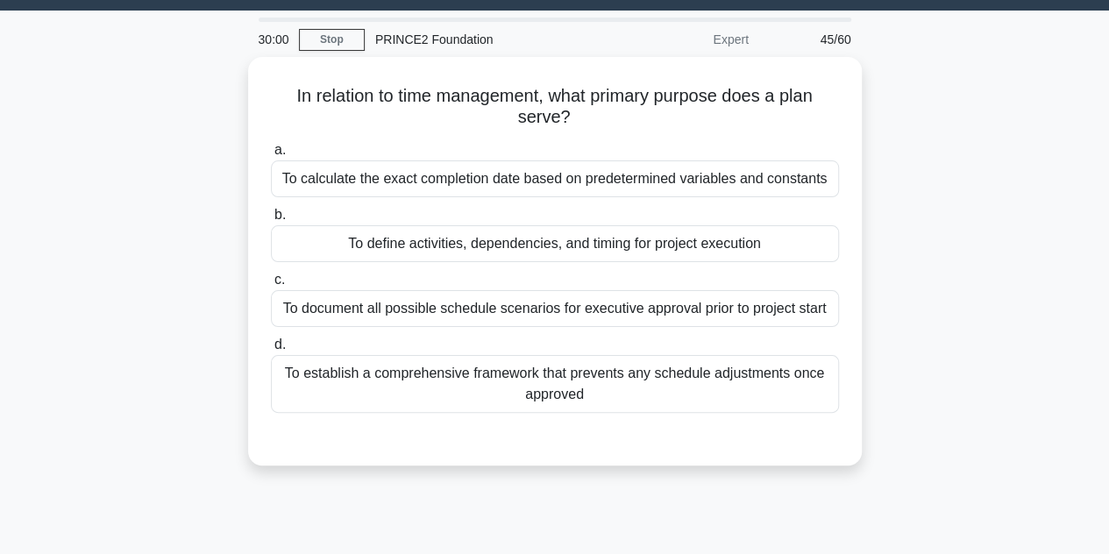
scroll to position [49, 0]
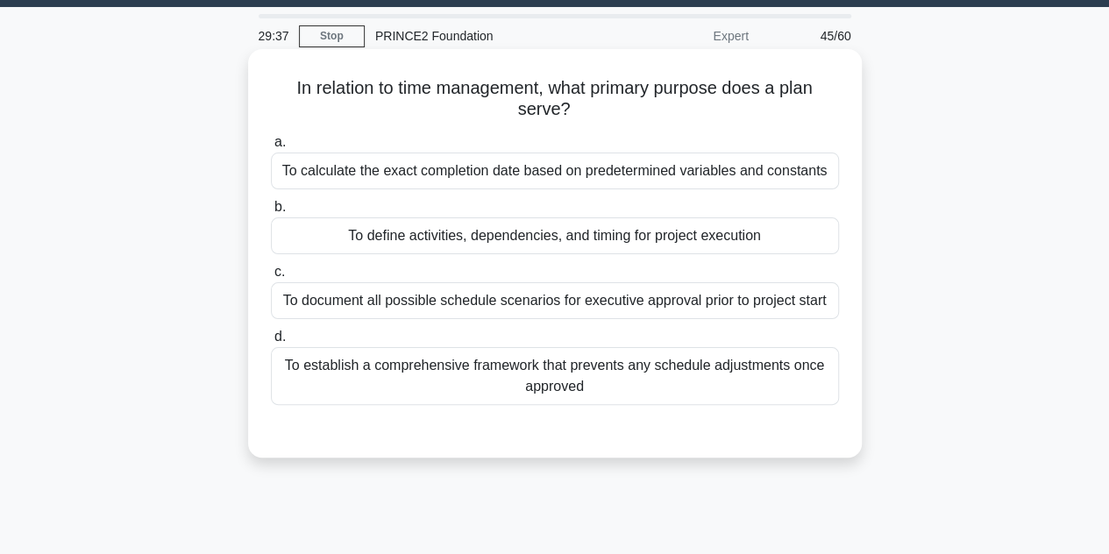
click at [513, 241] on div "To define activities, dependencies, and timing for project execution" at bounding box center [555, 235] width 568 height 37
click at [271, 213] on input "b. To define activities, dependencies, and timing for project execution" at bounding box center [271, 207] width 0 height 11
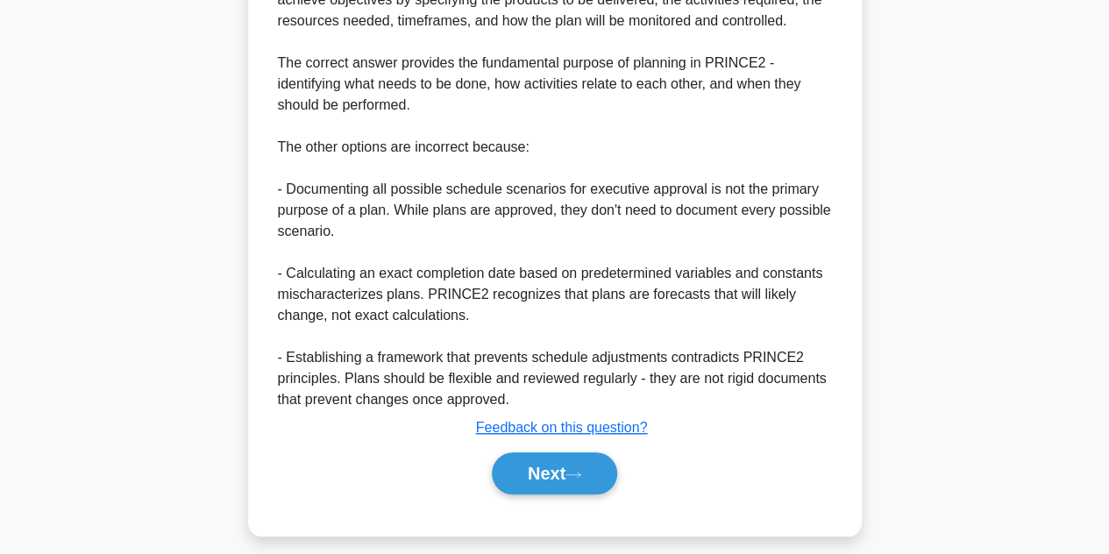
scroll to position [587, 0]
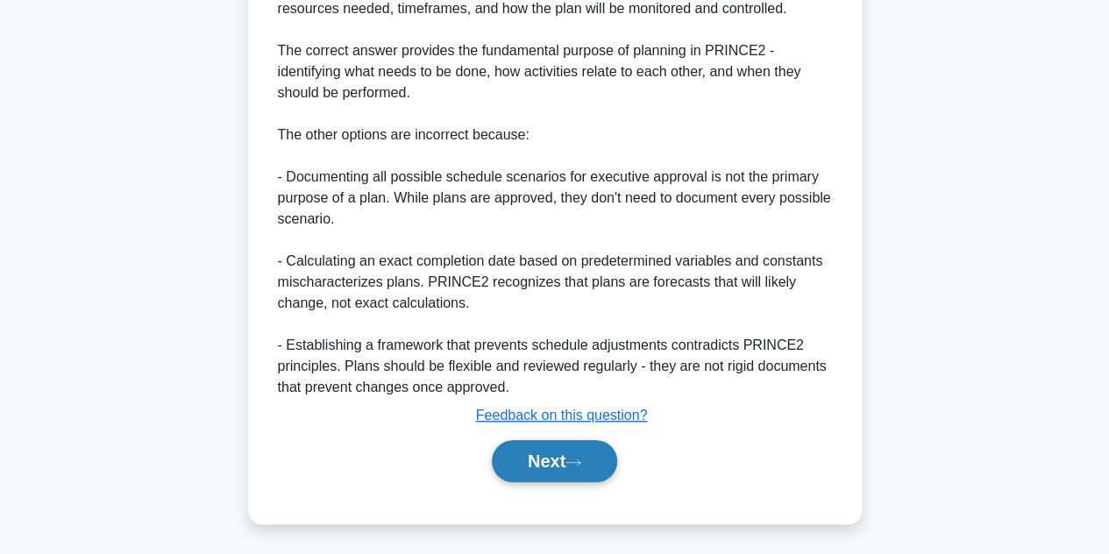
click at [528, 458] on button "Next" at bounding box center [554, 461] width 125 height 42
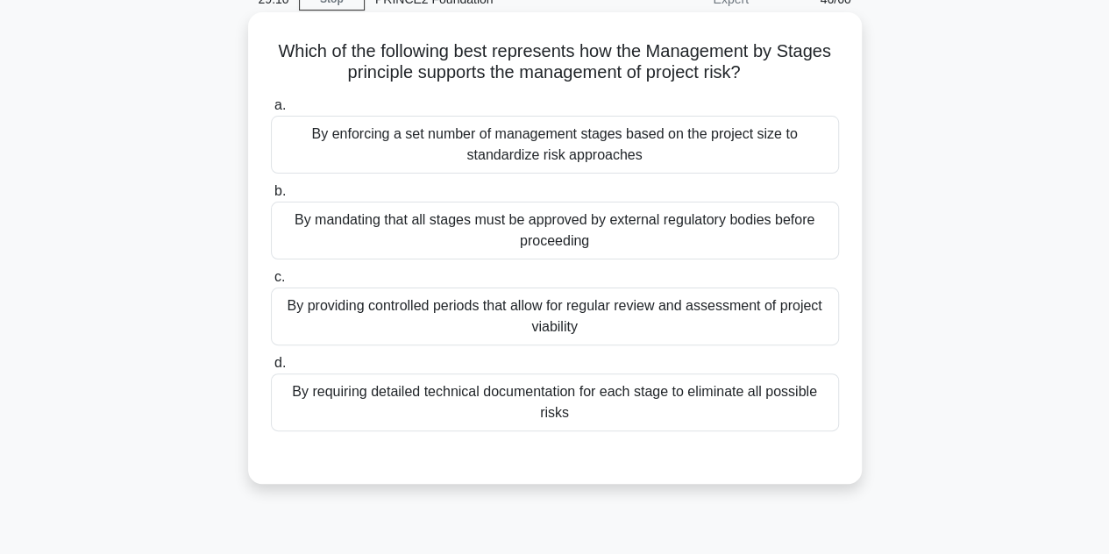
scroll to position [86, 0]
click at [618, 321] on div "By providing controlled periods that allow for regular review and assessment of…" at bounding box center [555, 317] width 568 height 58
click at [271, 283] on input "c. By providing controlled periods that allow for regular review and assessment…" at bounding box center [271, 277] width 0 height 11
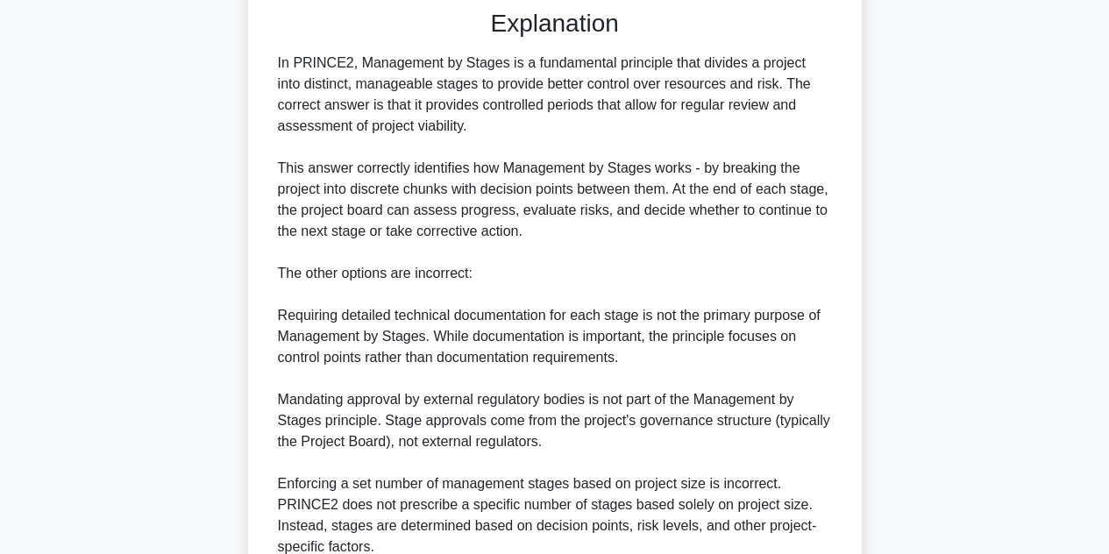
scroll to position [693, 0]
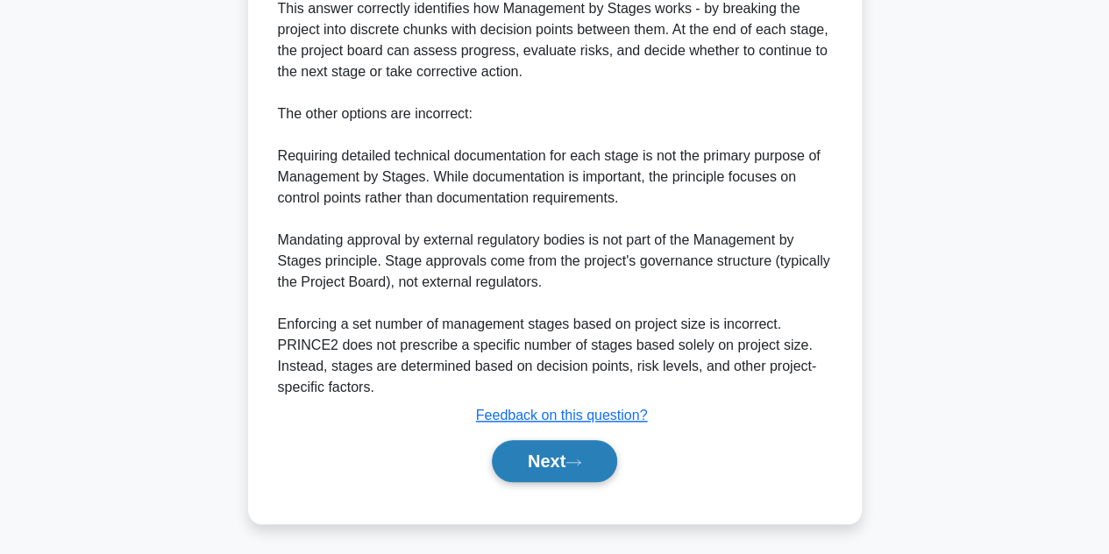
click at [558, 444] on button "Next" at bounding box center [554, 461] width 125 height 42
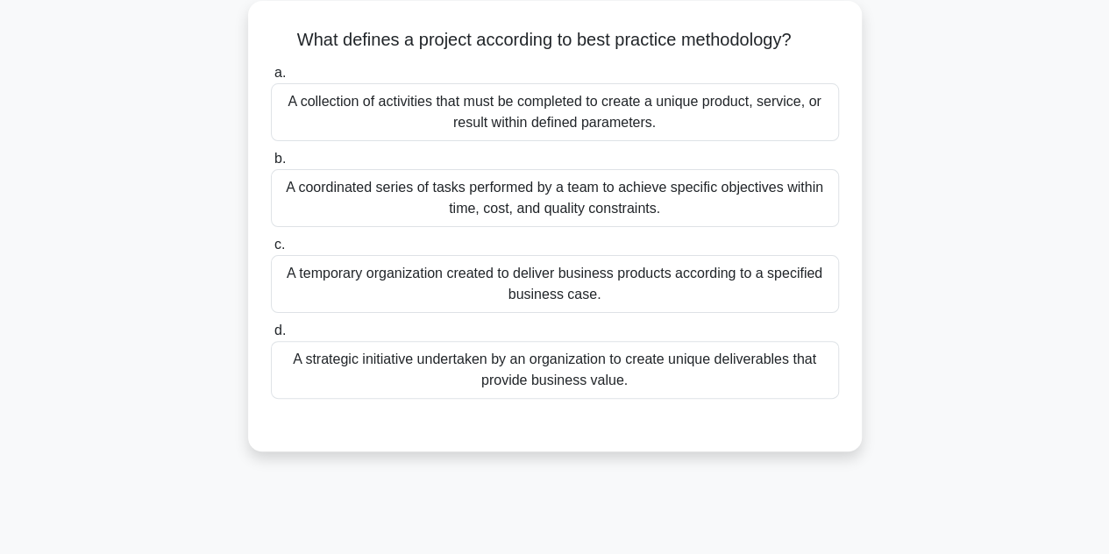
scroll to position [100, 0]
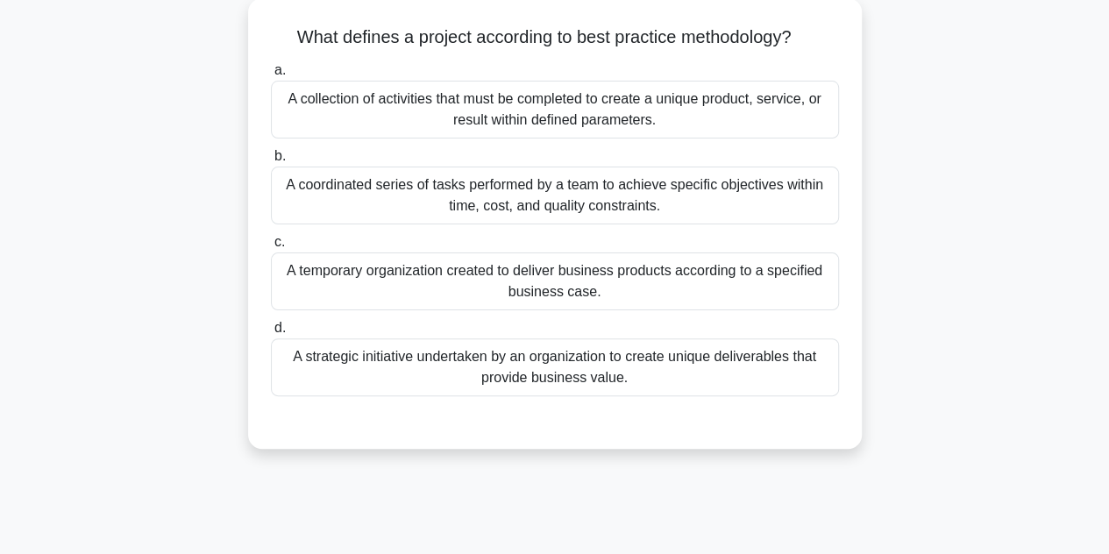
click at [562, 288] on div "A temporary organization created to deliver business products according to a sp…" at bounding box center [555, 281] width 568 height 58
click at [271, 248] on input "c. A temporary organization created to deliver business products according to a…" at bounding box center [271, 242] width 0 height 11
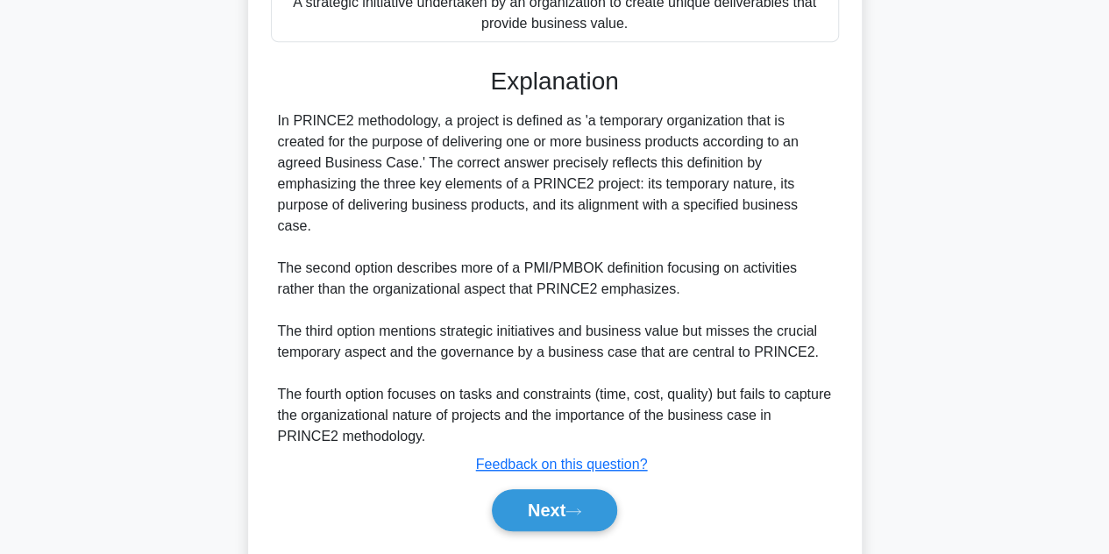
scroll to position [482, 0]
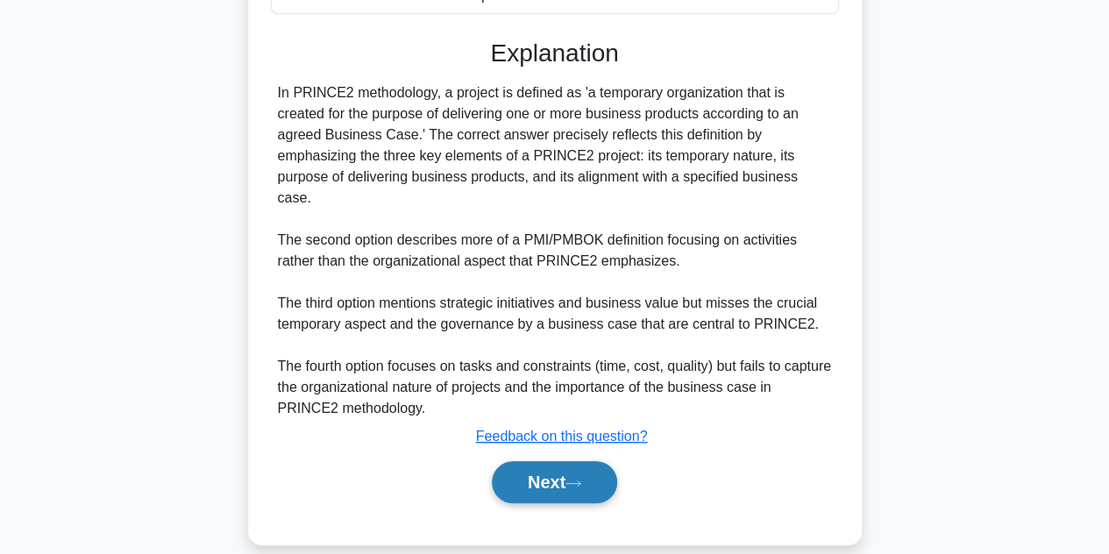
click at [549, 461] on button "Next" at bounding box center [554, 482] width 125 height 42
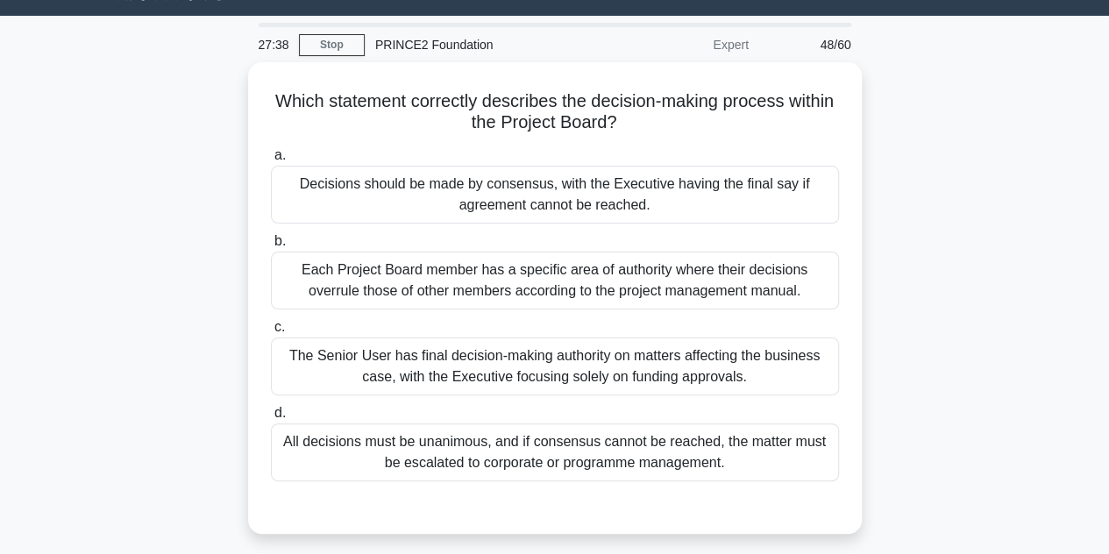
scroll to position [39, 0]
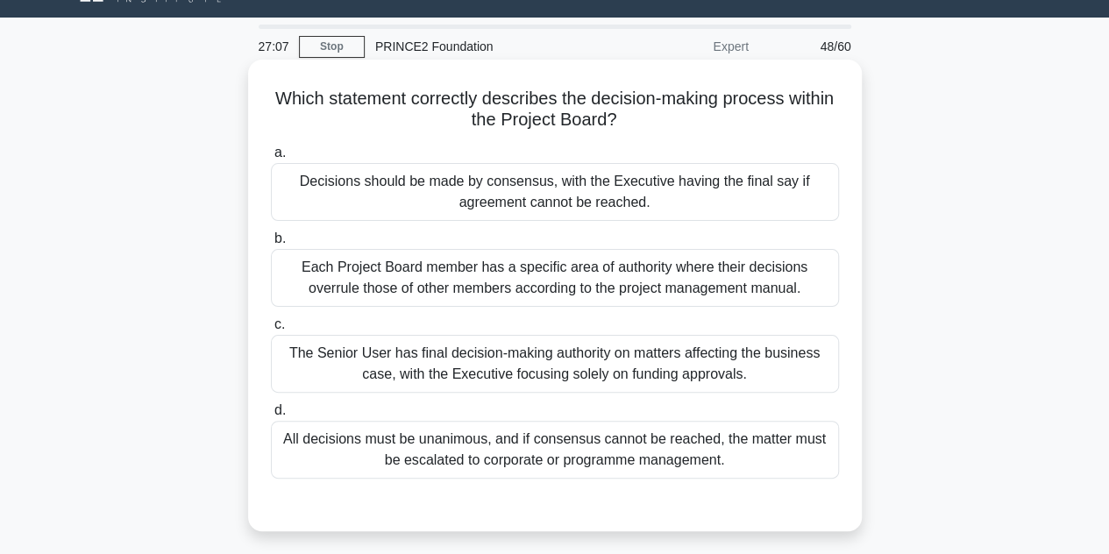
click at [599, 470] on div "All decisions must be unanimous, and if consensus cannot be reached, the matter…" at bounding box center [555, 450] width 568 height 58
click at [271, 416] on input "d. All decisions must be unanimous, and if consensus cannot be reached, the mat…" at bounding box center [271, 410] width 0 height 11
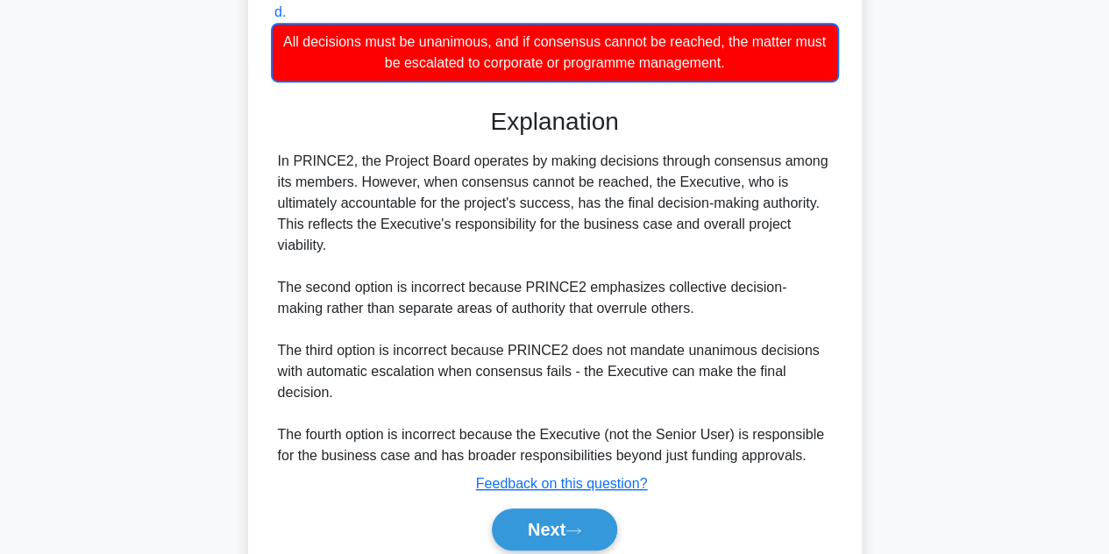
scroll to position [440, 0]
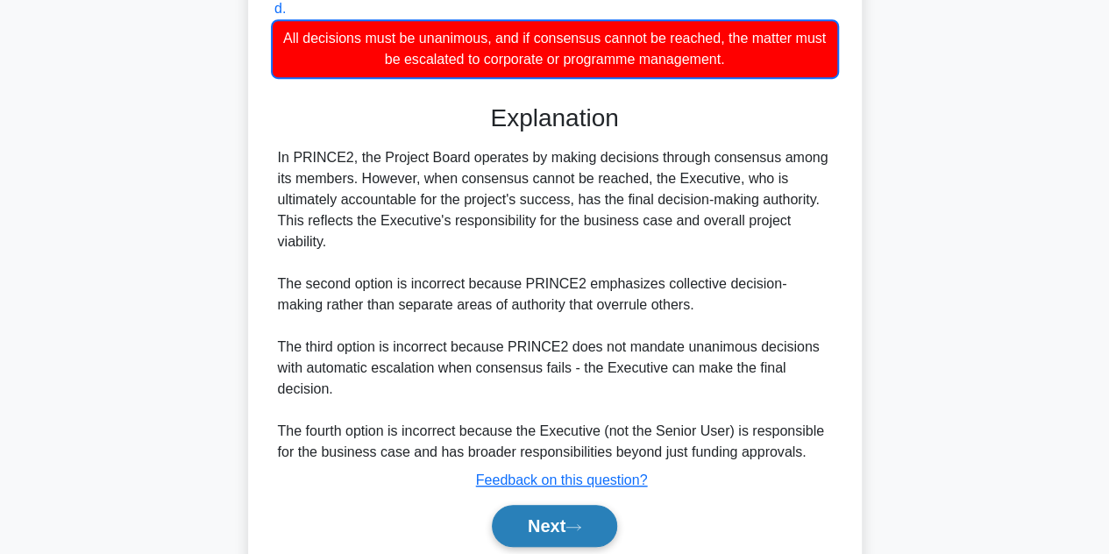
click at [553, 515] on button "Next" at bounding box center [554, 526] width 125 height 42
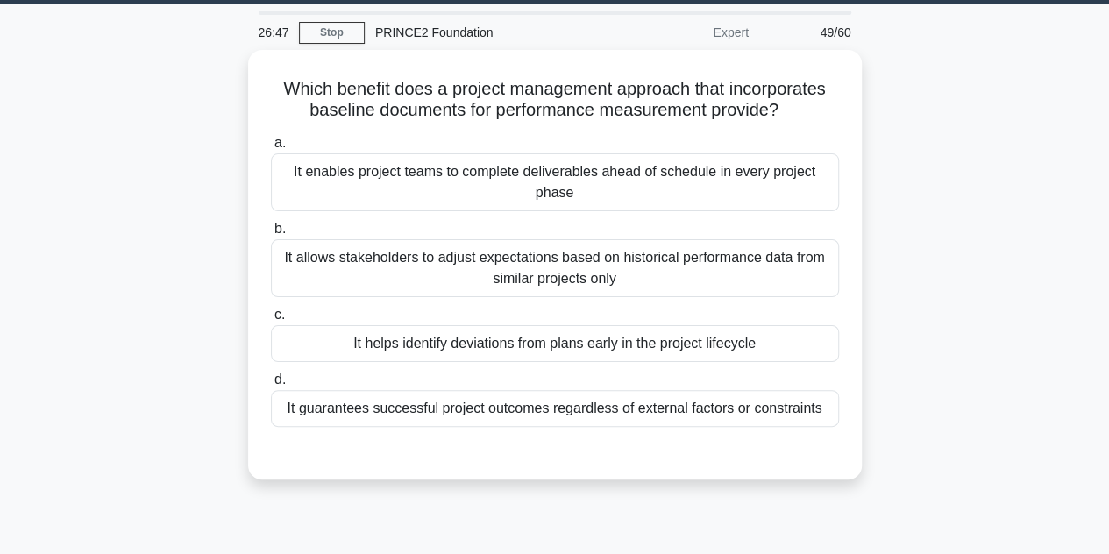
scroll to position [0, 0]
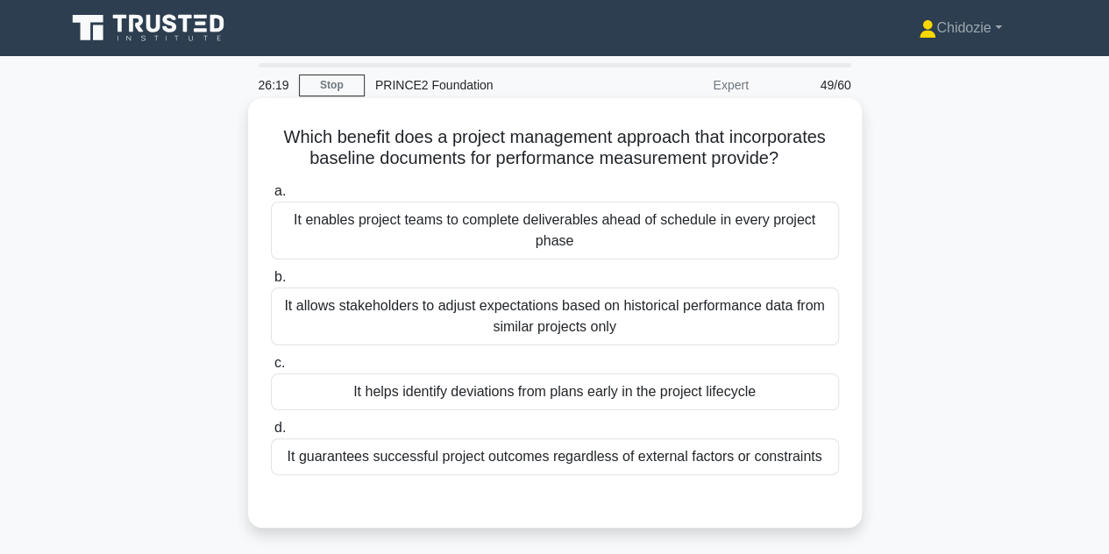
click at [570, 406] on div "It helps identify deviations from plans early in the project lifecycle" at bounding box center [555, 391] width 568 height 37
click at [271, 369] on input "c. It helps identify deviations from plans early in the project lifecycle" at bounding box center [271, 363] width 0 height 11
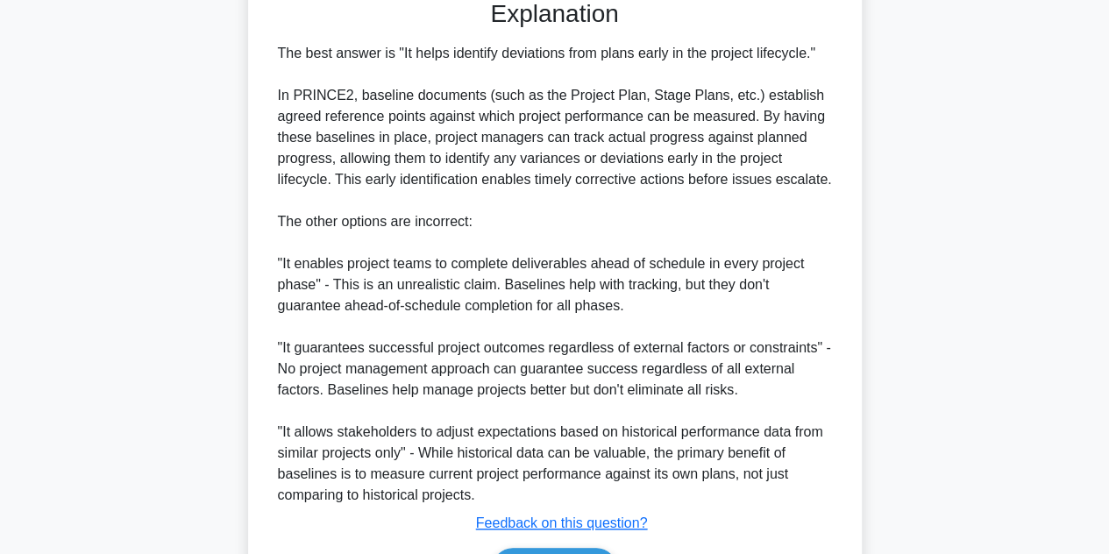
scroll to position [608, 0]
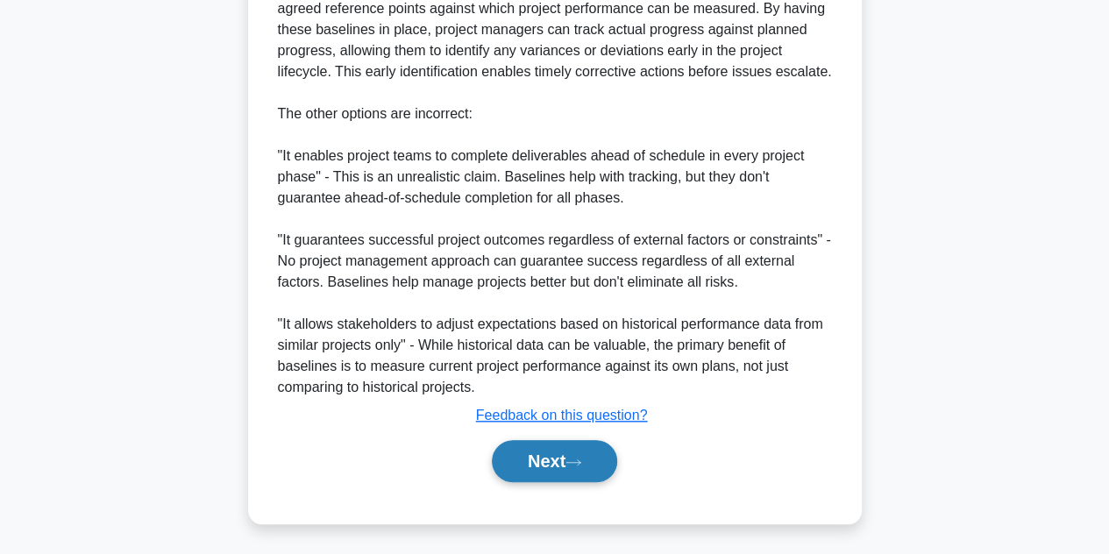
click at [549, 458] on button "Next" at bounding box center [554, 461] width 125 height 42
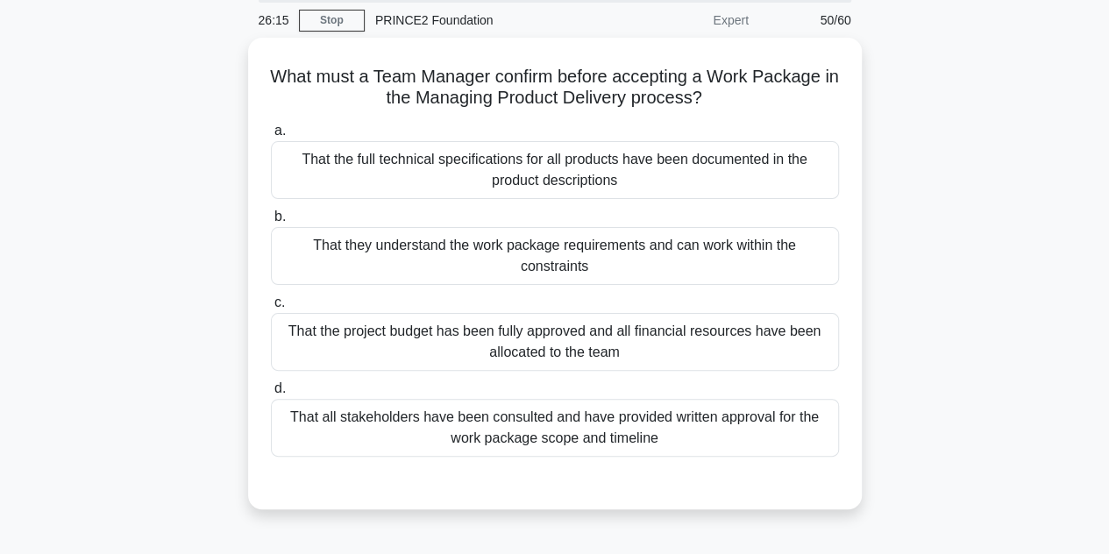
scroll to position [63, 0]
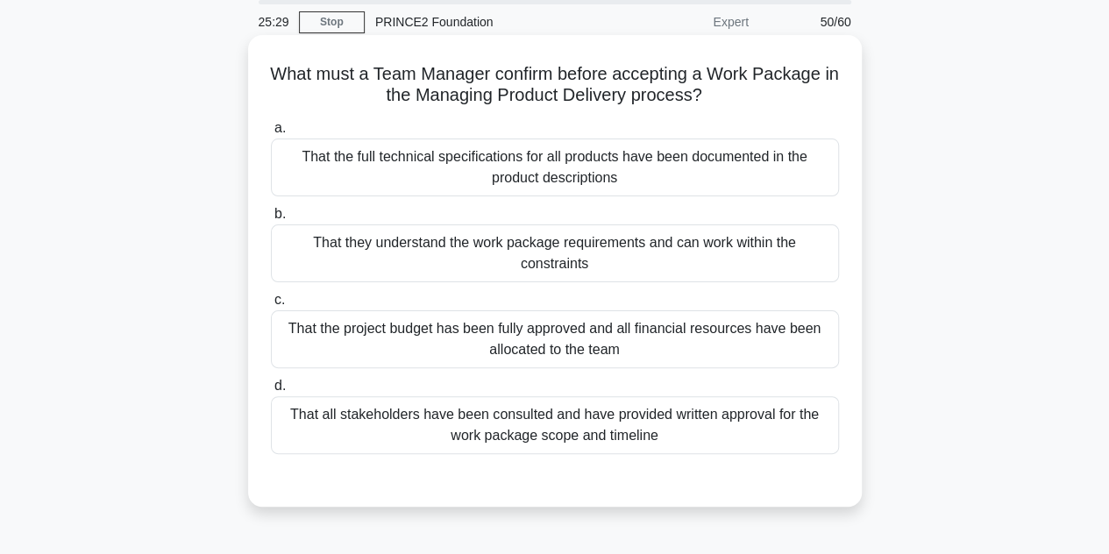
click at [579, 345] on div "That the project budget has been fully approved and all financial resources hav…" at bounding box center [555, 339] width 568 height 58
click at [271, 306] on input "c. That the project budget has been fully approved and all financial resources …" at bounding box center [271, 300] width 0 height 11
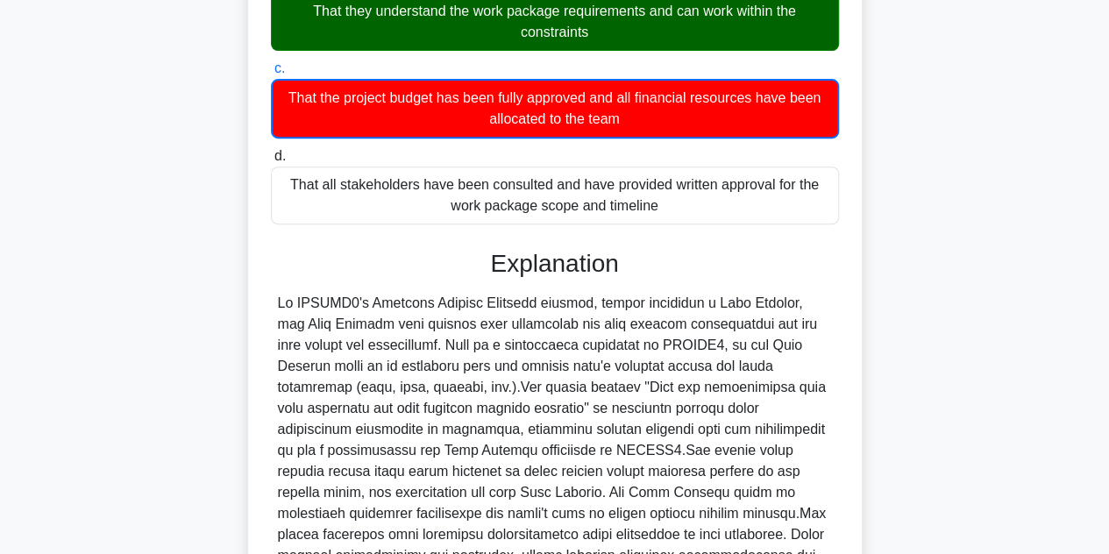
scroll to position [485, 0]
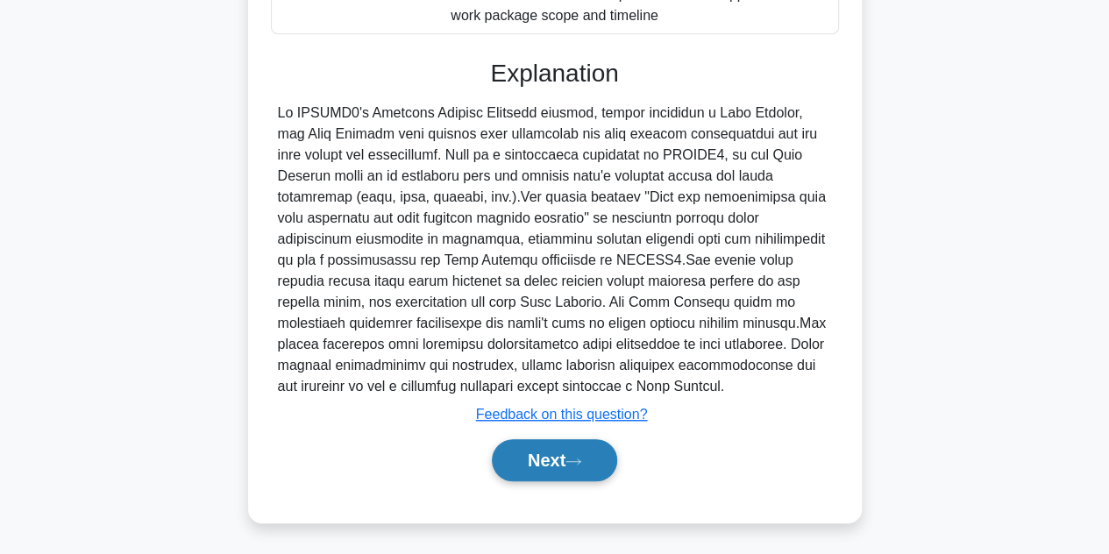
click at [542, 459] on button "Next" at bounding box center [554, 460] width 125 height 42
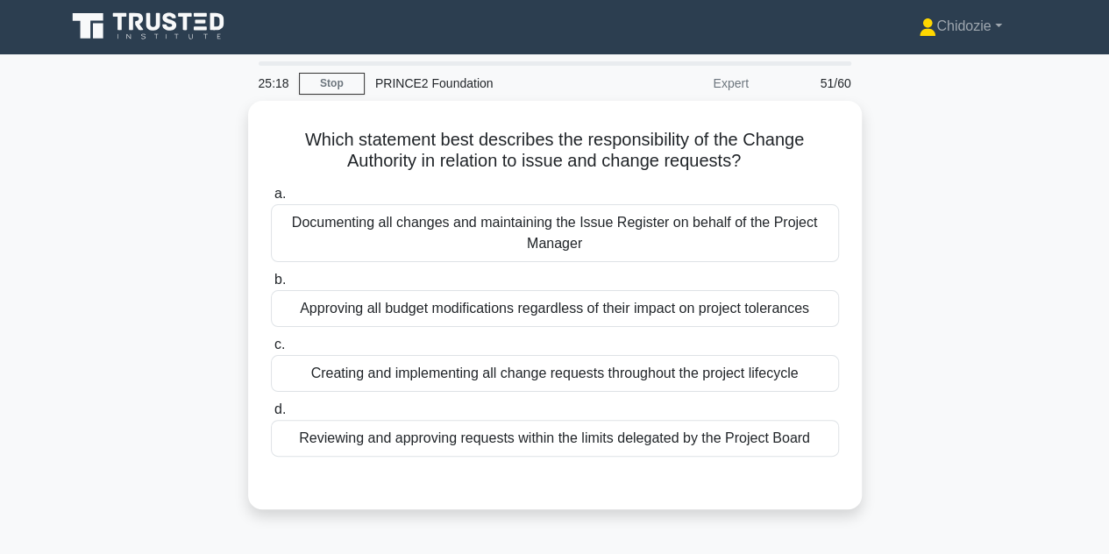
scroll to position [11, 0]
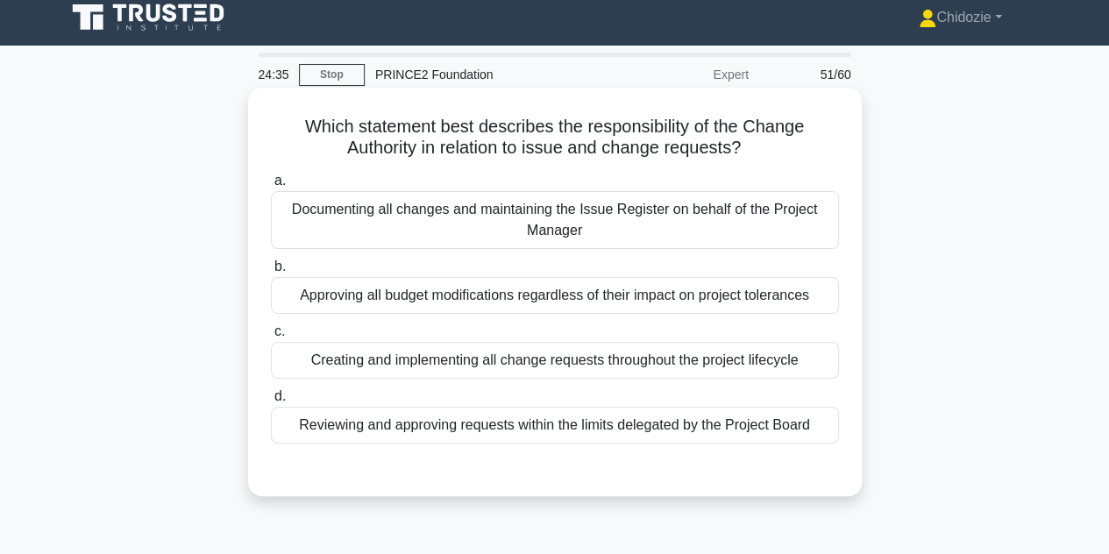
click at [574, 434] on div "Reviewing and approving requests within the limits delegated by the Project Boa…" at bounding box center [555, 425] width 568 height 37
click at [271, 402] on input "d. Reviewing and approving requests within the limits delegated by the Project …" at bounding box center [271, 396] width 0 height 11
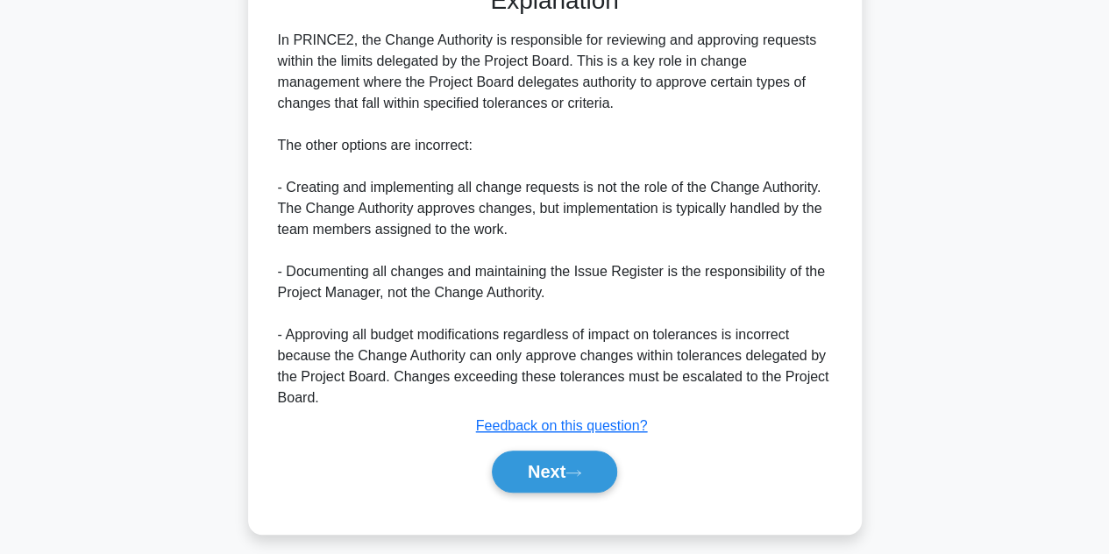
scroll to position [503, 0]
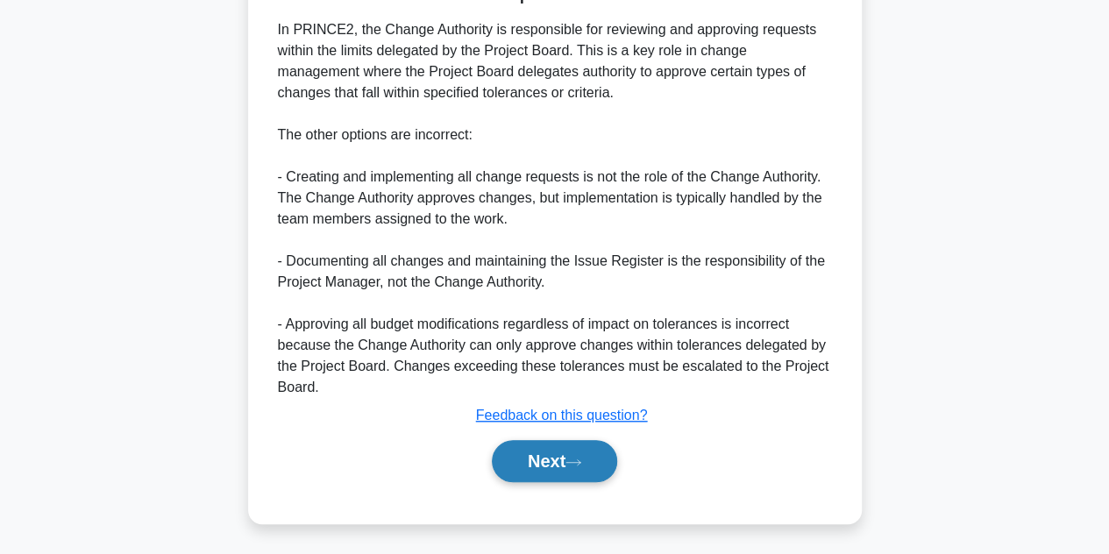
click at [551, 458] on button "Next" at bounding box center [554, 461] width 125 height 42
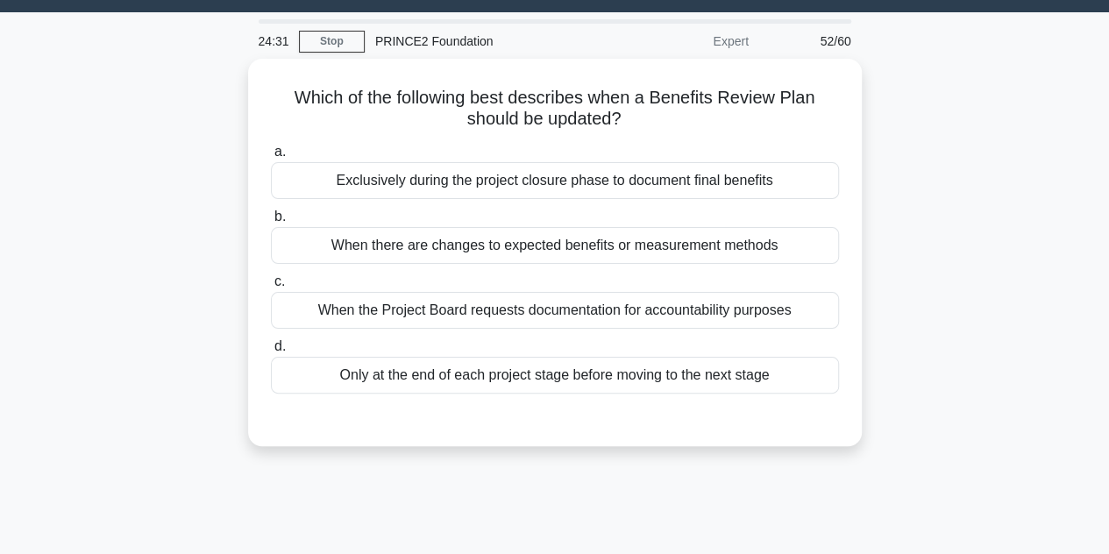
scroll to position [37, 0]
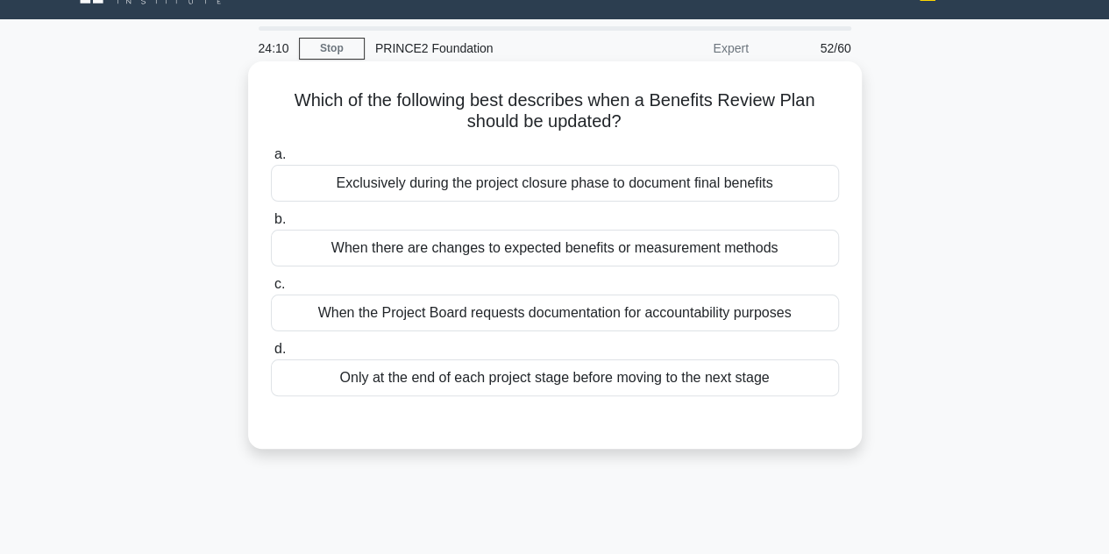
click at [607, 255] on div "When there are changes to expected benefits or measurement methods" at bounding box center [555, 248] width 568 height 37
click at [271, 225] on input "b. When there are changes to expected benefits or measurement methods" at bounding box center [271, 219] width 0 height 11
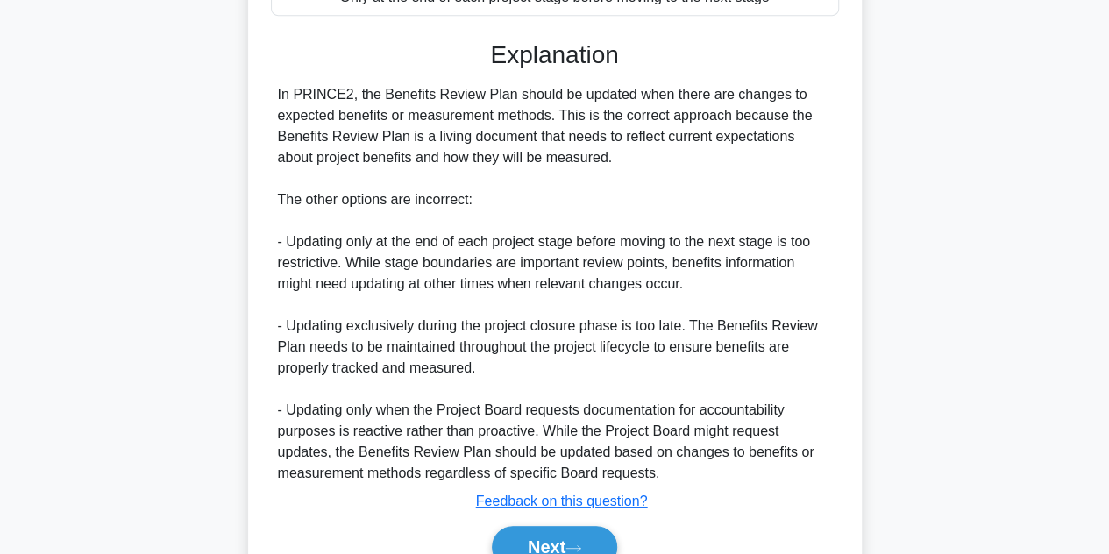
scroll to position [416, 0]
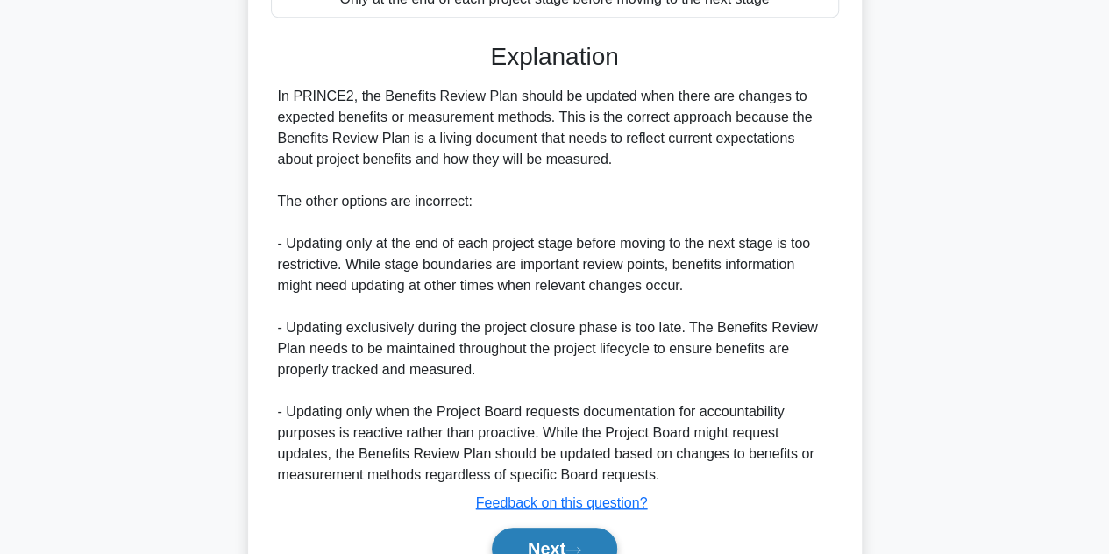
click at [518, 537] on button "Next" at bounding box center [554, 549] width 125 height 42
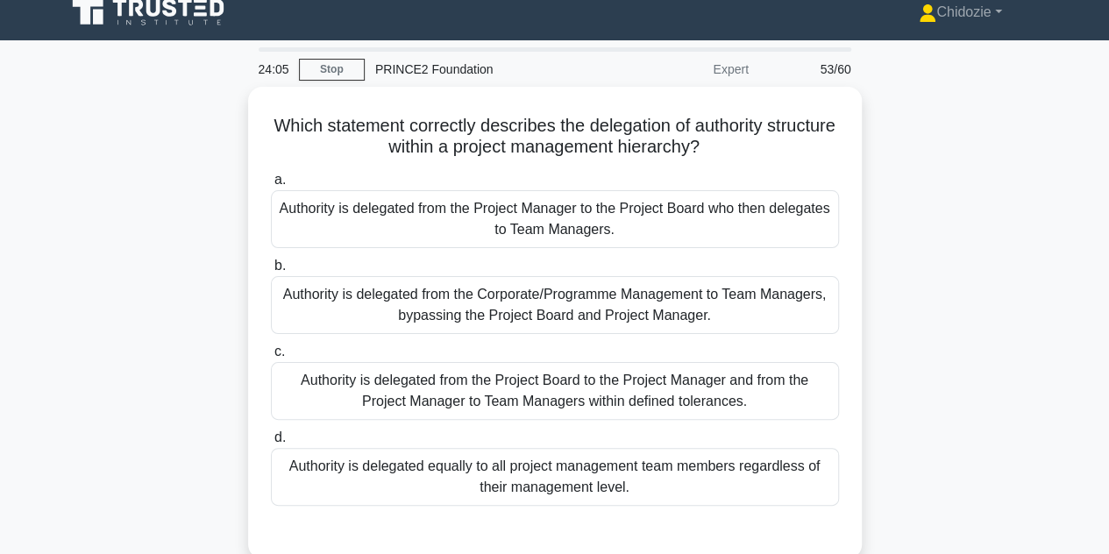
scroll to position [0, 0]
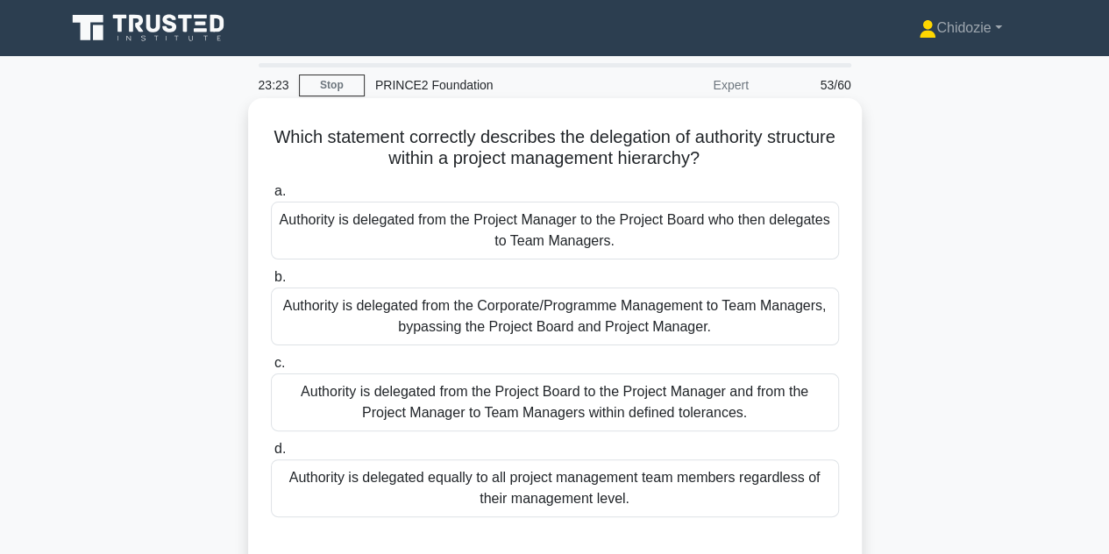
click at [615, 418] on div "Authority is delegated from the Project Board to the Project Manager and from t…" at bounding box center [555, 402] width 568 height 58
click at [271, 369] on input "c. Authority is delegated from the Project Board to the Project Manager and fro…" at bounding box center [271, 363] width 0 height 11
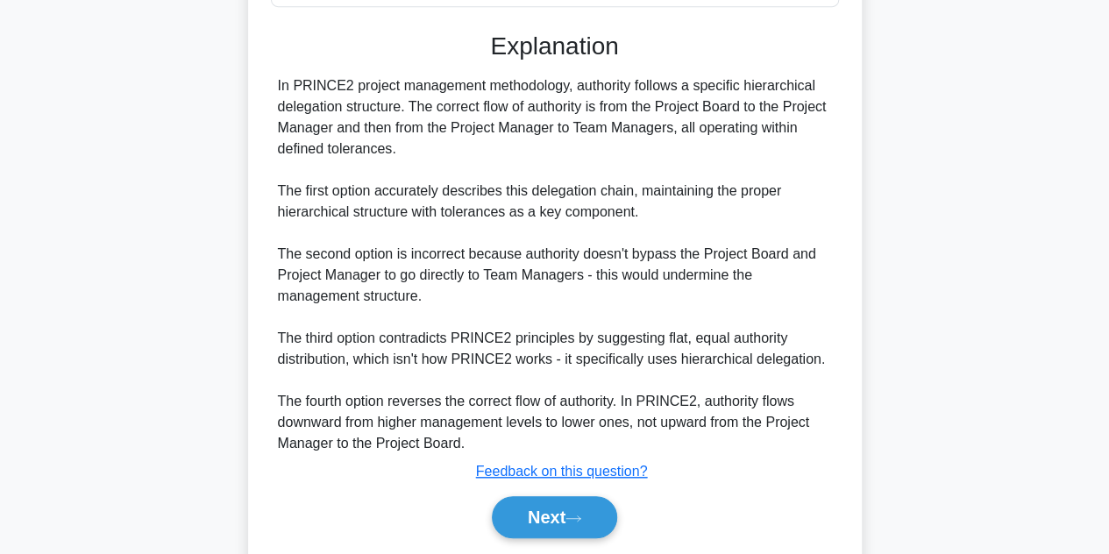
scroll to position [515, 0]
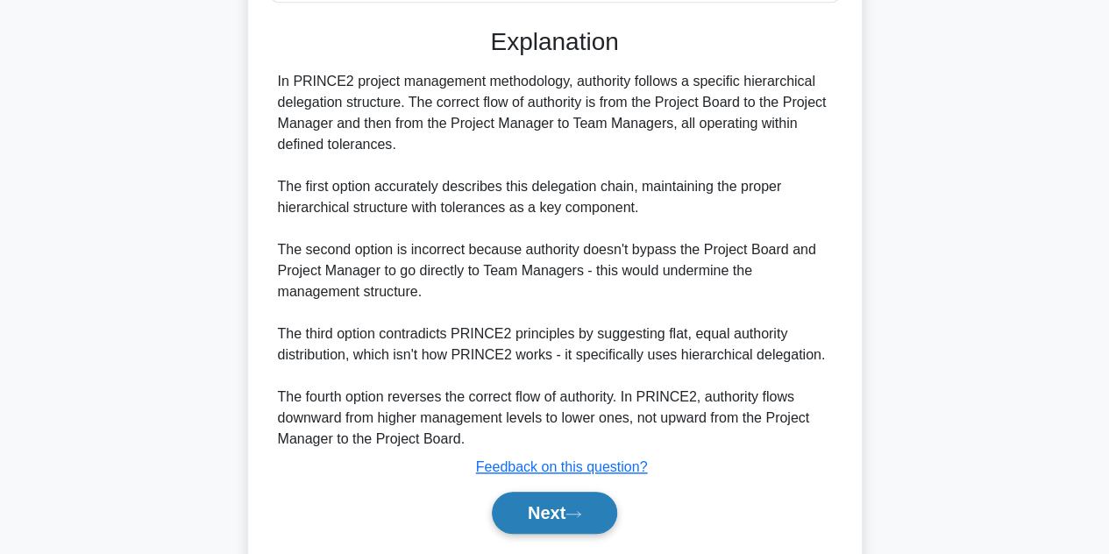
click at [550, 515] on button "Next" at bounding box center [554, 513] width 125 height 42
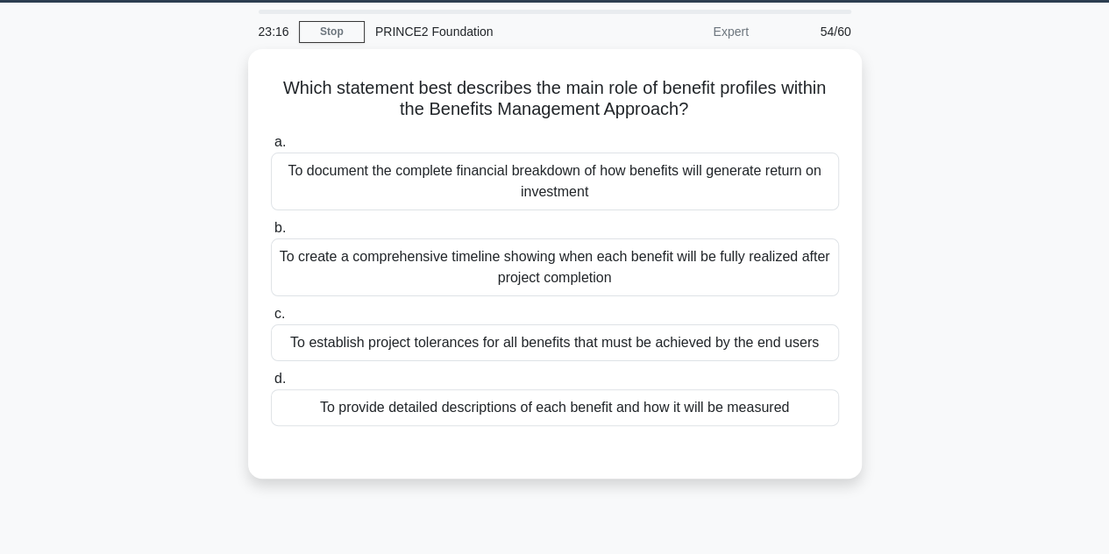
scroll to position [53, 0]
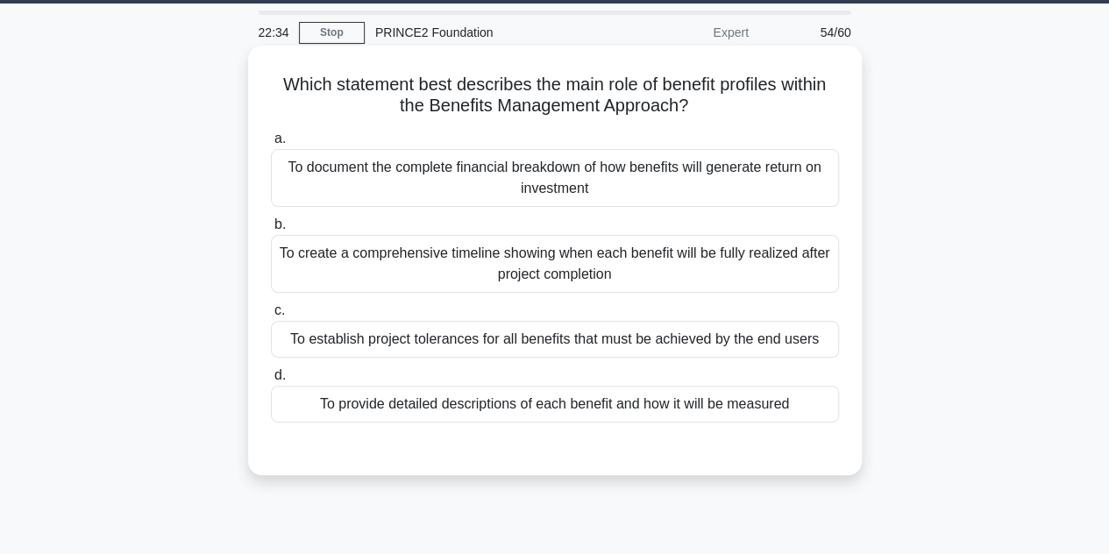
click at [660, 414] on div "To provide detailed descriptions of each benefit and how it will be measured" at bounding box center [555, 404] width 568 height 37
click at [271, 381] on input "d. To provide detailed descriptions of each benefit and how it will be measured" at bounding box center [271, 375] width 0 height 11
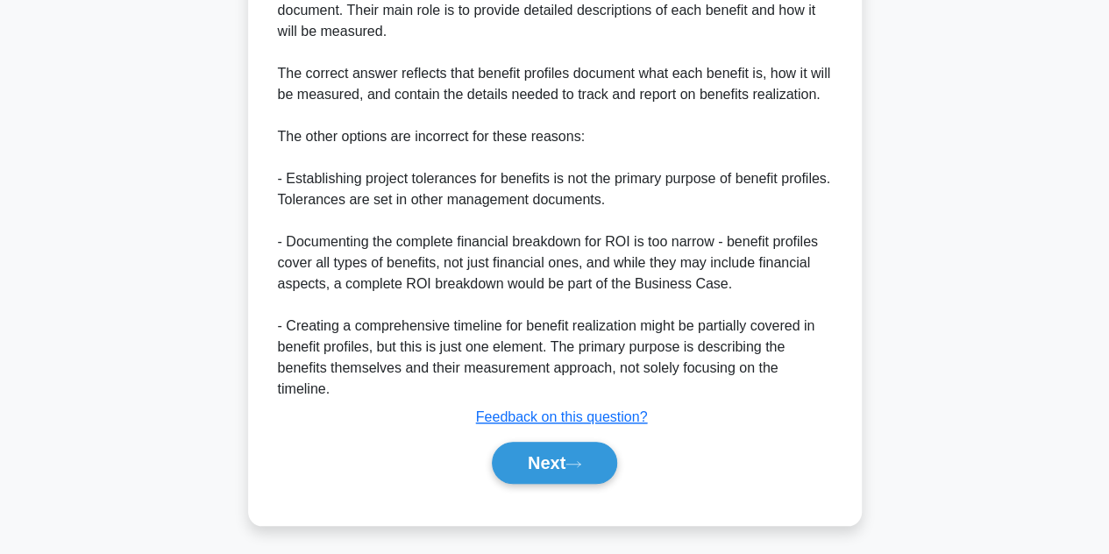
scroll to position [566, 0]
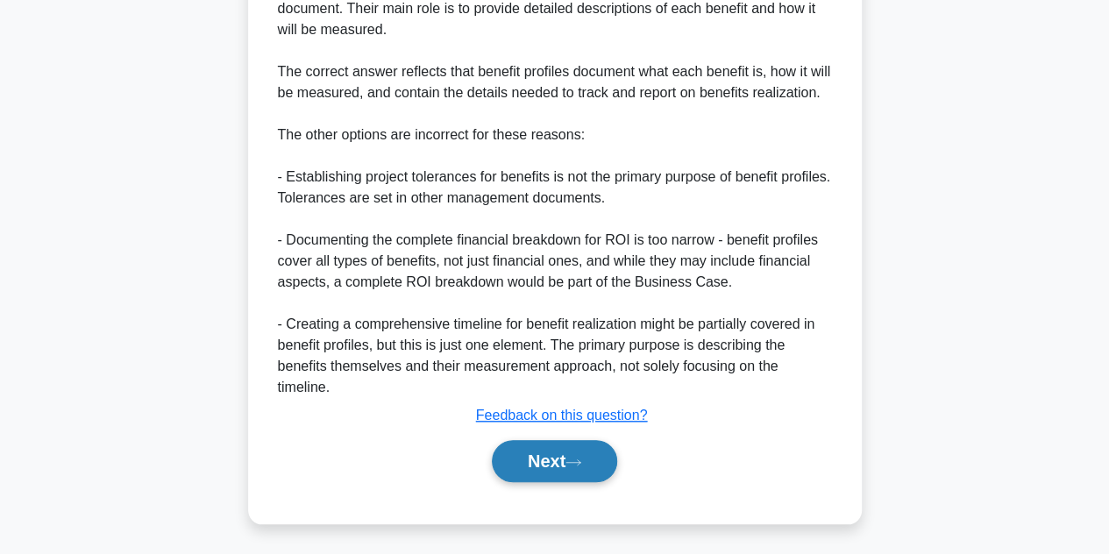
click at [542, 460] on button "Next" at bounding box center [554, 461] width 125 height 42
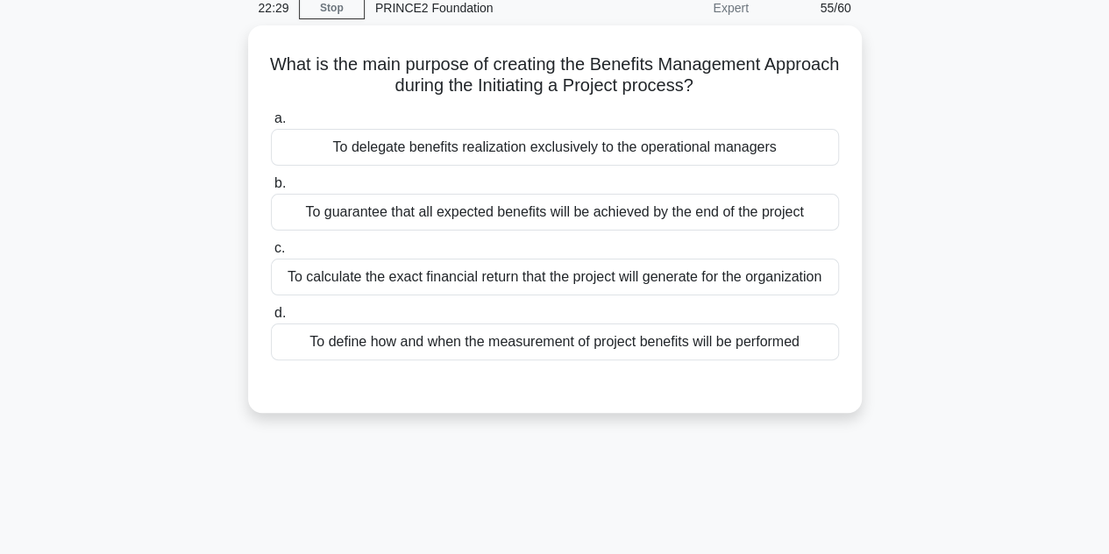
scroll to position [70, 0]
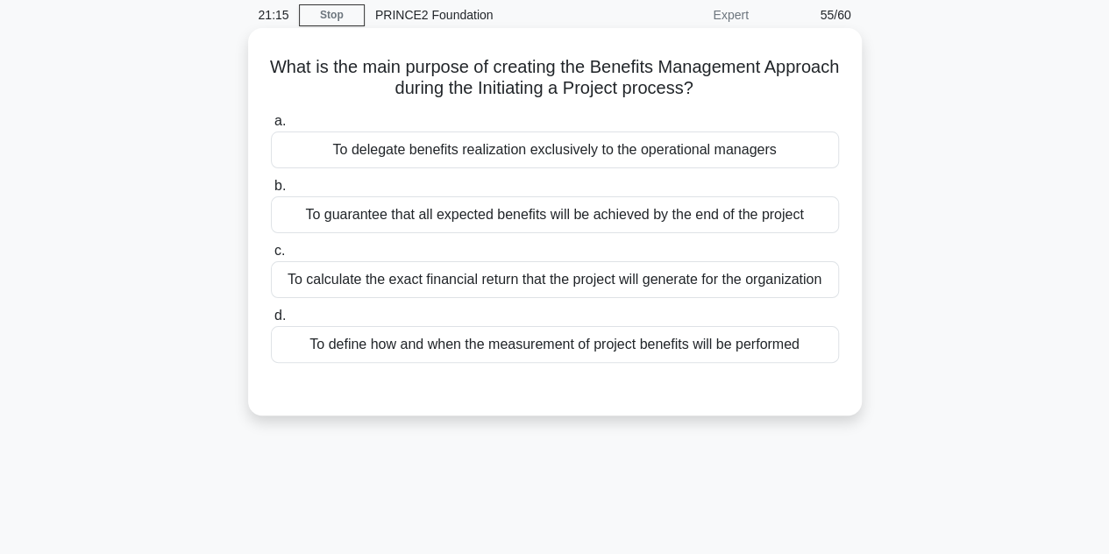
click at [603, 223] on div "To guarantee that all expected benefits will be achieved by the end of the proj…" at bounding box center [555, 214] width 568 height 37
click at [271, 192] on input "b. To guarantee that all expected benefits will be achieved by the end of the p…" at bounding box center [271, 186] width 0 height 11
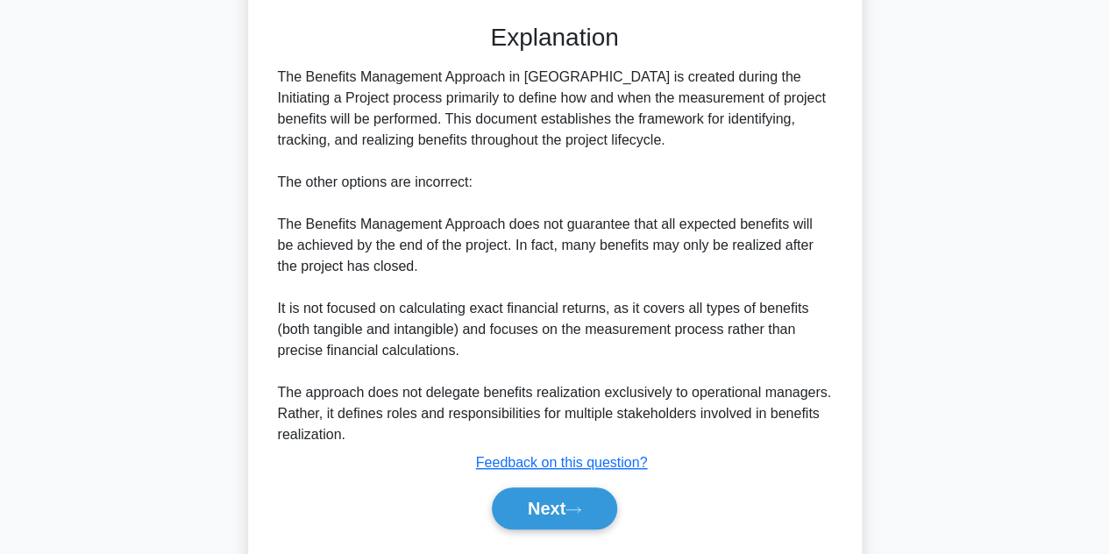
scroll to position [485, 0]
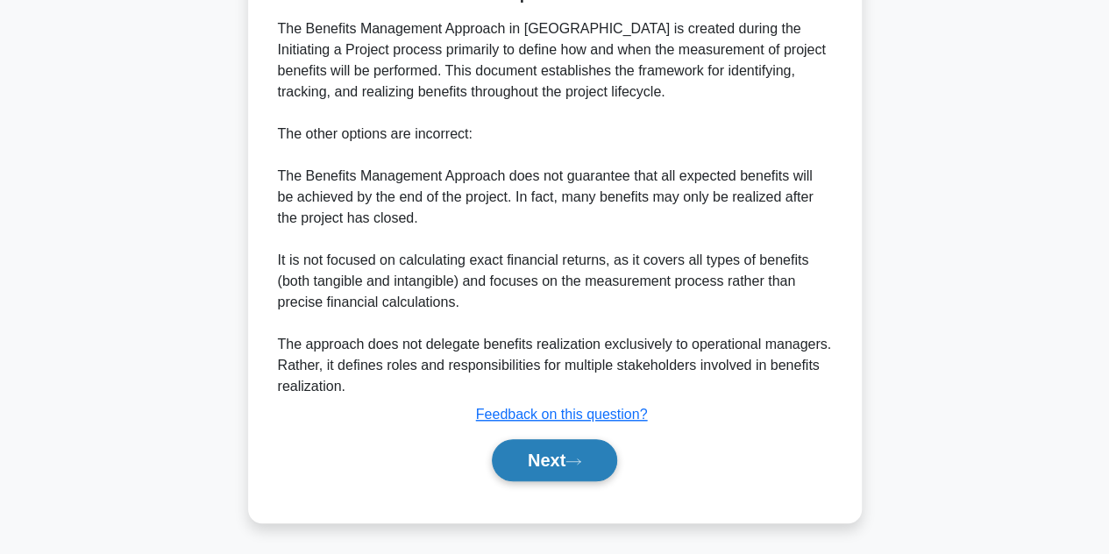
click at [538, 455] on button "Next" at bounding box center [554, 460] width 125 height 42
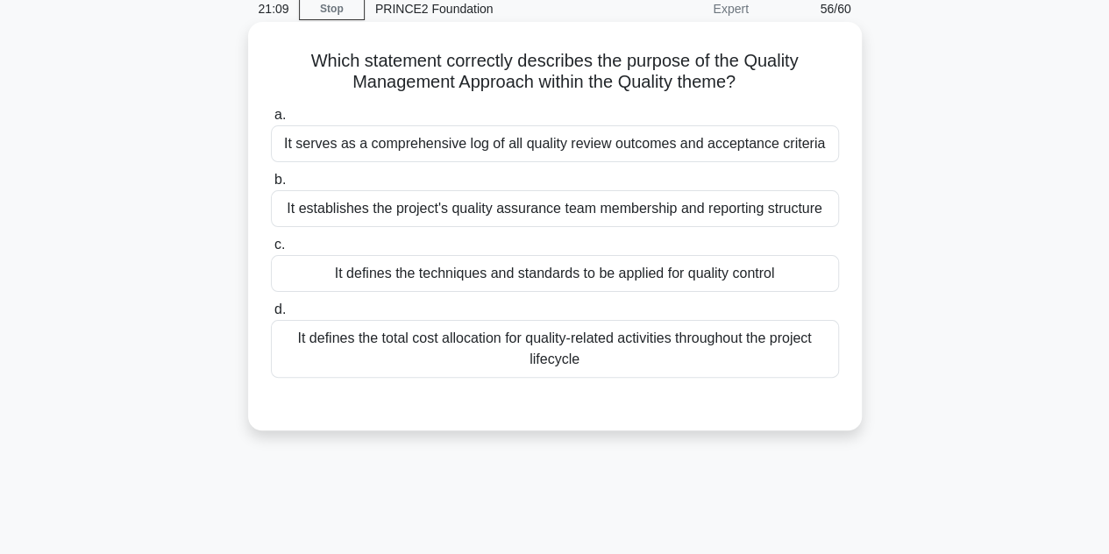
scroll to position [82, 0]
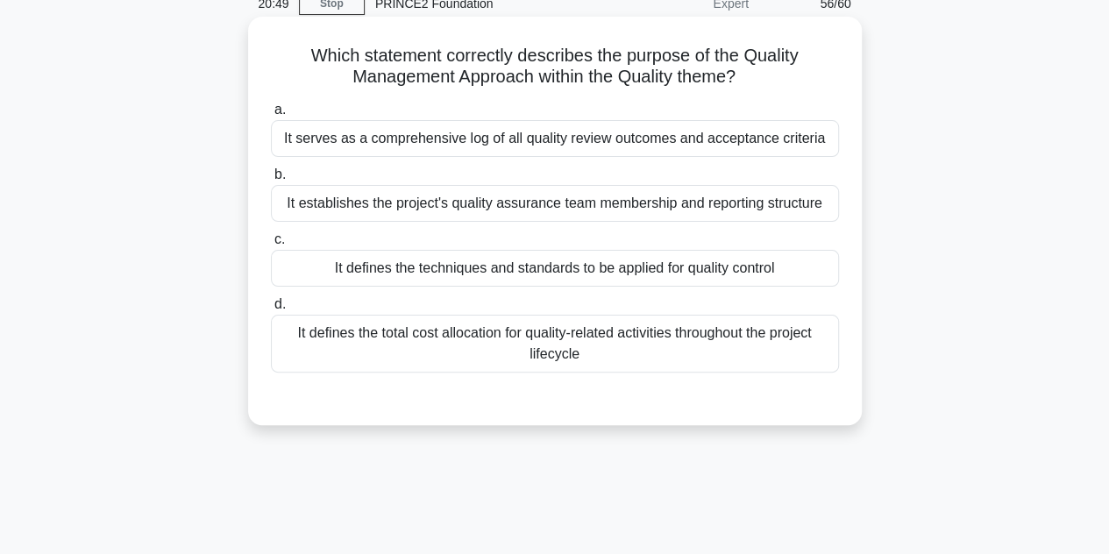
click at [632, 332] on div "It defines the total cost allocation for quality-related activities throughout …" at bounding box center [555, 344] width 568 height 58
click at [271, 310] on input "d. It defines the total cost allocation for quality-related activities througho…" at bounding box center [271, 304] width 0 height 11
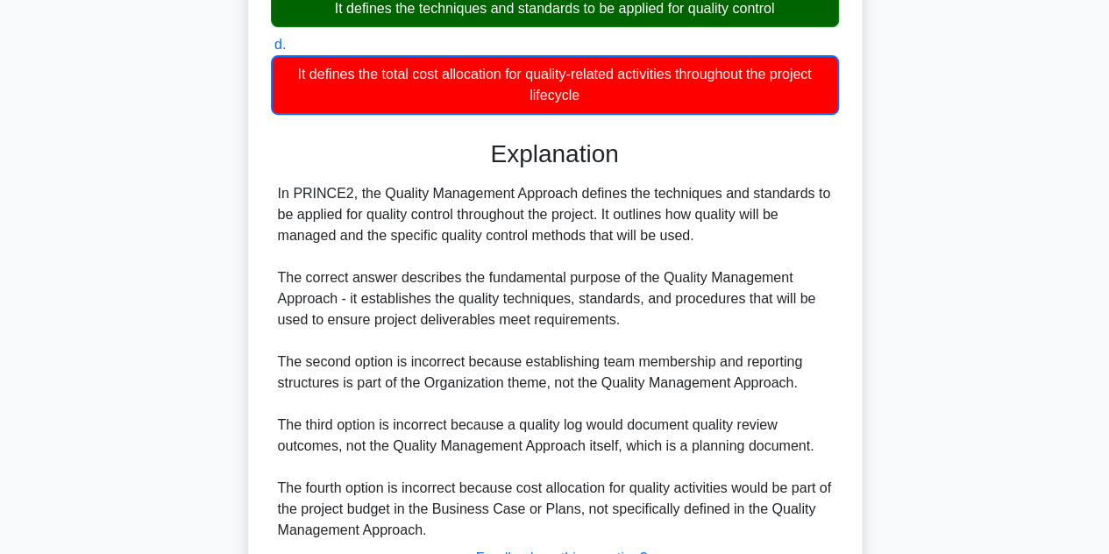
scroll to position [485, 0]
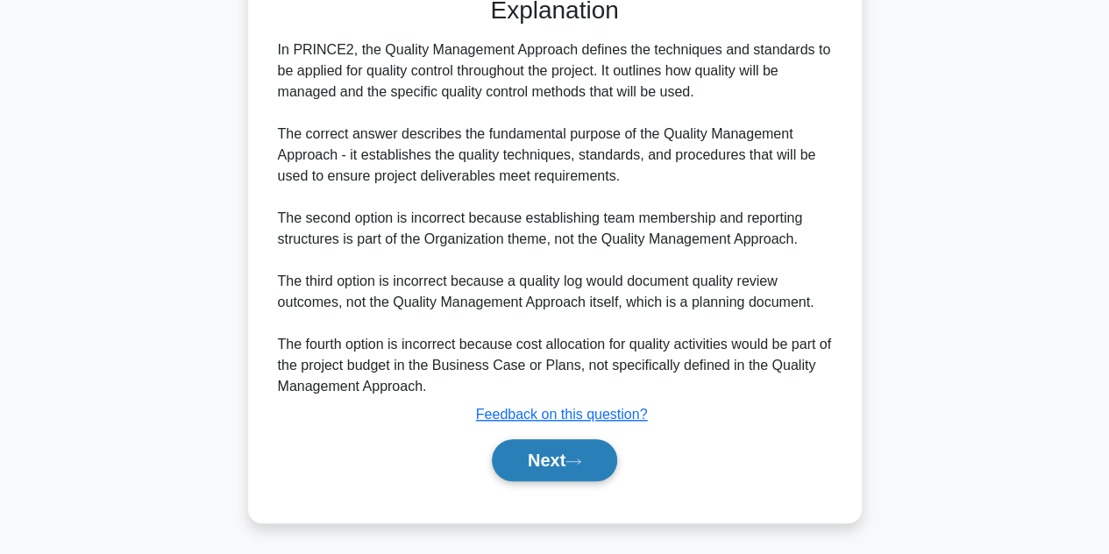
click at [513, 464] on button "Next" at bounding box center [554, 460] width 125 height 42
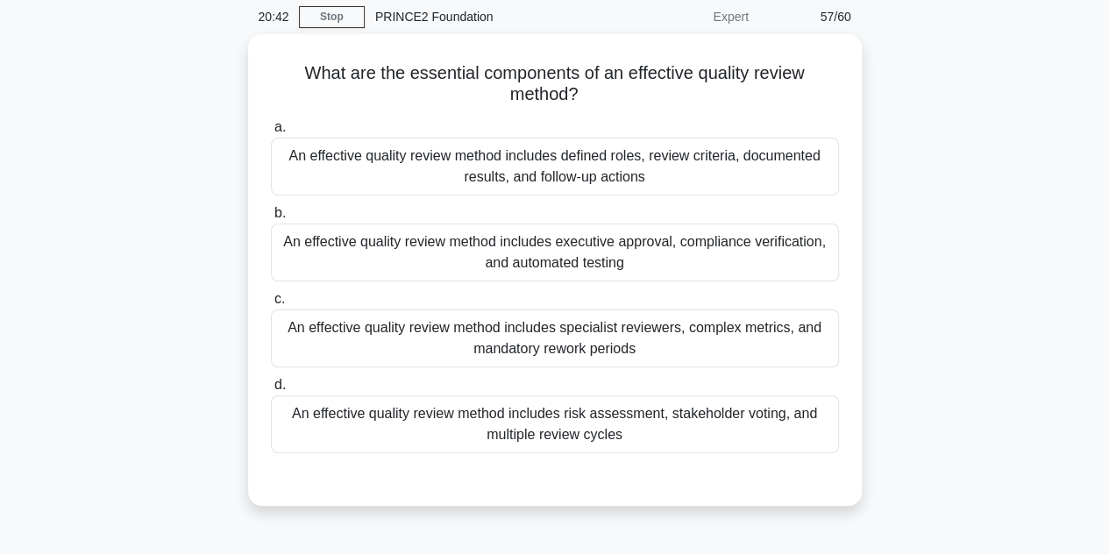
scroll to position [67, 0]
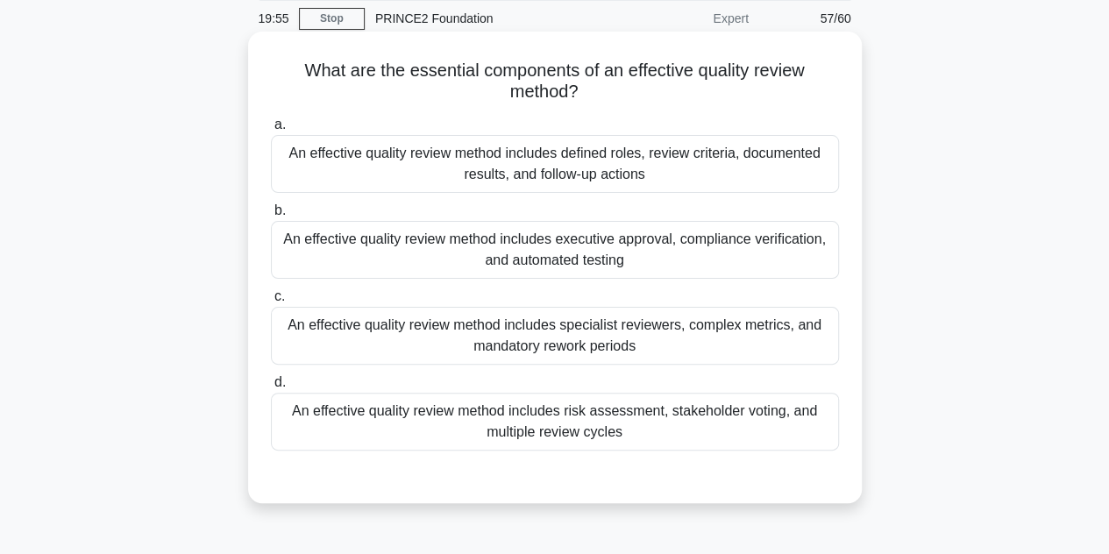
click at [721, 176] on div "An effective quality review method includes defined roles, review criteria, doc…" at bounding box center [555, 164] width 568 height 58
click at [271, 131] on input "a. An effective quality review method includes defined roles, review criteria, …" at bounding box center [271, 124] width 0 height 11
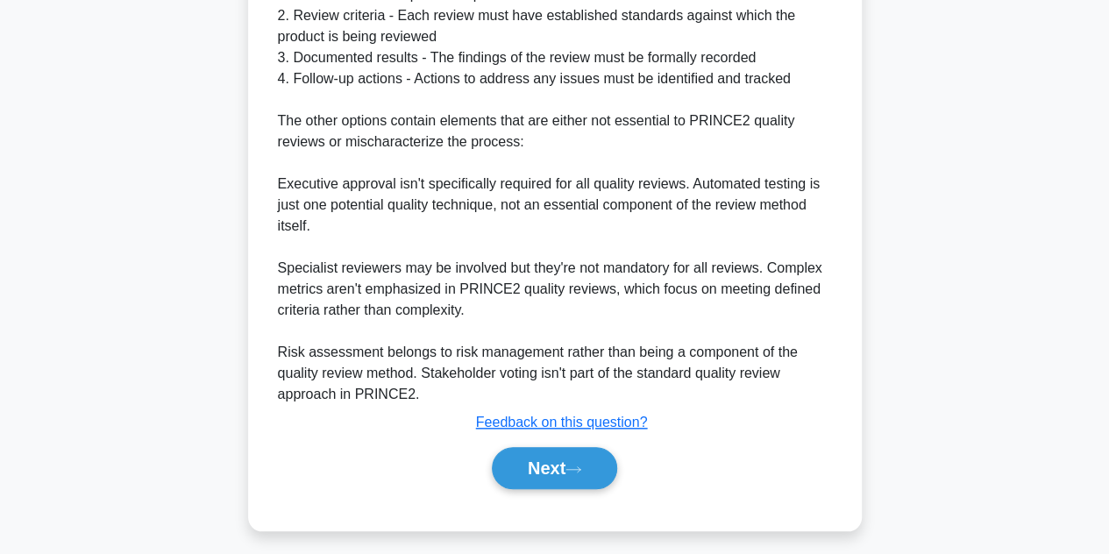
scroll to position [693, 0]
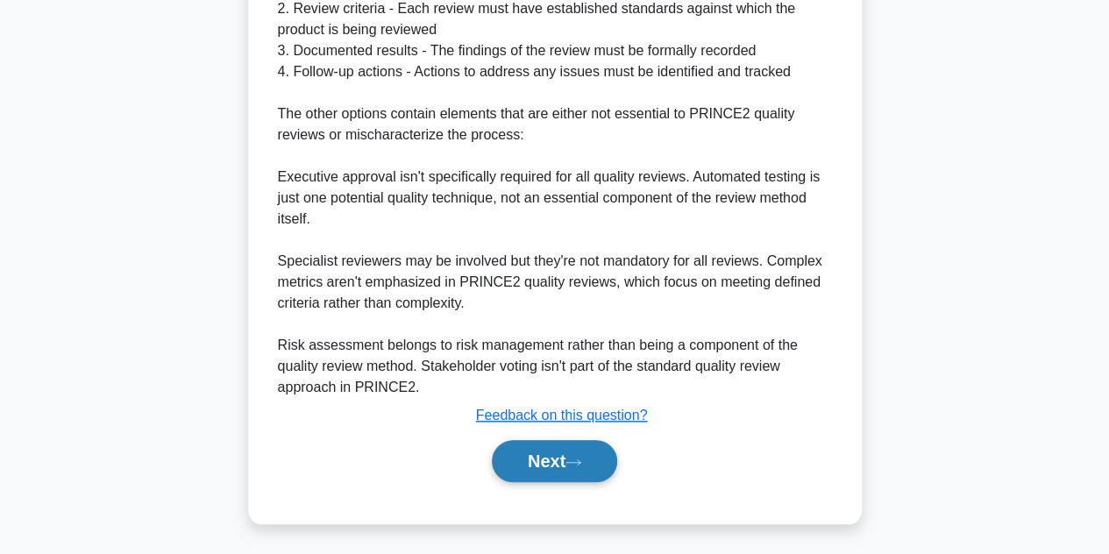
click at [545, 452] on button "Next" at bounding box center [554, 461] width 125 height 42
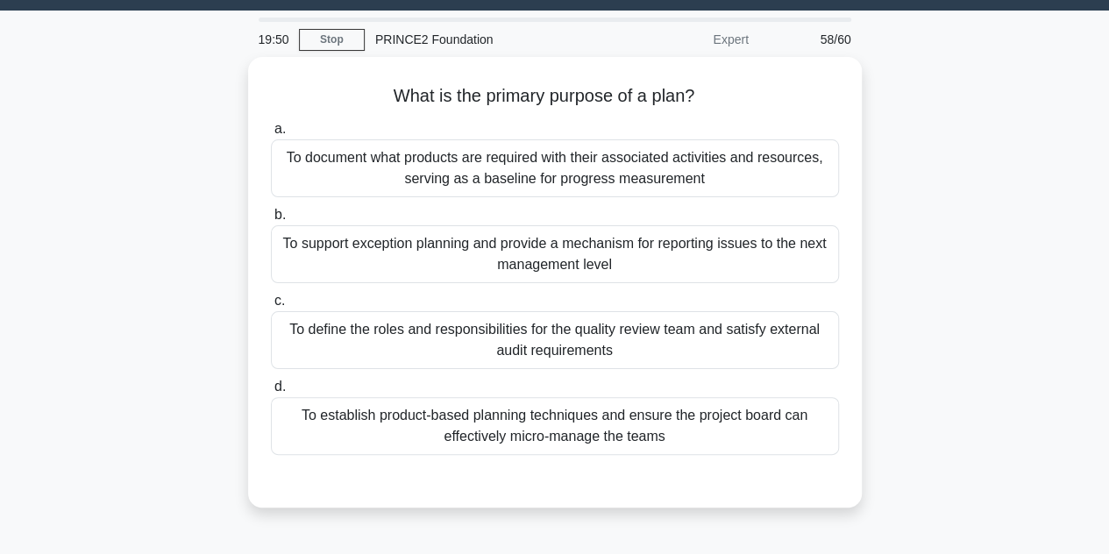
scroll to position [44, 0]
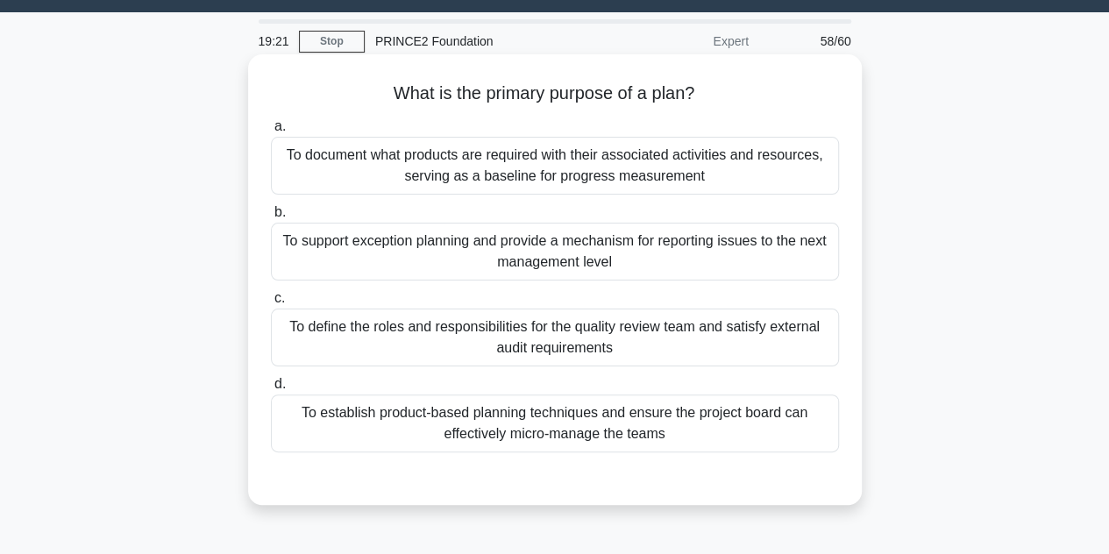
click at [636, 174] on div "To document what products are required with their associated activities and res…" at bounding box center [555, 166] width 568 height 58
click at [271, 132] on input "a. To document what products are required with their associated activities and …" at bounding box center [271, 126] width 0 height 11
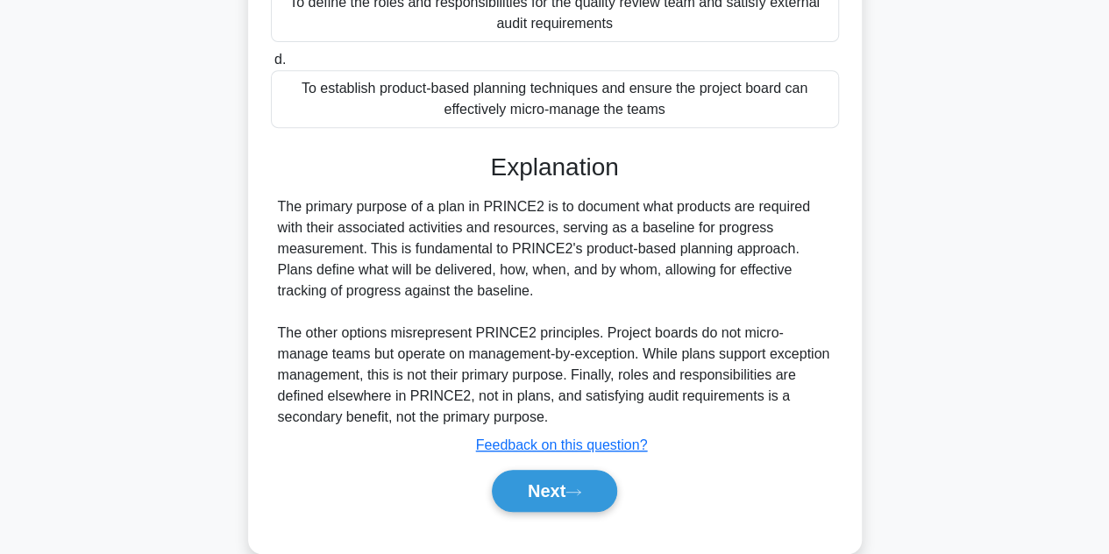
scroll to position [398, 0]
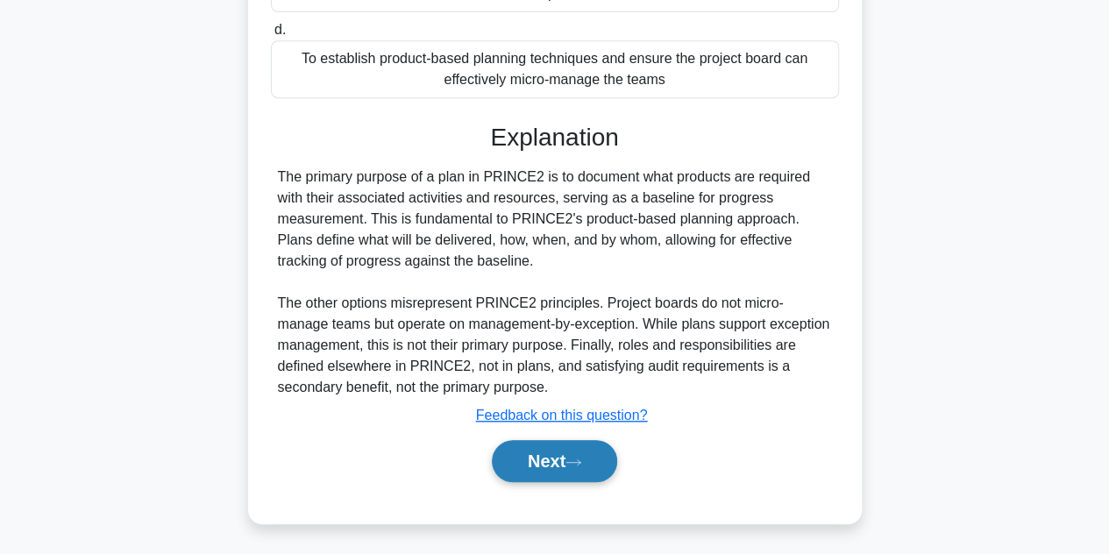
click at [542, 461] on button "Next" at bounding box center [554, 461] width 125 height 42
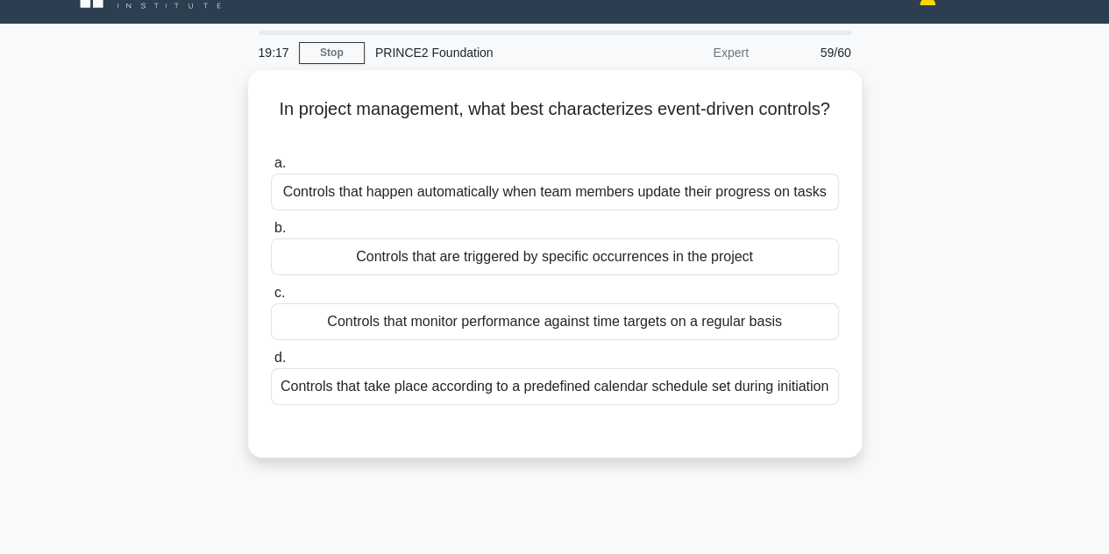
scroll to position [33, 0]
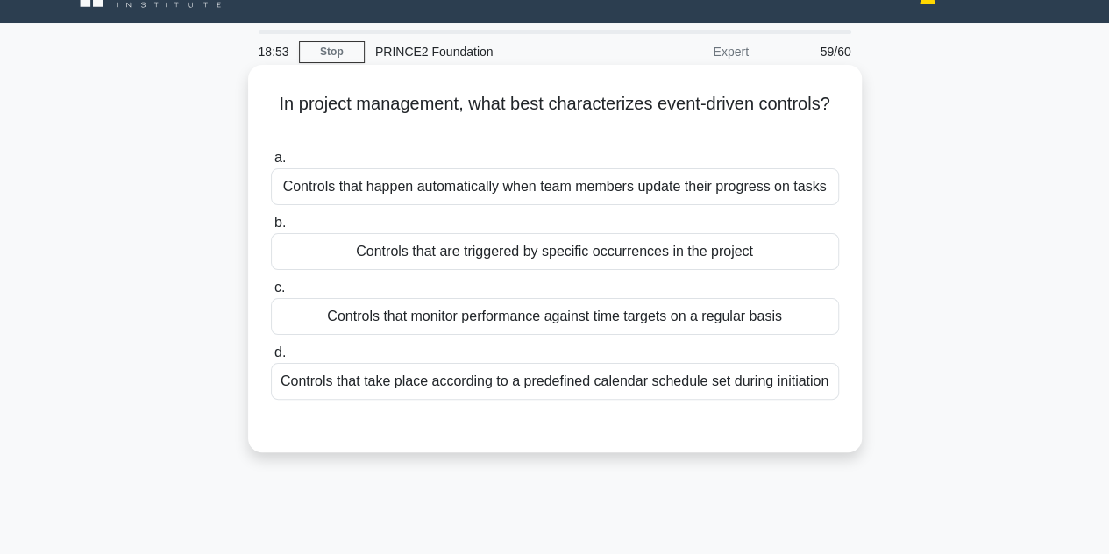
click at [589, 263] on div "Controls that are triggered by specific occurrences in the project" at bounding box center [555, 251] width 568 height 37
click at [271, 229] on input "b. Controls that are triggered by specific occurrences in the project" at bounding box center [271, 222] width 0 height 11
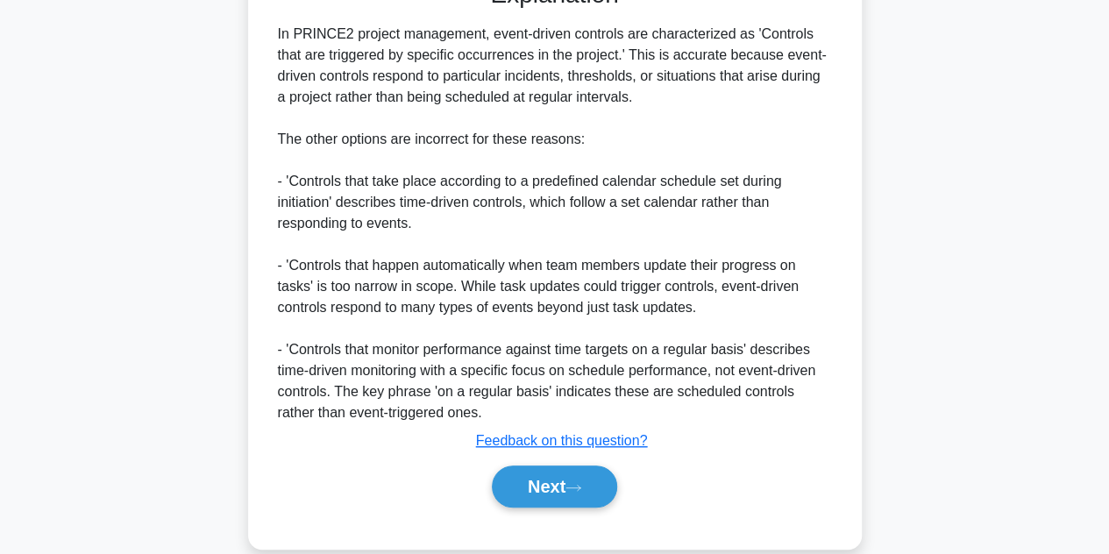
scroll to position [503, 0]
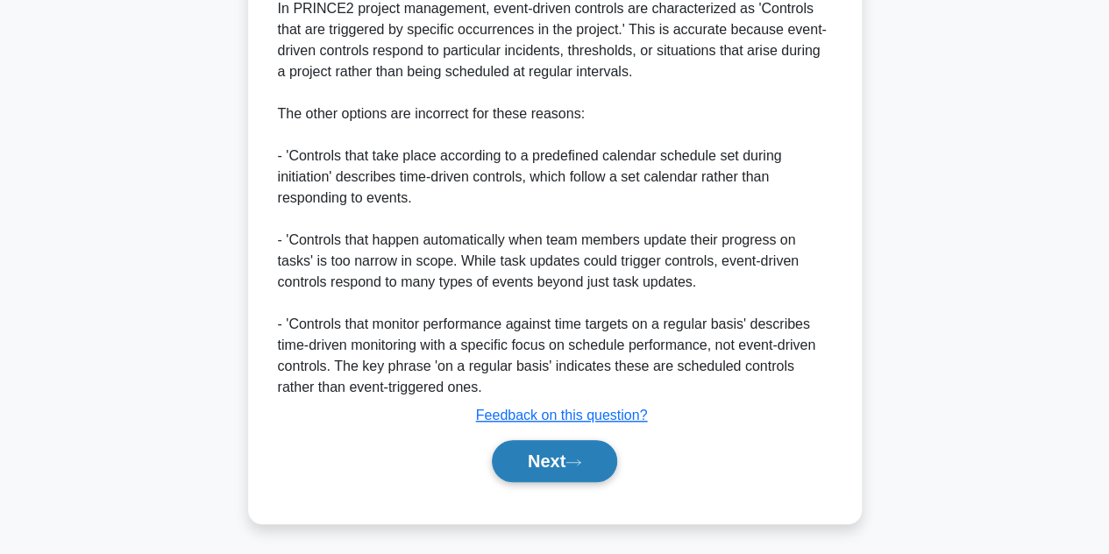
click at [538, 467] on button "Next" at bounding box center [554, 461] width 125 height 42
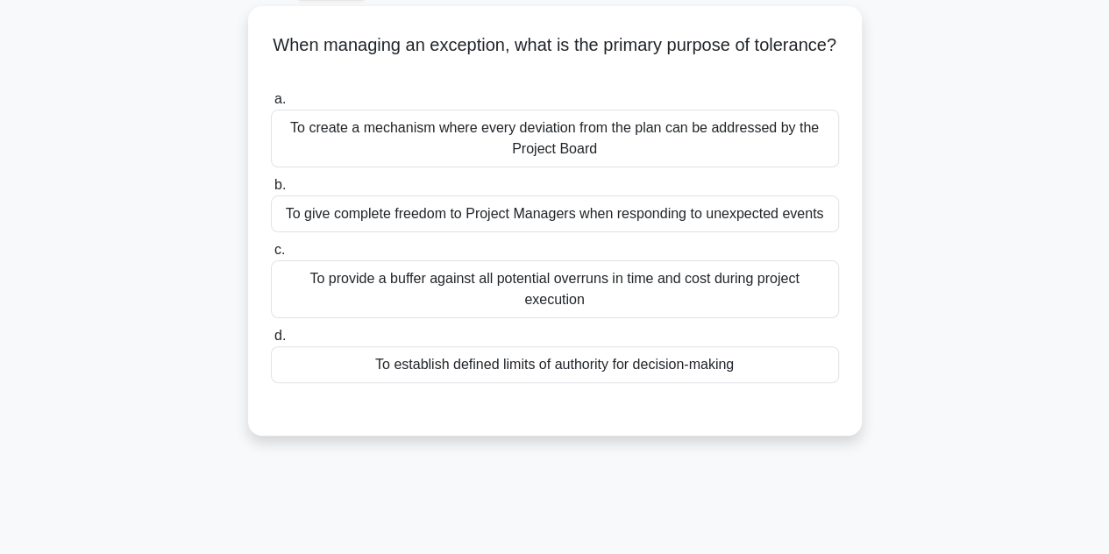
scroll to position [72, 0]
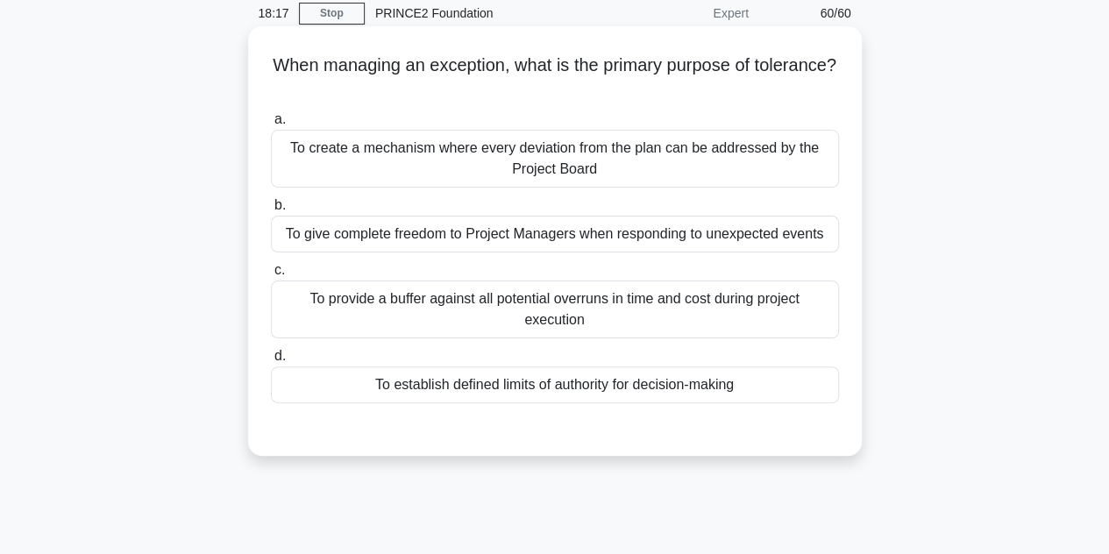
click at [710, 323] on div "To provide a buffer against all potential overruns in time and cost during proj…" at bounding box center [555, 310] width 568 height 58
click at [271, 276] on input "c. To provide a buffer against all potential overruns in time and cost during p…" at bounding box center [271, 270] width 0 height 11
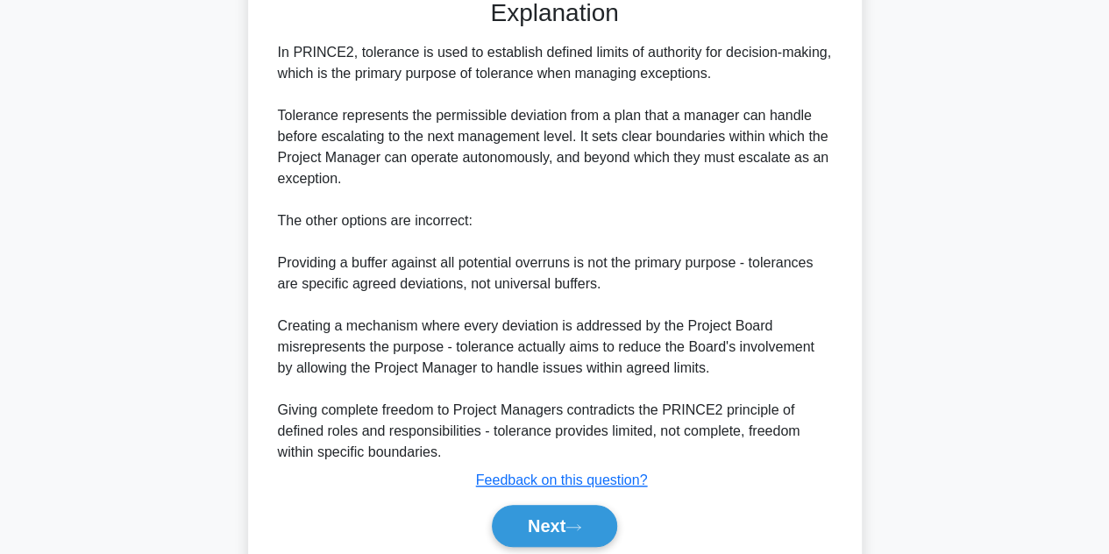
scroll to position [569, 0]
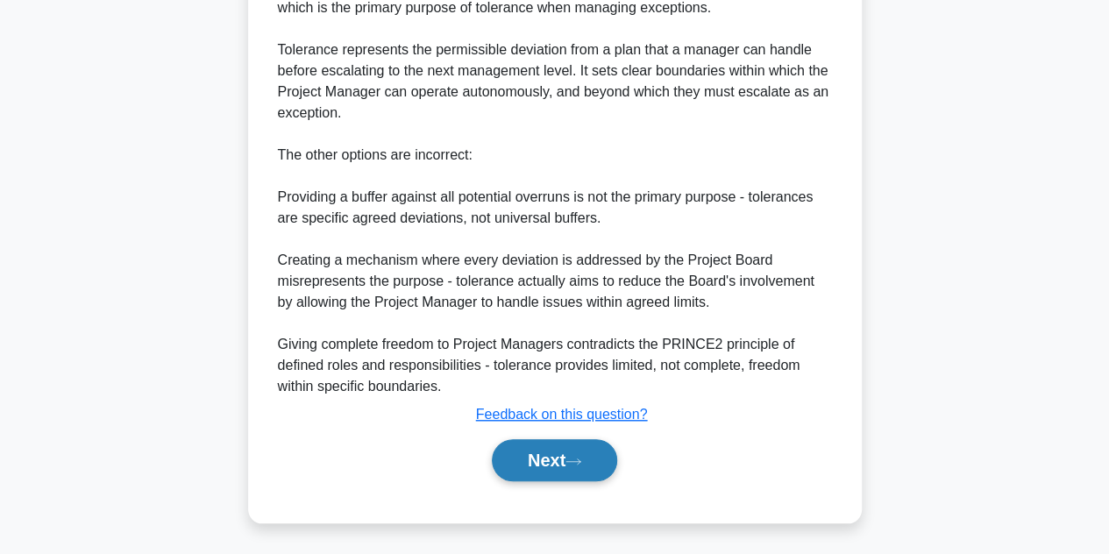
click at [545, 470] on button "Next" at bounding box center [554, 460] width 125 height 42
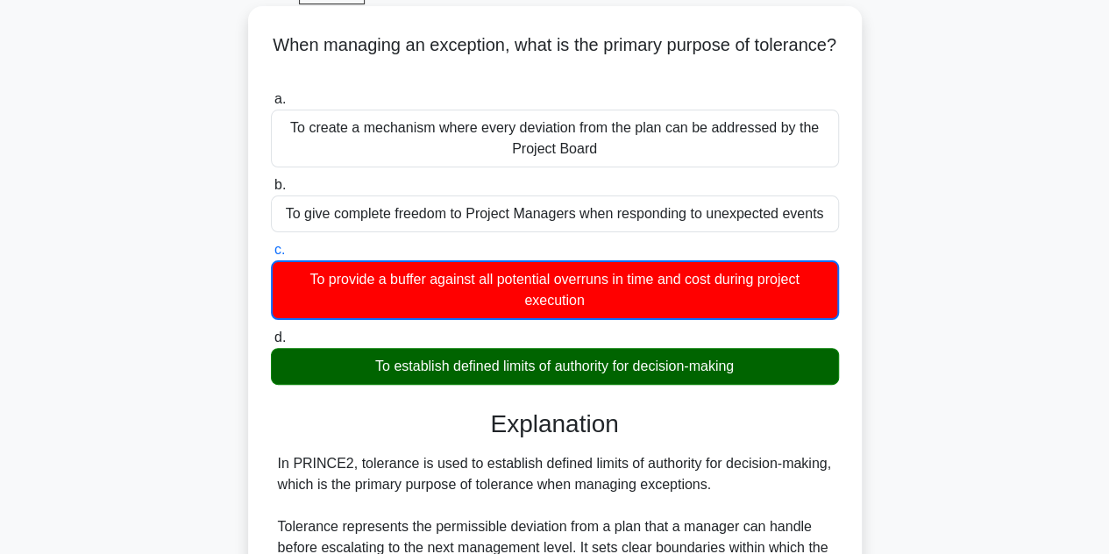
scroll to position [66, 0]
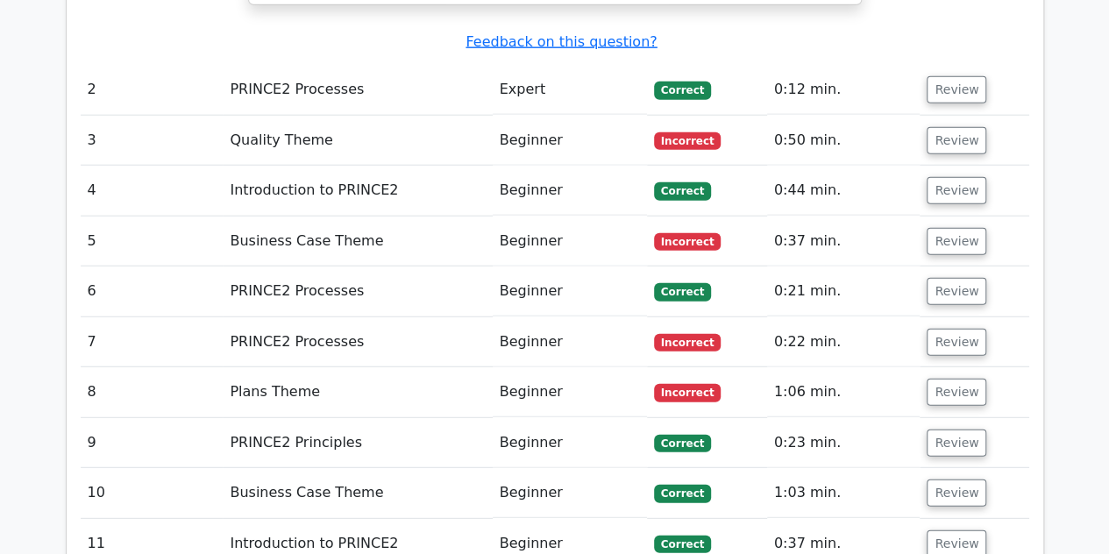
scroll to position [2186, 0]
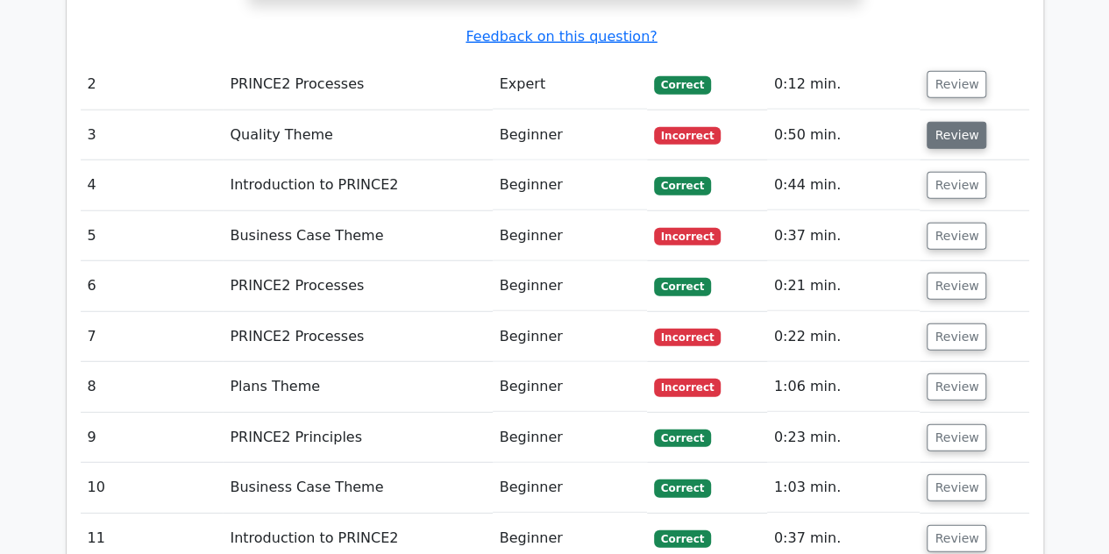
click at [949, 122] on button "Review" at bounding box center [957, 135] width 60 height 27
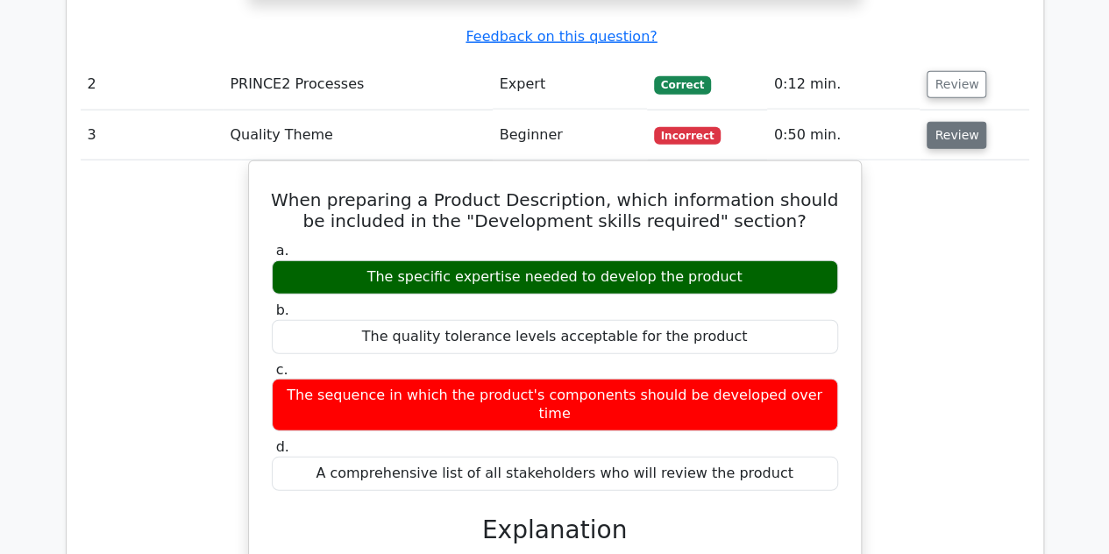
click at [927, 122] on button "Review" at bounding box center [957, 135] width 60 height 27
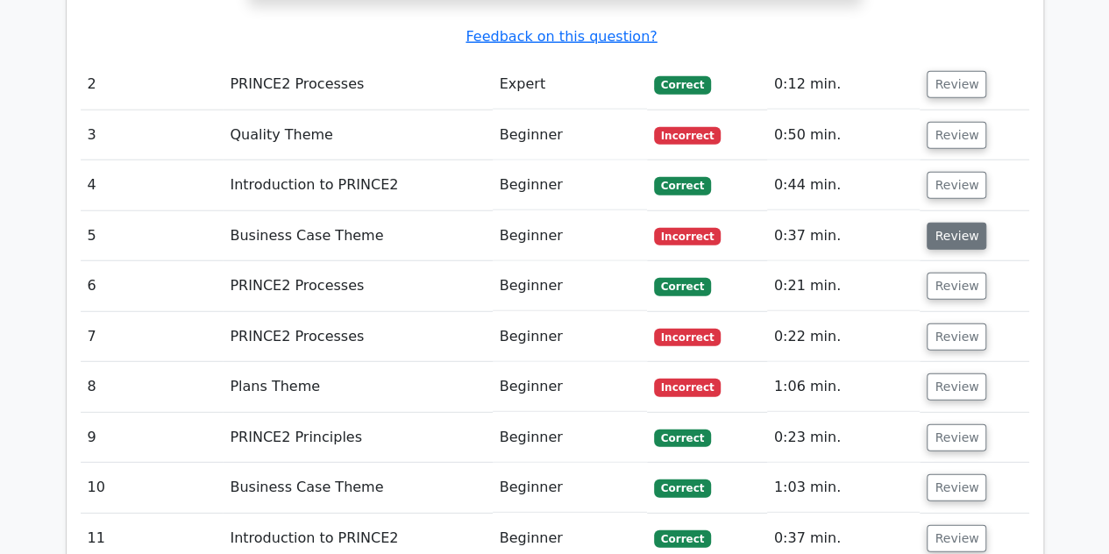
click at [942, 223] on button "Review" at bounding box center [957, 236] width 60 height 27
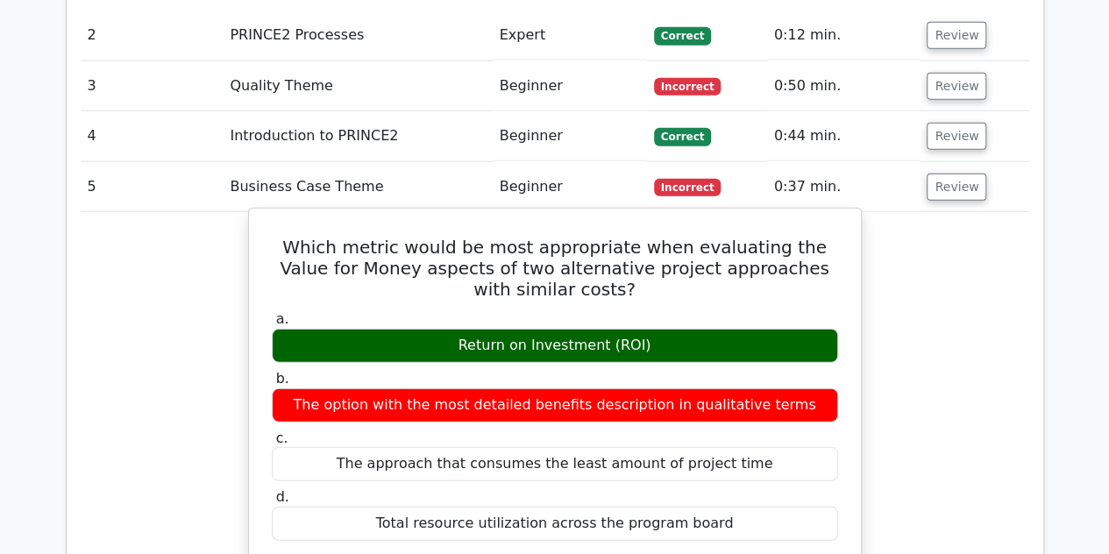
scroll to position [2230, 0]
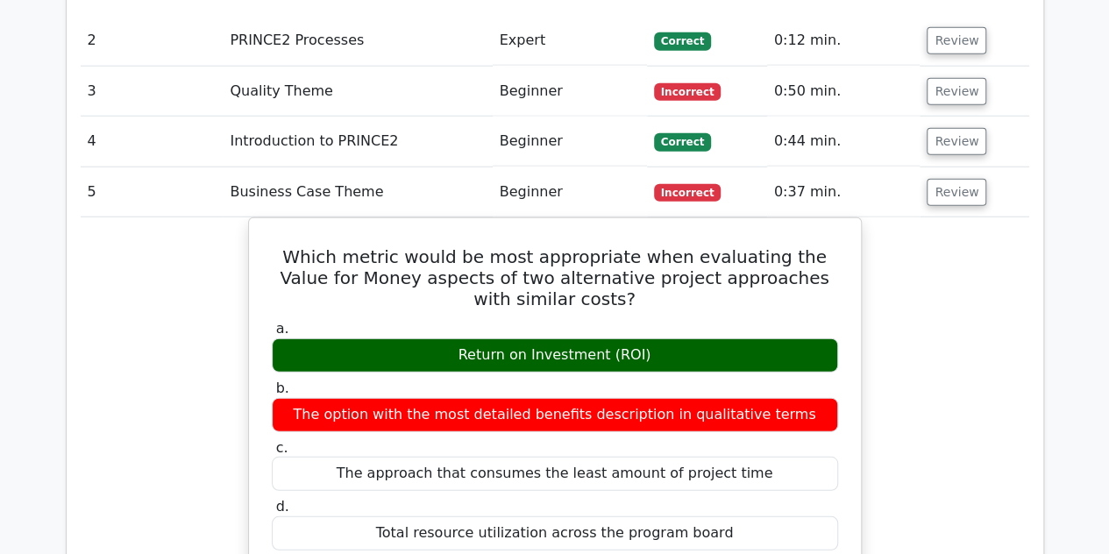
click at [954, 167] on td "Review" at bounding box center [974, 192] width 109 height 50
click at [974, 167] on td "Review" at bounding box center [974, 192] width 109 height 50
click at [965, 179] on button "Review" at bounding box center [957, 192] width 60 height 27
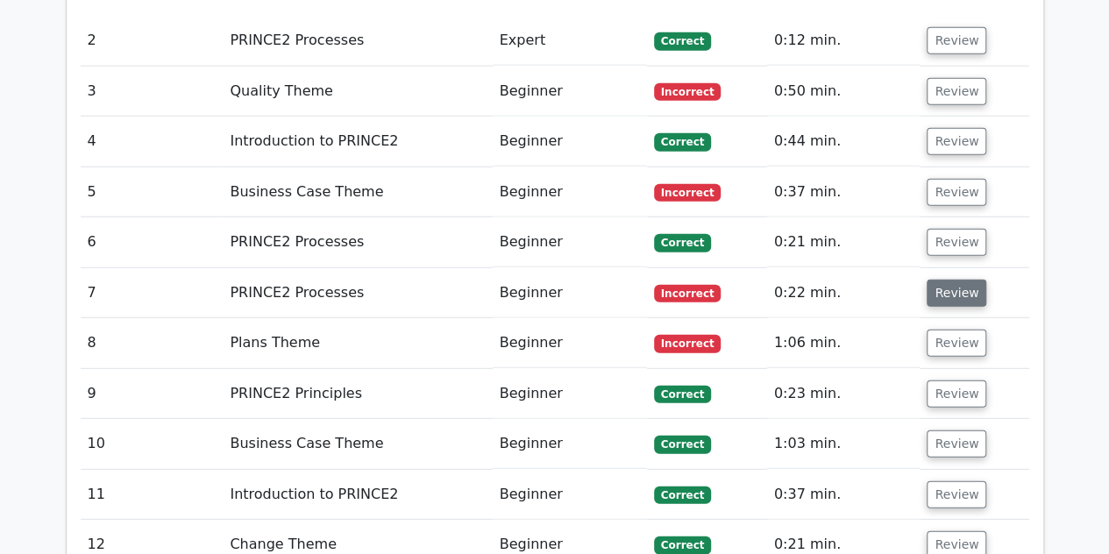
click at [936, 280] on button "Review" at bounding box center [957, 293] width 60 height 27
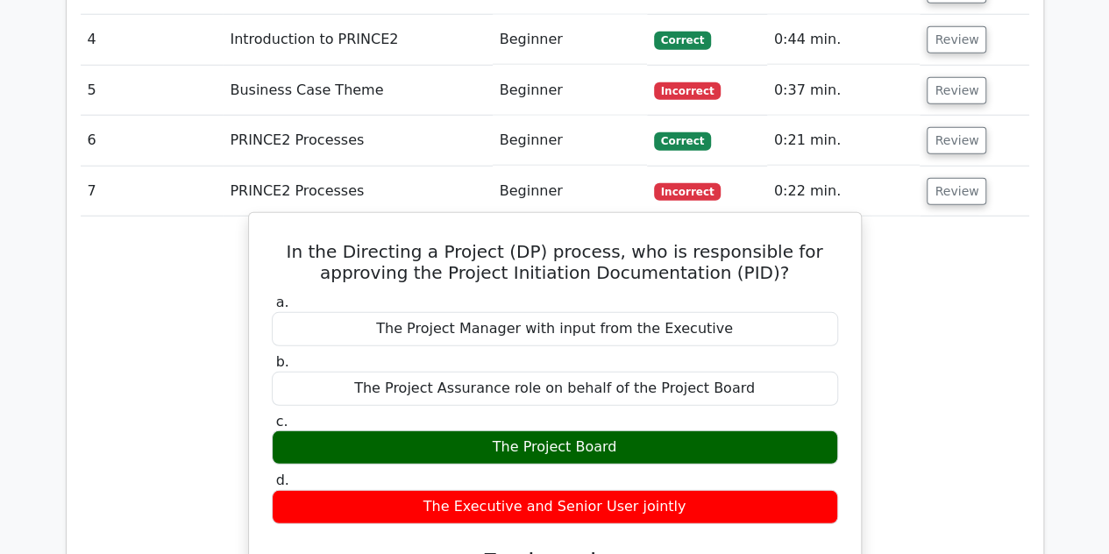
scroll to position [2334, 0]
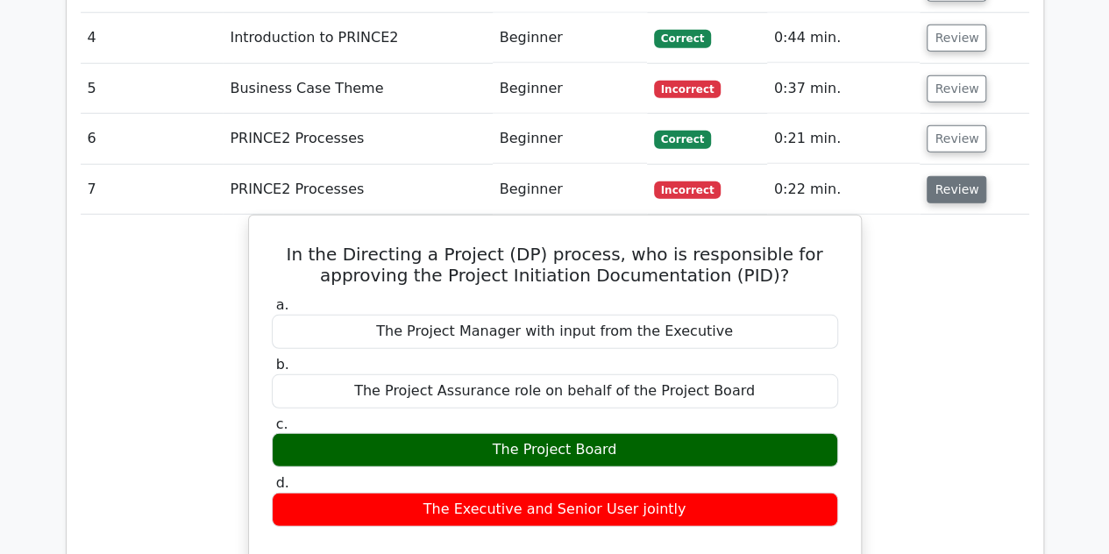
click at [944, 176] on button "Review" at bounding box center [957, 189] width 60 height 27
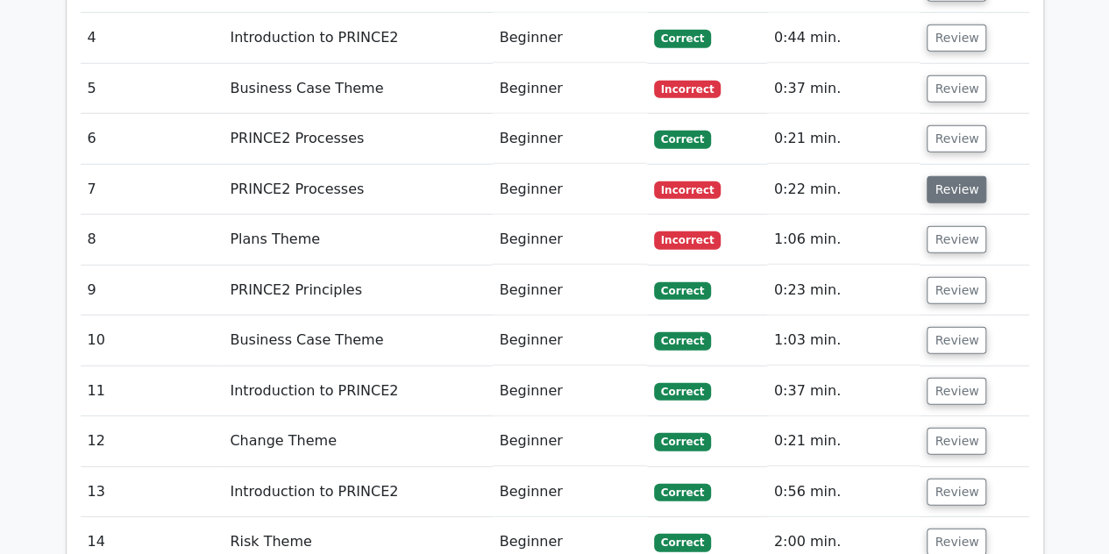
click at [945, 176] on button "Review" at bounding box center [957, 189] width 60 height 27
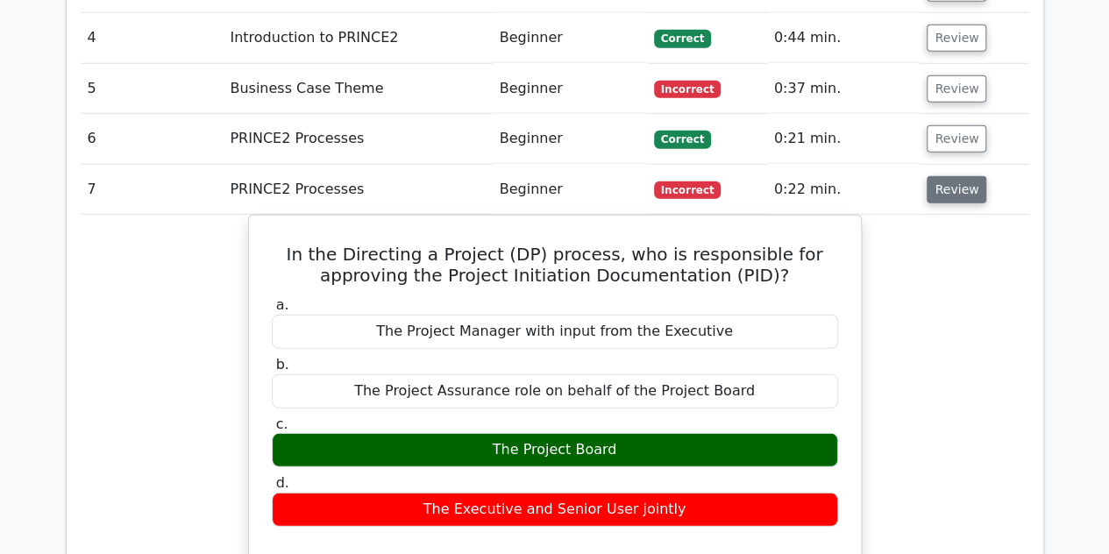
click at [945, 176] on button "Review" at bounding box center [957, 189] width 60 height 27
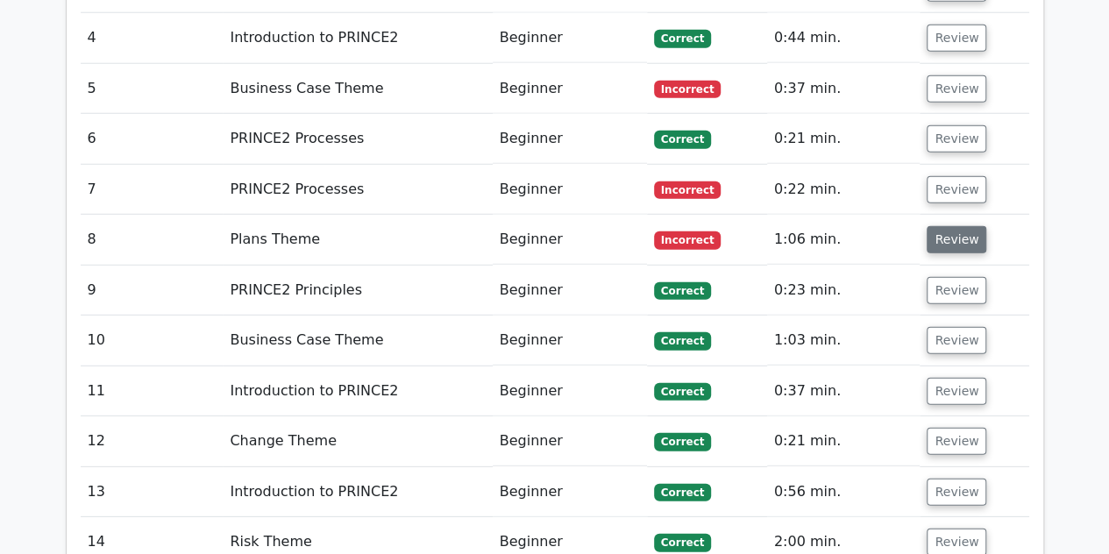
click at [958, 226] on button "Review" at bounding box center [957, 239] width 60 height 27
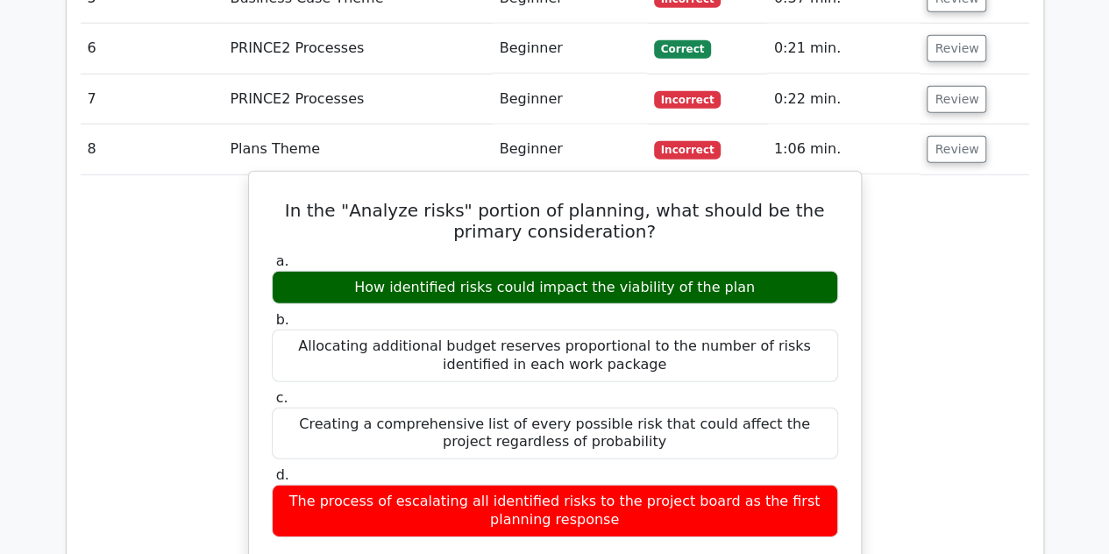
scroll to position [2421, 0]
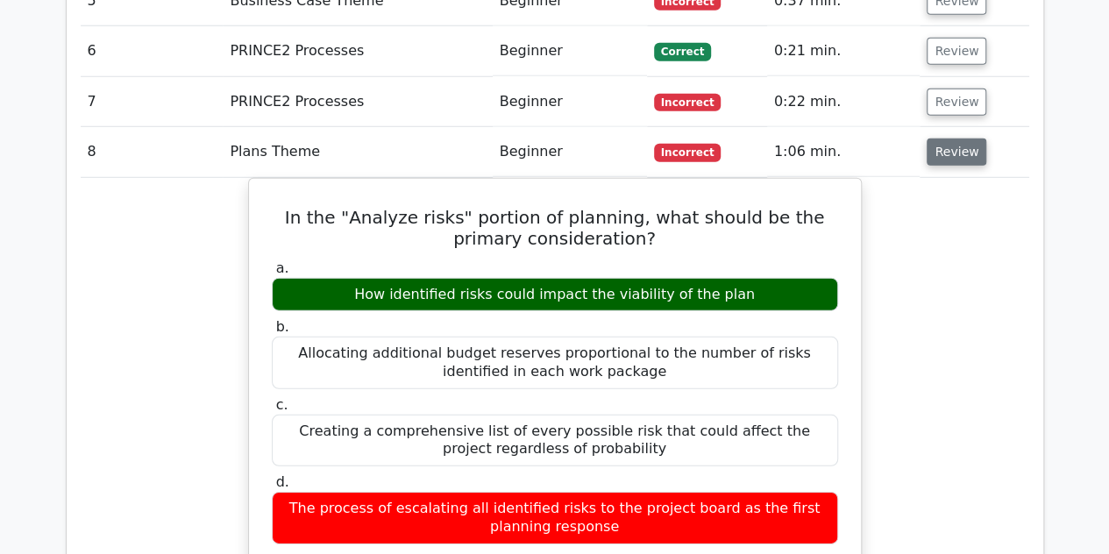
click at [947, 139] on button "Review" at bounding box center [957, 152] width 60 height 27
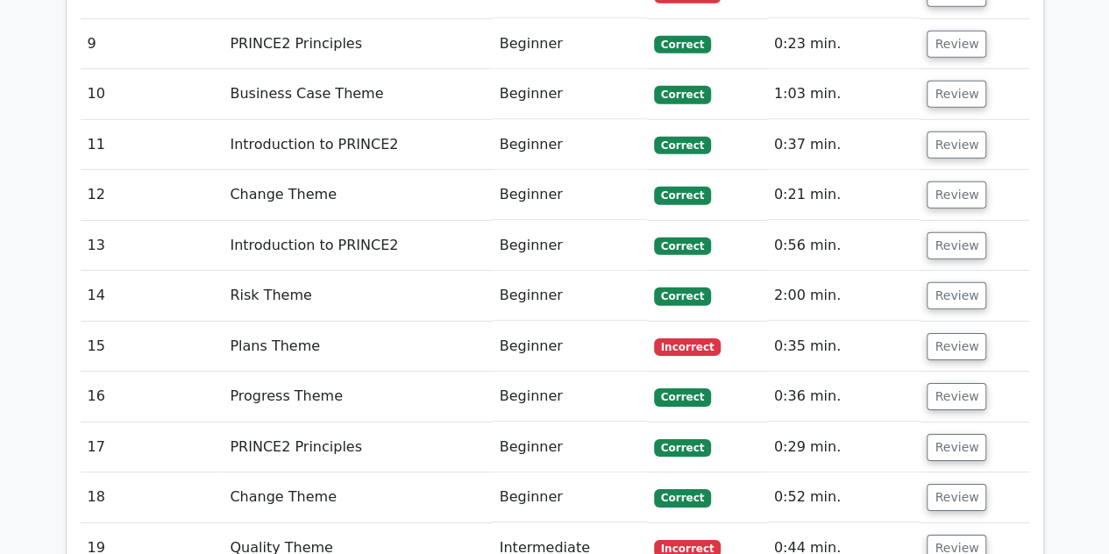
scroll to position [2583, 0]
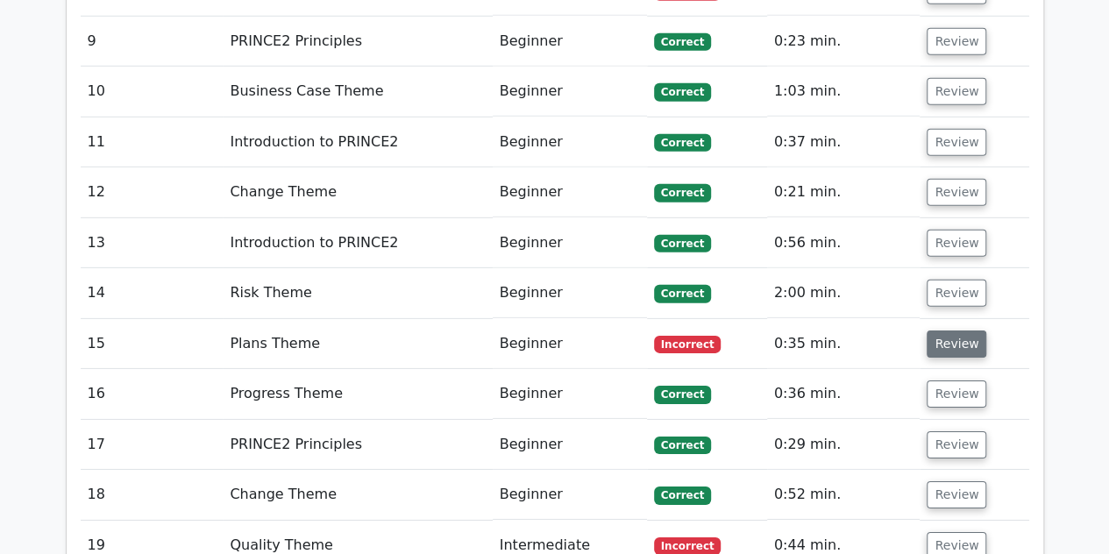
click at [947, 330] on button "Review" at bounding box center [957, 343] width 60 height 27
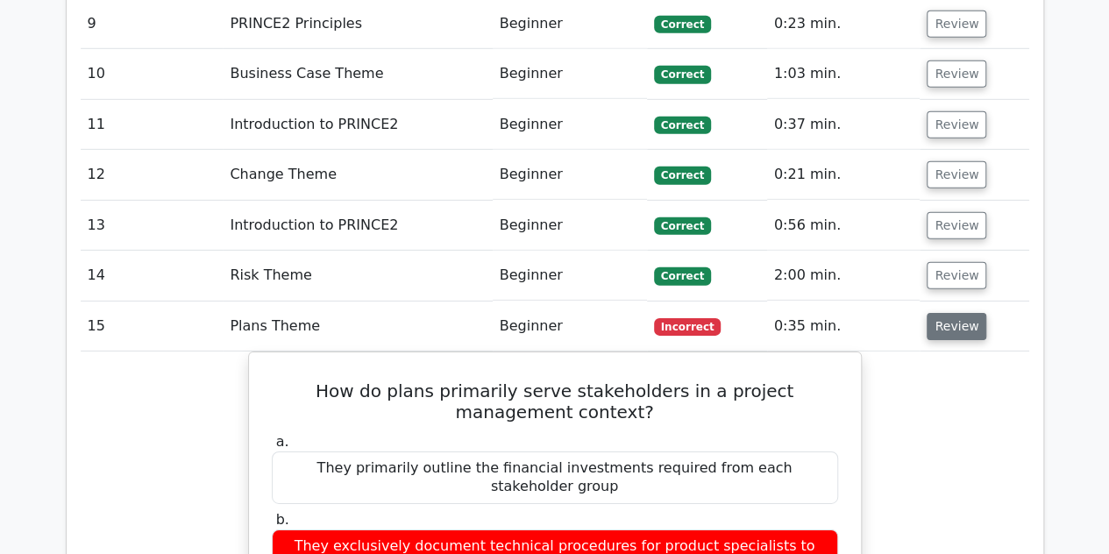
scroll to position [2599, 0]
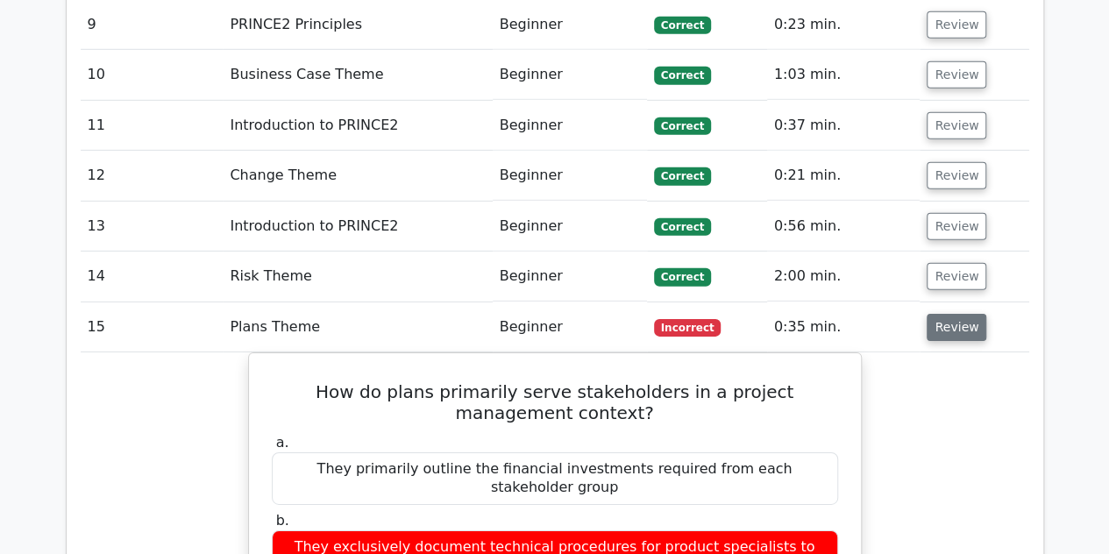
click at [945, 314] on button "Review" at bounding box center [957, 327] width 60 height 27
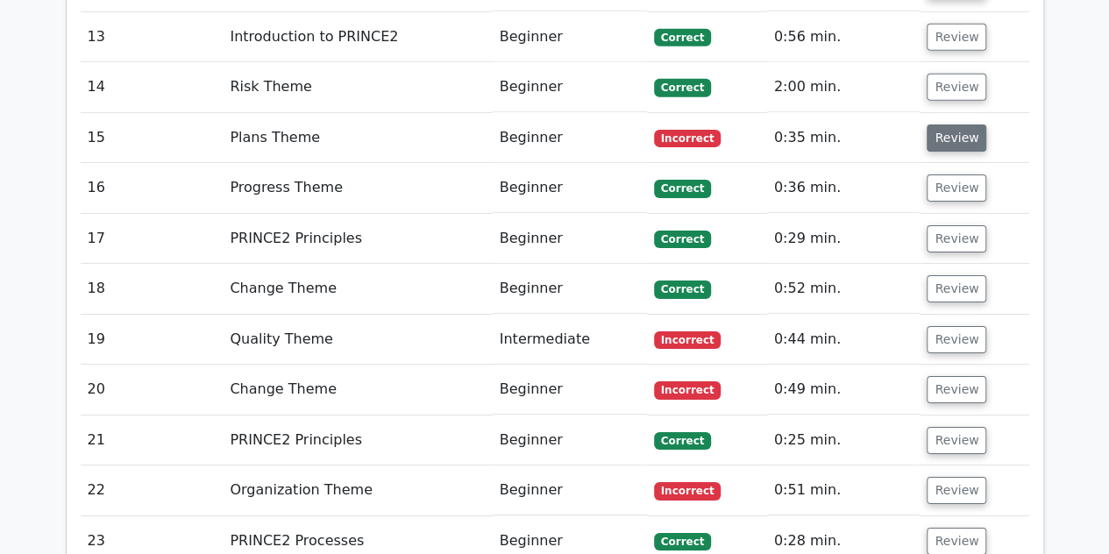
scroll to position [2790, 0]
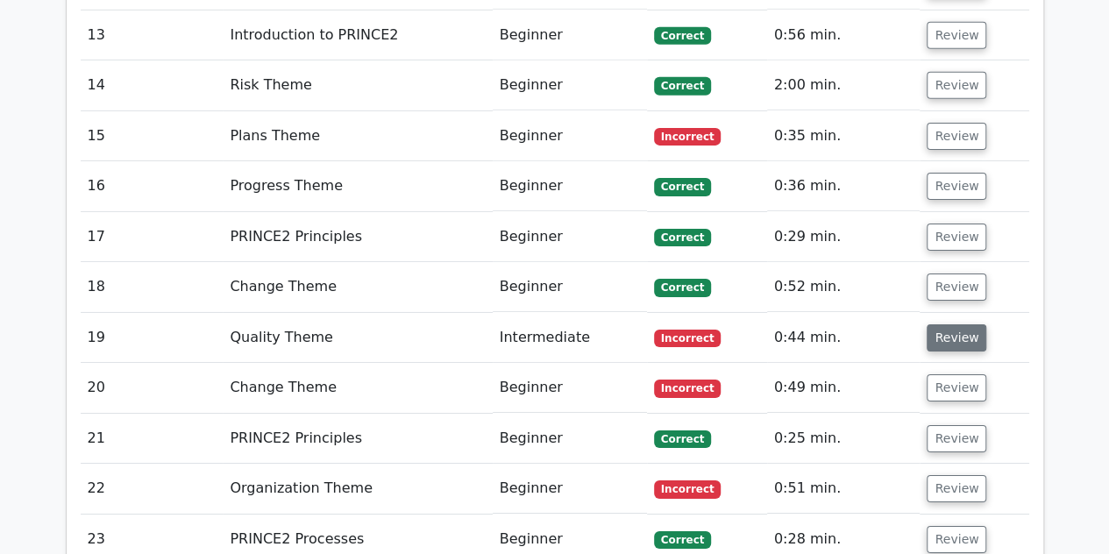
click at [958, 324] on button "Review" at bounding box center [957, 337] width 60 height 27
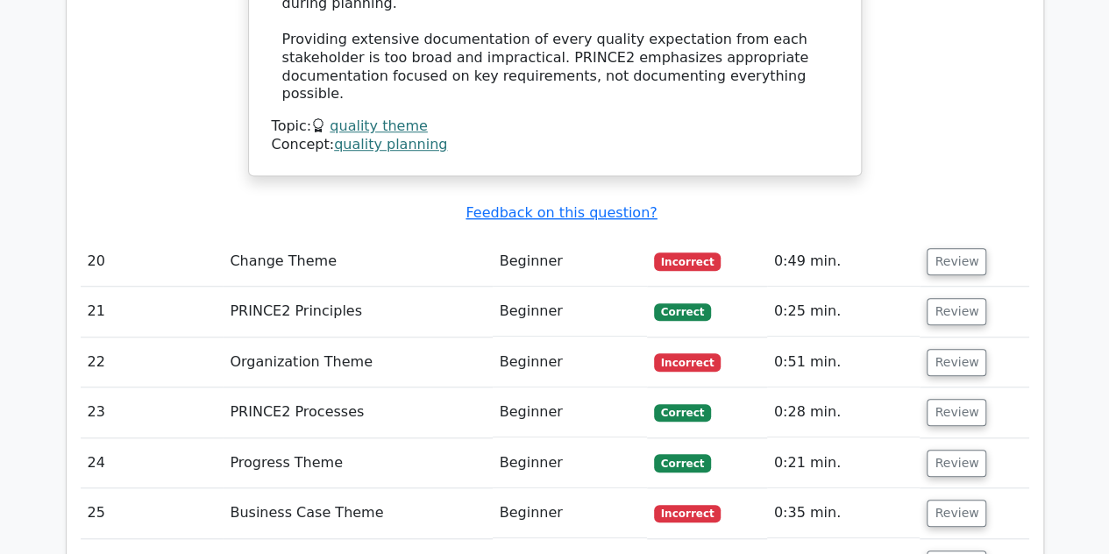
scroll to position [3908, 0]
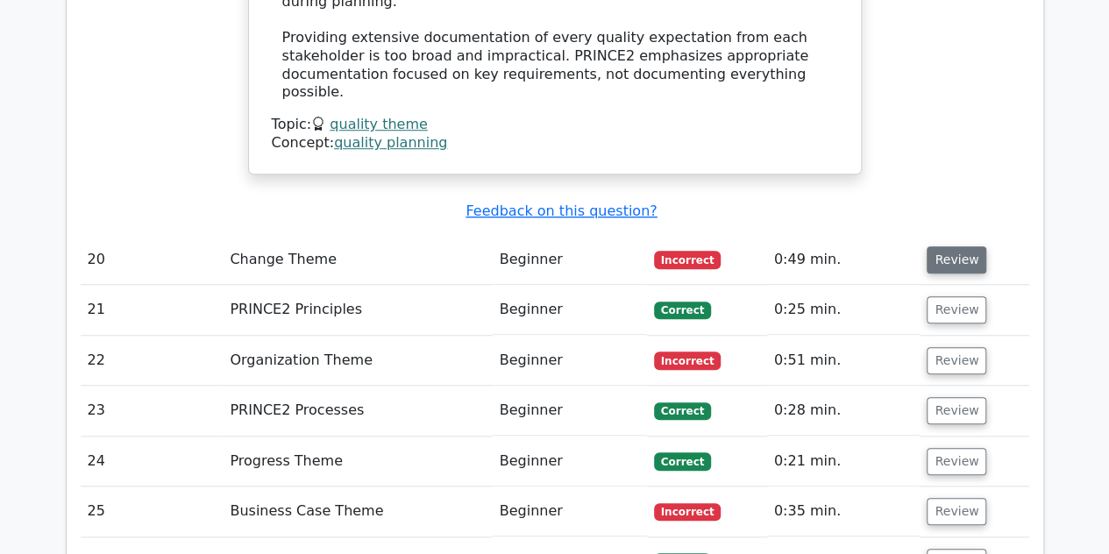
click at [955, 246] on button "Review" at bounding box center [957, 259] width 60 height 27
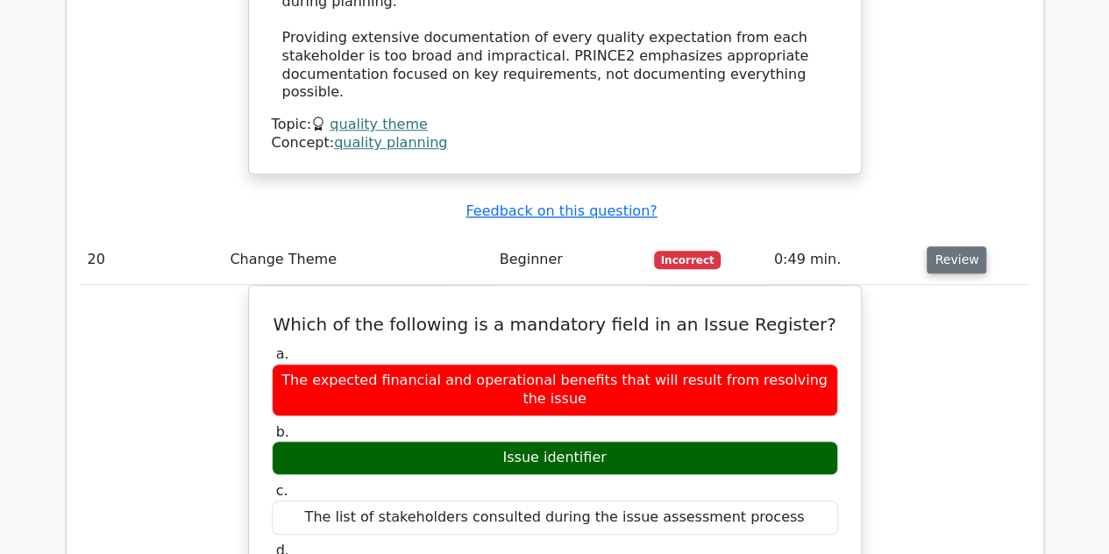
click at [955, 246] on button "Review" at bounding box center [957, 259] width 60 height 27
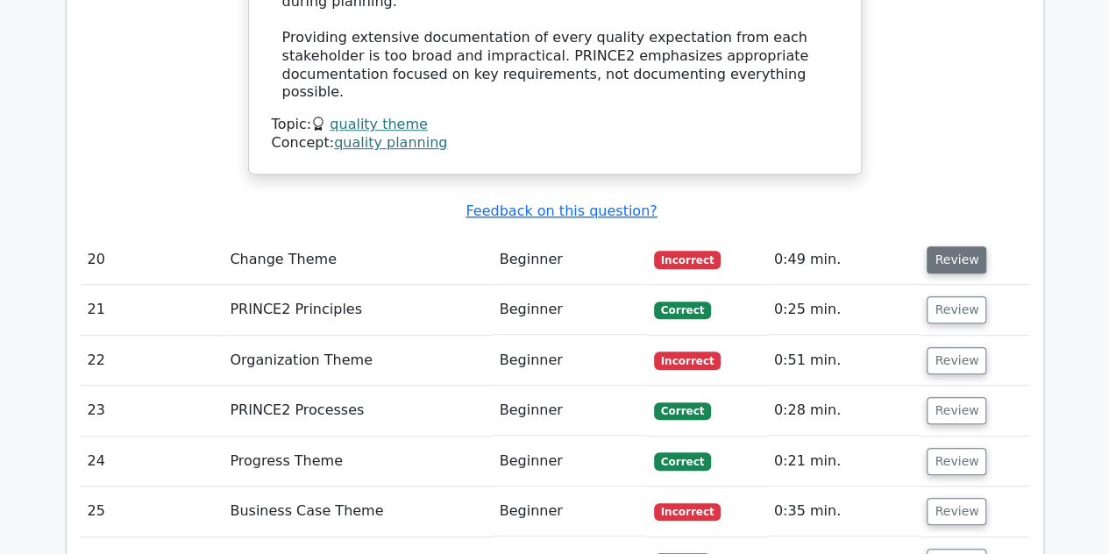
click at [945, 246] on button "Review" at bounding box center [957, 259] width 60 height 27
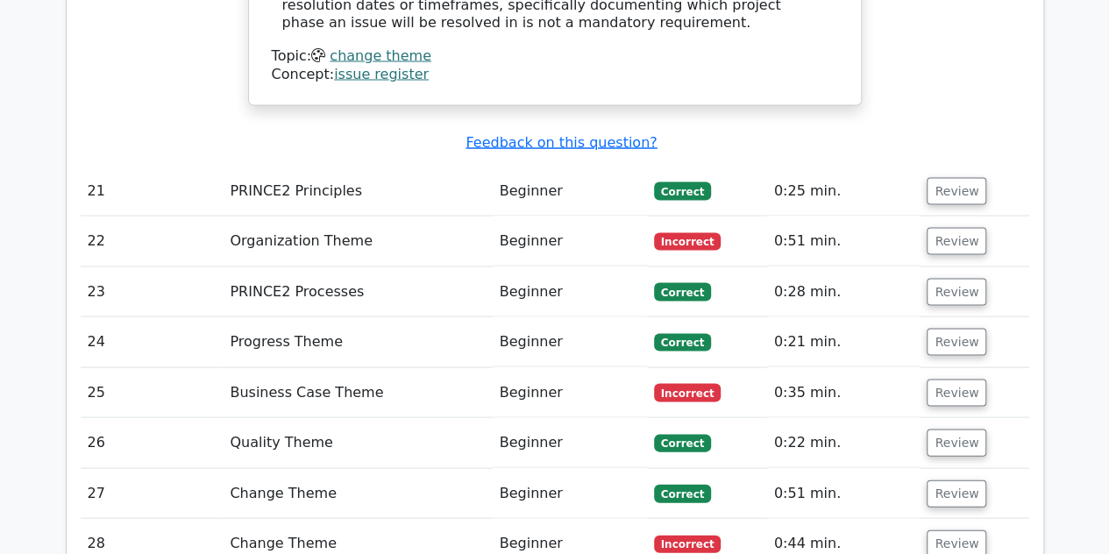
scroll to position [4957, 0]
click at [932, 226] on button "Review" at bounding box center [957, 239] width 60 height 27
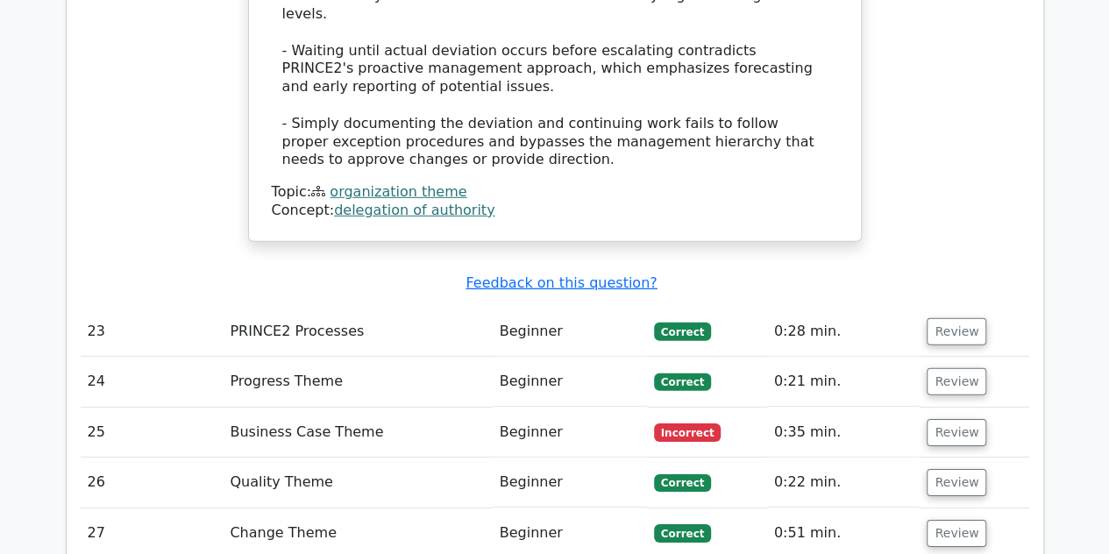
scroll to position [5831, 0]
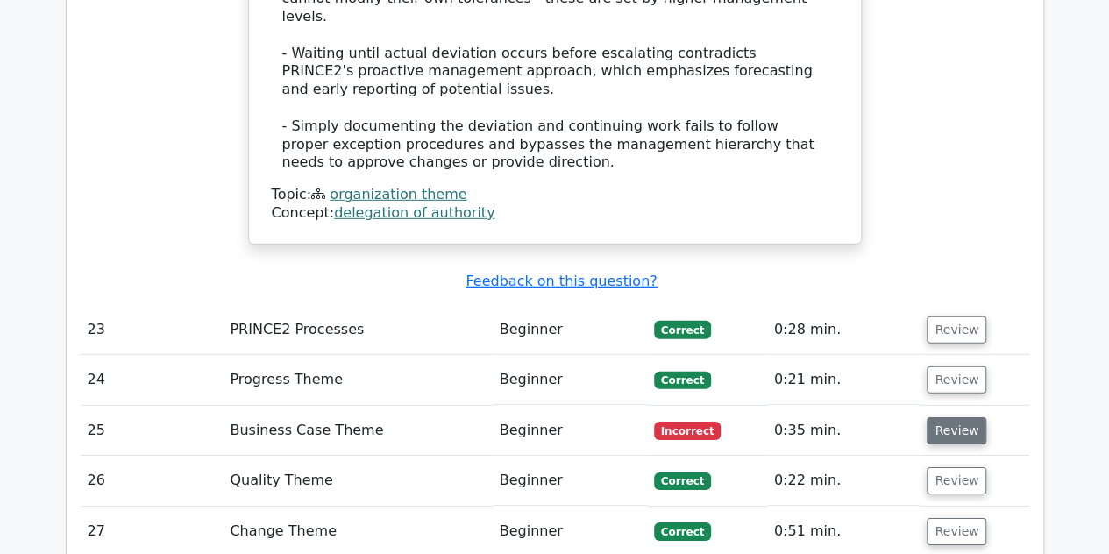
click at [943, 417] on button "Review" at bounding box center [957, 430] width 60 height 27
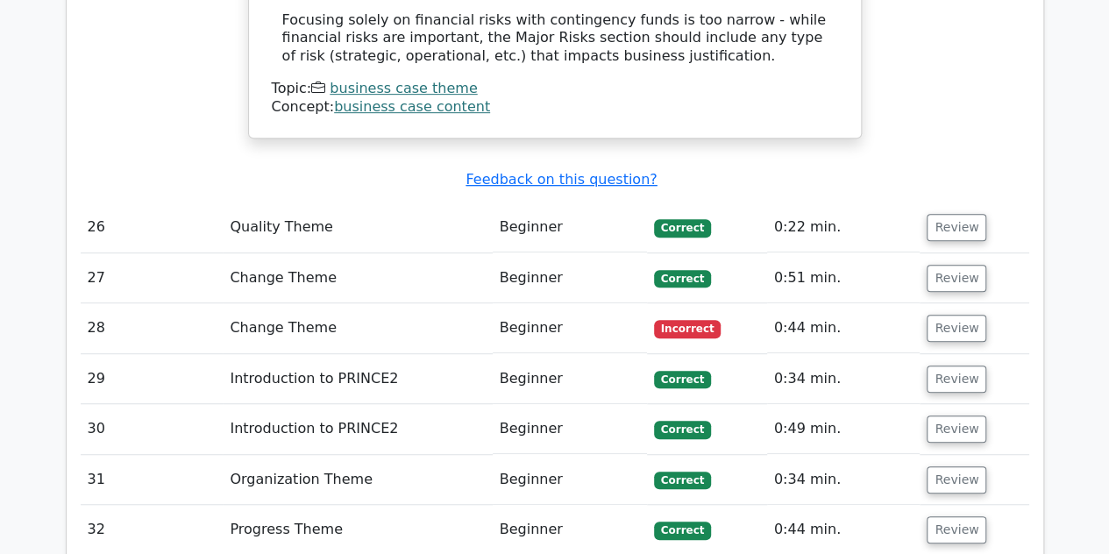
scroll to position [7054, 0]
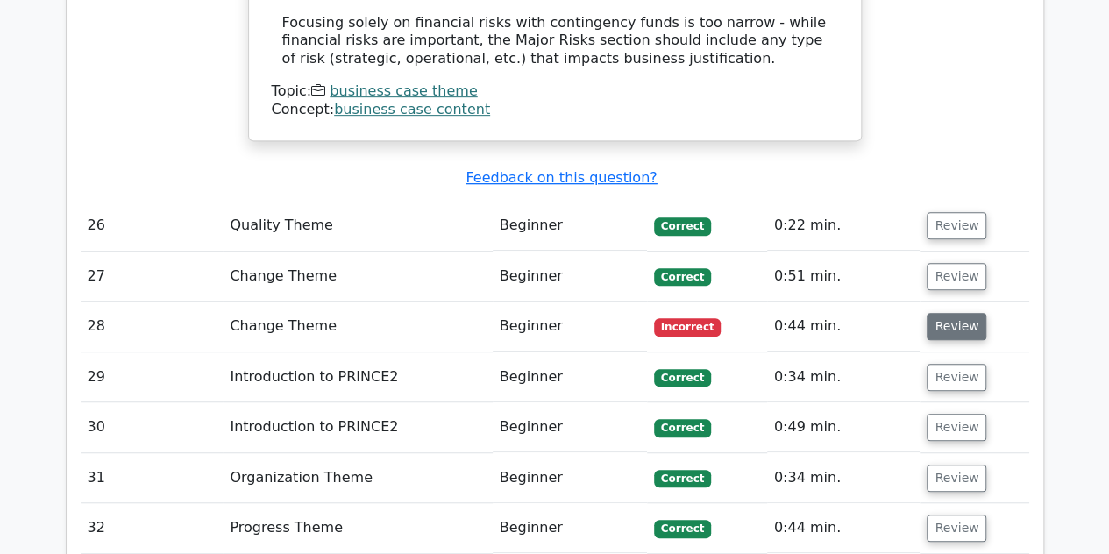
click at [952, 313] on button "Review" at bounding box center [957, 326] width 60 height 27
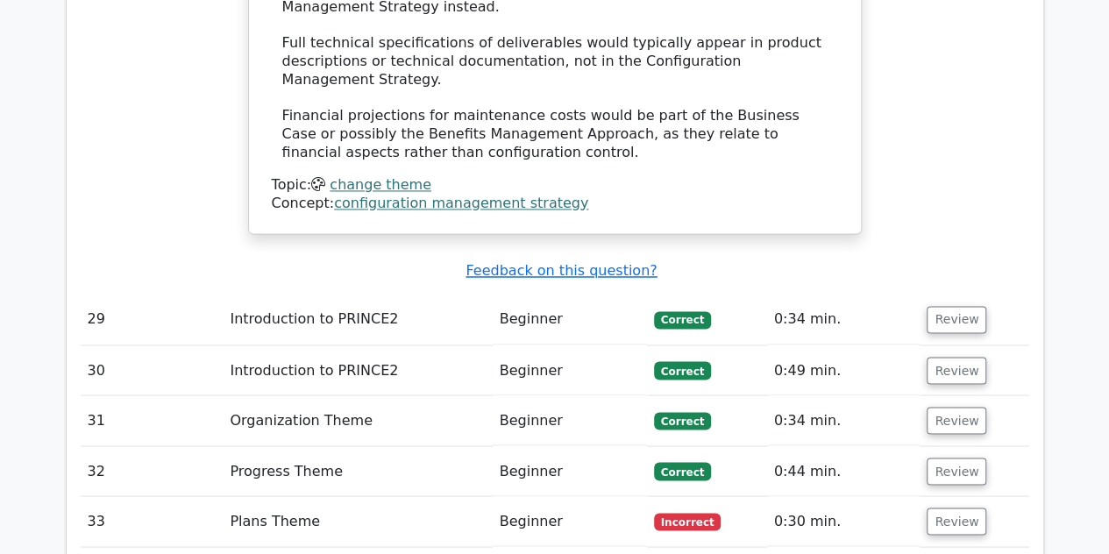
scroll to position [7994, 0]
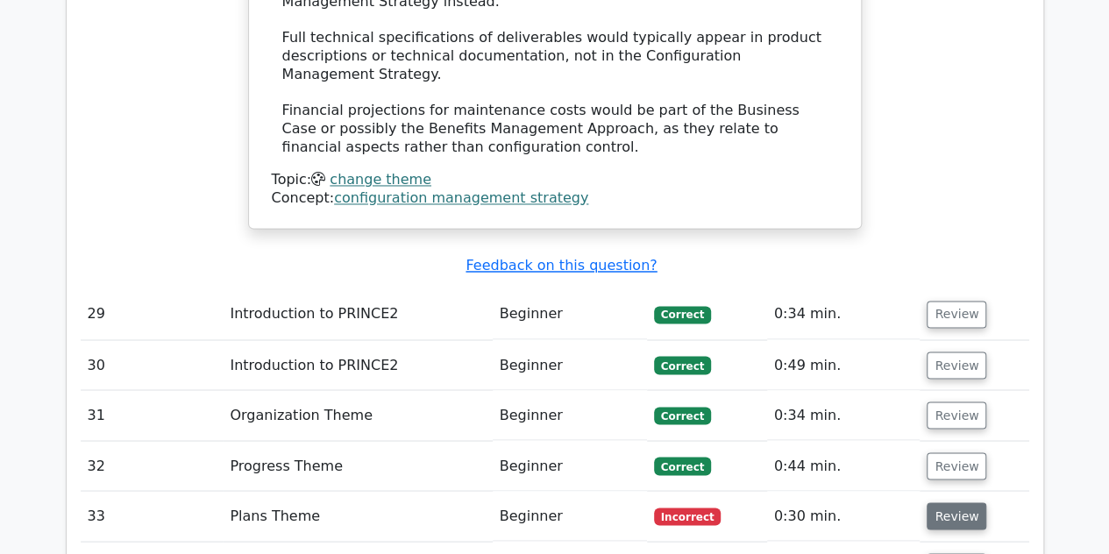
click at [971, 502] on button "Review" at bounding box center [957, 515] width 60 height 27
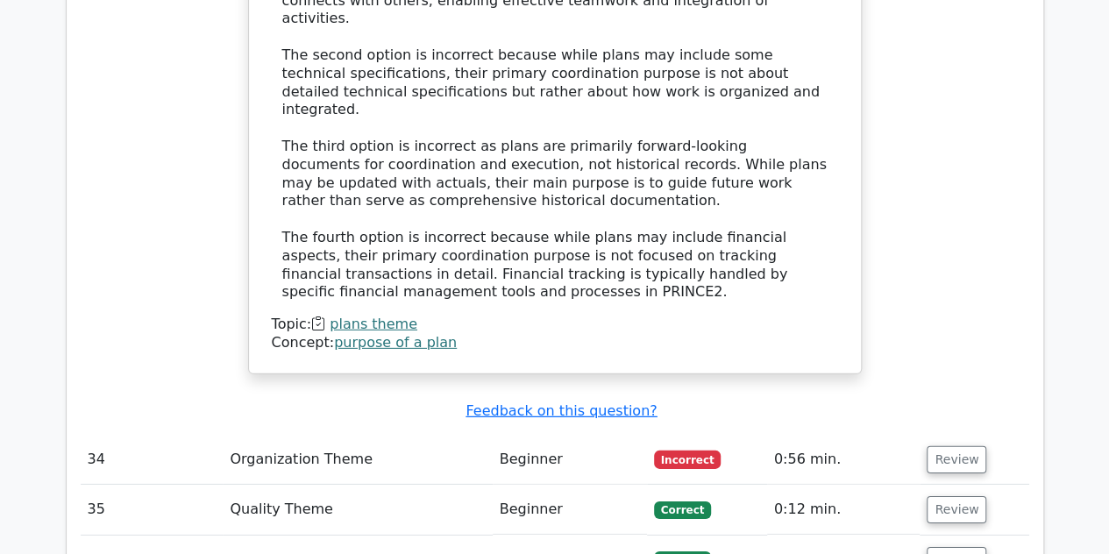
scroll to position [9107, 0]
click at [945, 445] on button "Review" at bounding box center [957, 458] width 60 height 27
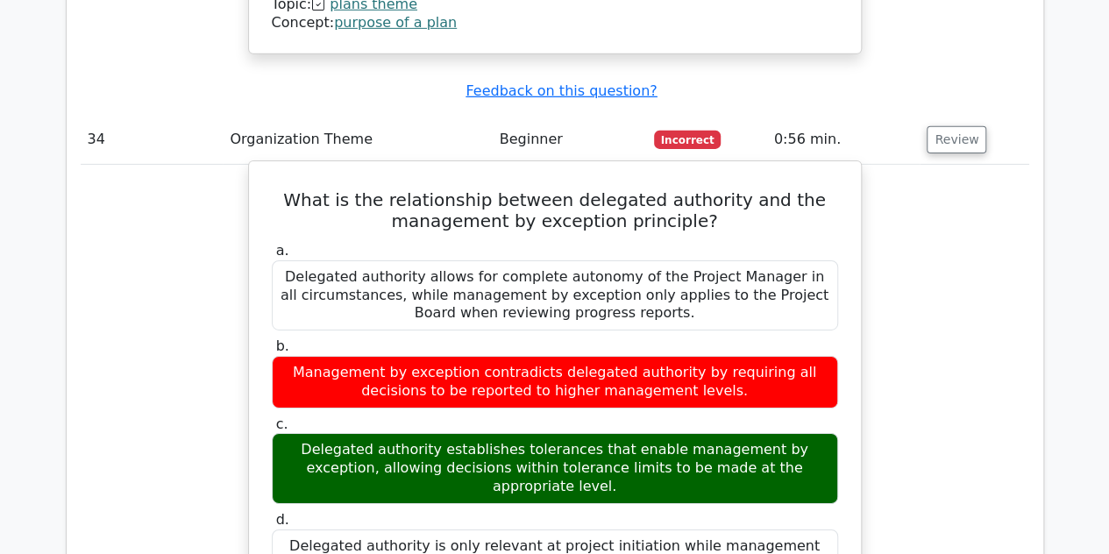
scroll to position [9427, 0]
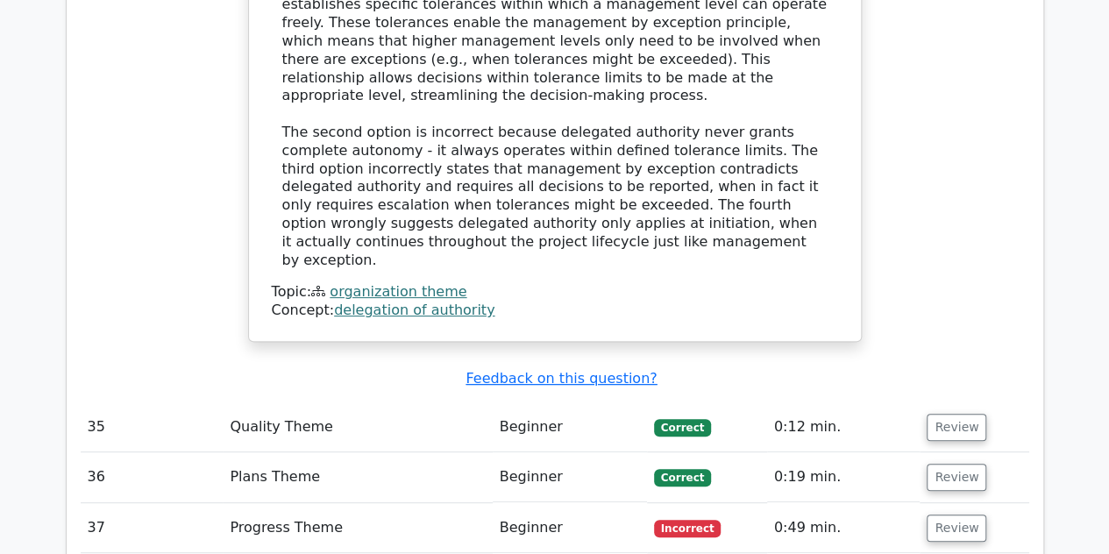
scroll to position [10121, 0]
click at [959, 514] on button "Review" at bounding box center [957, 527] width 60 height 27
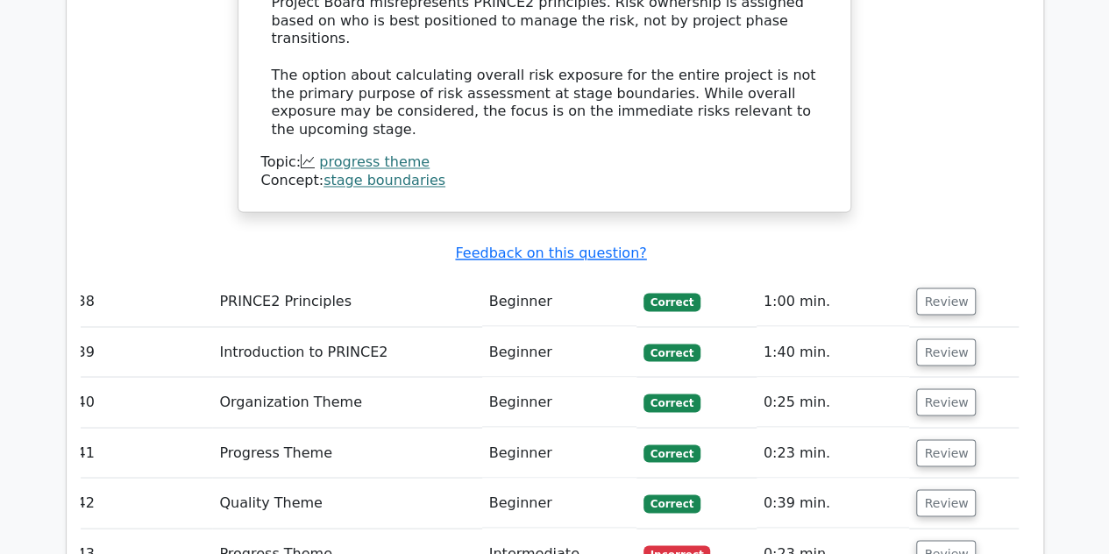
scroll to position [11364, 0]
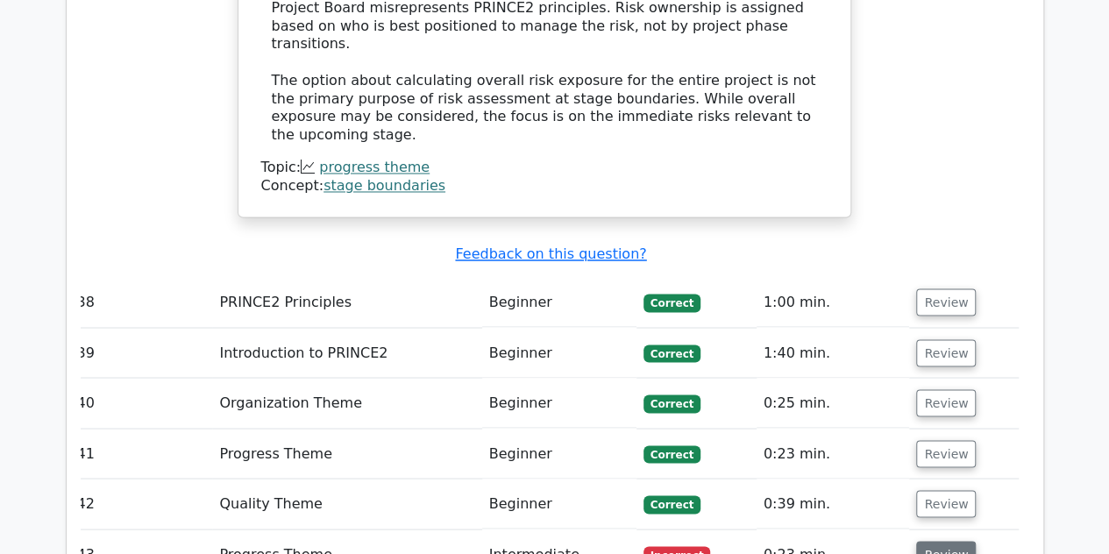
click at [937, 541] on button "Review" at bounding box center [946, 554] width 60 height 27
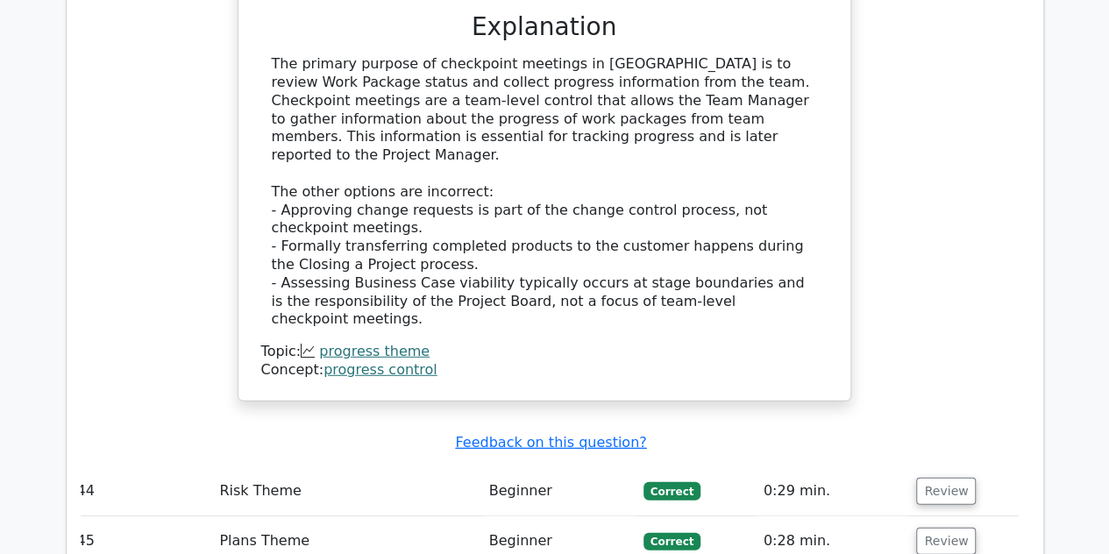
scroll to position [12283, 0]
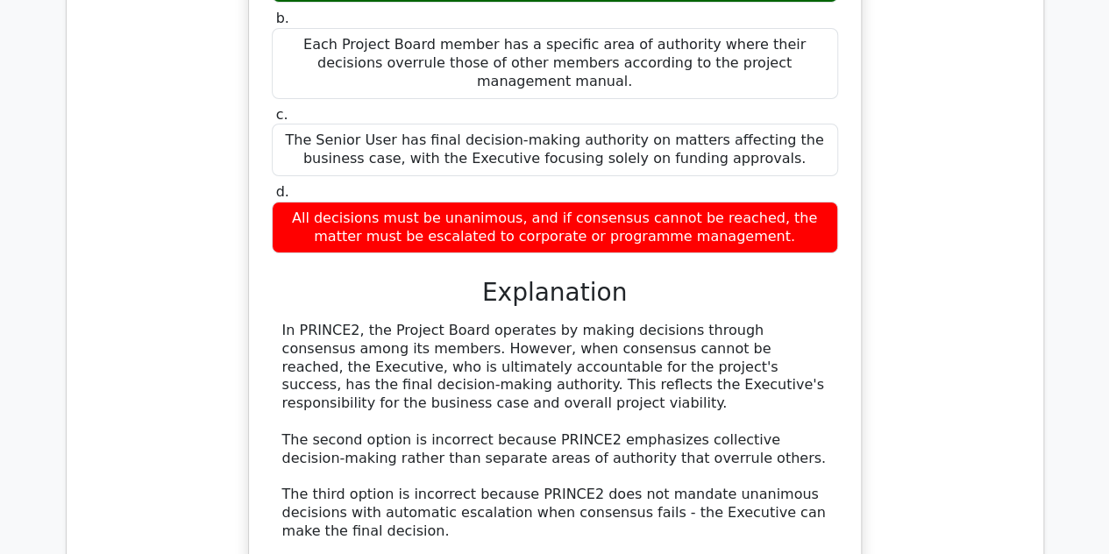
scroll to position [13150, 0]
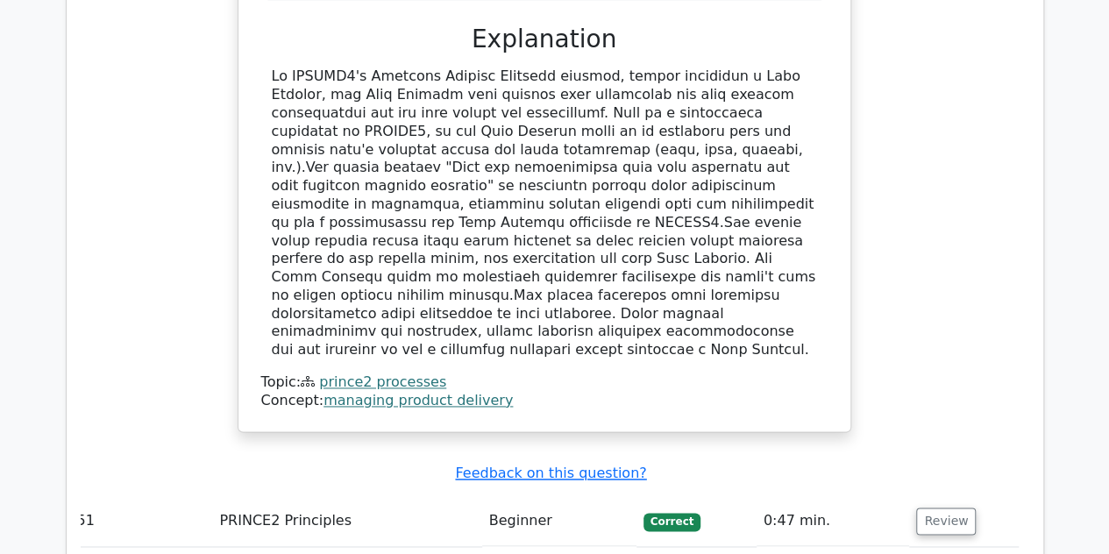
scroll to position [14377, 0]
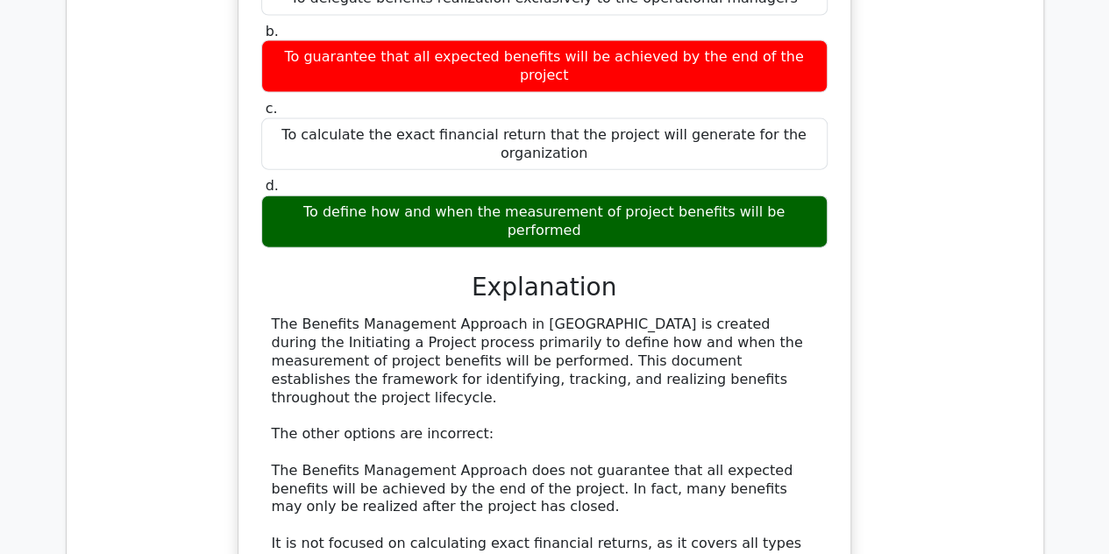
scroll to position [15244, 0]
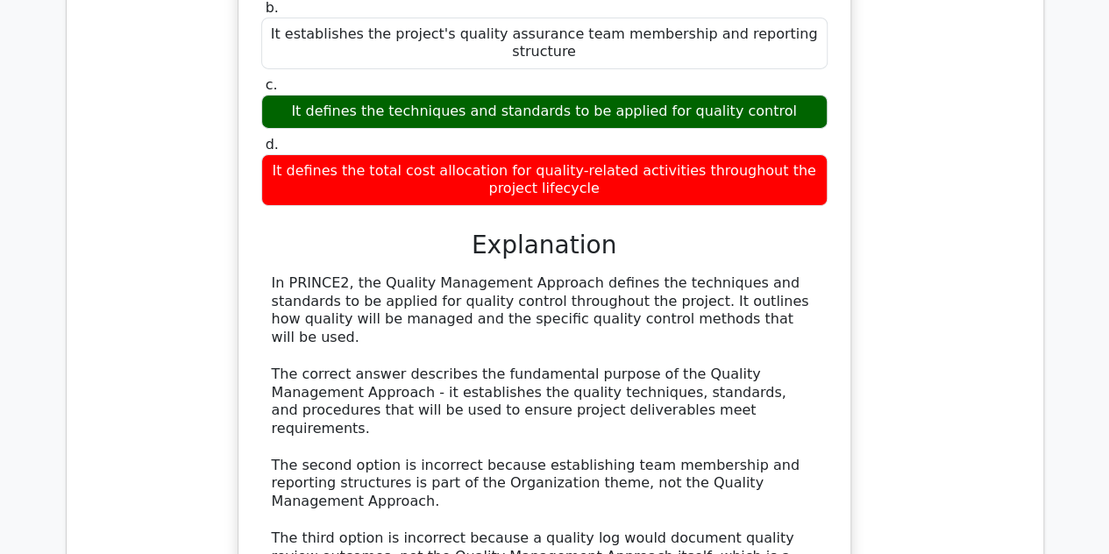
scroll to position [16258, 0]
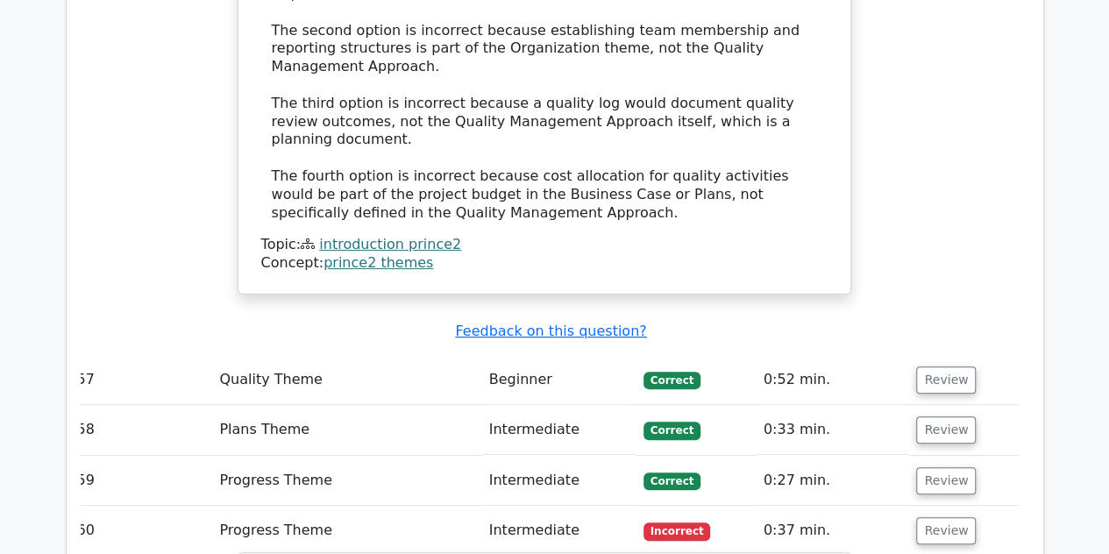
scroll to position [16684, 0]
